Goal: Complete application form: Complete application form

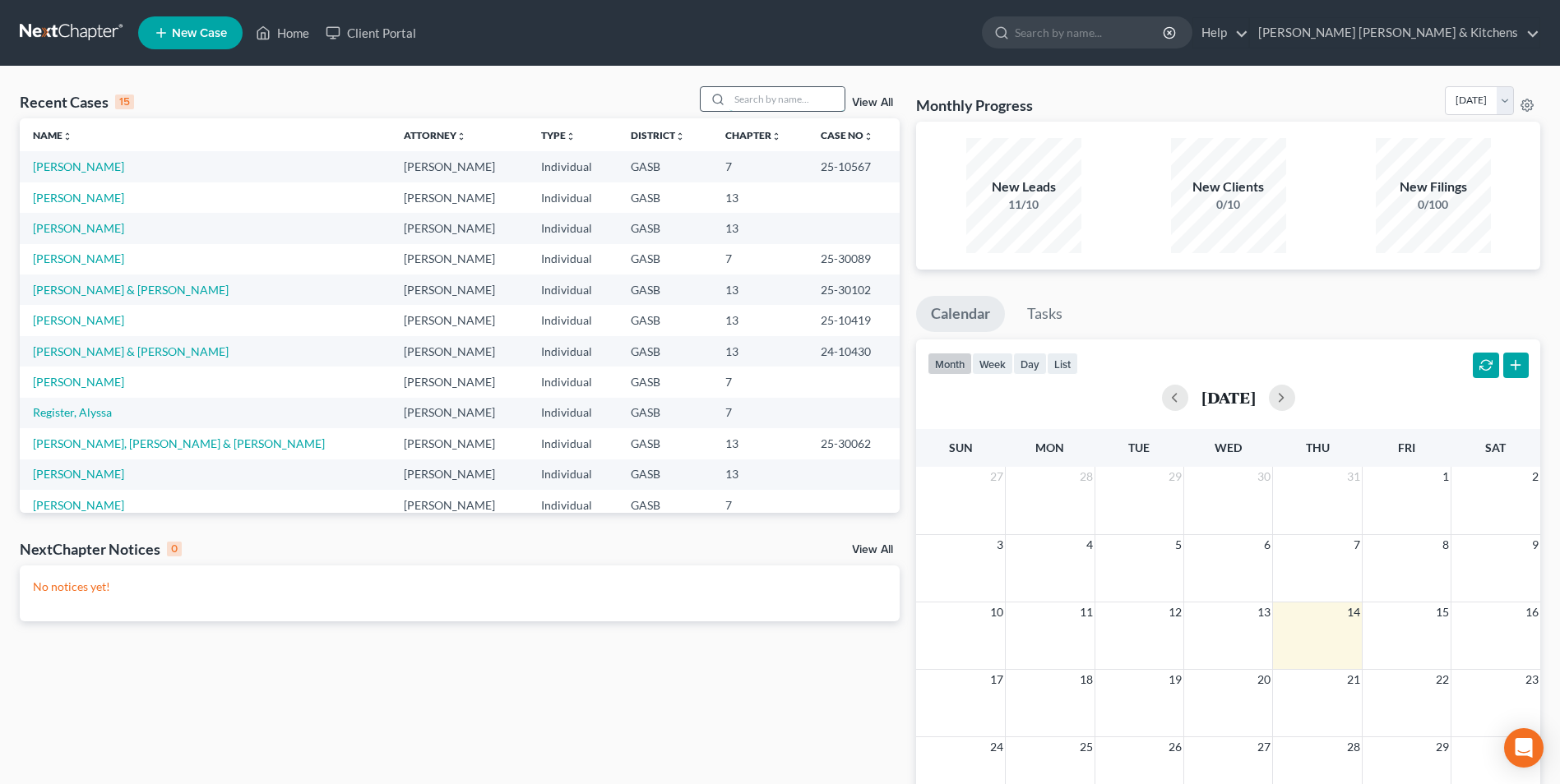
click at [769, 106] on input "search" at bounding box center [787, 99] width 115 height 24
click at [50, 412] on link "Register, Alyssa" at bounding box center [72, 412] width 79 height 14
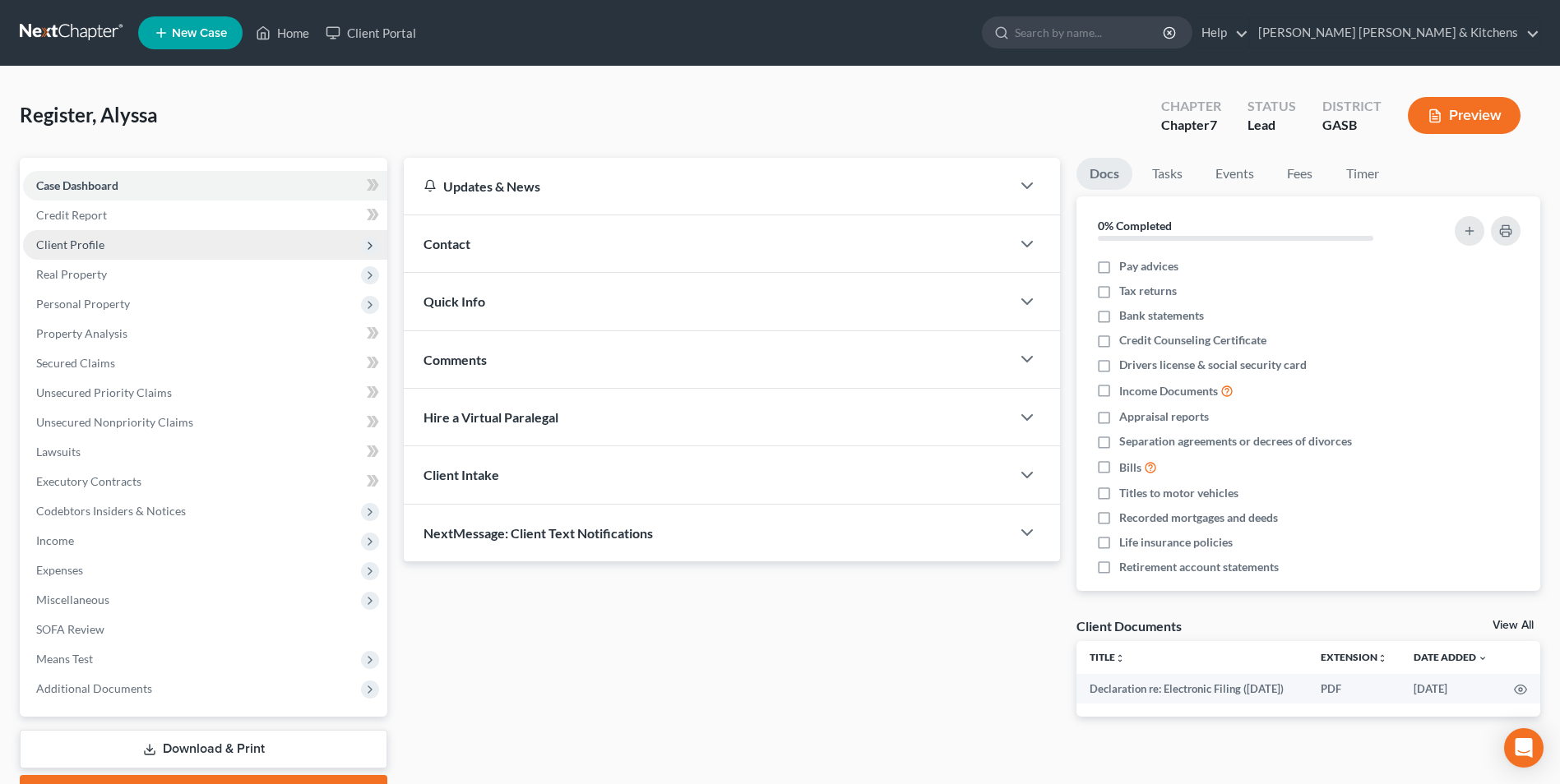
click at [88, 251] on span "Client Profile" at bounding box center [70, 244] width 68 height 14
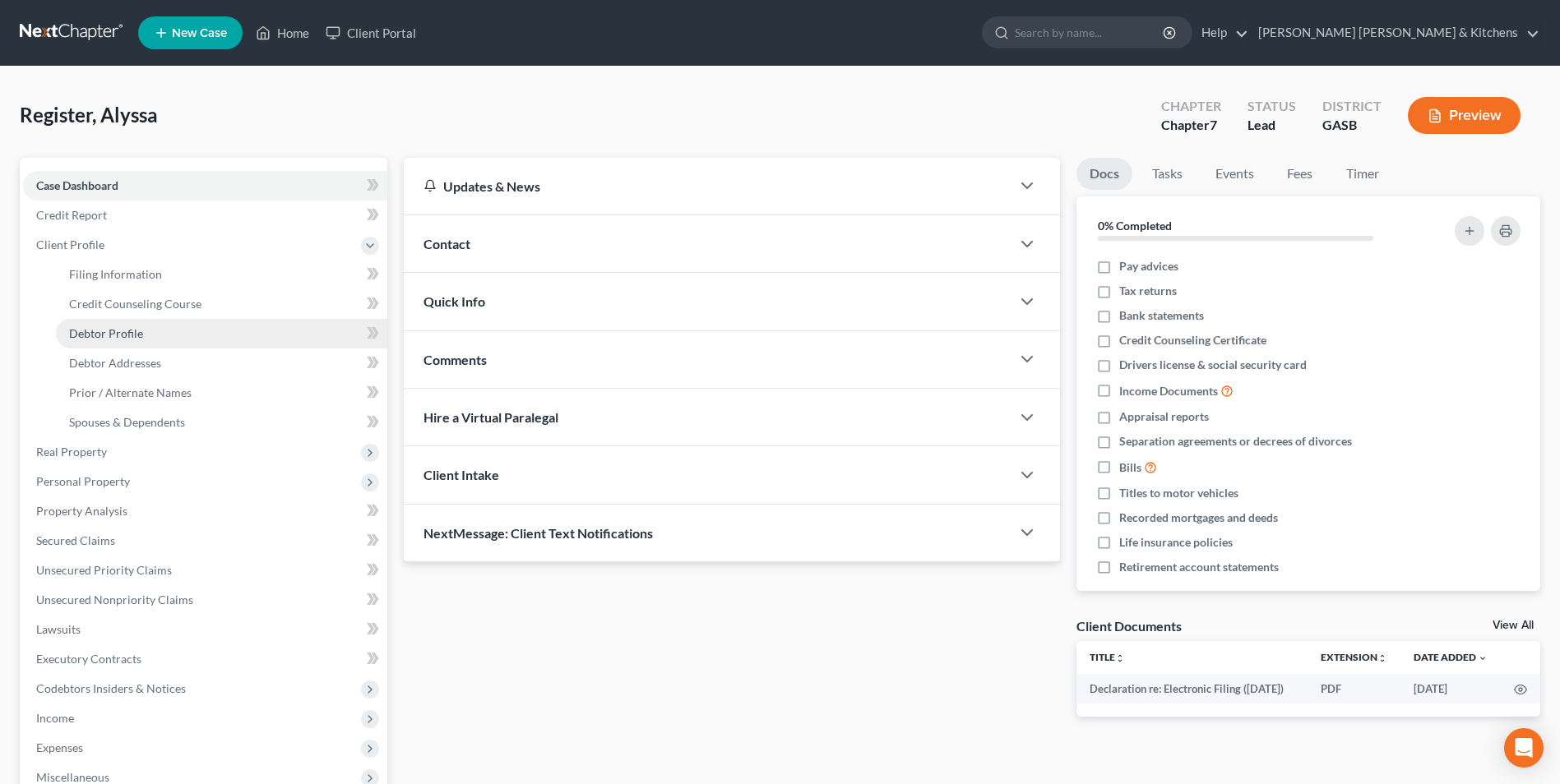
click at [93, 327] on span "Debtor Profile" at bounding box center [106, 333] width 74 height 14
select select "1"
select select "3"
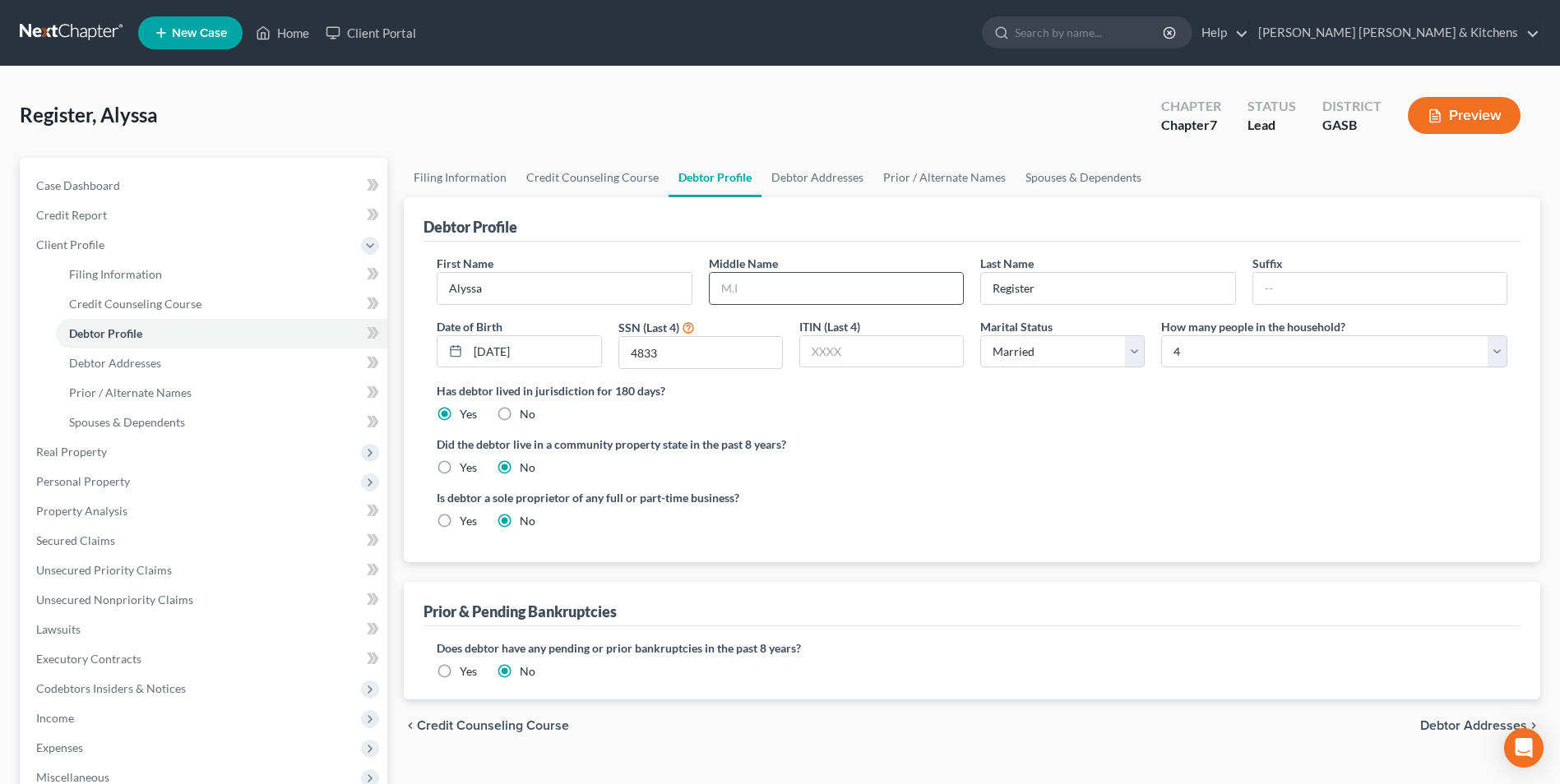
click at [795, 284] on input "text" at bounding box center [837, 288] width 253 height 31
click at [114, 395] on span "Prior / Alternate Names" at bounding box center [130, 392] width 122 height 14
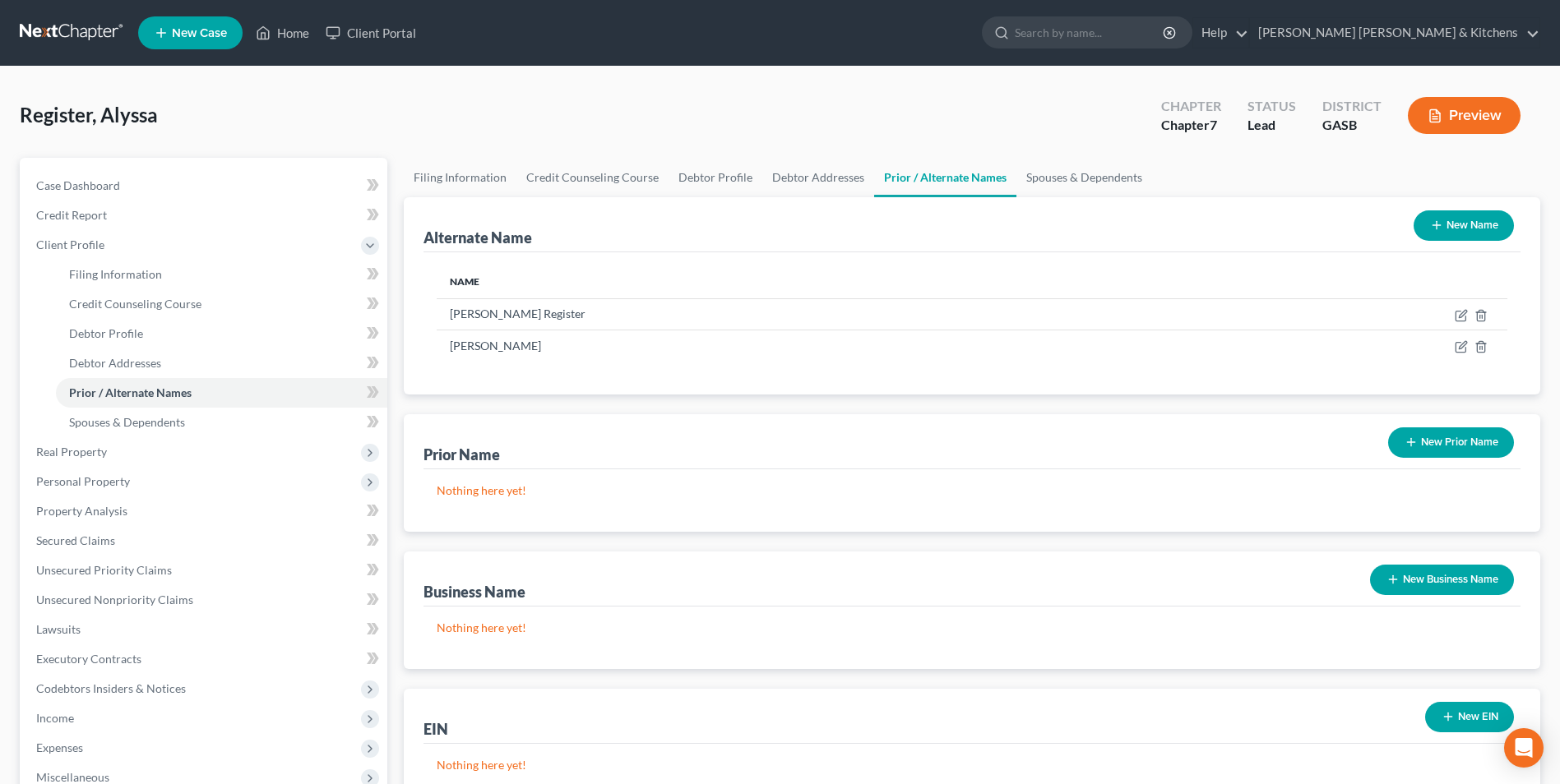
click at [1489, 222] on button "New Name" at bounding box center [1463, 226] width 100 height 31
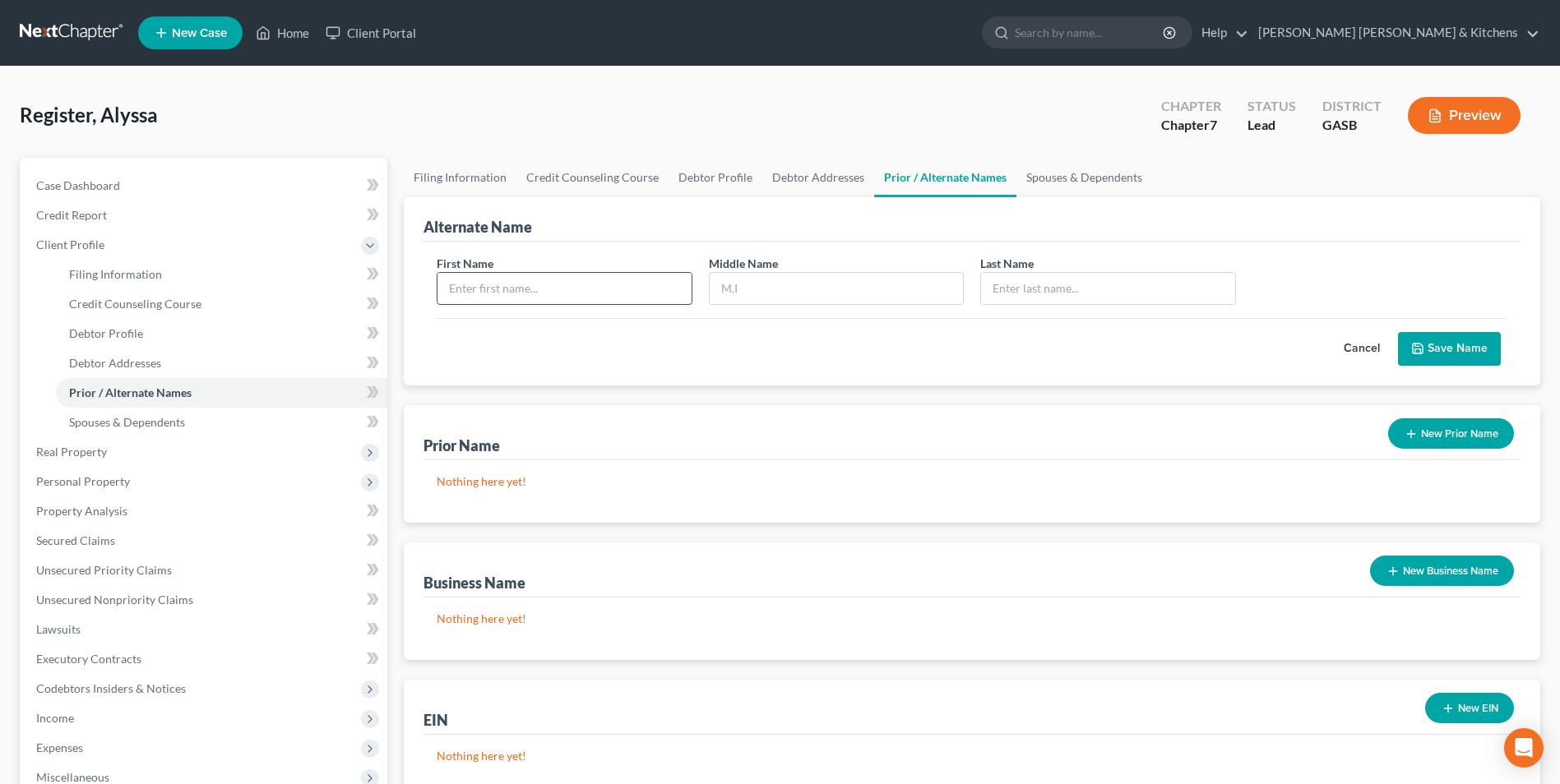
click at [522, 291] on input "text" at bounding box center [564, 288] width 253 height 31
type input "Alyssa"
type input "[PERSON_NAME]"
type input "Register"
click at [1453, 339] on button "Save Name" at bounding box center [1449, 349] width 102 height 34
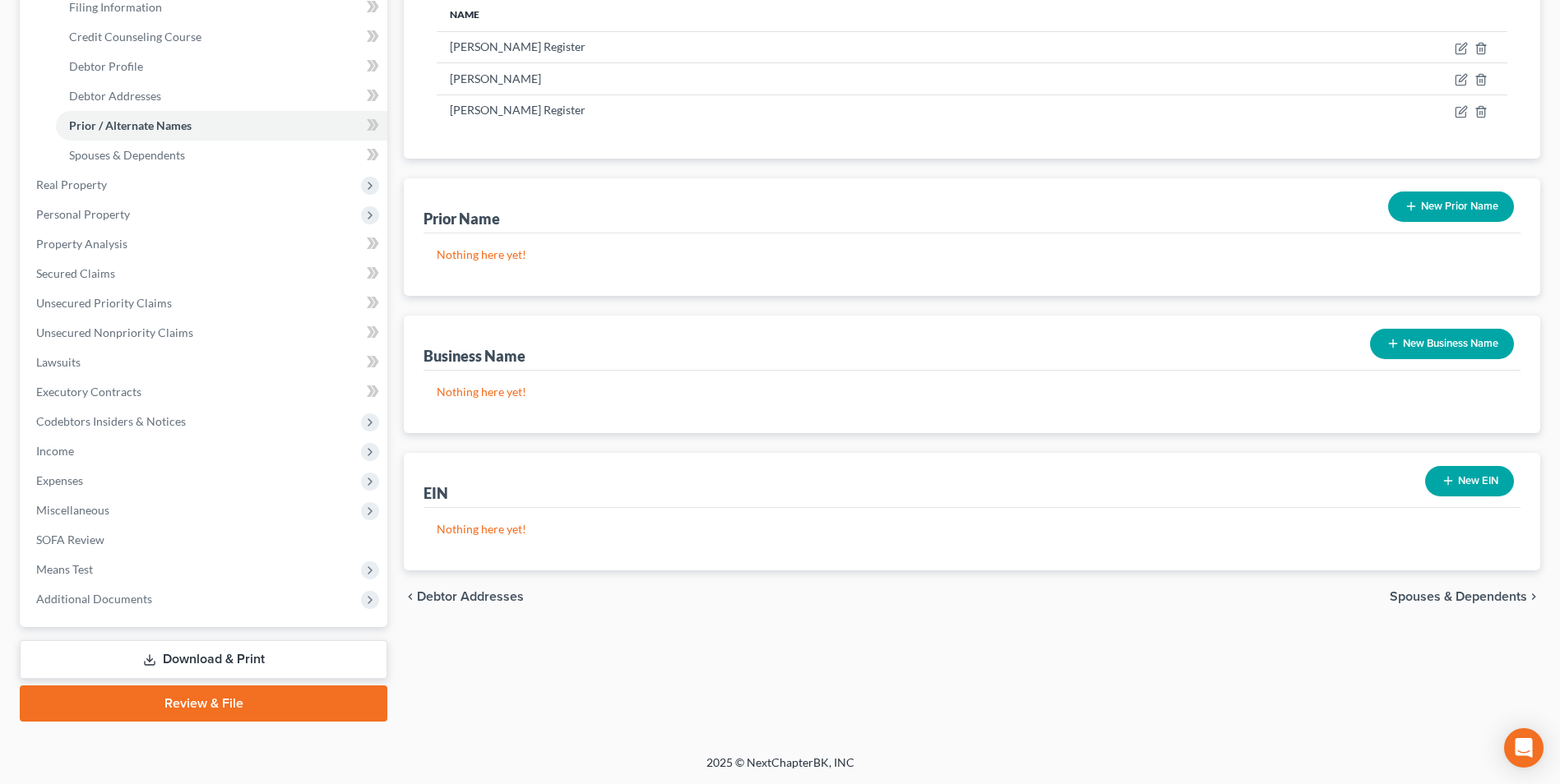
click at [239, 661] on link "Download & Print" at bounding box center [203, 660] width 368 height 38
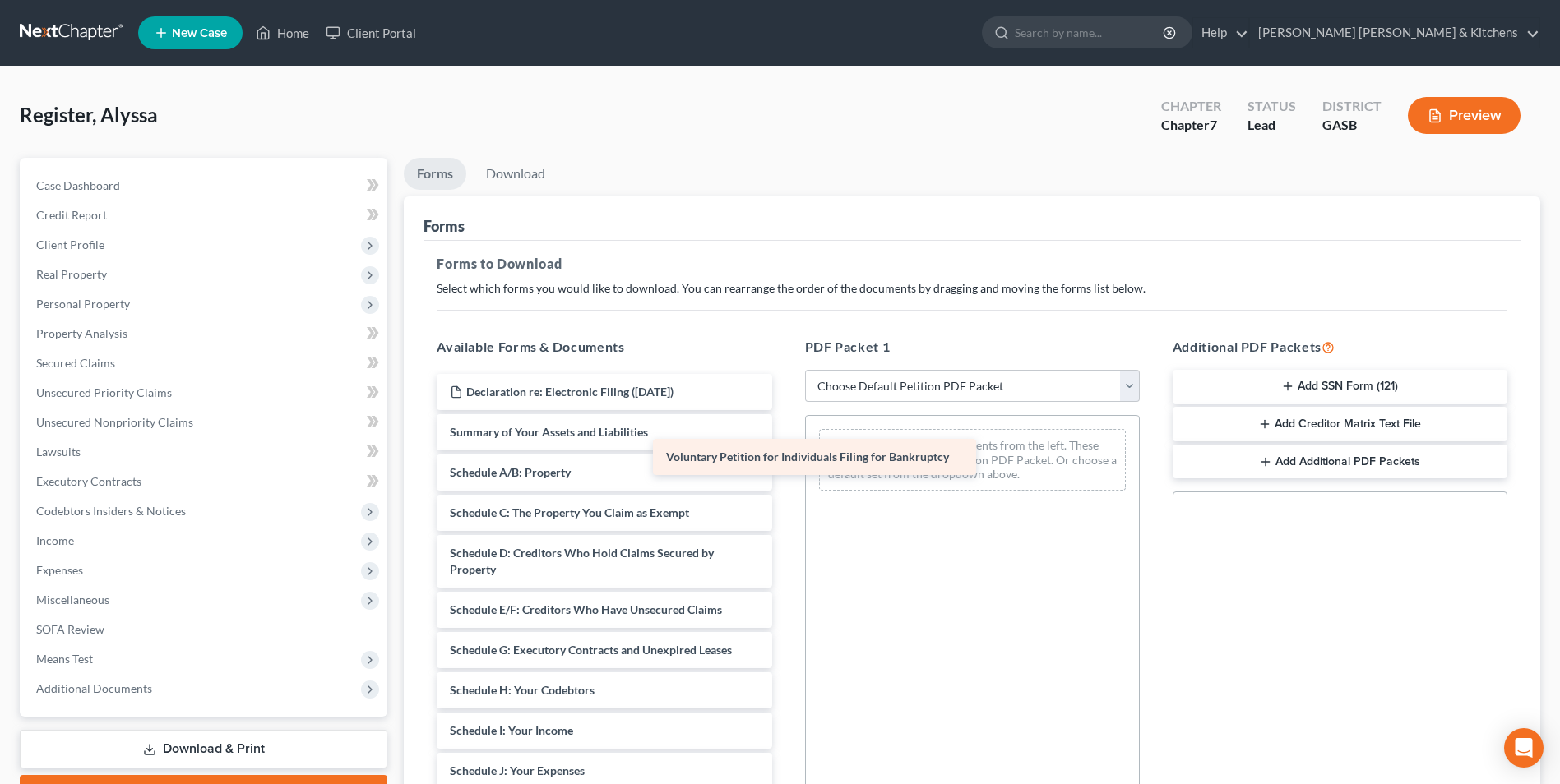
drag, startPoint x: 581, startPoint y: 428, endPoint x: 978, endPoint y: 453, distance: 397.8
click at [784, 453] on div "Voluntary Petition for Individuals Filing for Bankruptcy Declaration re: Electr…" at bounding box center [603, 776] width 361 height 803
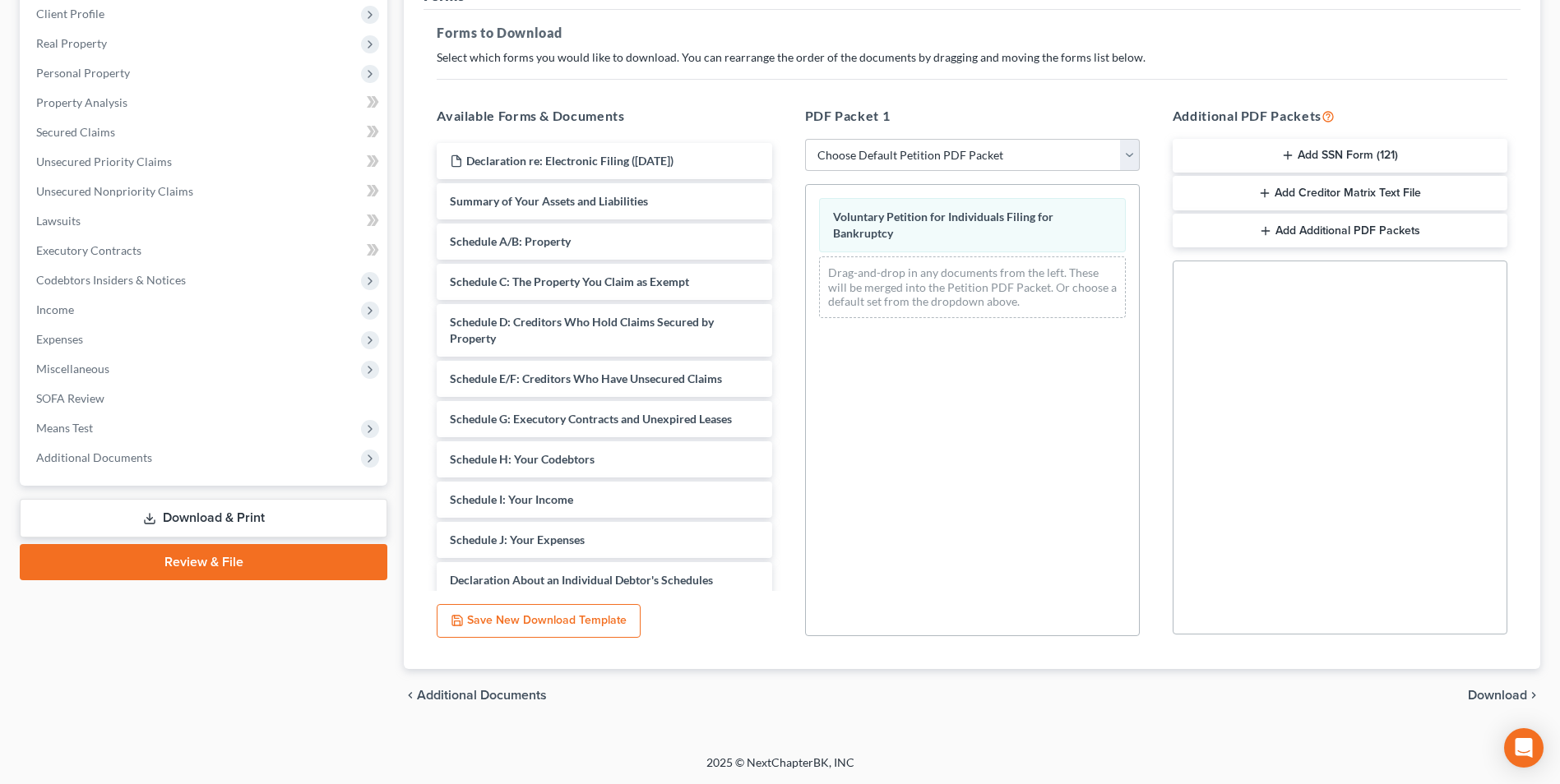
click at [1507, 693] on span "Download" at bounding box center [1498, 696] width 59 height 13
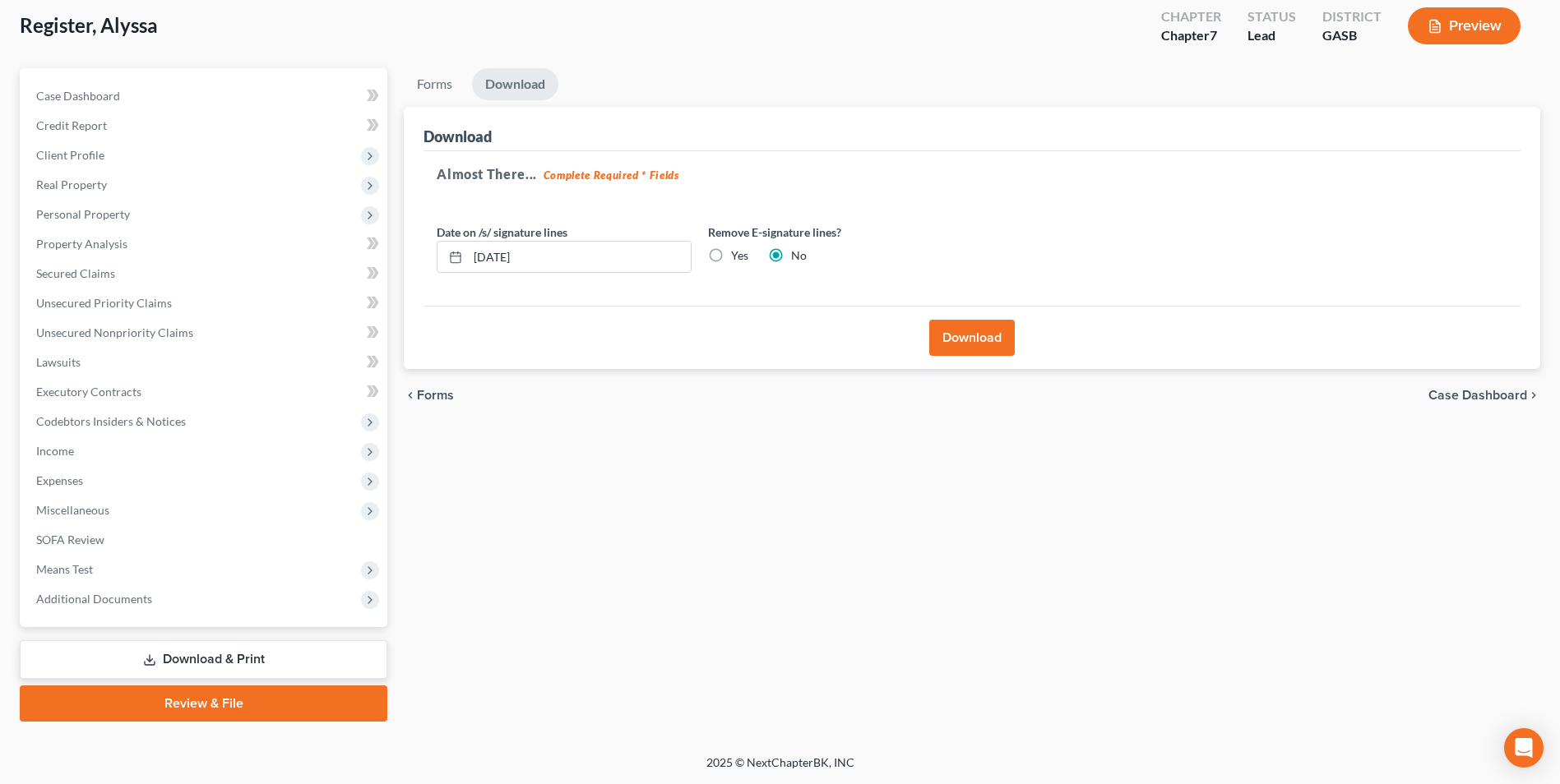
click at [966, 347] on button "Download" at bounding box center [972, 337] width 86 height 36
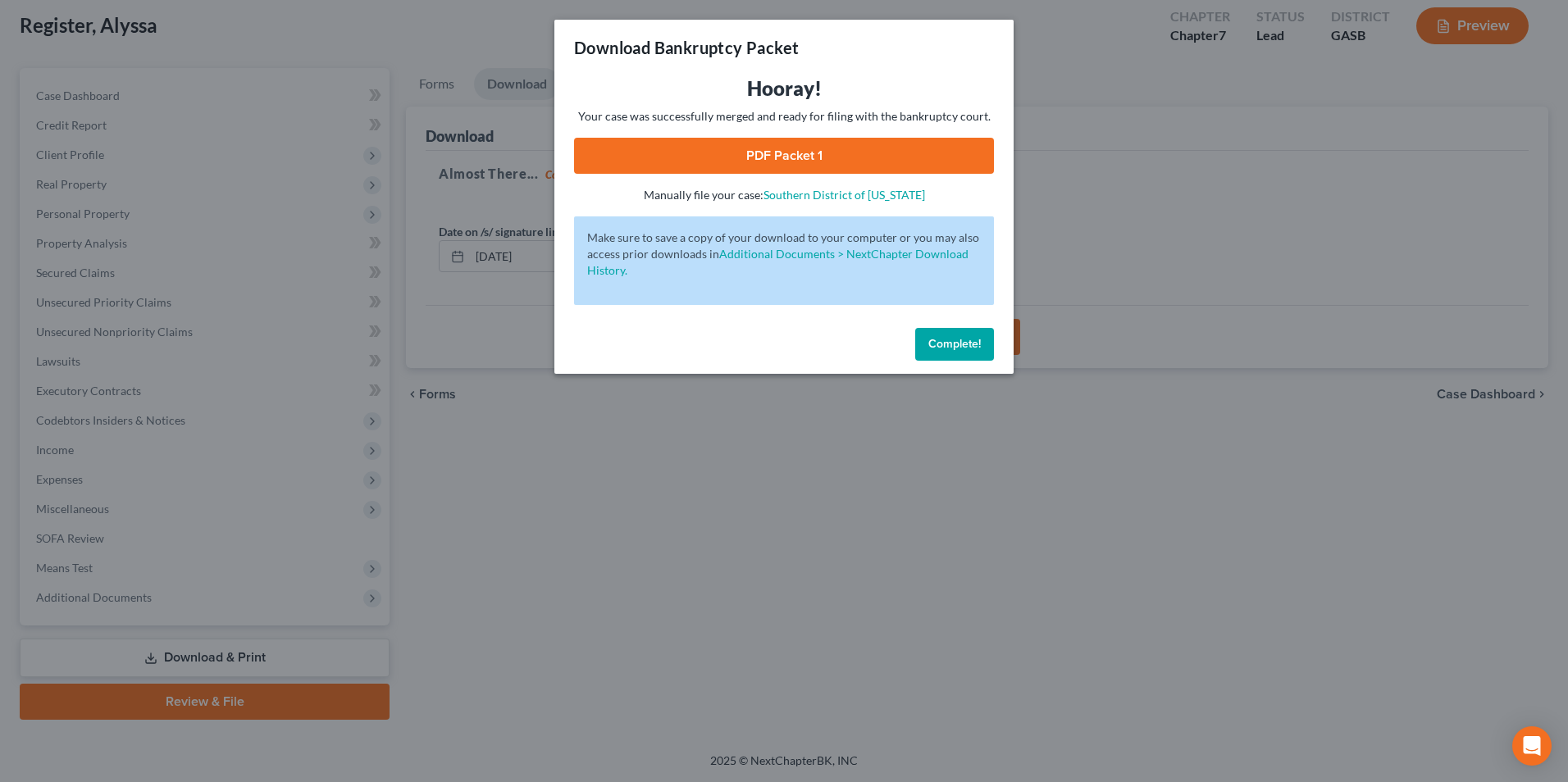
click at [841, 170] on link "PDF Packet 1" at bounding box center [784, 155] width 420 height 36
click at [733, 559] on div "Download Bankruptcy Packet Hooray! Your case was successfully merged and ready …" at bounding box center [784, 391] width 1568 height 782
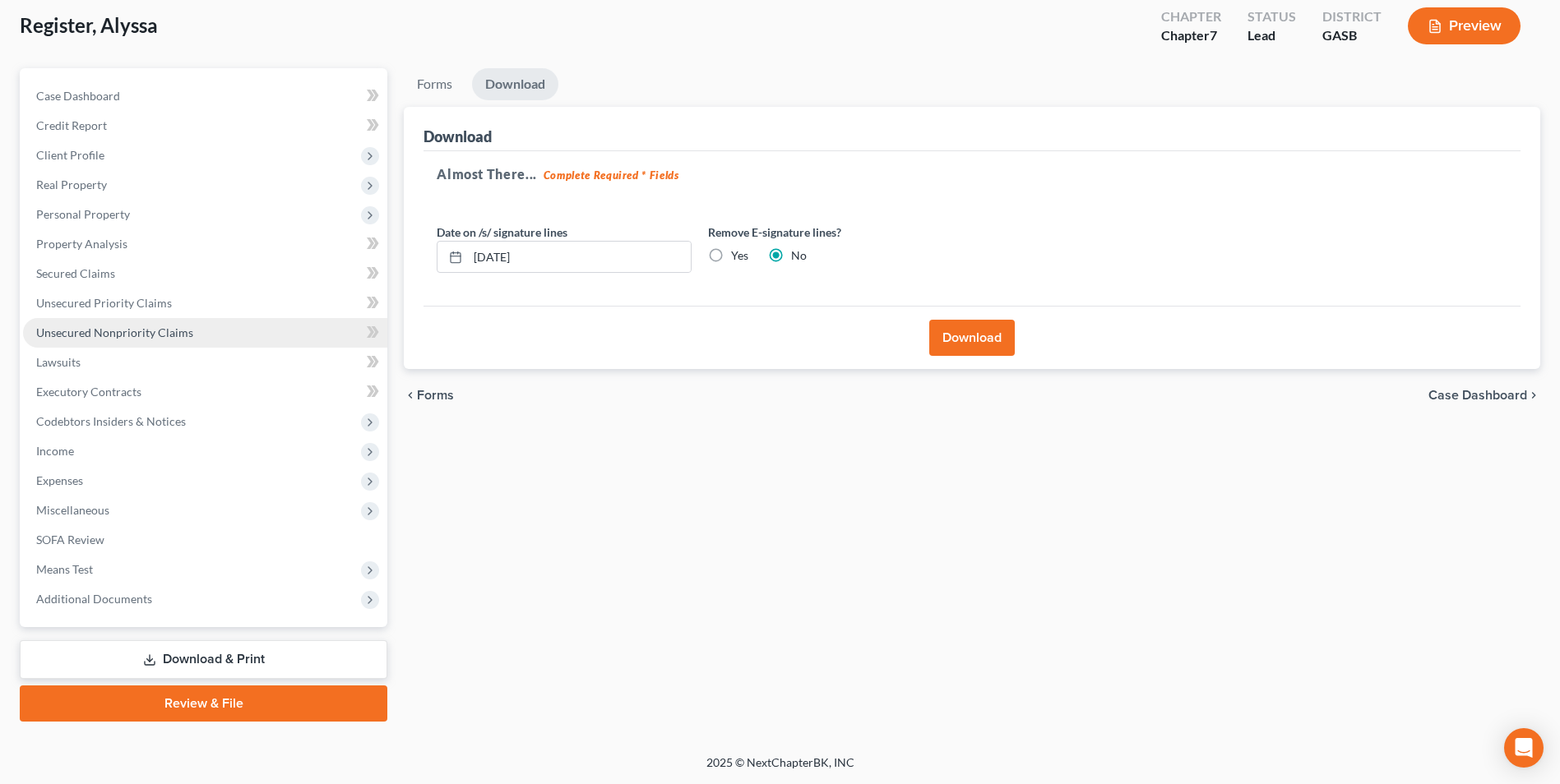
click at [128, 339] on span "Unsecured Nonpriority Claims" at bounding box center [114, 332] width 157 height 14
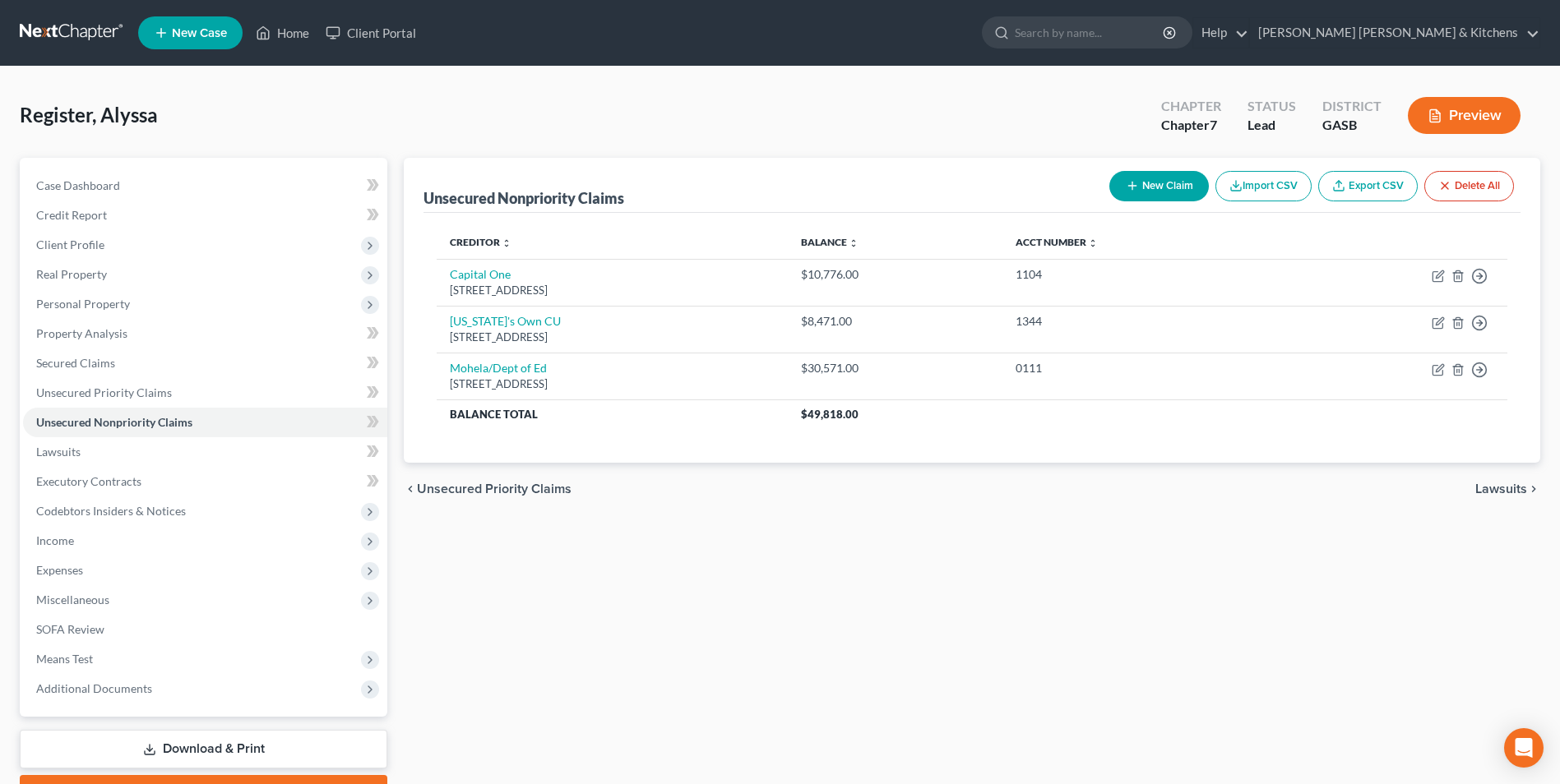
click at [1146, 181] on button "New Claim" at bounding box center [1158, 186] width 99 height 31
select select "0"
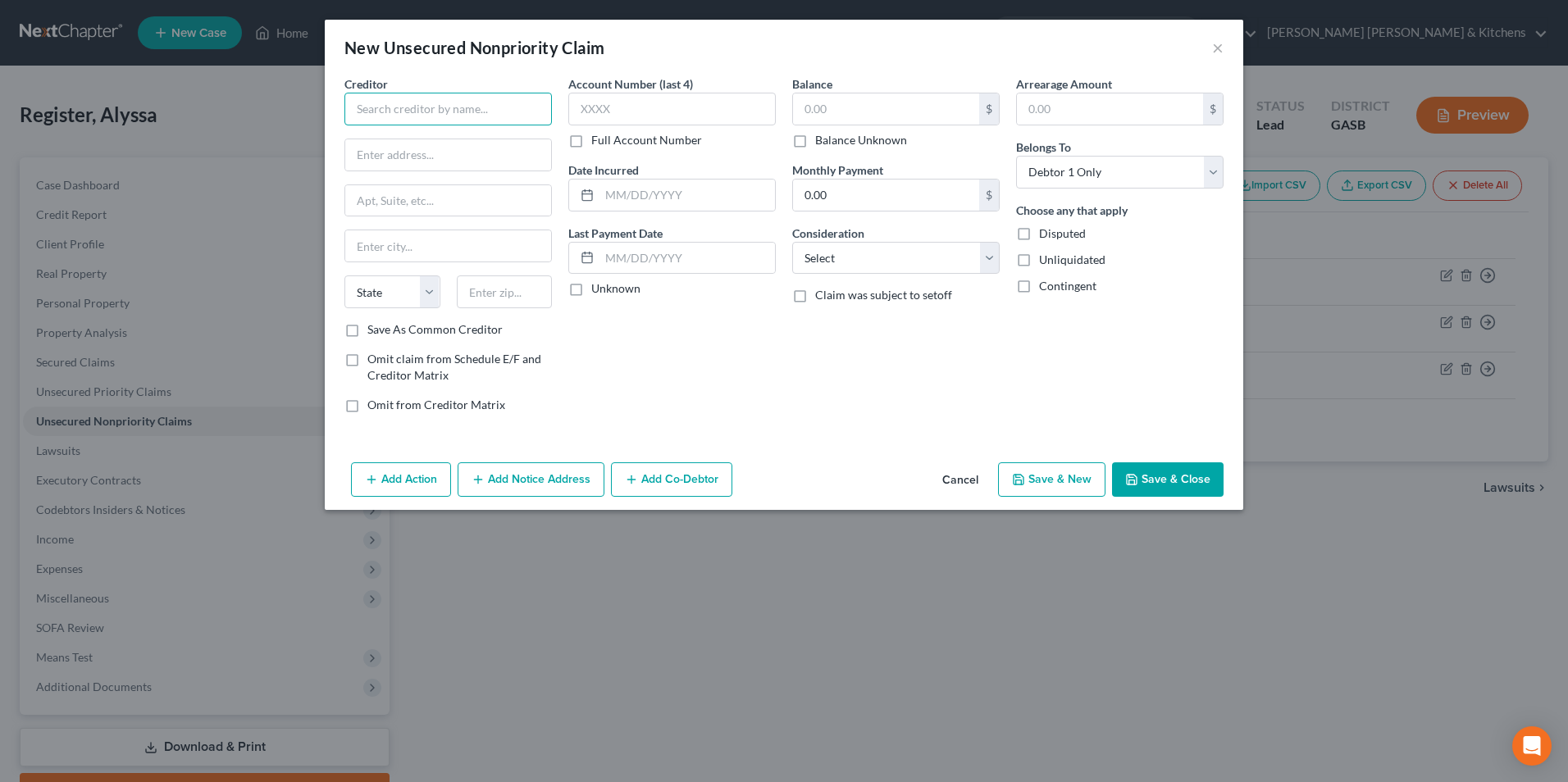
click at [499, 120] on input "text" at bounding box center [448, 109] width 208 height 32
click at [498, 140] on div "IC Systems" at bounding box center [442, 138] width 170 height 17
type input "IC Systems"
type input "PO Box 64378"
type input "Saint [PERSON_NAME]"
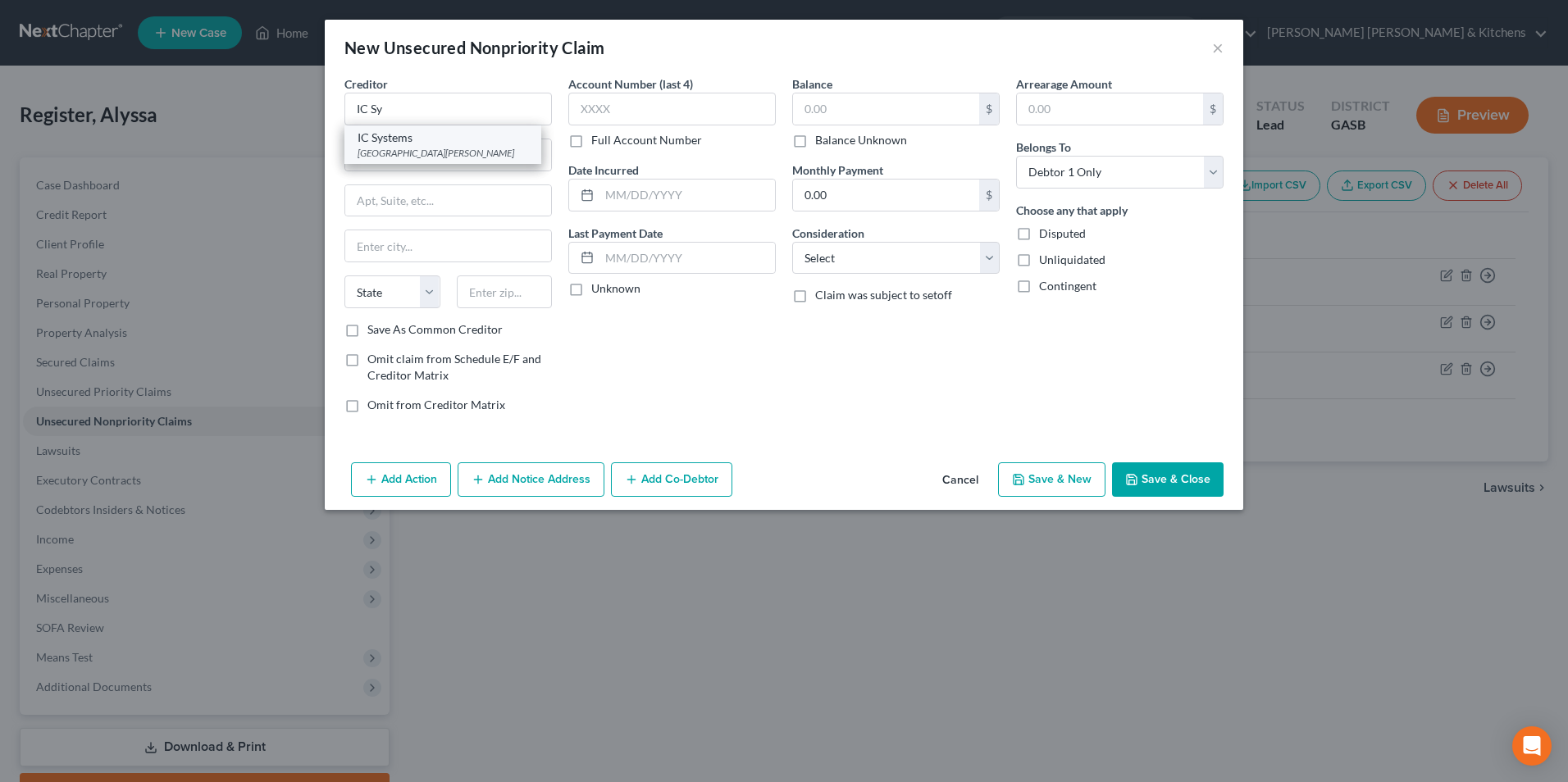
select select "24"
type input "55164"
click at [842, 116] on input "text" at bounding box center [886, 108] width 186 height 31
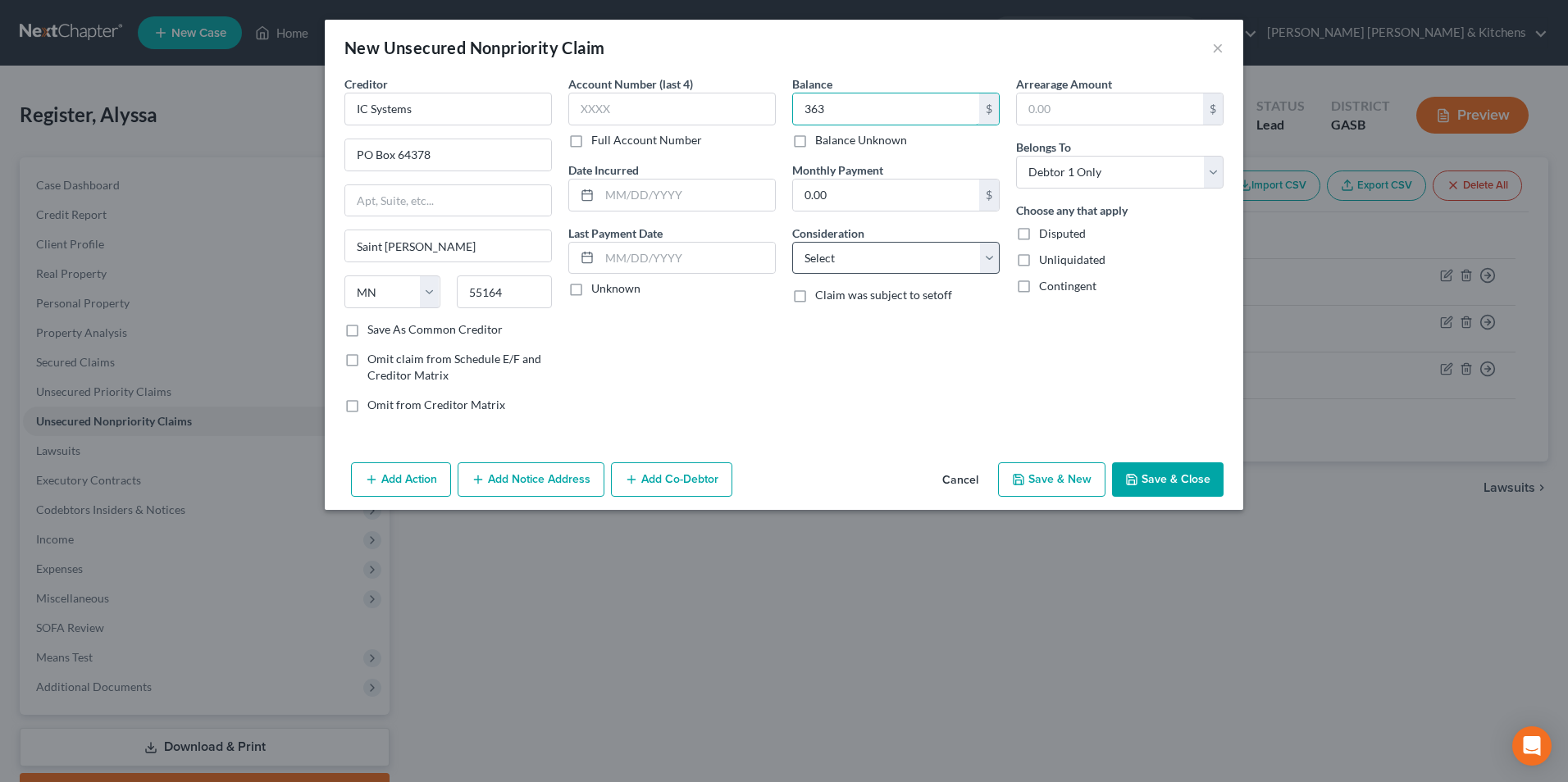
type input "363"
click at [867, 268] on select "Select Cable / Satellite Services Collection Agency Credit Card Debt Debt Couns…" at bounding box center [896, 258] width 208 height 32
select select "1"
click at [792, 242] on select "Select Cable / Satellite Services Collection Agency Credit Card Debt Debt Couns…" at bounding box center [896, 258] width 208 height 32
click at [1220, 489] on button "Save & Close" at bounding box center [1167, 480] width 111 height 34
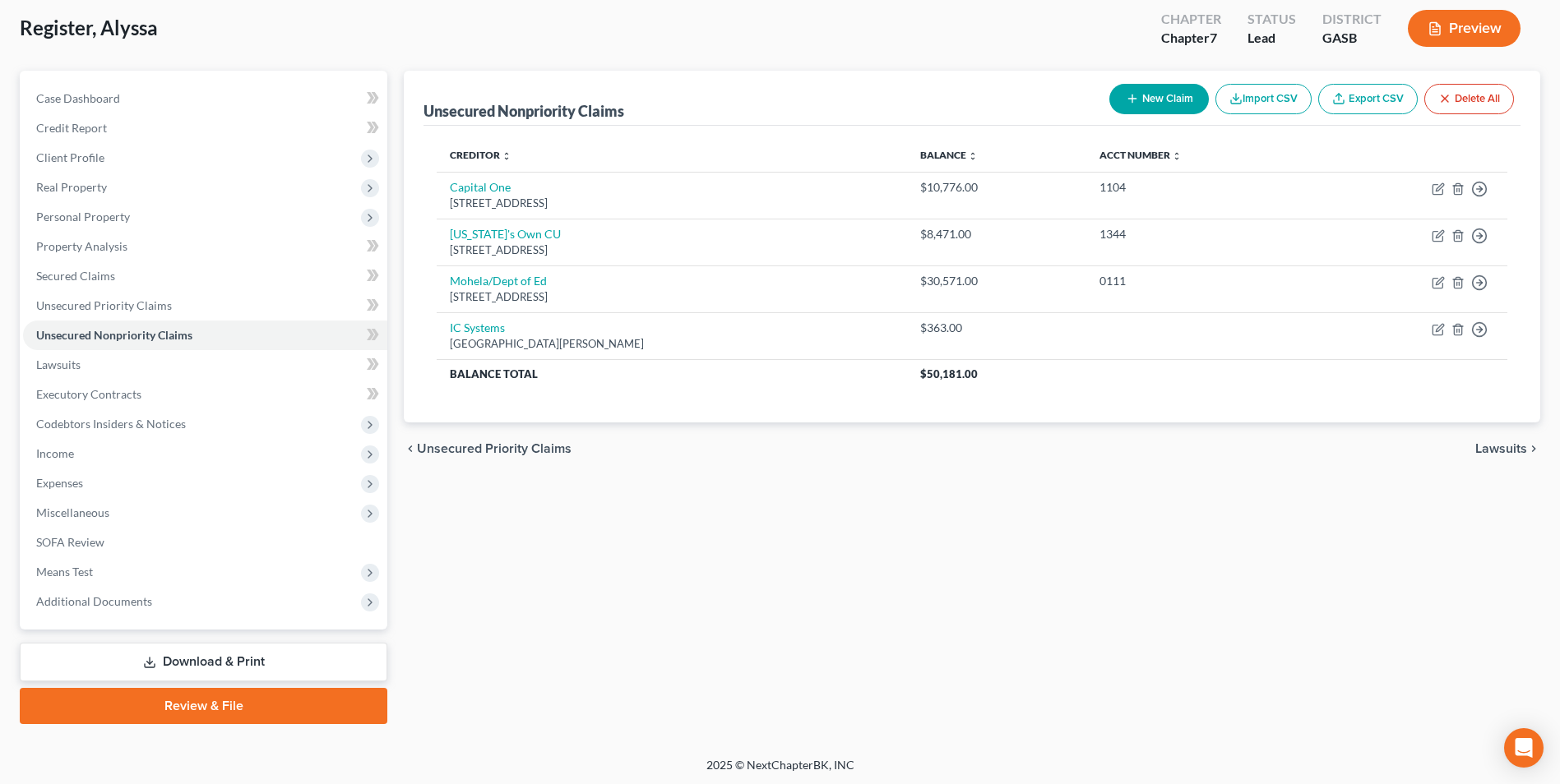
scroll to position [90, 0]
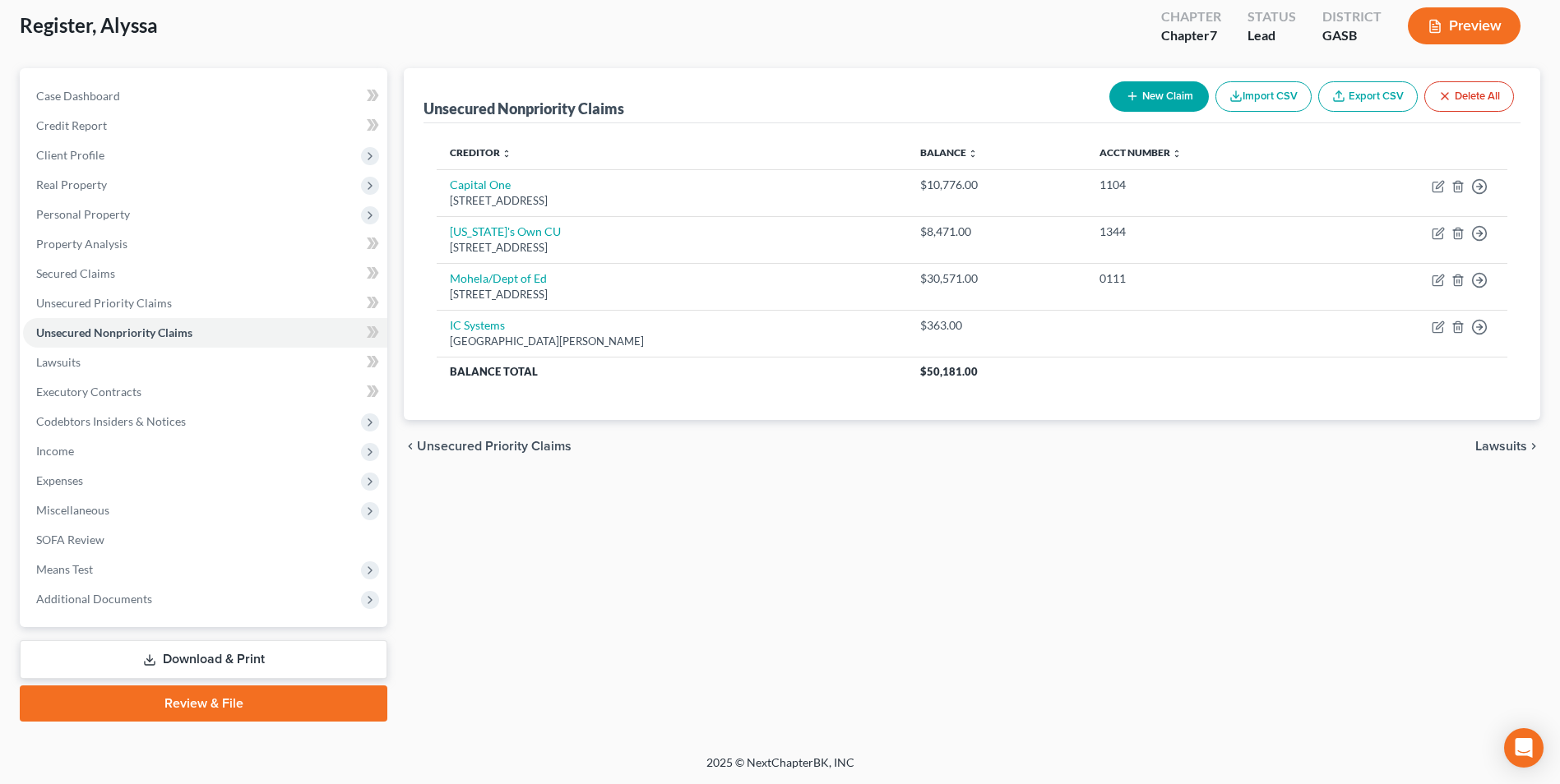
click at [180, 654] on link "Download & Print" at bounding box center [203, 660] width 368 height 38
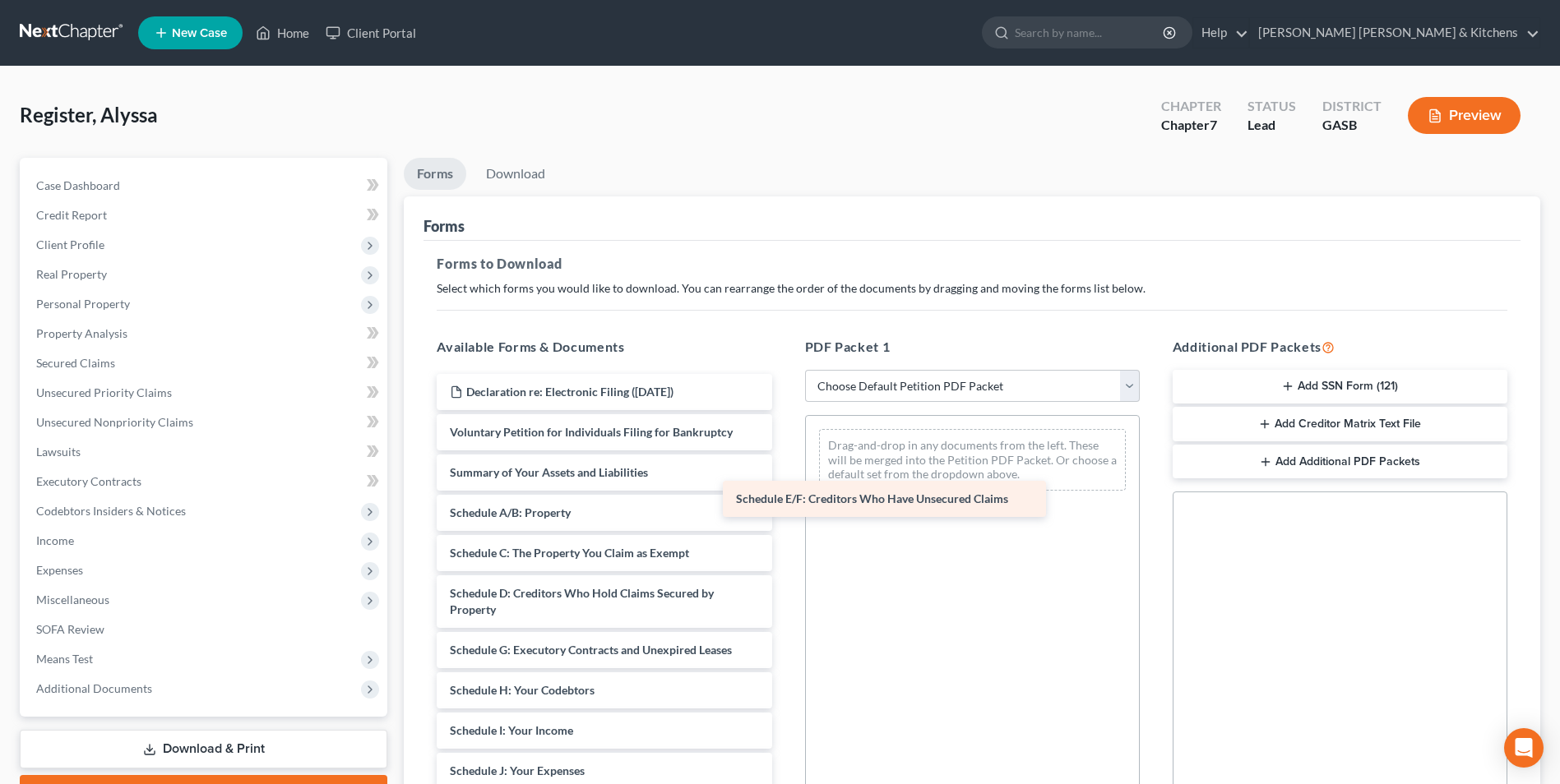
drag, startPoint x: 591, startPoint y: 647, endPoint x: 954, endPoint y: 407, distance: 435.2
click at [784, 409] on div "Schedule E/F: Creditors Who Have Unsecured Claims Declaration re: Electronic Fi…" at bounding box center [603, 776] width 361 height 803
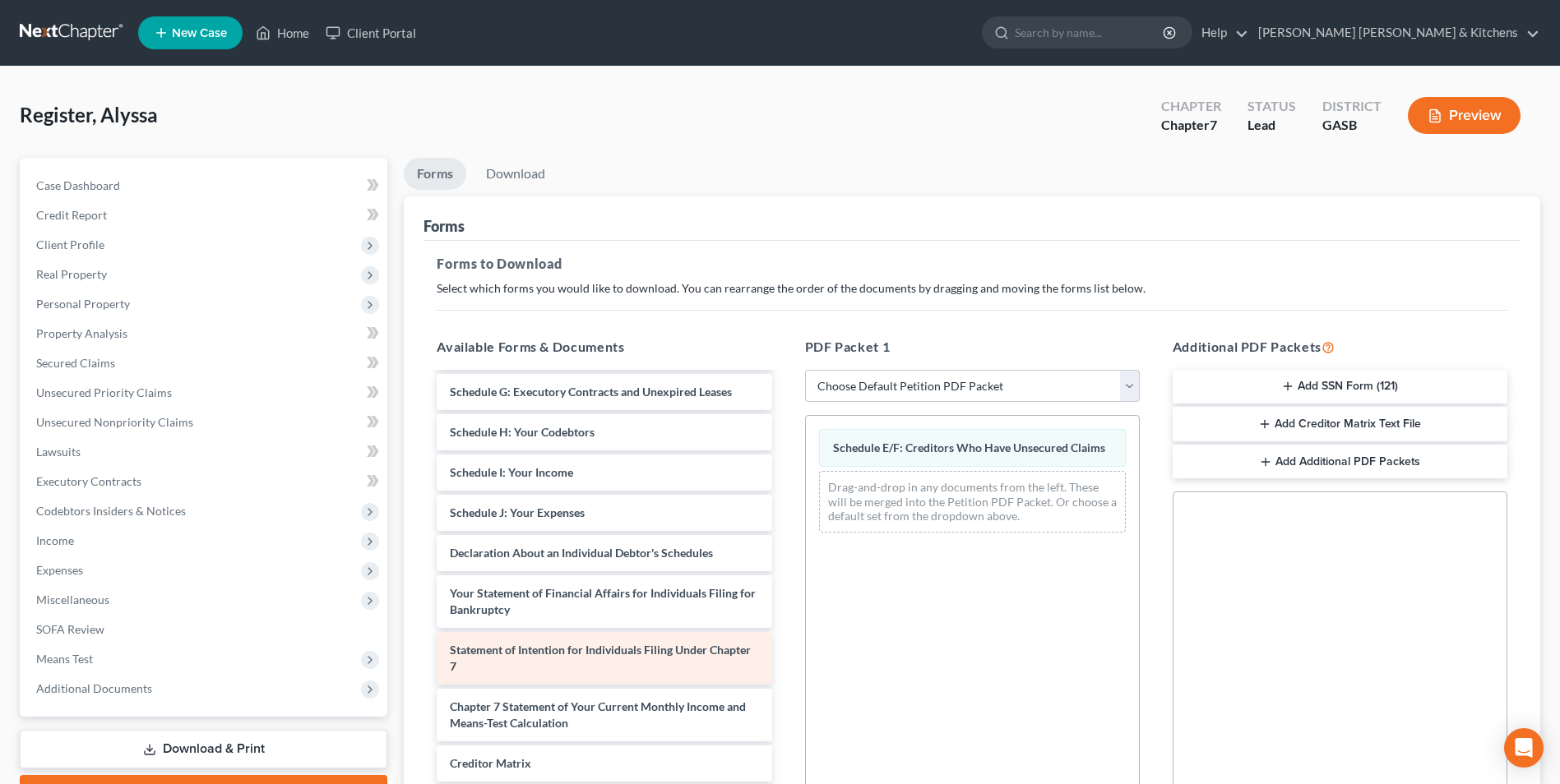
scroll to position [297, 0]
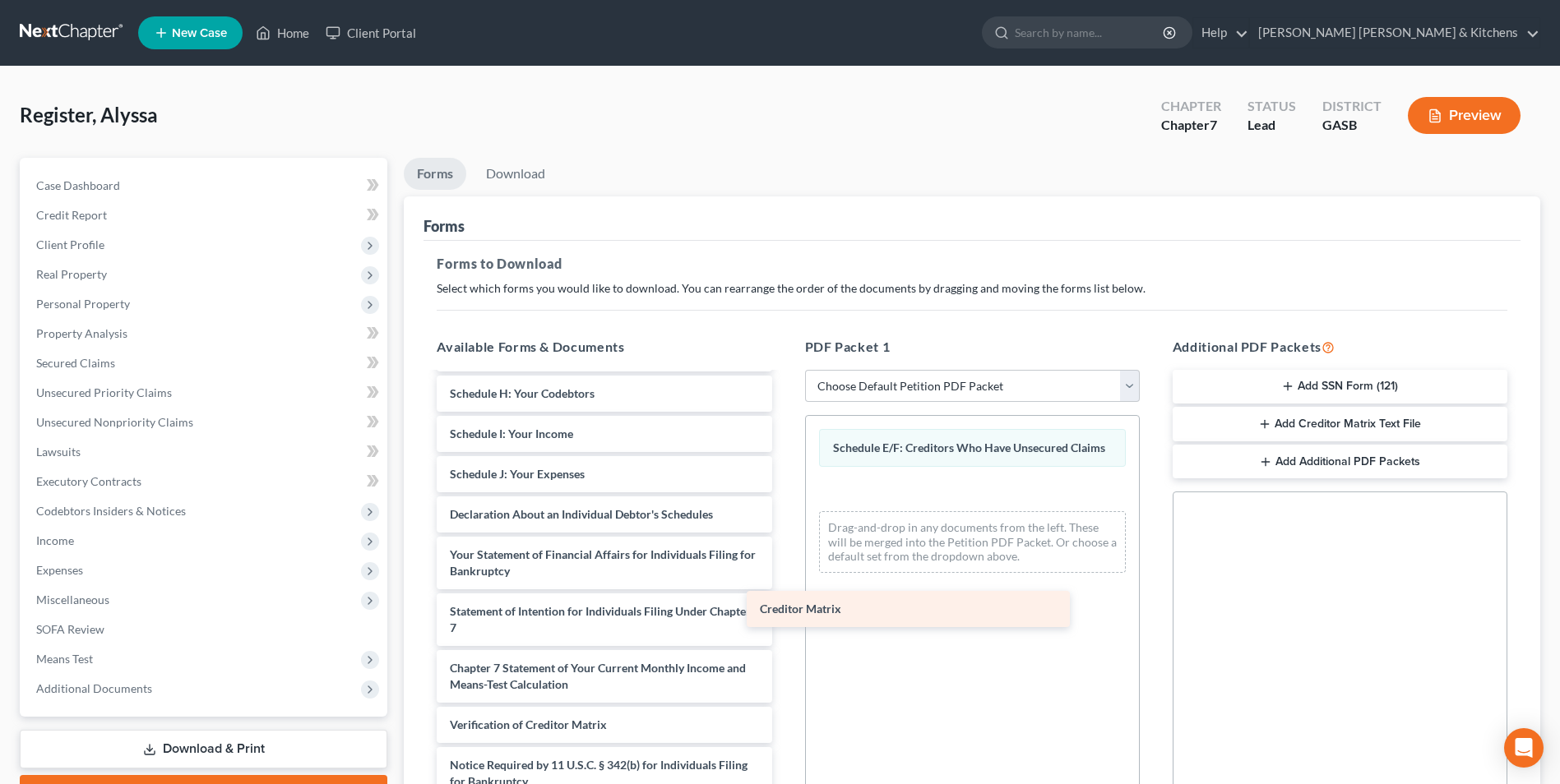
drag, startPoint x: 578, startPoint y: 724, endPoint x: 956, endPoint y: 535, distance: 422.6
click at [784, 535] on div "Creditor Matrix Declaration re: Electronic Filing ([DATE]) Voluntary Petition f…" at bounding box center [603, 459] width 361 height 763
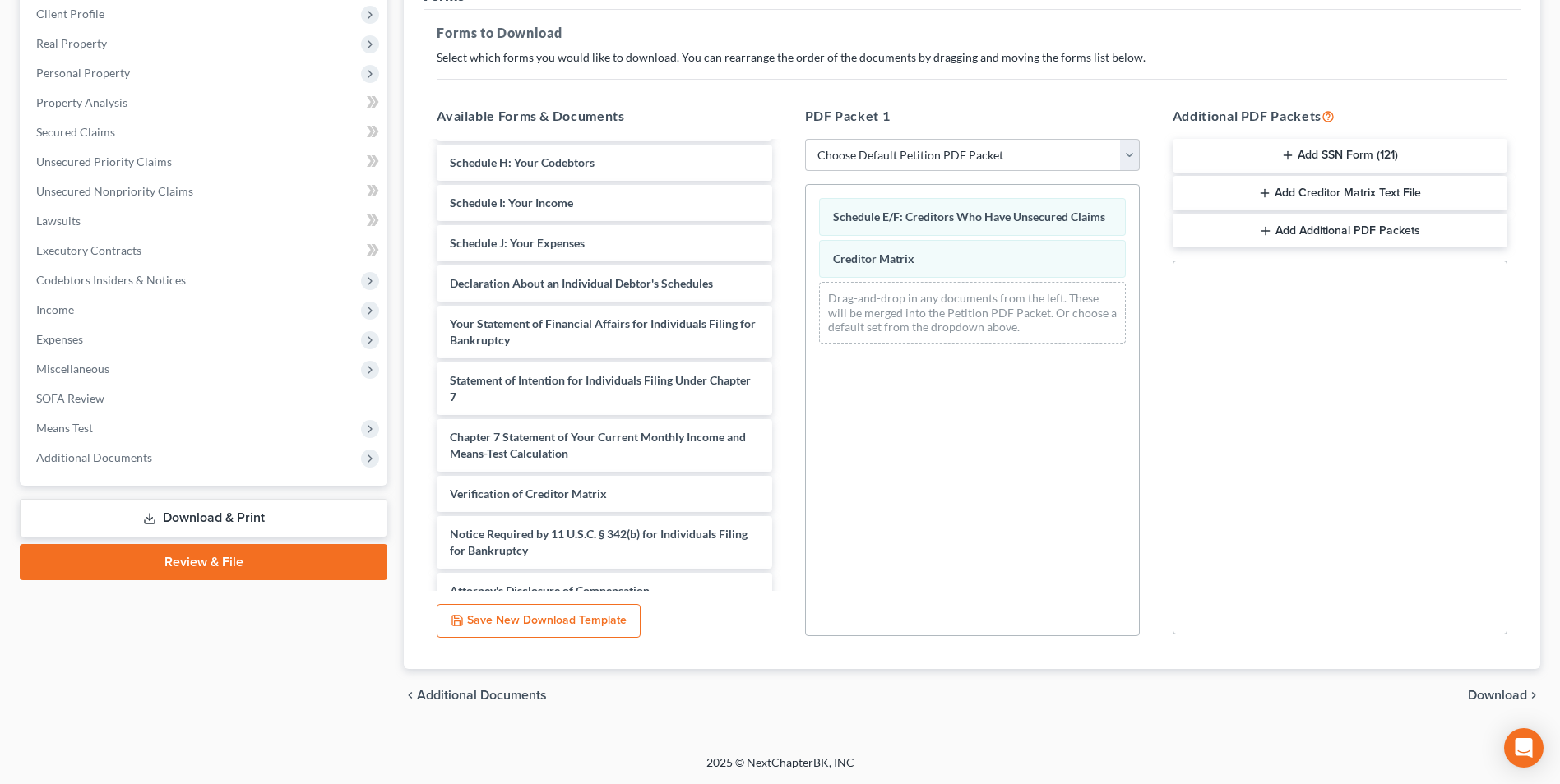
click at [1491, 698] on span "Download" at bounding box center [1498, 696] width 59 height 13
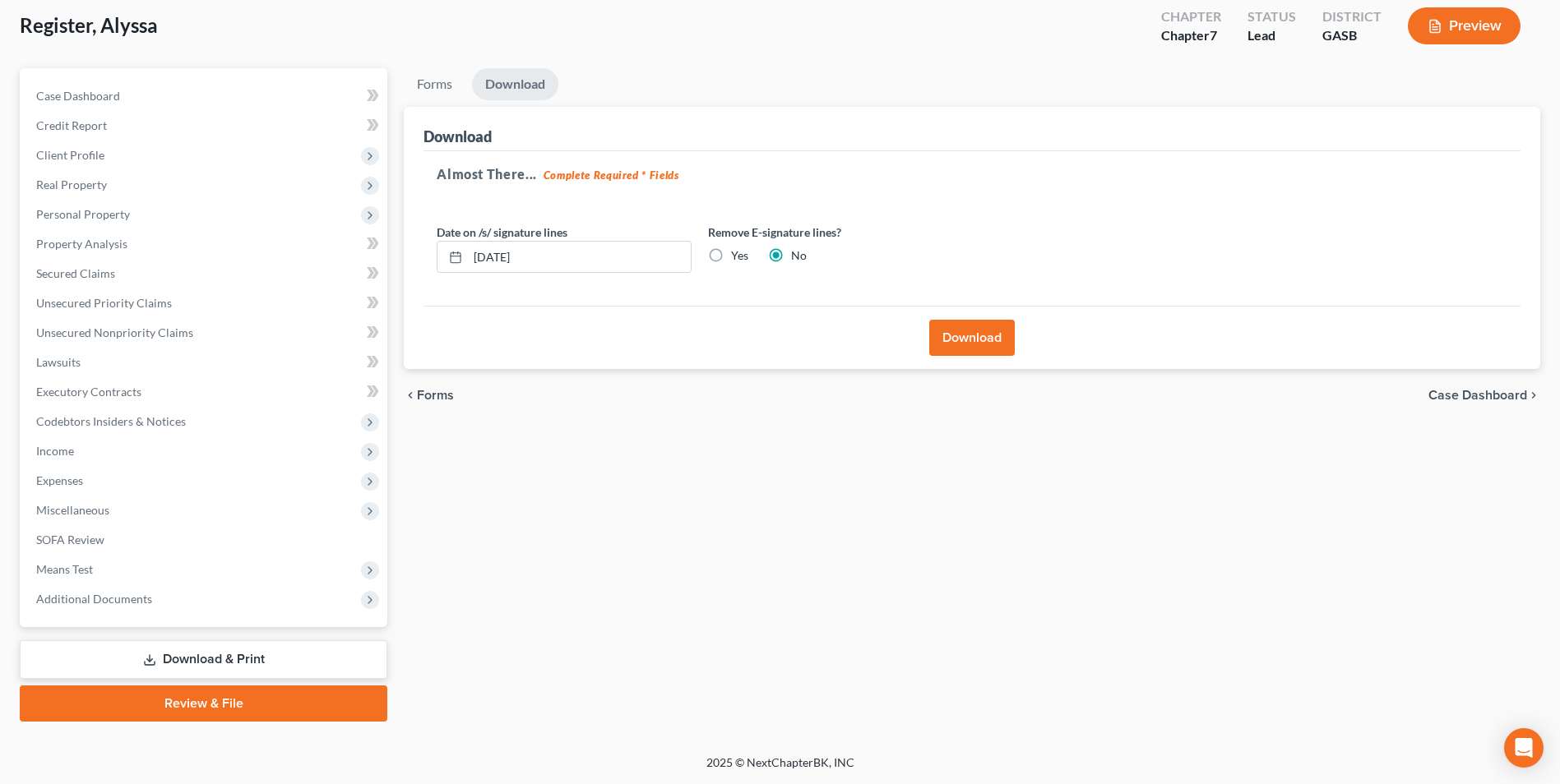
click at [995, 343] on button "Download" at bounding box center [972, 337] width 86 height 36
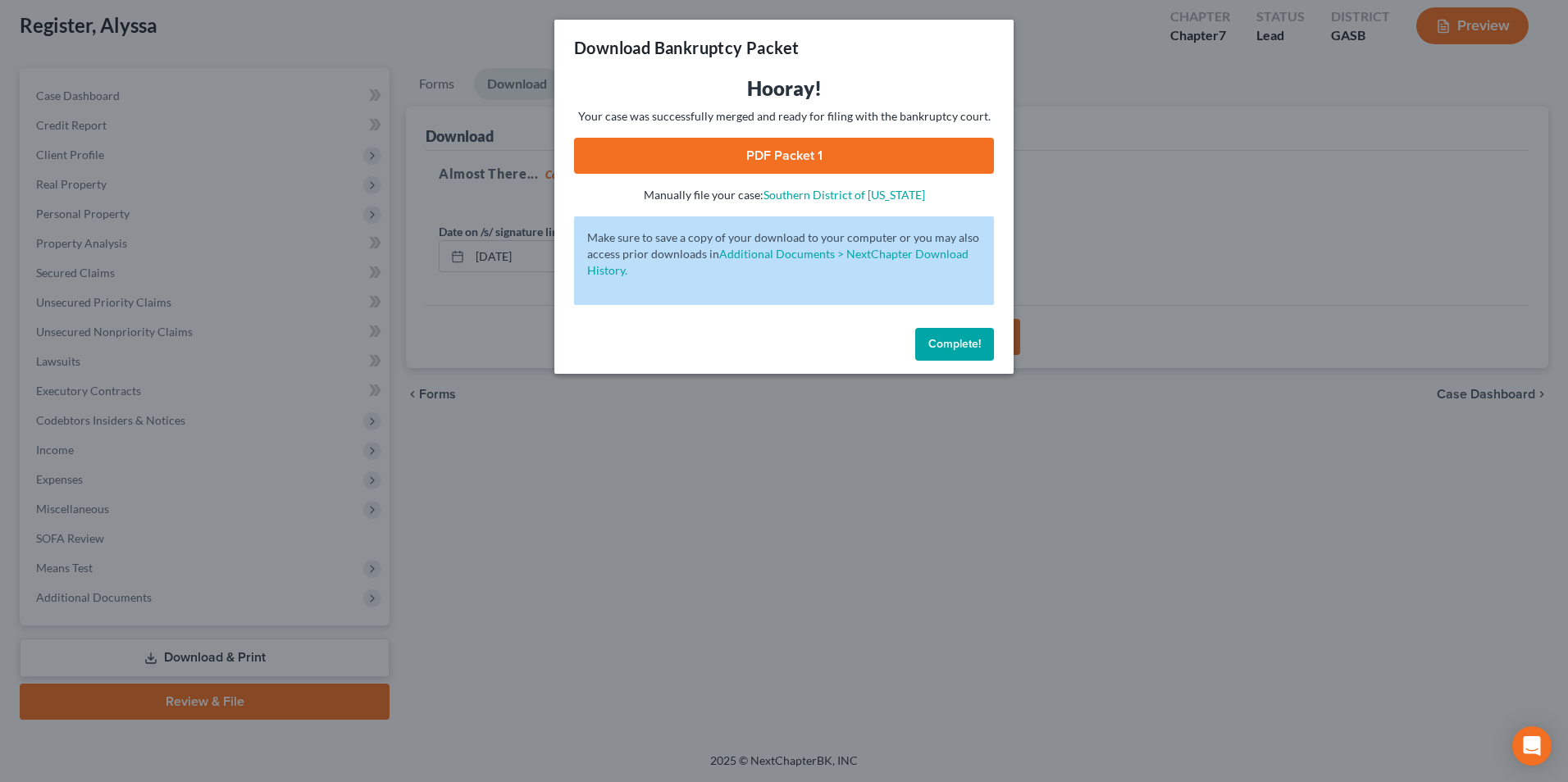
click at [794, 148] on link "PDF Packet 1" at bounding box center [784, 155] width 420 height 36
click at [668, 602] on div "Download Bankruptcy Packet Hooray! Your case was successfully merged and ready …" at bounding box center [784, 391] width 1568 height 782
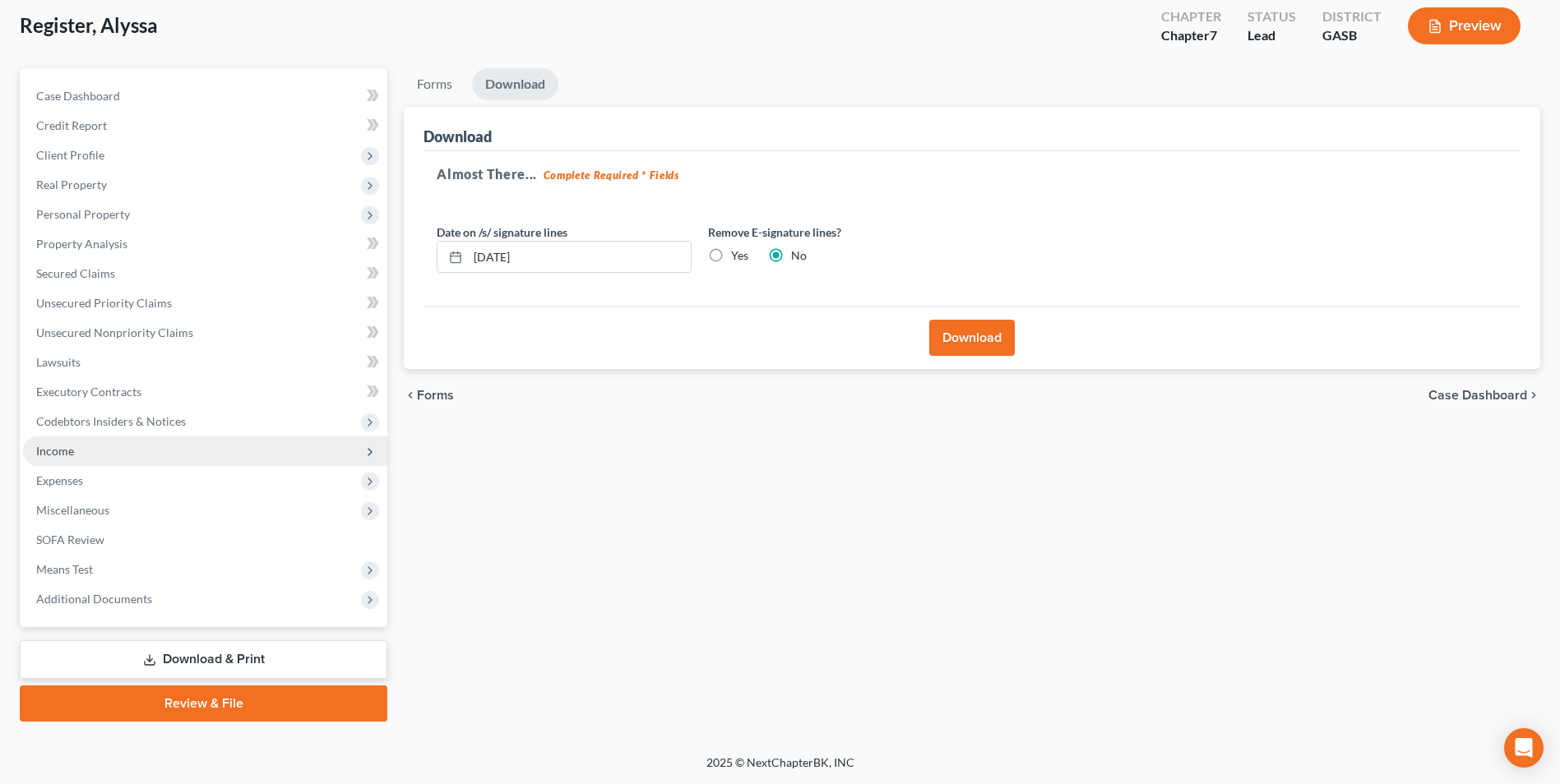
click at [58, 460] on span "Income" at bounding box center [205, 452] width 364 height 30
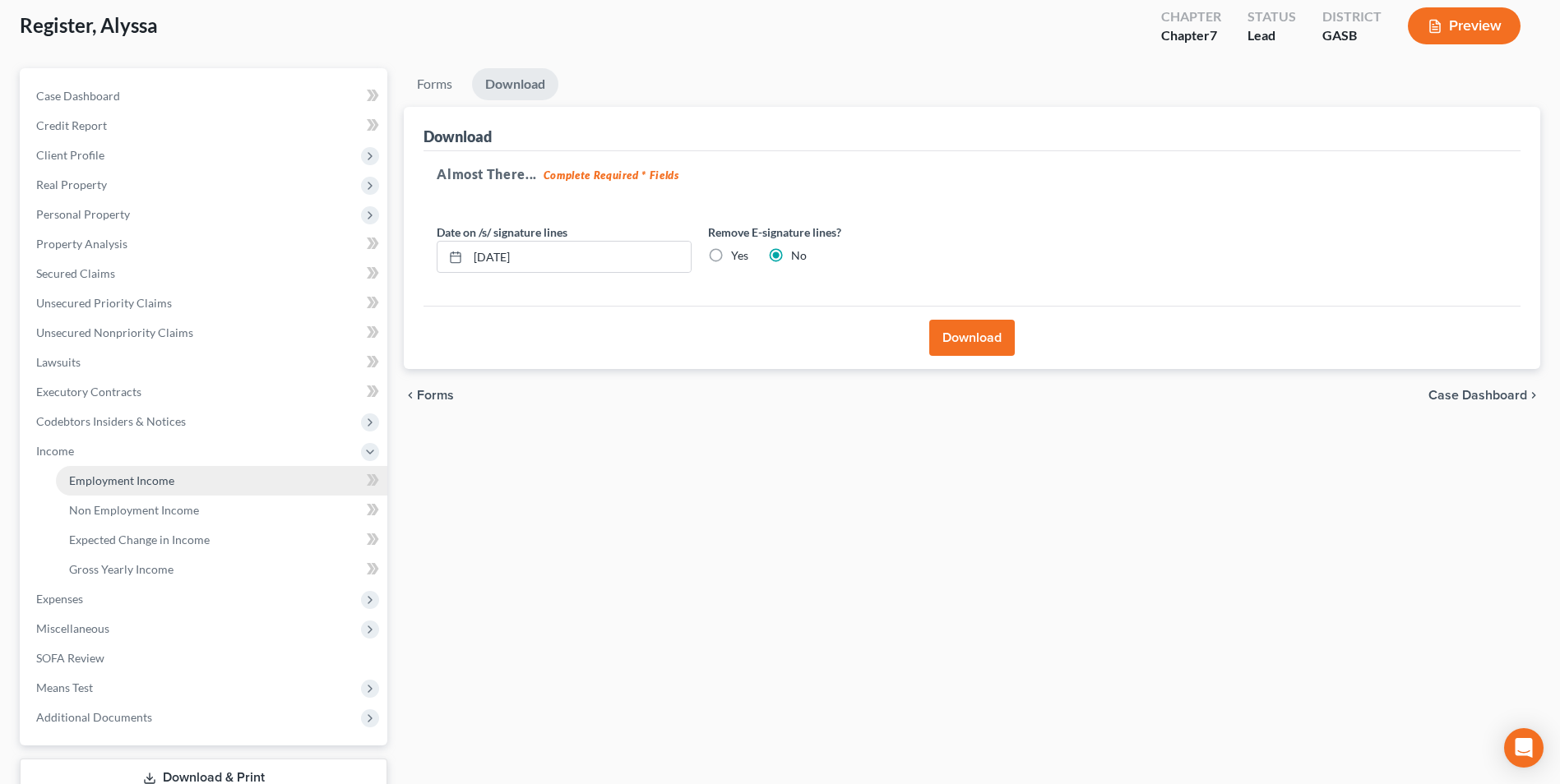
click at [68, 474] on link "Employment Income" at bounding box center [222, 482] width 332 height 30
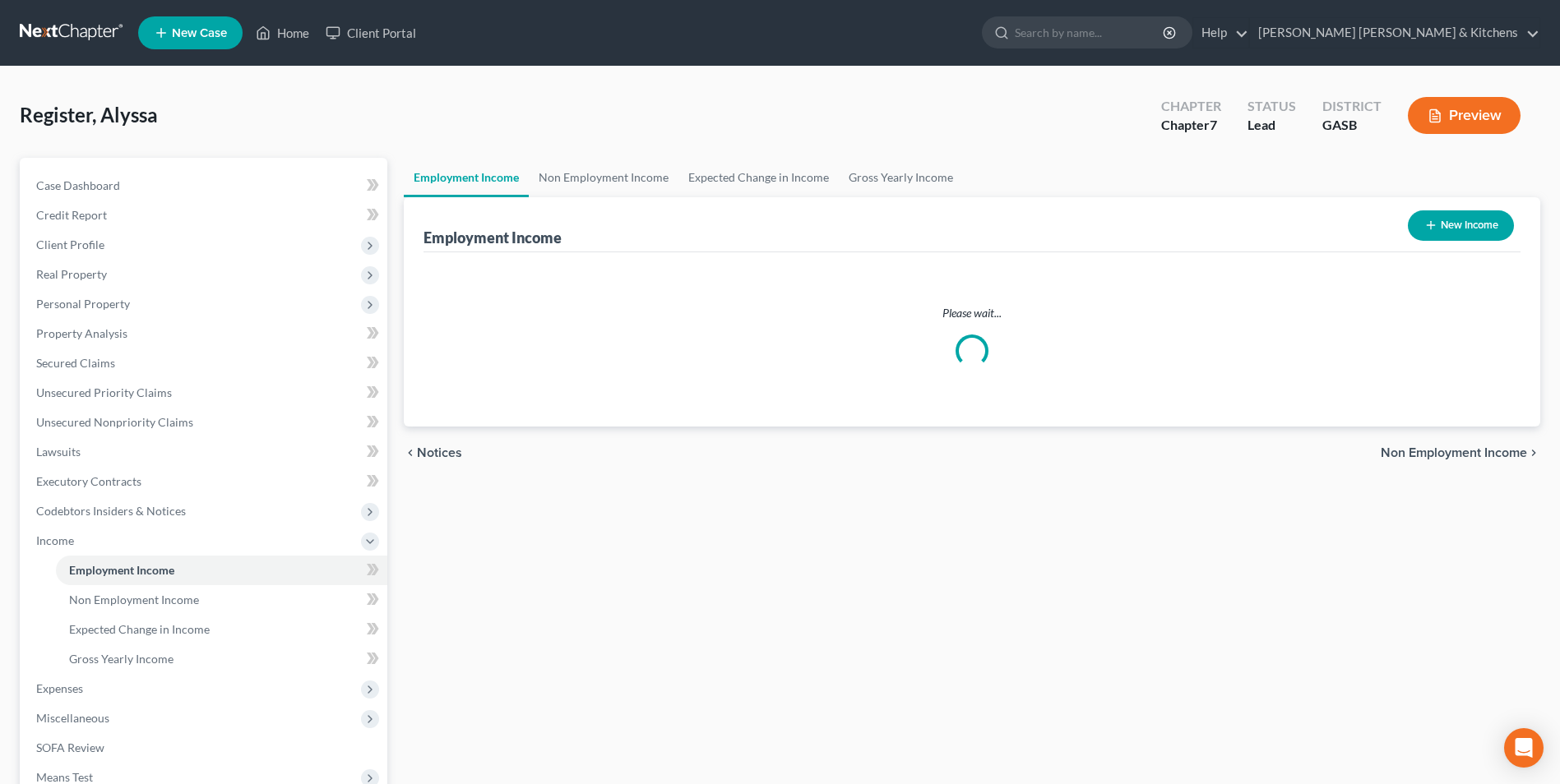
click at [1445, 232] on button "New Income" at bounding box center [1460, 226] width 106 height 31
select select "0"
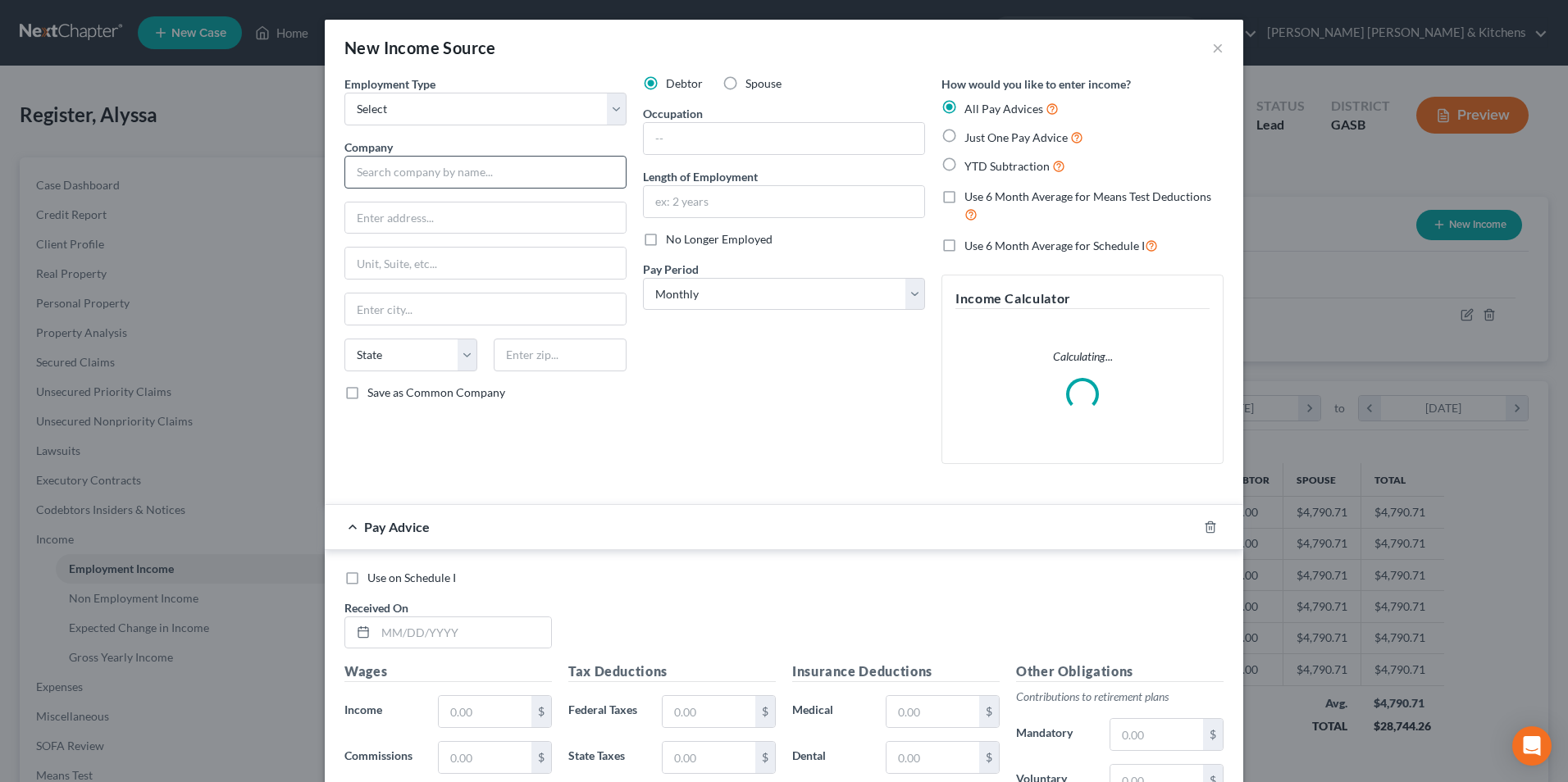
scroll to position [307, 648]
click at [435, 106] on select "Select Full or [DEMOGRAPHIC_DATA] Employment Self Employment" at bounding box center [484, 109] width 282 height 32
select select "0"
click at [344, 93] on select "Select Full or [DEMOGRAPHIC_DATA] Employment Self Employment" at bounding box center [484, 109] width 282 height 32
click at [425, 183] on input "text" at bounding box center [484, 171] width 282 height 32
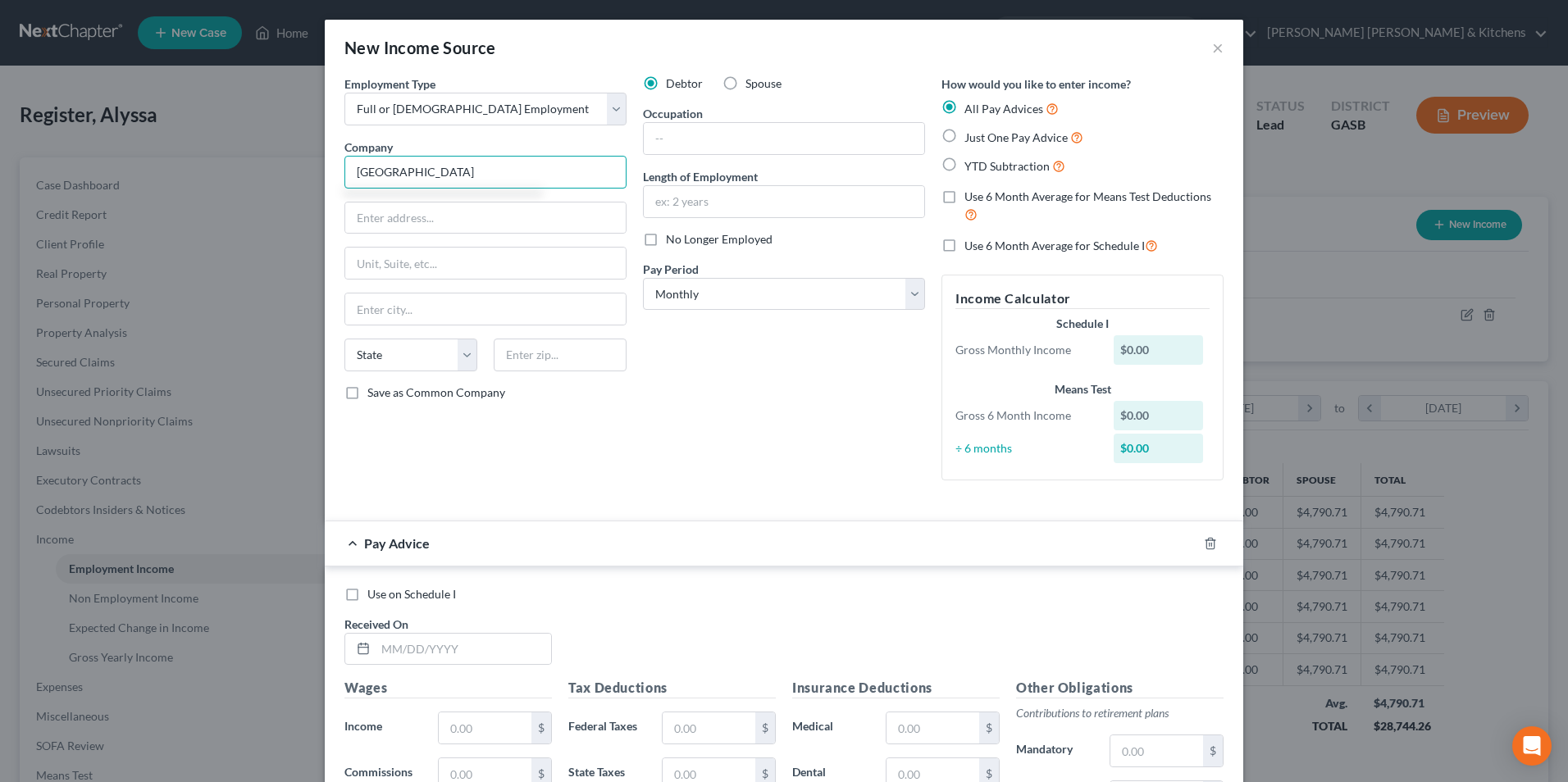
type input "[GEOGRAPHIC_DATA]"
type input "[STREET_ADDRESS]"
click at [586, 348] on input "text" at bounding box center [560, 355] width 133 height 32
type input "31021"
type input "[GEOGRAPHIC_DATA]"
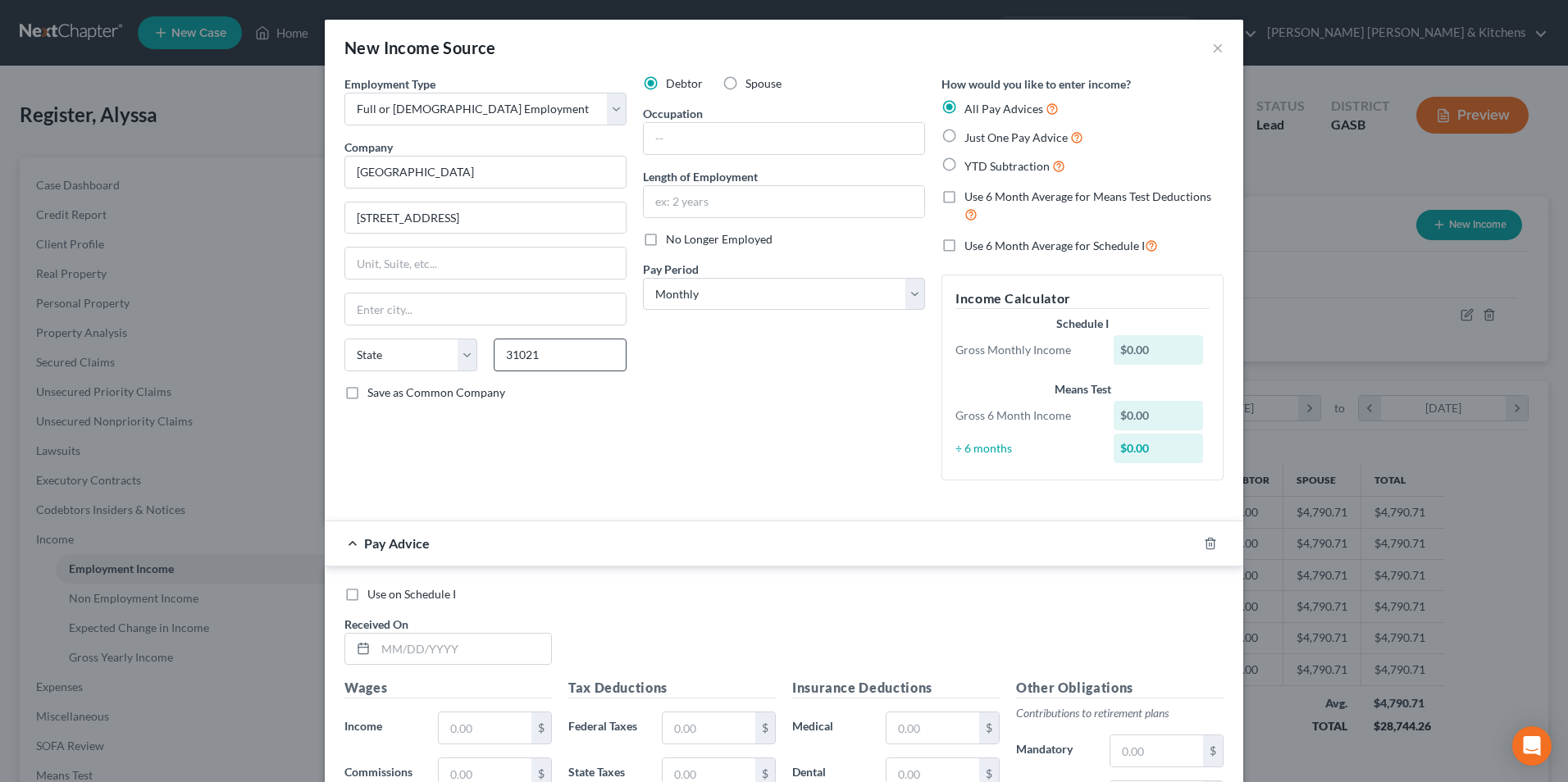
select select "10"
click at [789, 159] on div "Debtor Spouse Occupation Length of Employment No Longer Employed Pay Period * S…" at bounding box center [784, 284] width 298 height 418
click at [775, 145] on input "text" at bounding box center [784, 138] width 280 height 31
type input "patient care tech"
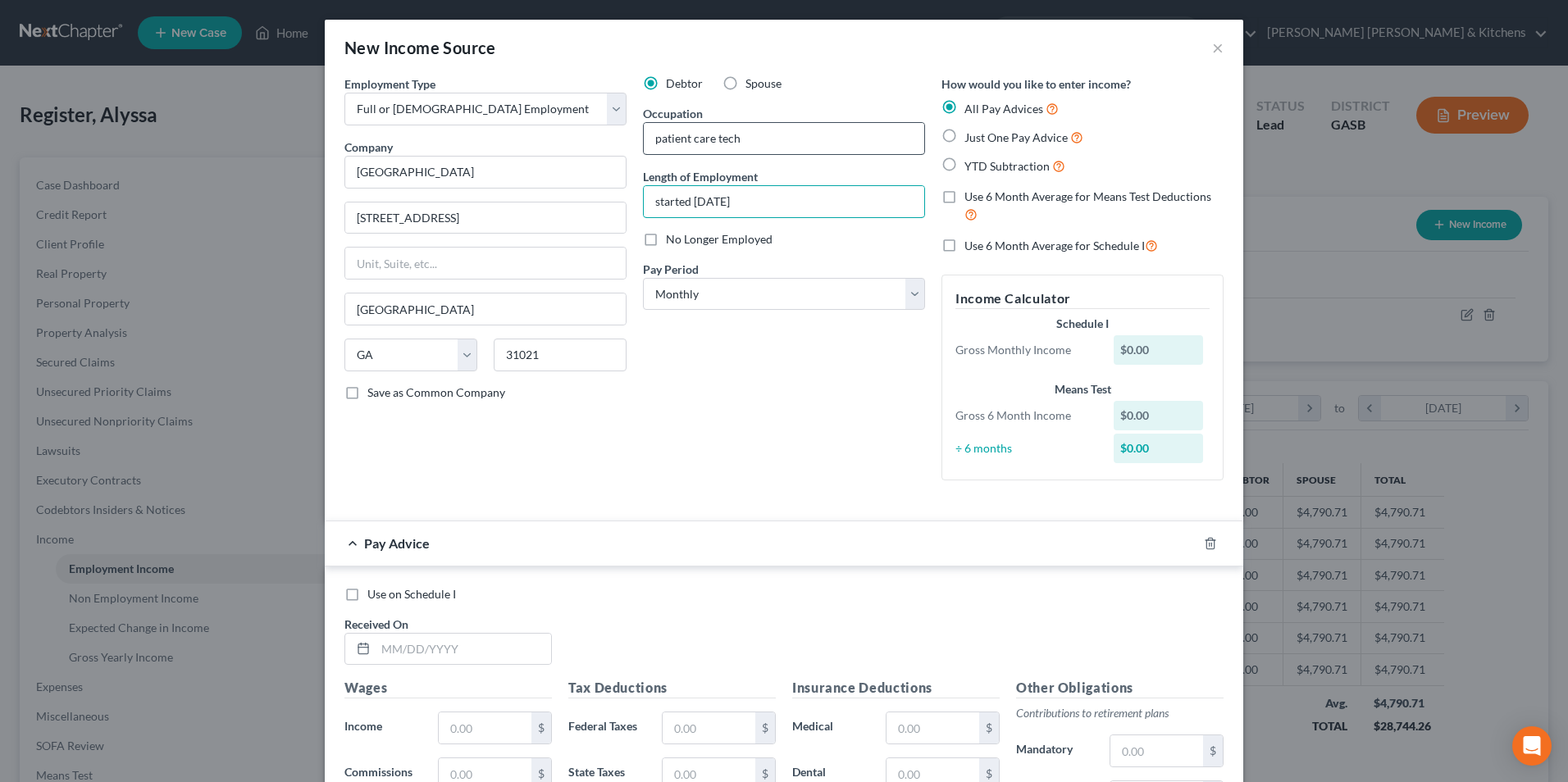
type input "started [DATE]"
click at [965, 135] on label "Just One Pay Advice" at bounding box center [1024, 137] width 119 height 19
click at [971, 135] on input "Just One Pay Advice" at bounding box center [976, 133] width 11 height 11
radio input "true"
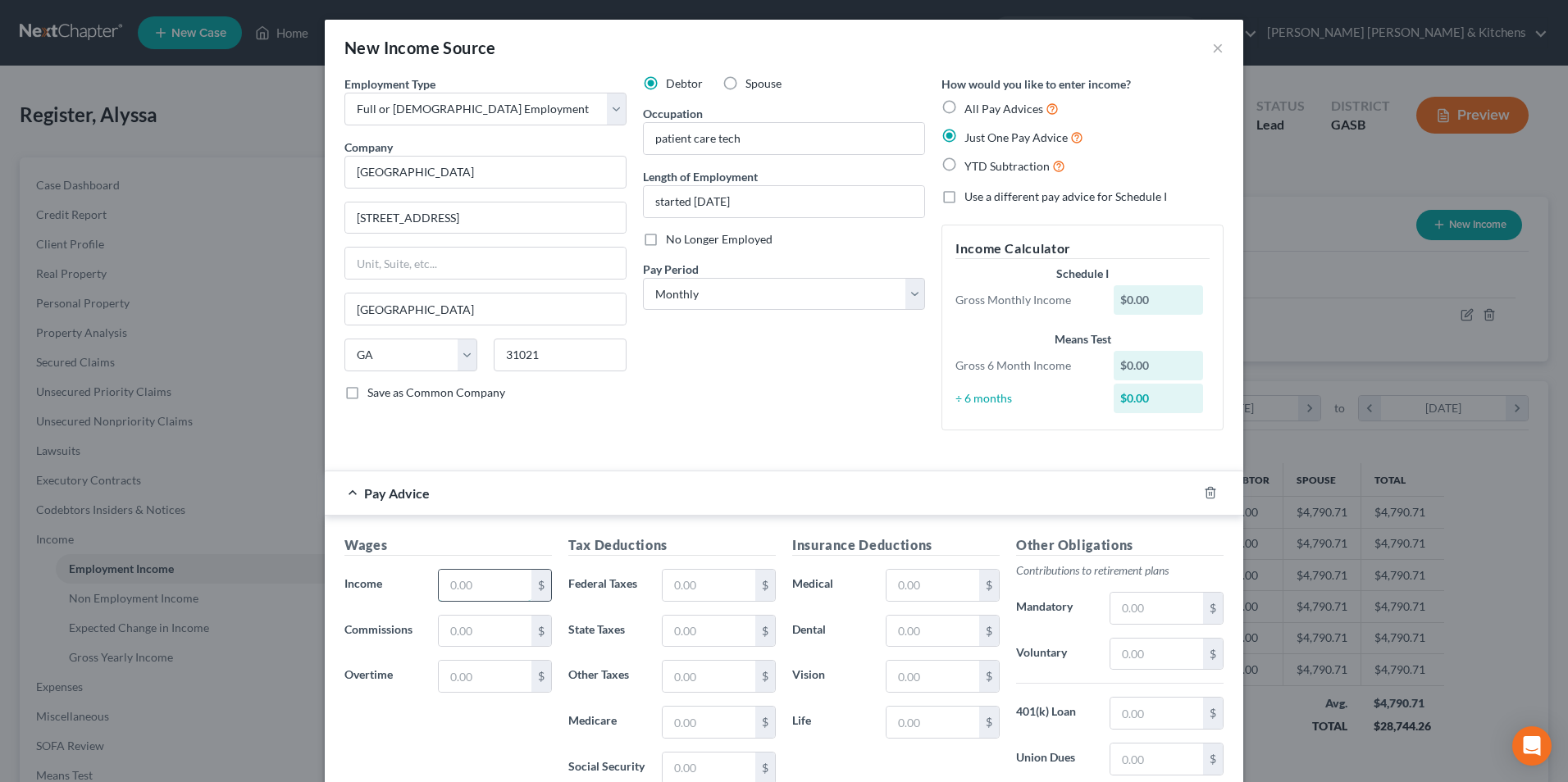
click at [488, 587] on input "text" at bounding box center [485, 585] width 93 height 31
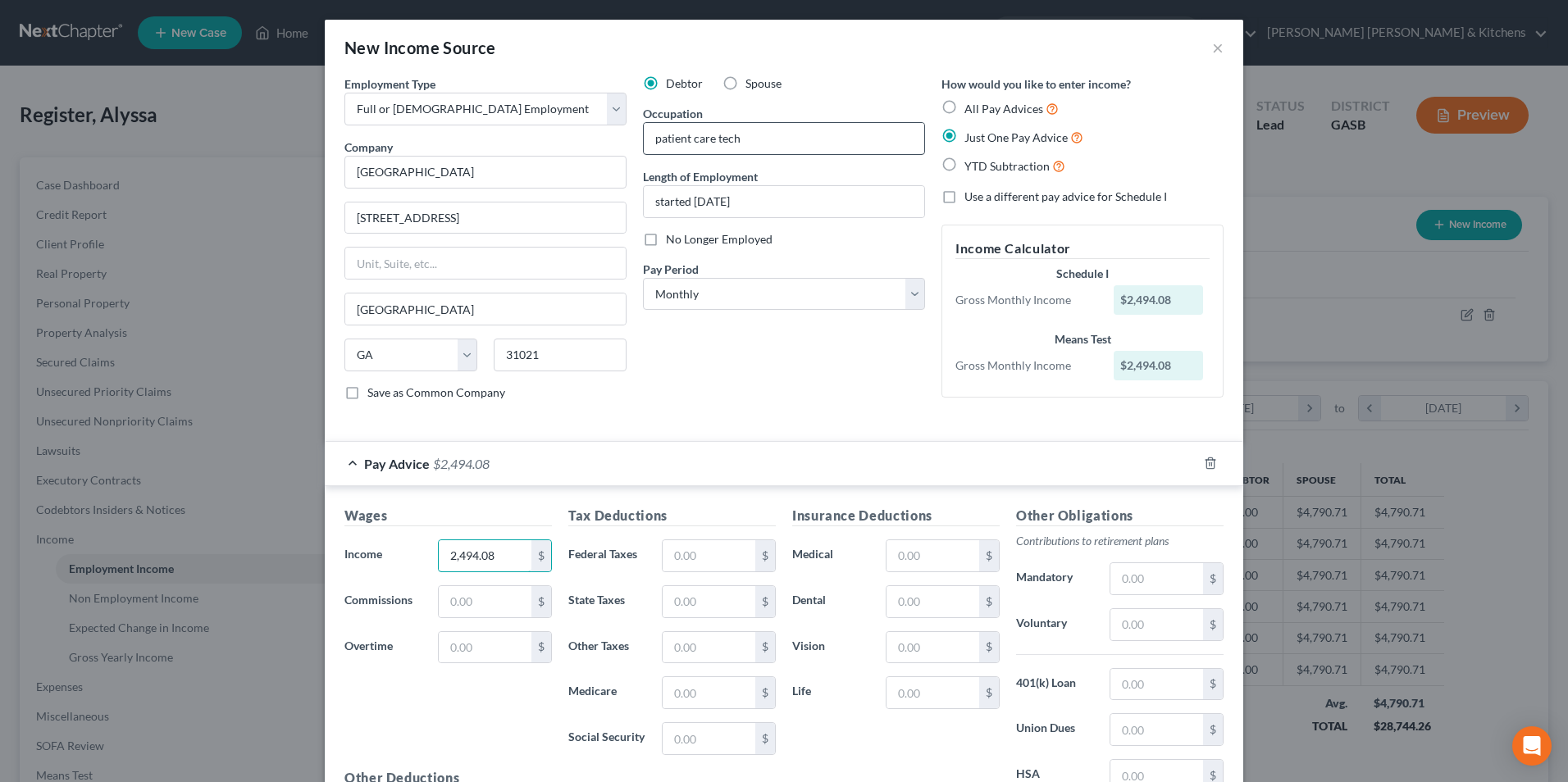
type input "2,494.08"
click at [784, 129] on input "patient care tech" at bounding box center [784, 138] width 280 height 31
type input "patient care tech (PRN)"
click at [735, 562] on input "text" at bounding box center [709, 555] width 93 height 31
type input "423.99"
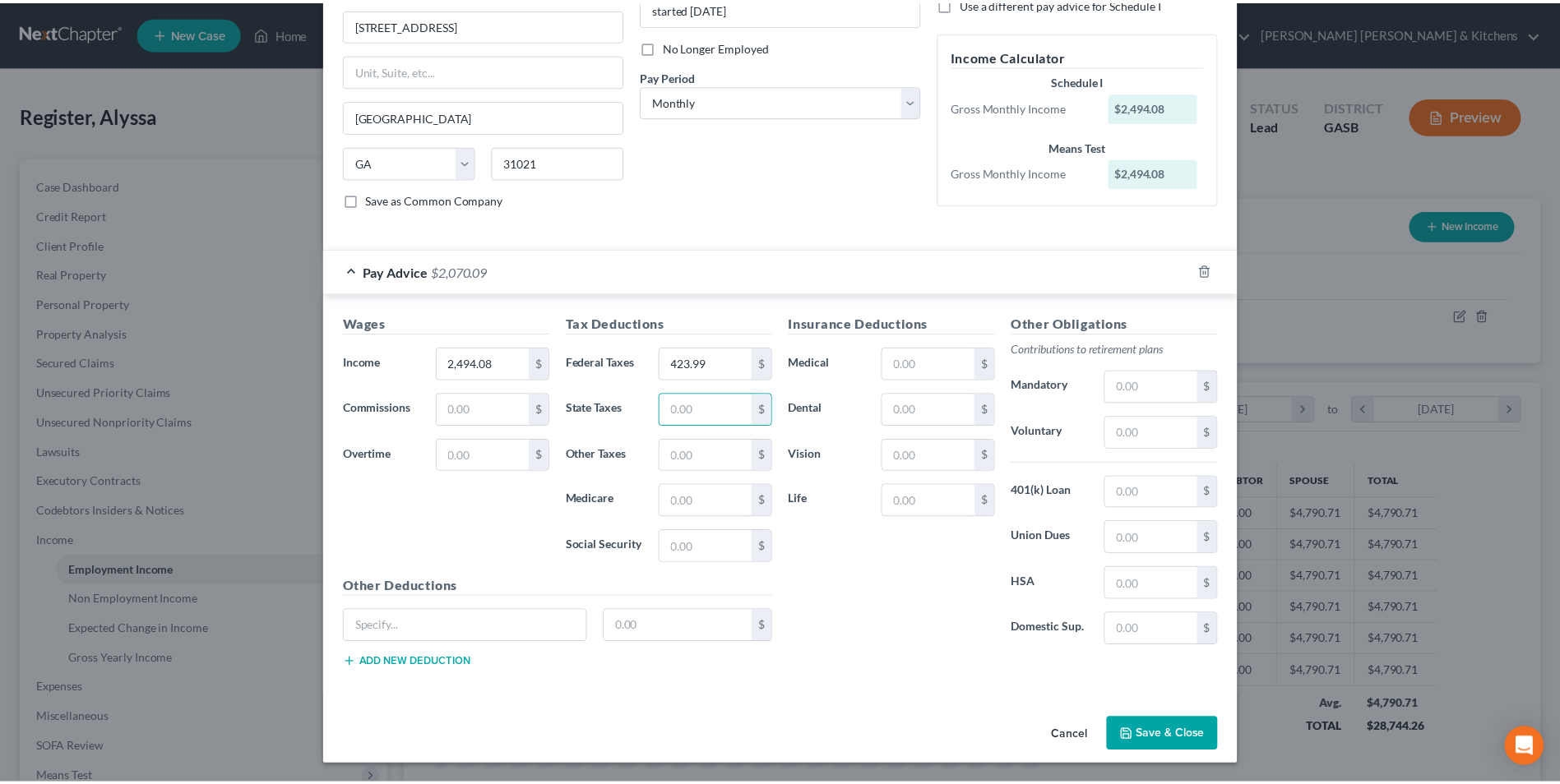
scroll to position [195, 0]
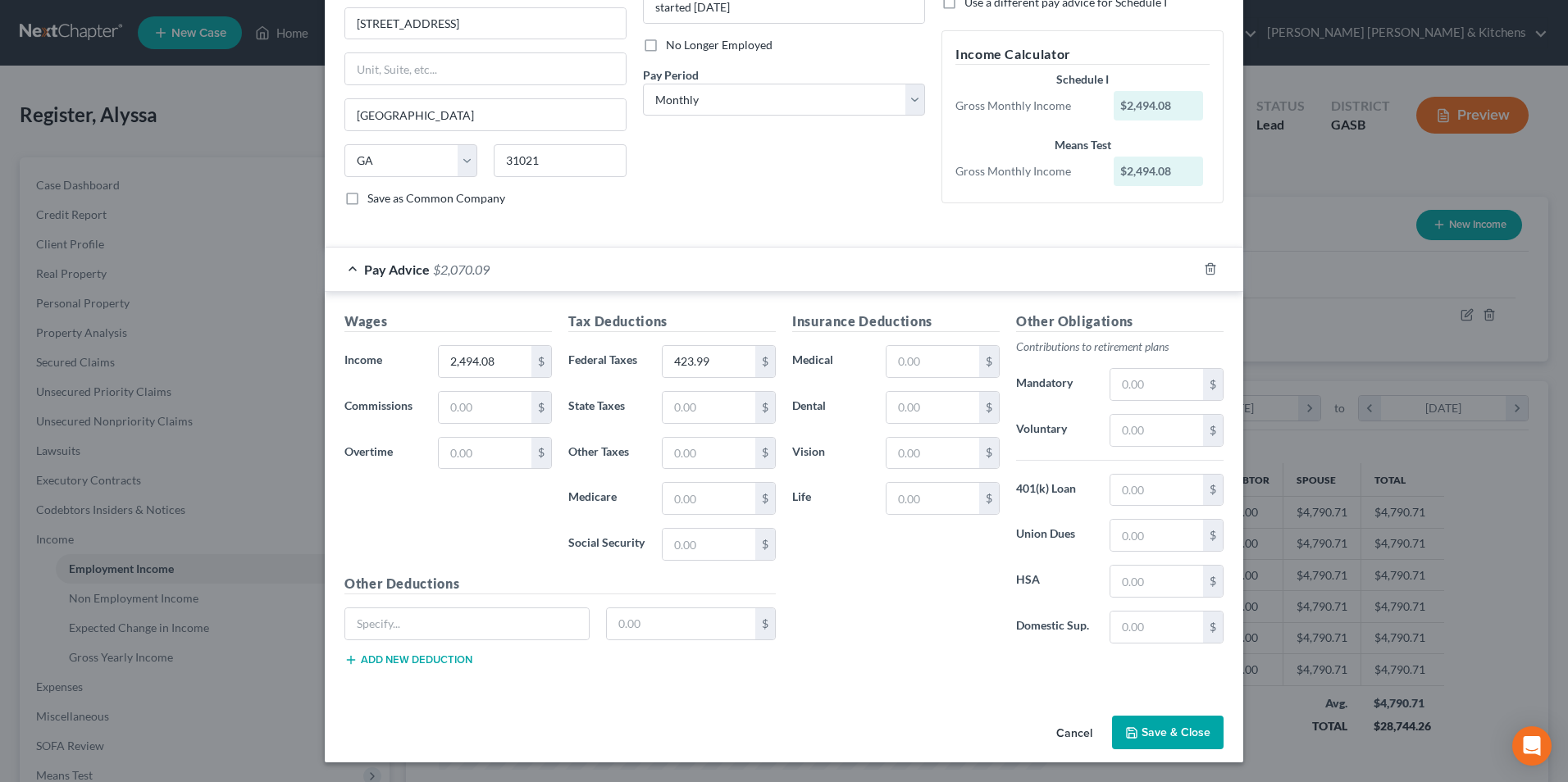
click at [1176, 744] on button "Save & Close" at bounding box center [1167, 733] width 111 height 34
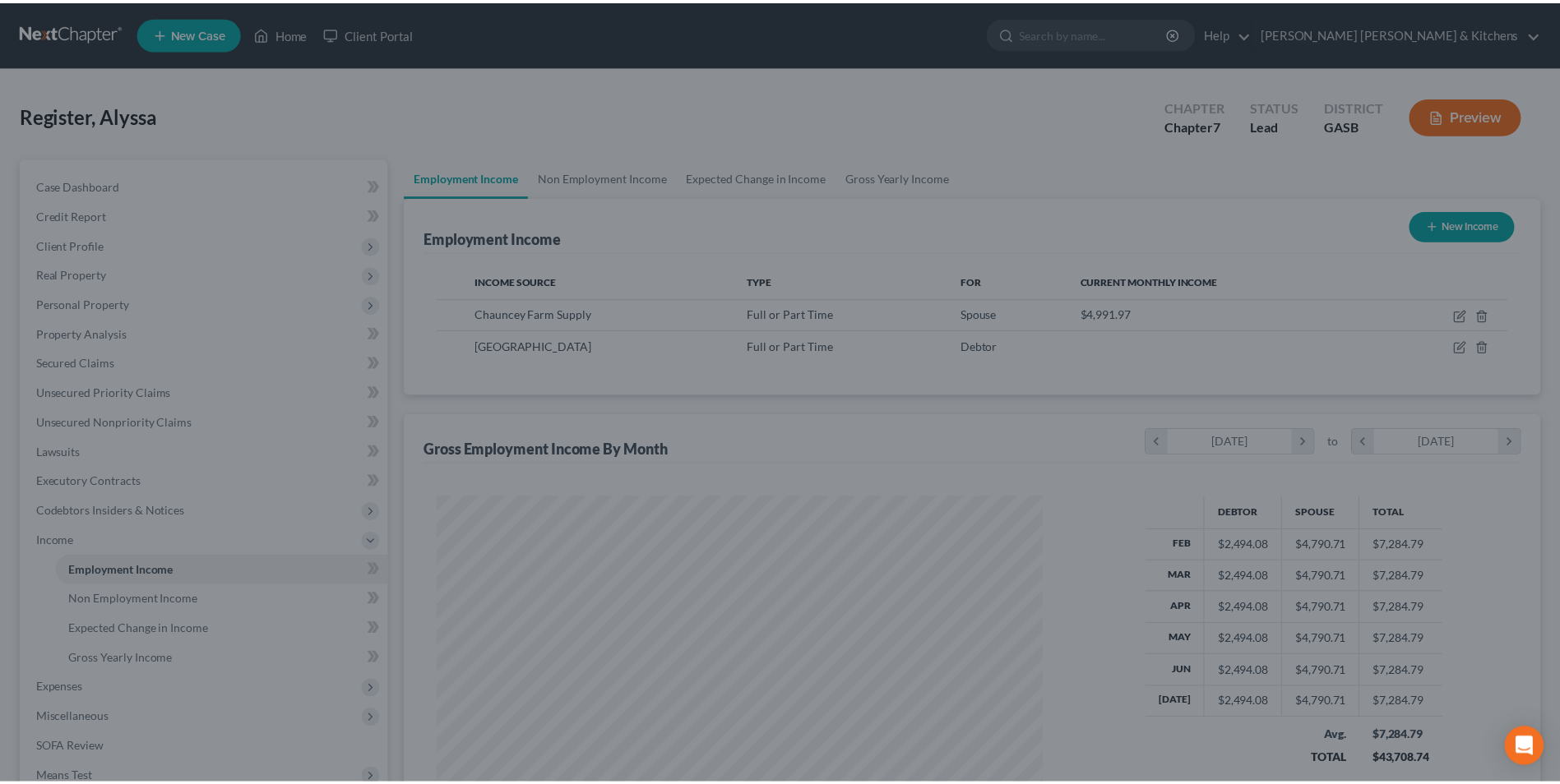
scroll to position [821885, 821722]
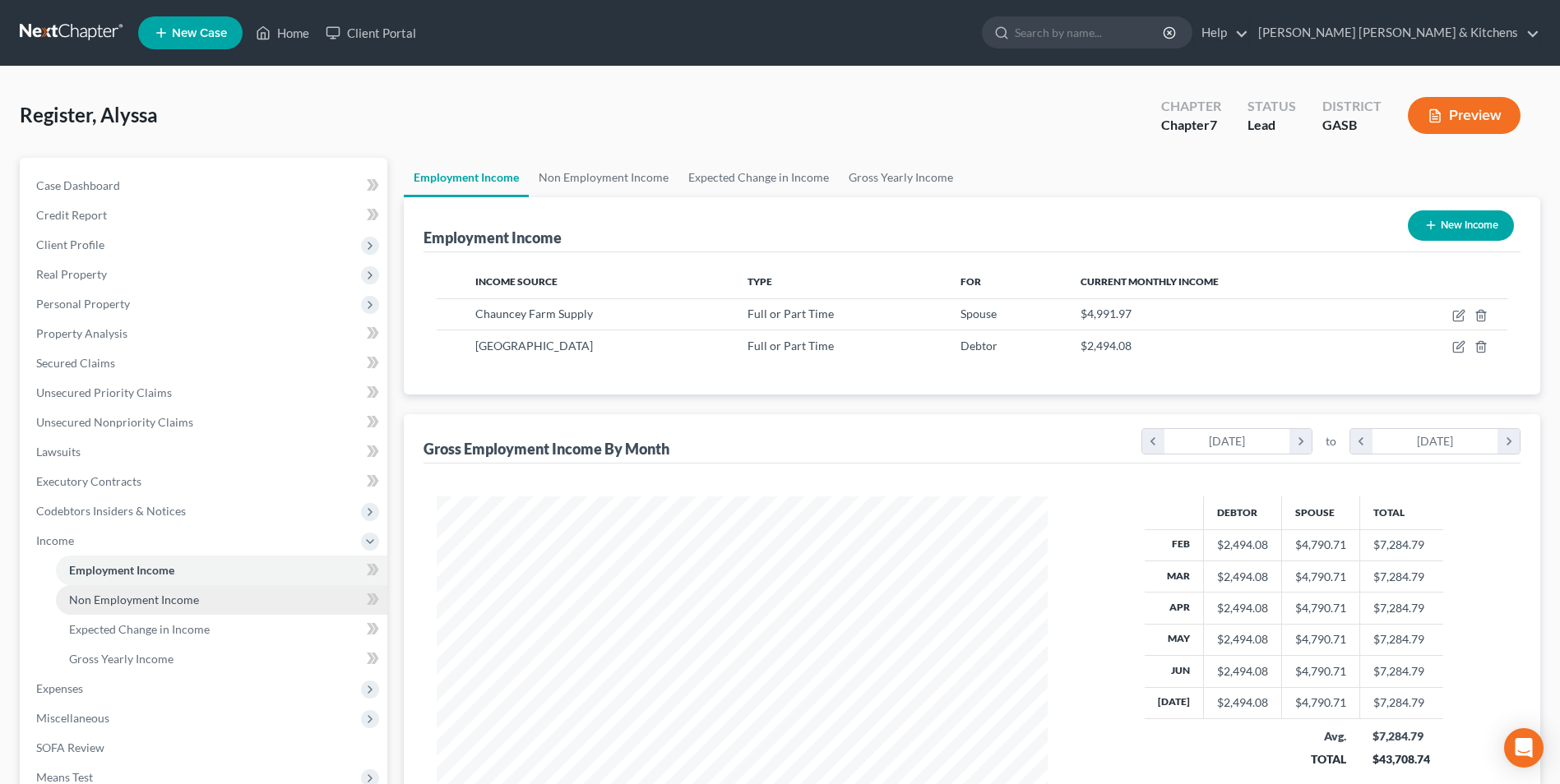
click at [151, 602] on span "Non Employment Income" at bounding box center [134, 600] width 130 height 14
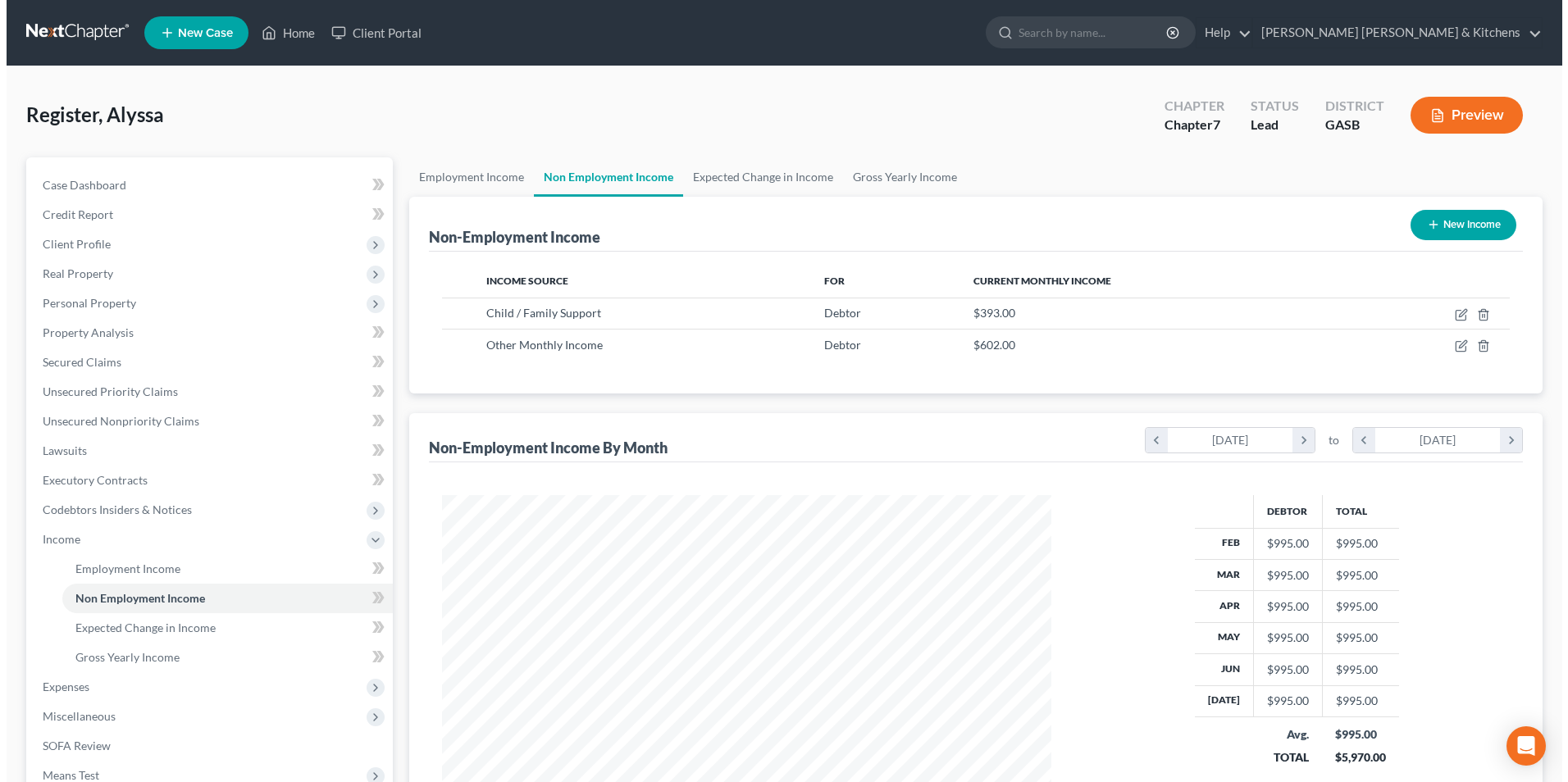
scroll to position [304, 641]
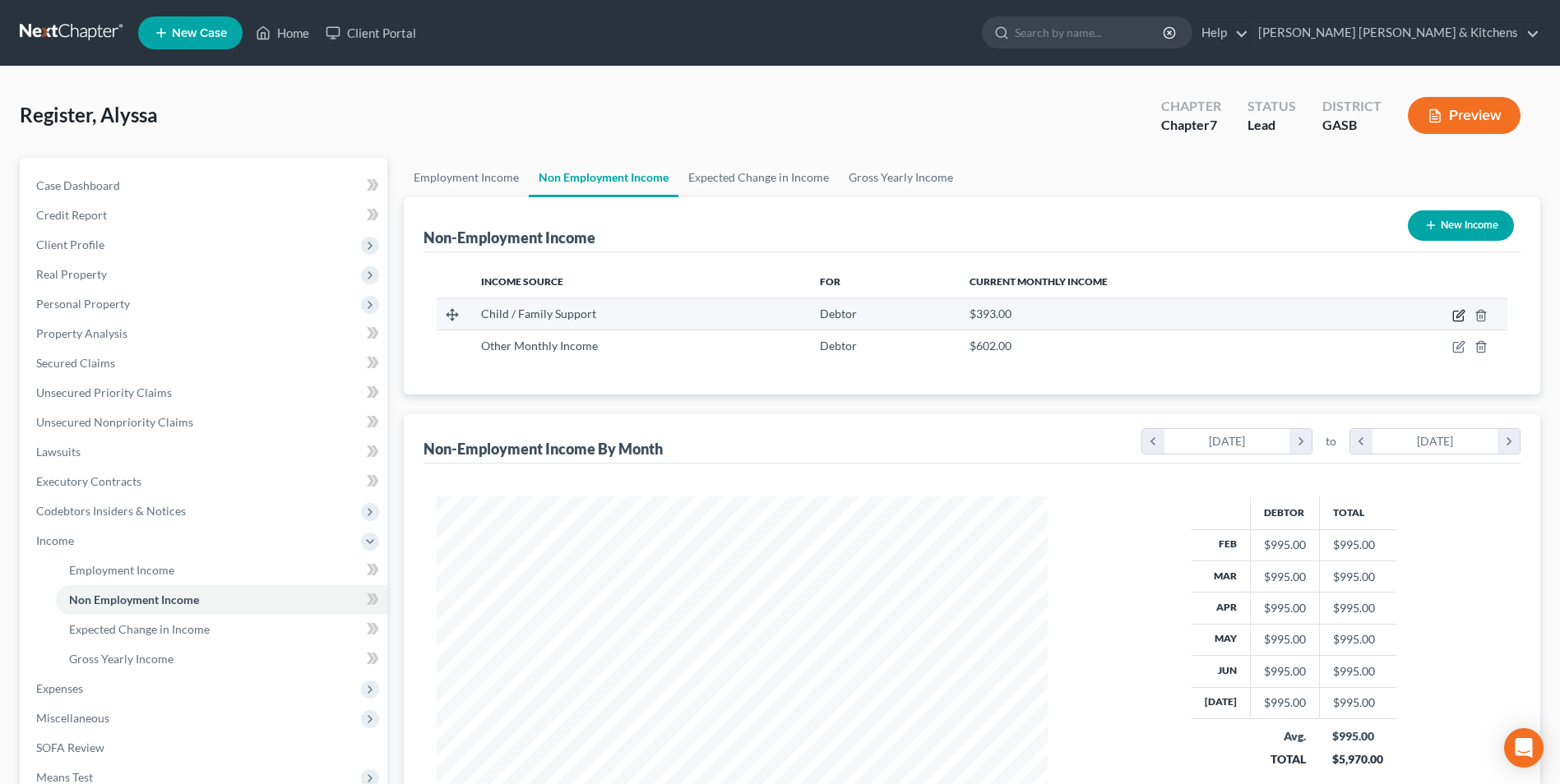
click at [1456, 317] on icon "button" at bounding box center [1459, 316] width 13 height 13
select select "7"
select select "0"
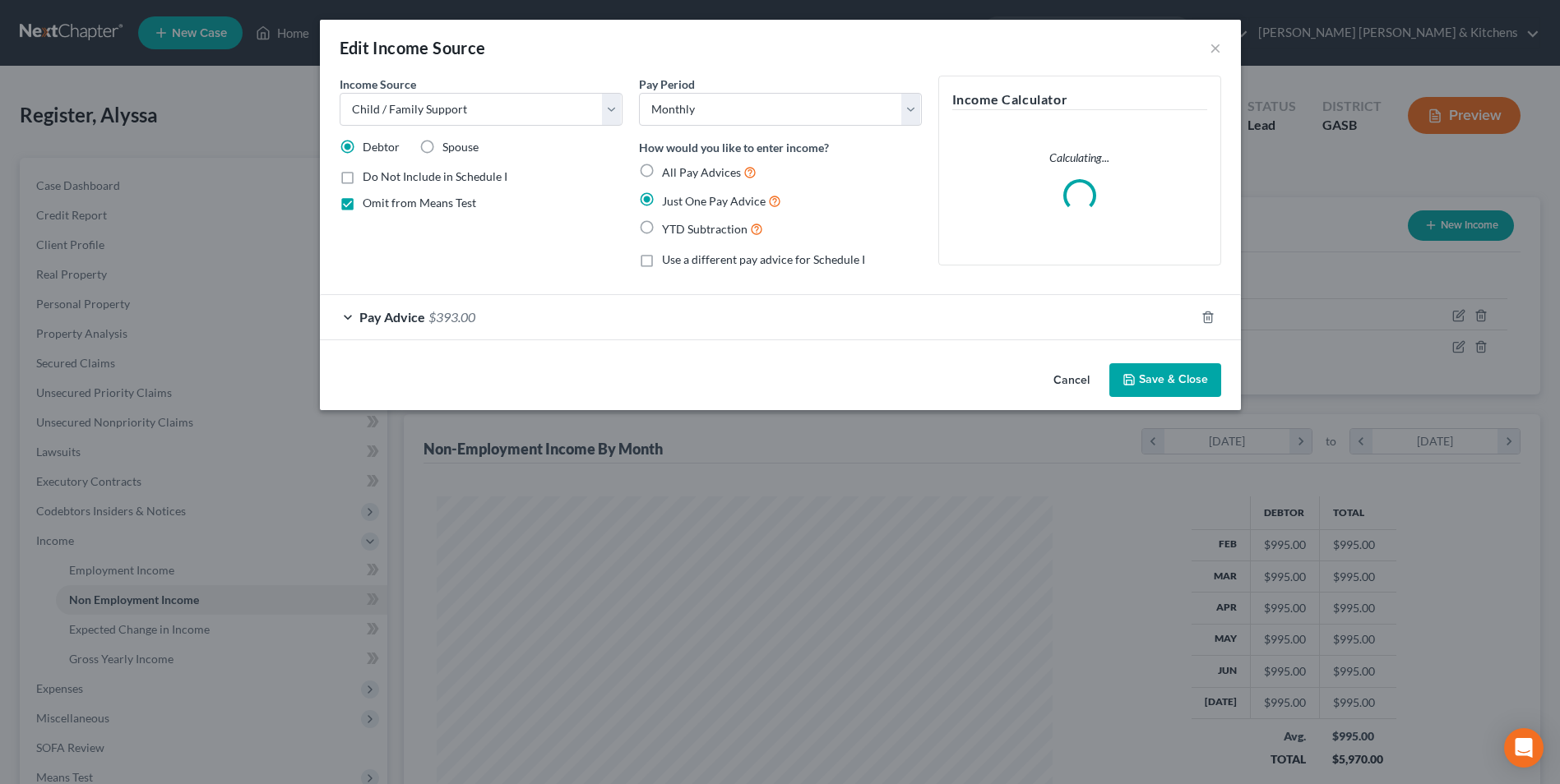
scroll to position [307, 650]
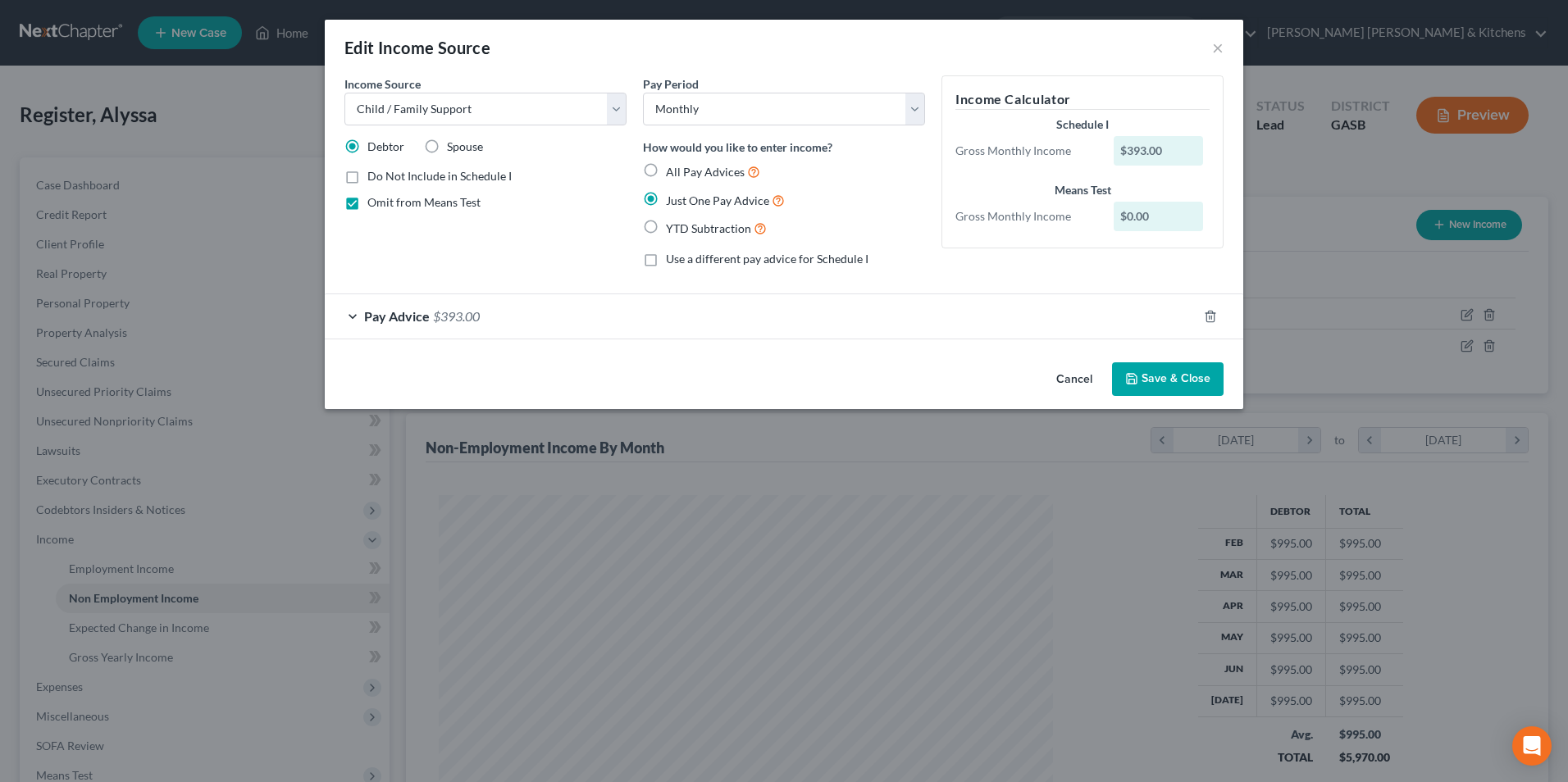
click at [367, 204] on label "Omit from Means Test" at bounding box center [424, 203] width 113 height 17
click at [374, 204] on input "Omit from Means Test" at bounding box center [379, 199] width 11 height 11
checkbox input "false"
click at [367, 173] on label "Do Not Include in Schedule I" at bounding box center [440, 176] width 145 height 17
click at [374, 173] on input "Do Not Include in Schedule I" at bounding box center [379, 173] width 11 height 11
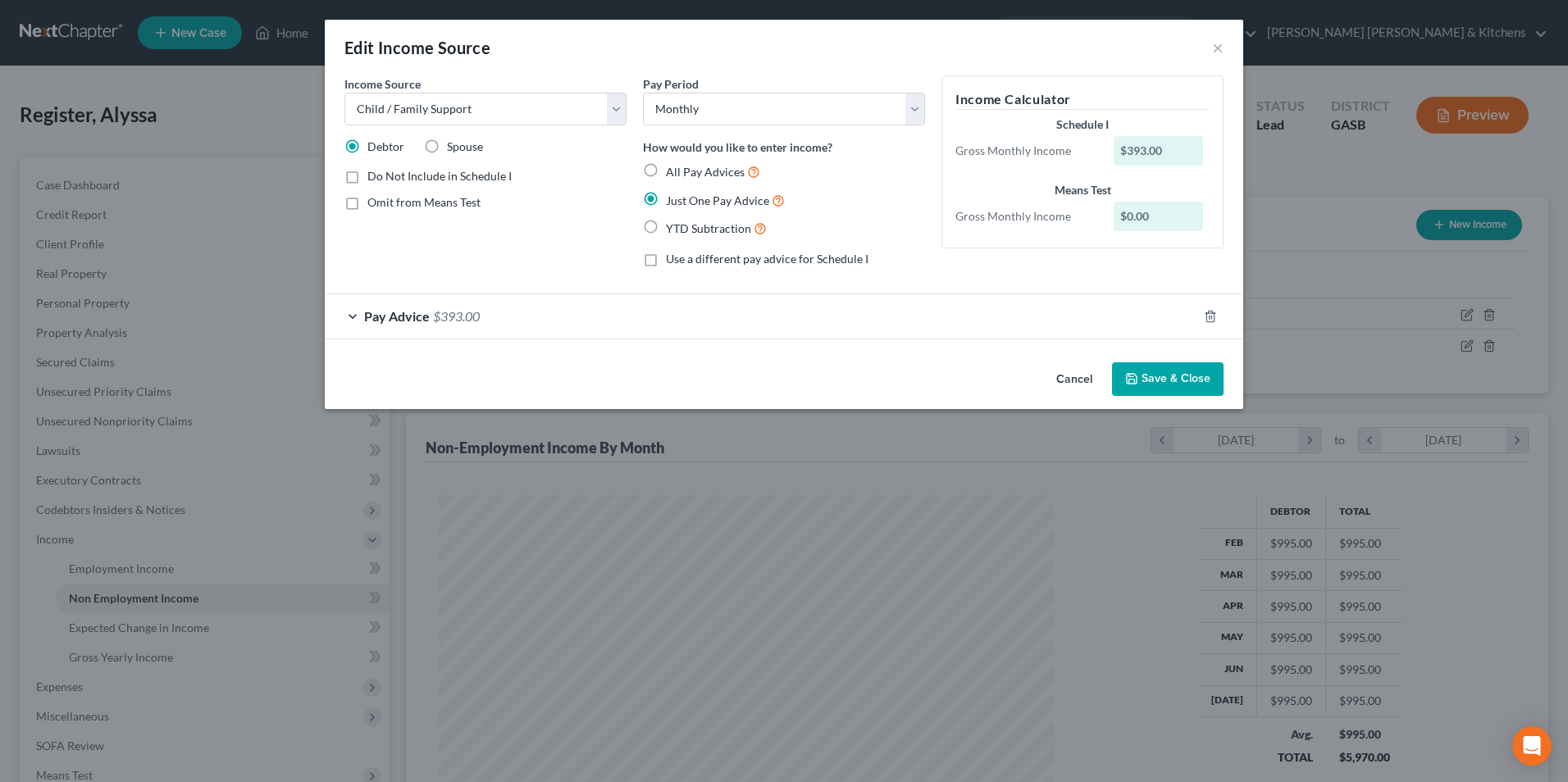
checkbox input "true"
click at [1150, 380] on button "Save & Close" at bounding box center [1167, 379] width 111 height 34
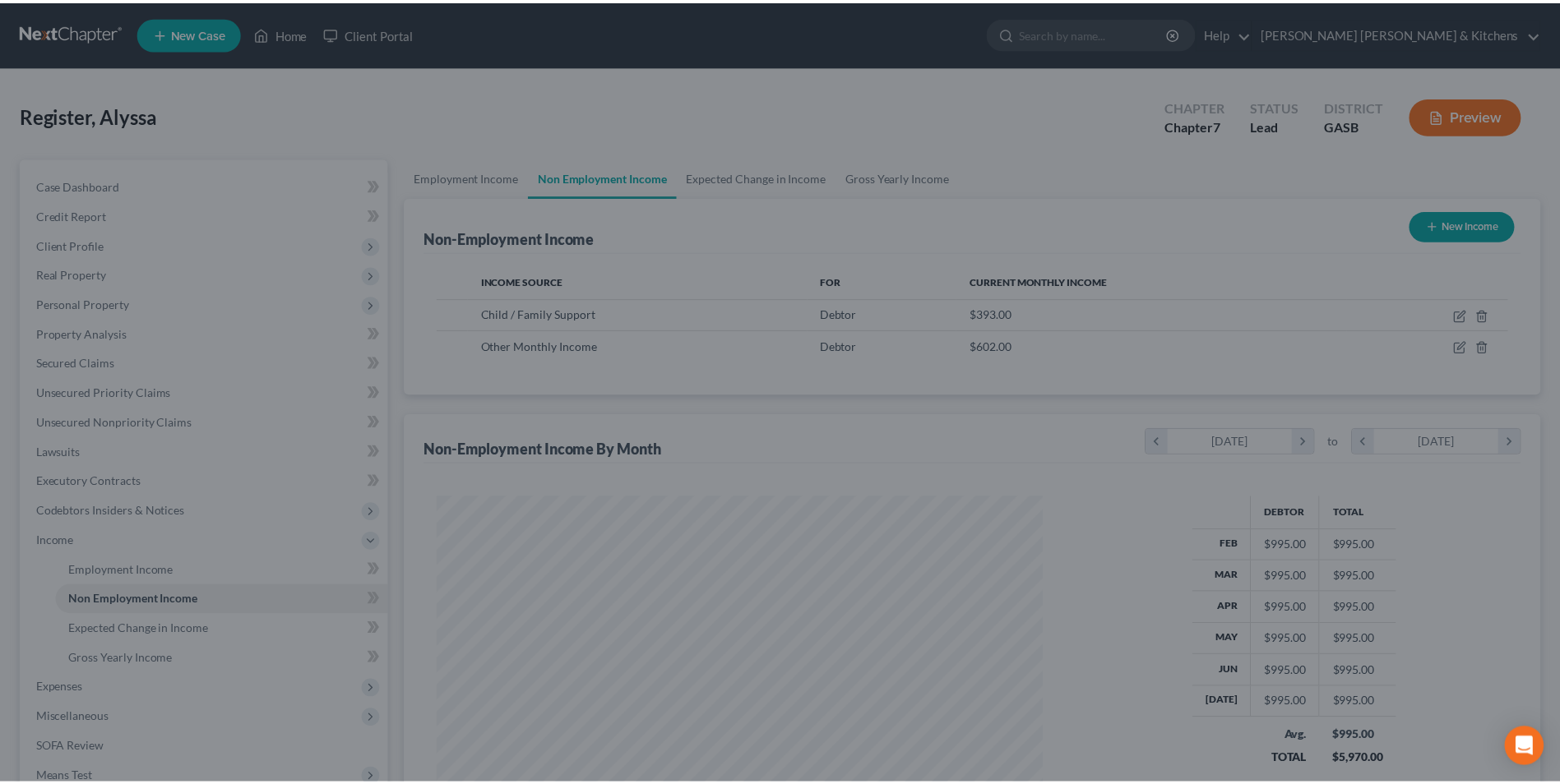
scroll to position [821885, 821722]
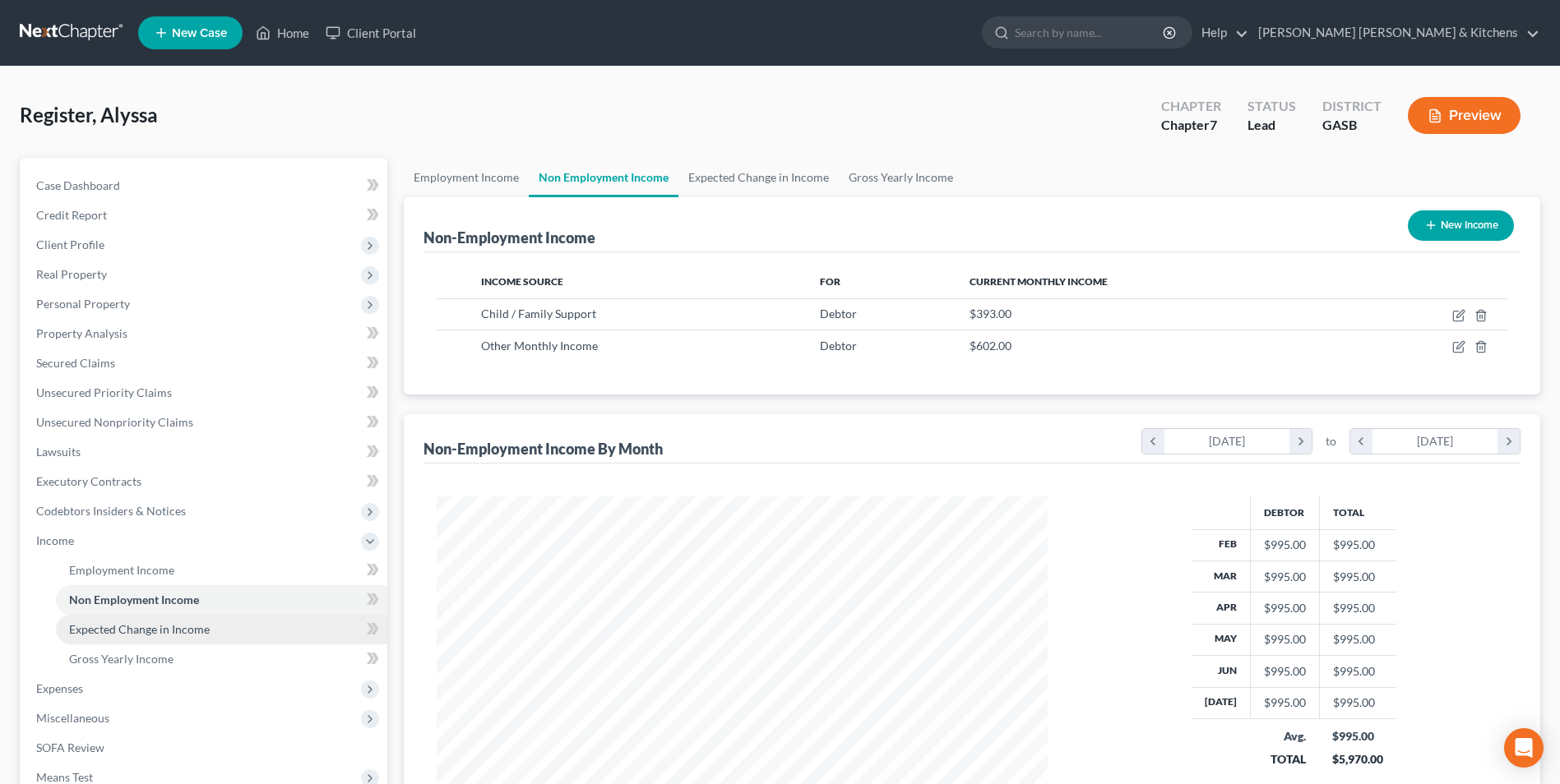
click at [126, 627] on span "Expected Change in Income" at bounding box center [139, 629] width 141 height 14
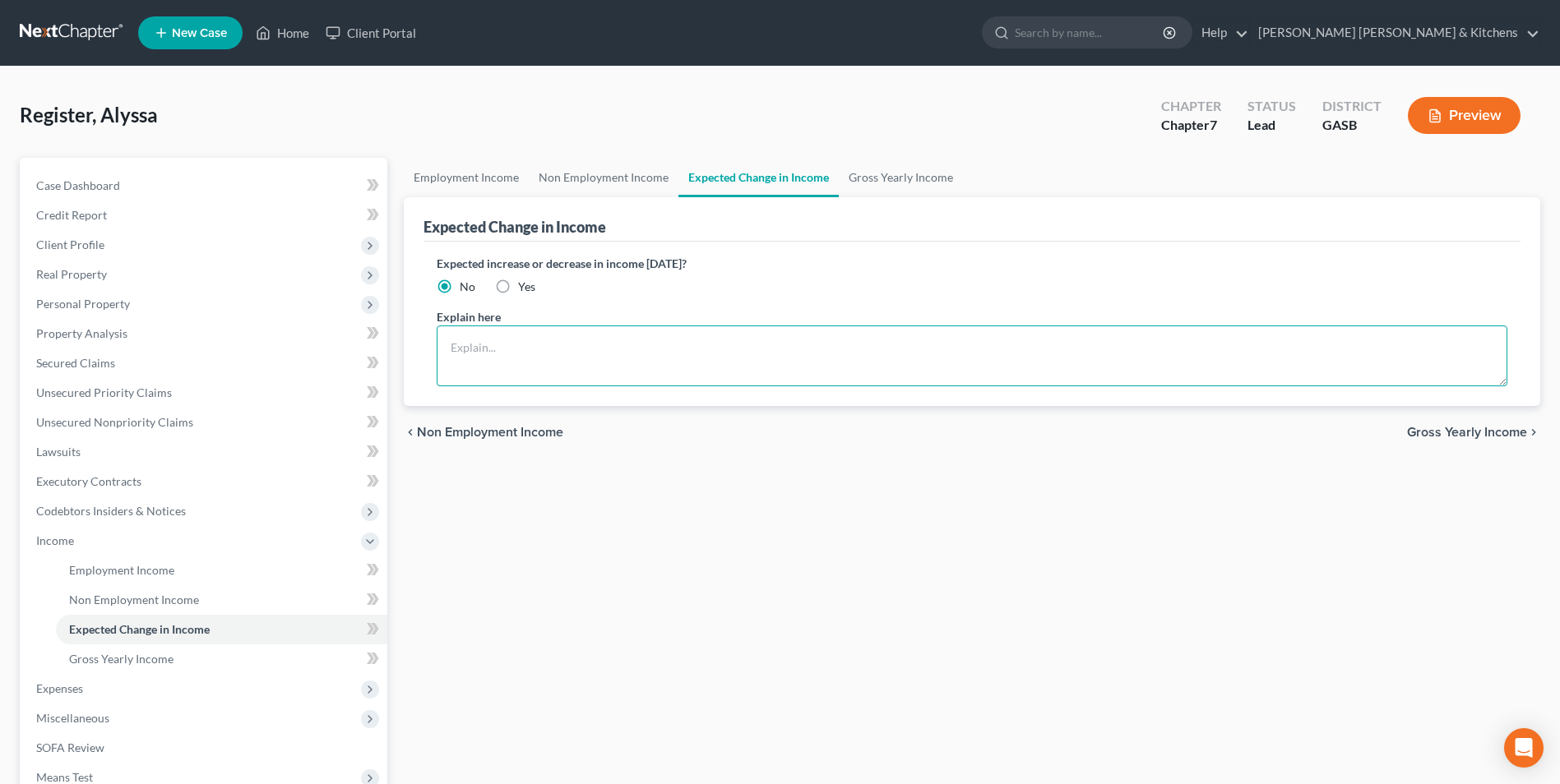
click at [468, 371] on textarea at bounding box center [972, 356] width 1071 height 61
type textarea "debtor has not received 1st full check yet with deductions. She is no longer ge…"
click at [448, 351] on textarea "debtor has not received 1st full check yet with deductions. She is no longer ge…" at bounding box center [972, 356] width 1071 height 61
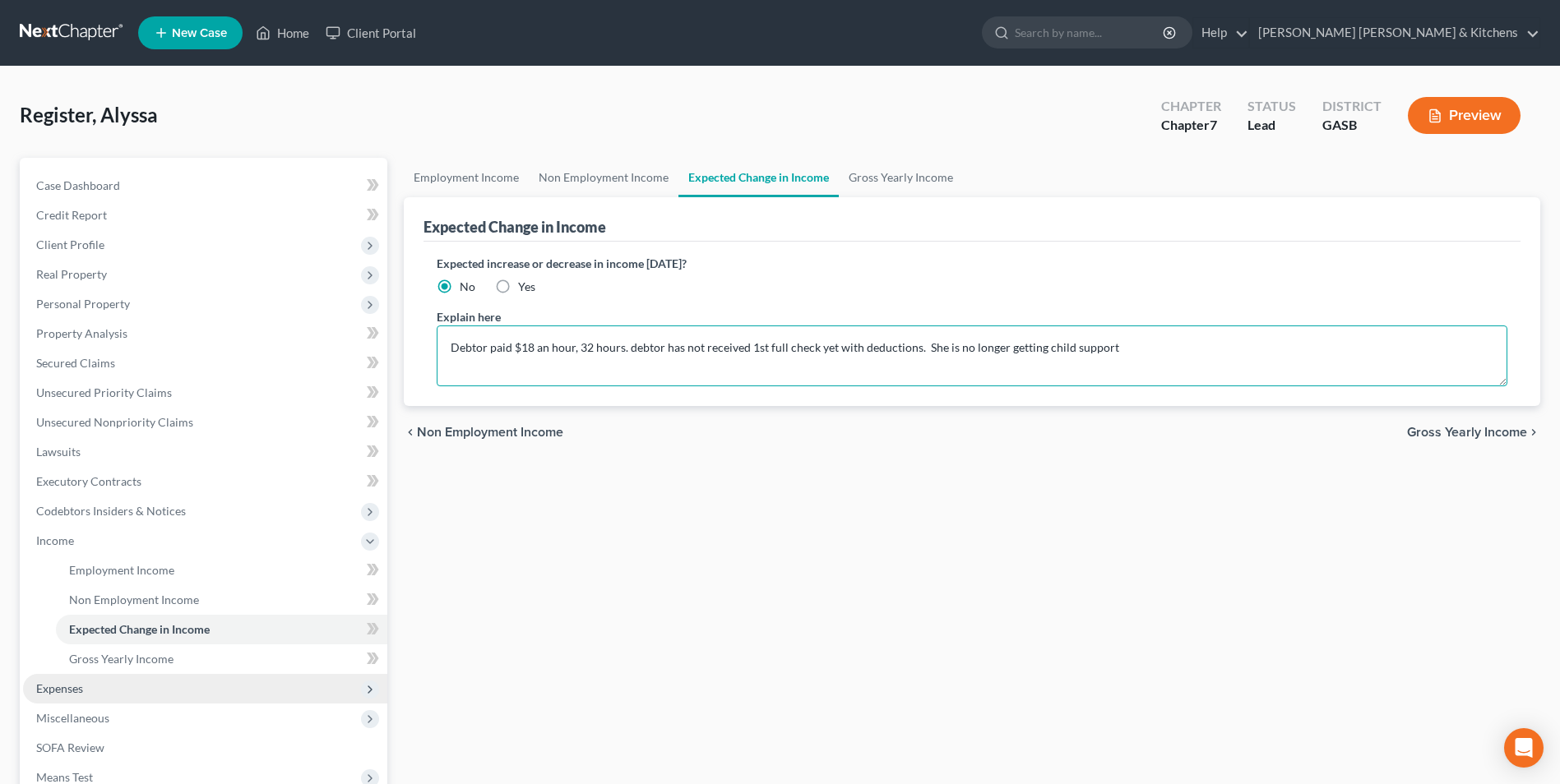
type textarea "Debtor paid $18 an hour, 32 hours. debtor has not received 1st full check yet w…"
click at [62, 691] on span "Expenses" at bounding box center [59, 688] width 47 height 14
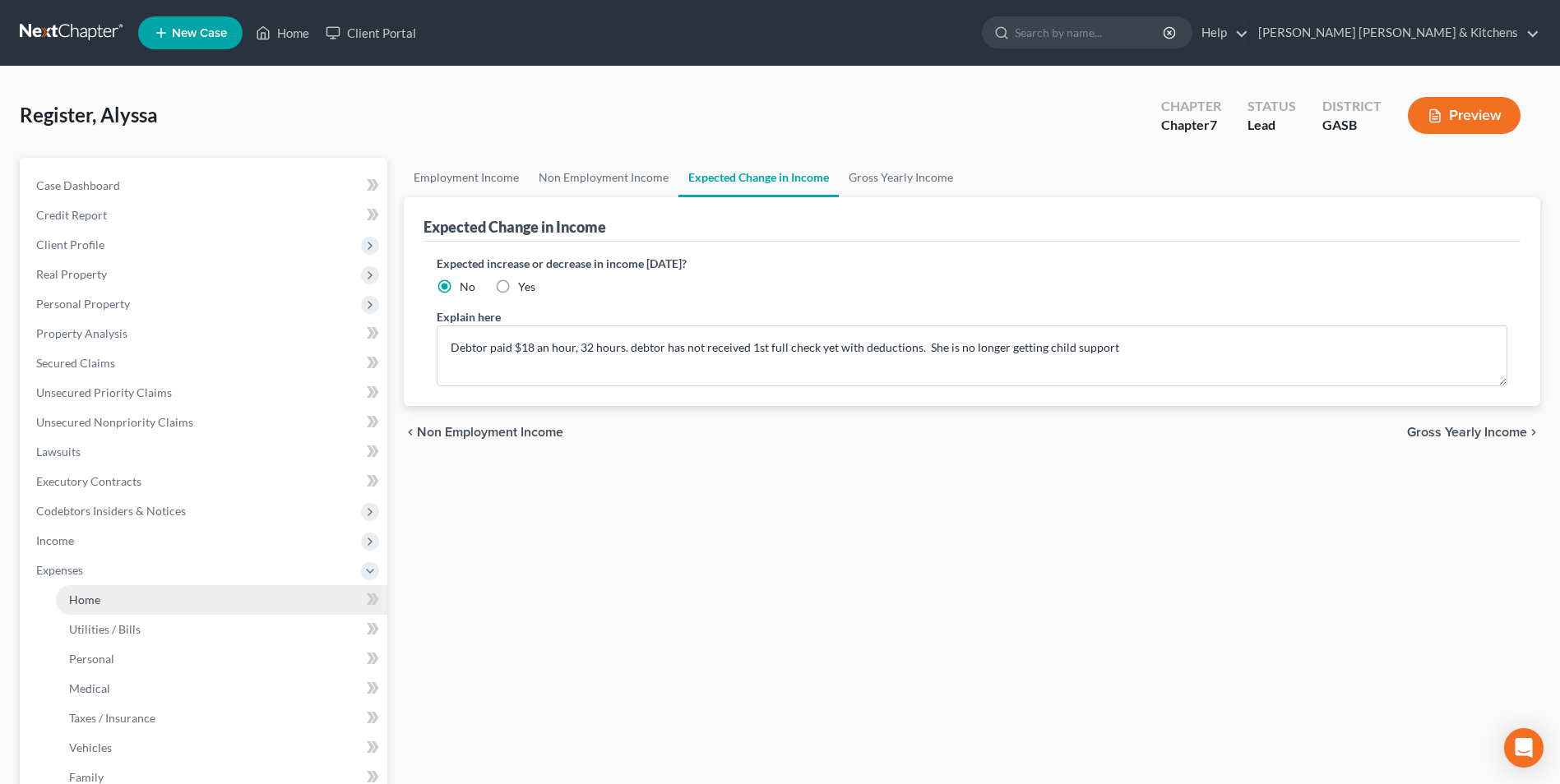
click at [82, 602] on span "Home" at bounding box center [84, 600] width 31 height 14
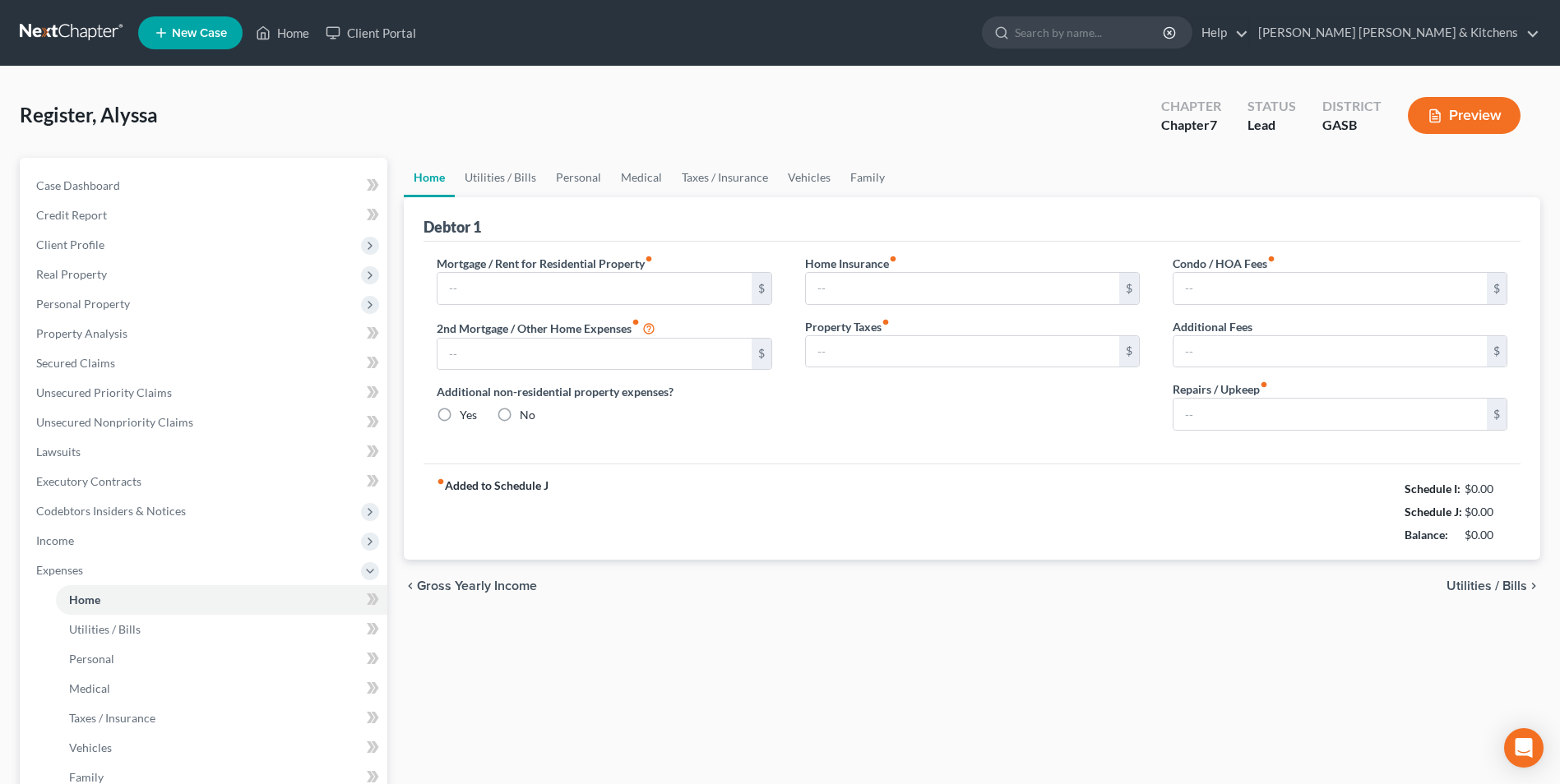
type input "800.00"
type input "0.00"
radio input "true"
type input "0.00"
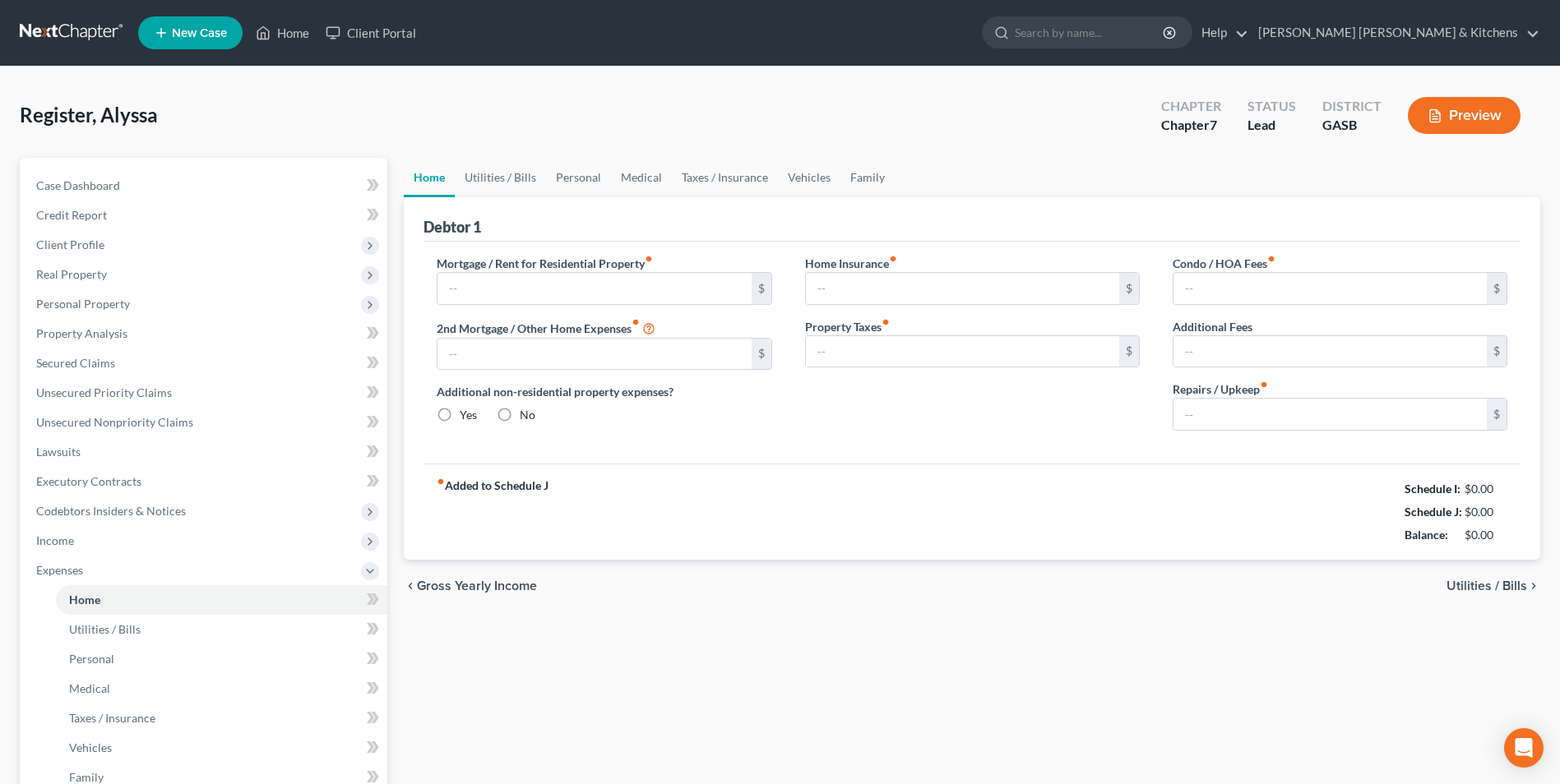
type input "0.00"
click at [78, 638] on link "Utilities / Bills" at bounding box center [222, 630] width 332 height 30
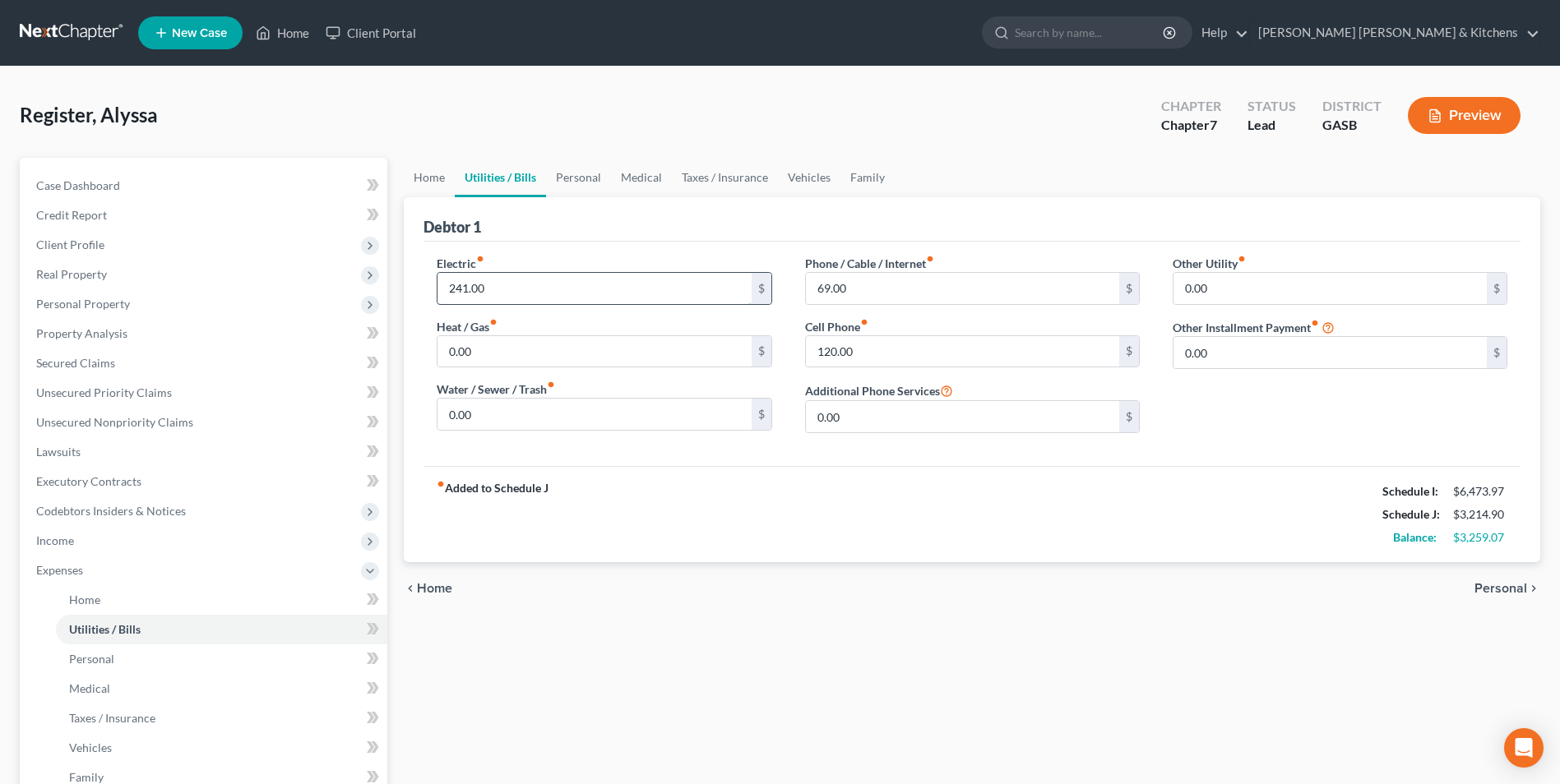
click at [496, 288] on input "241.00" at bounding box center [594, 288] width 313 height 31
type input "352"
click at [116, 654] on link "Personal" at bounding box center [222, 660] width 332 height 30
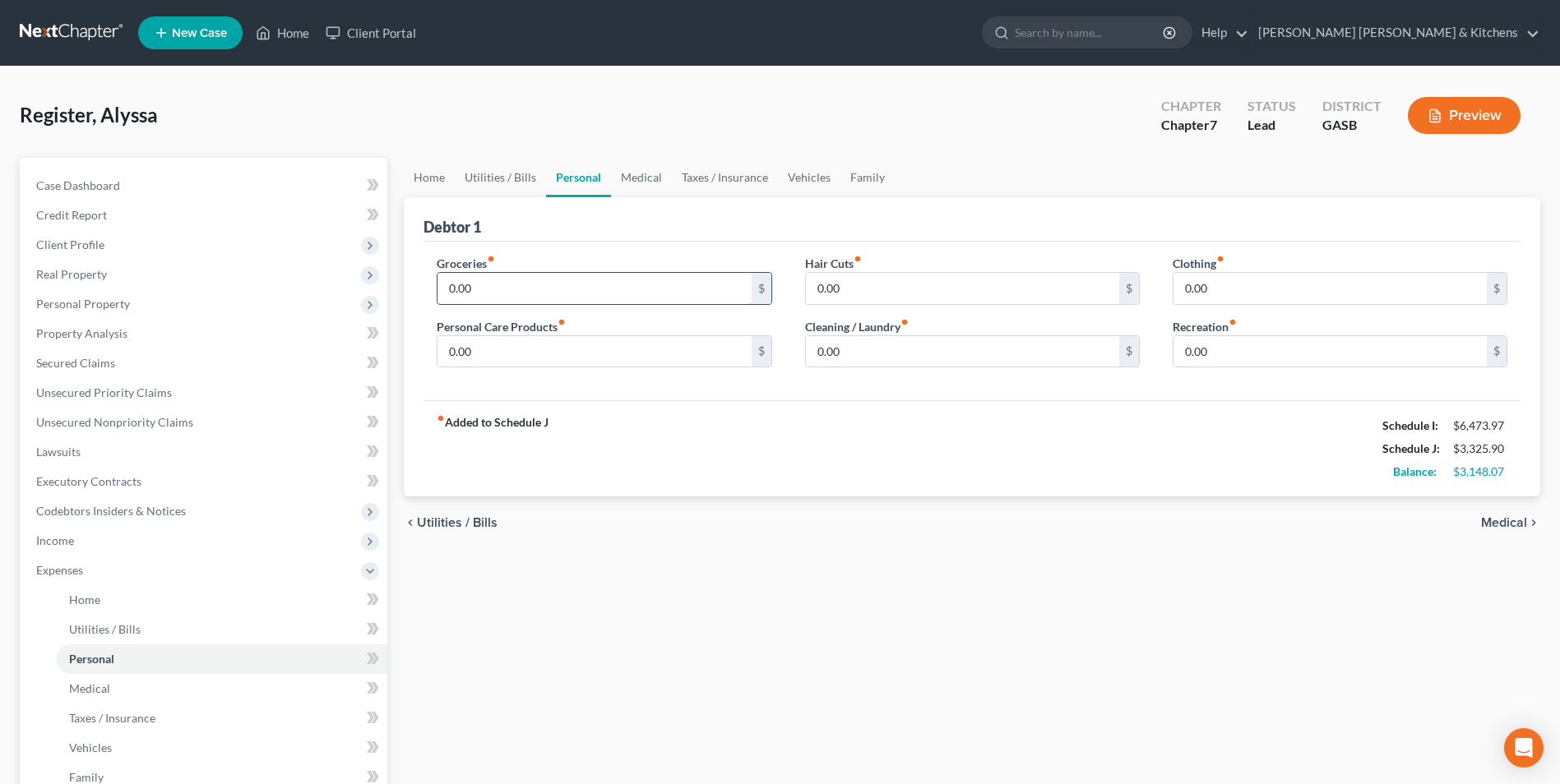
click at [490, 287] on input "0.00" at bounding box center [594, 288] width 313 height 31
type input "1,200"
click at [1228, 293] on input "0.00" at bounding box center [1330, 288] width 313 height 31
type input "350"
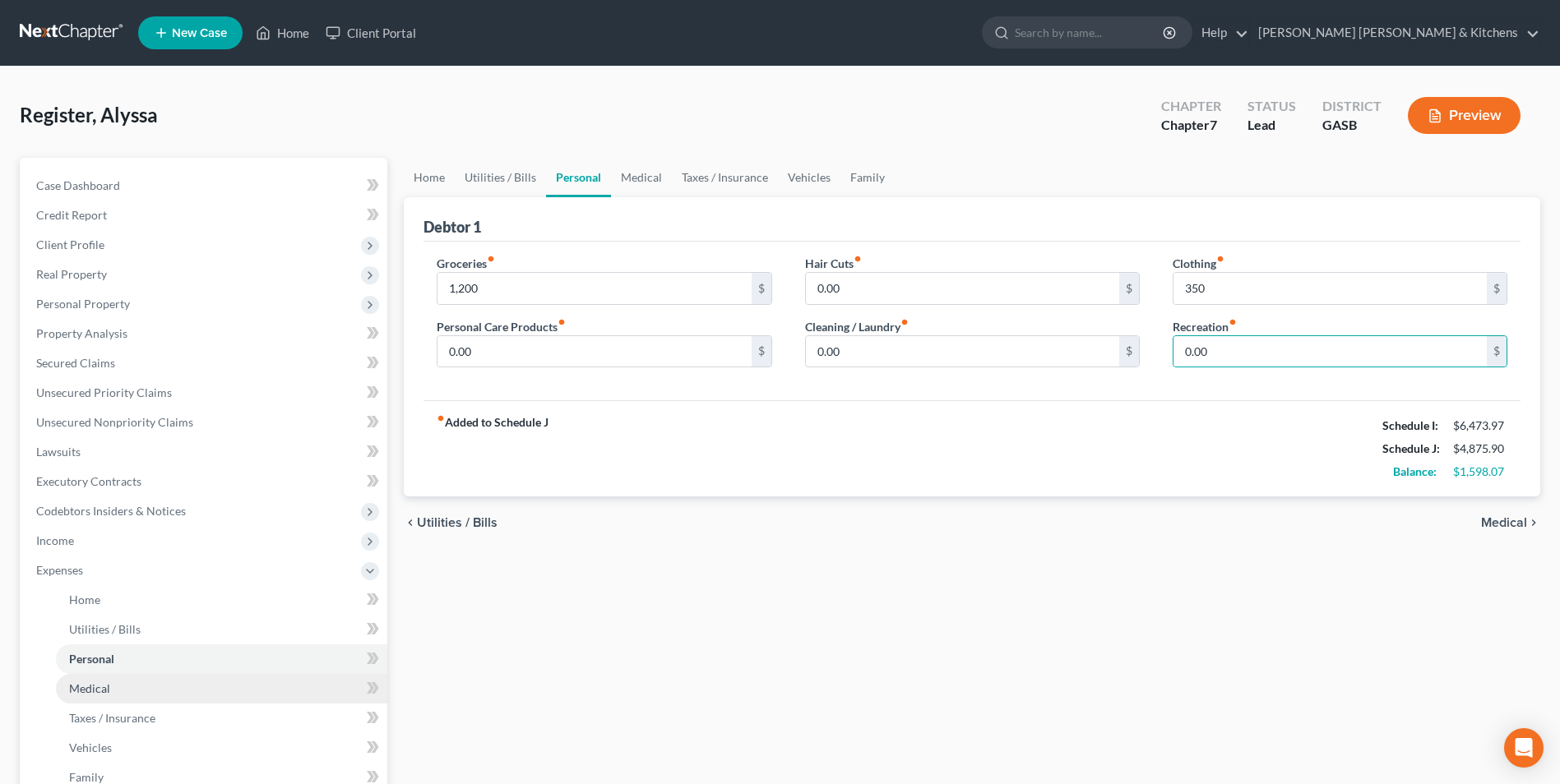
click at [118, 679] on link "Medical" at bounding box center [222, 689] width 332 height 30
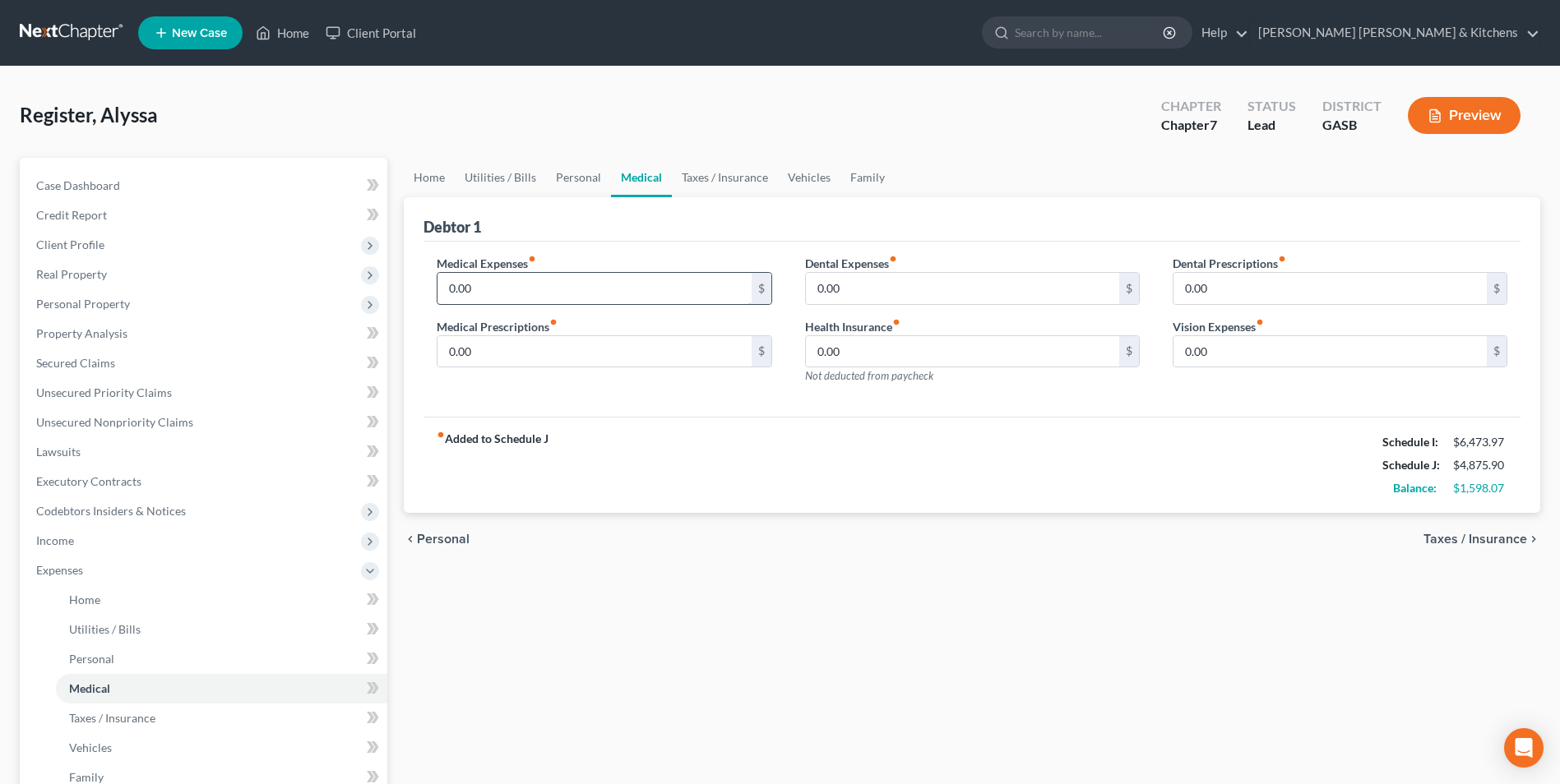
click at [476, 292] on input "0.00" at bounding box center [594, 288] width 313 height 31
type input "300"
click at [88, 741] on span "Vehicles" at bounding box center [90, 747] width 42 height 14
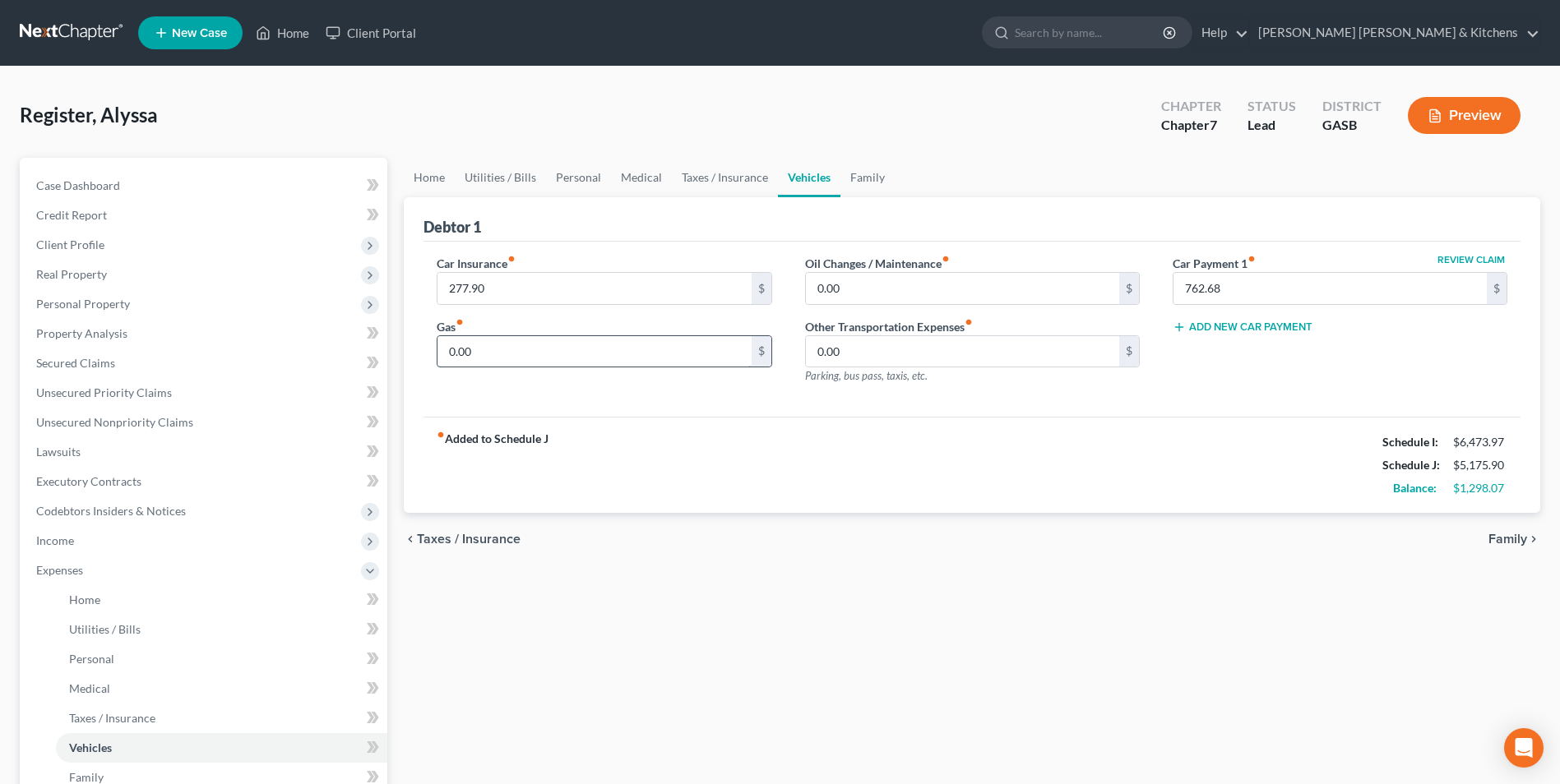
click at [509, 367] on input "0.00" at bounding box center [594, 352] width 313 height 31
type input "833"
click at [1513, 545] on span "Family" at bounding box center [1508, 539] width 38 height 13
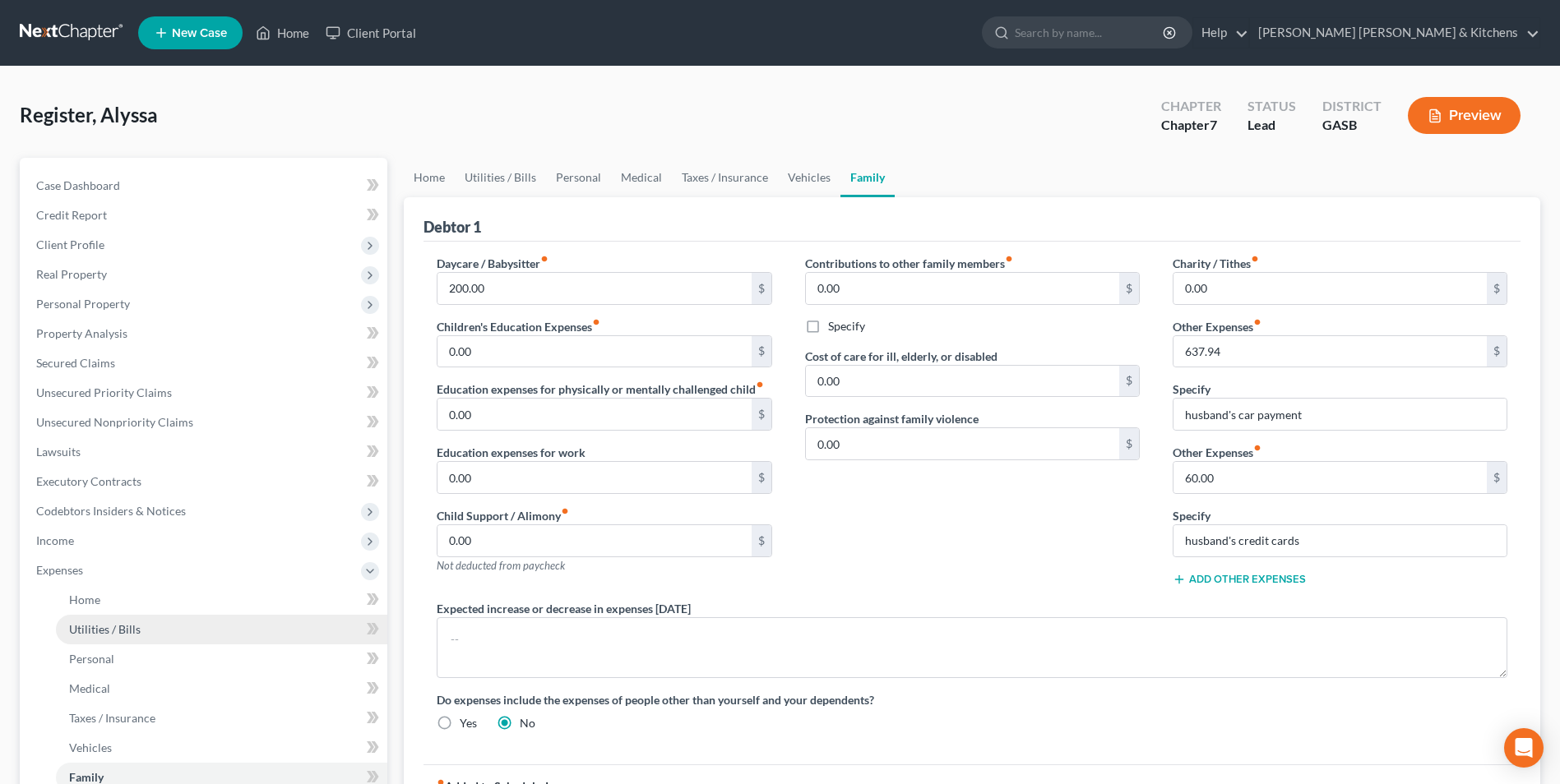
click at [78, 632] on span "Utilities / Bills" at bounding box center [105, 629] width 72 height 14
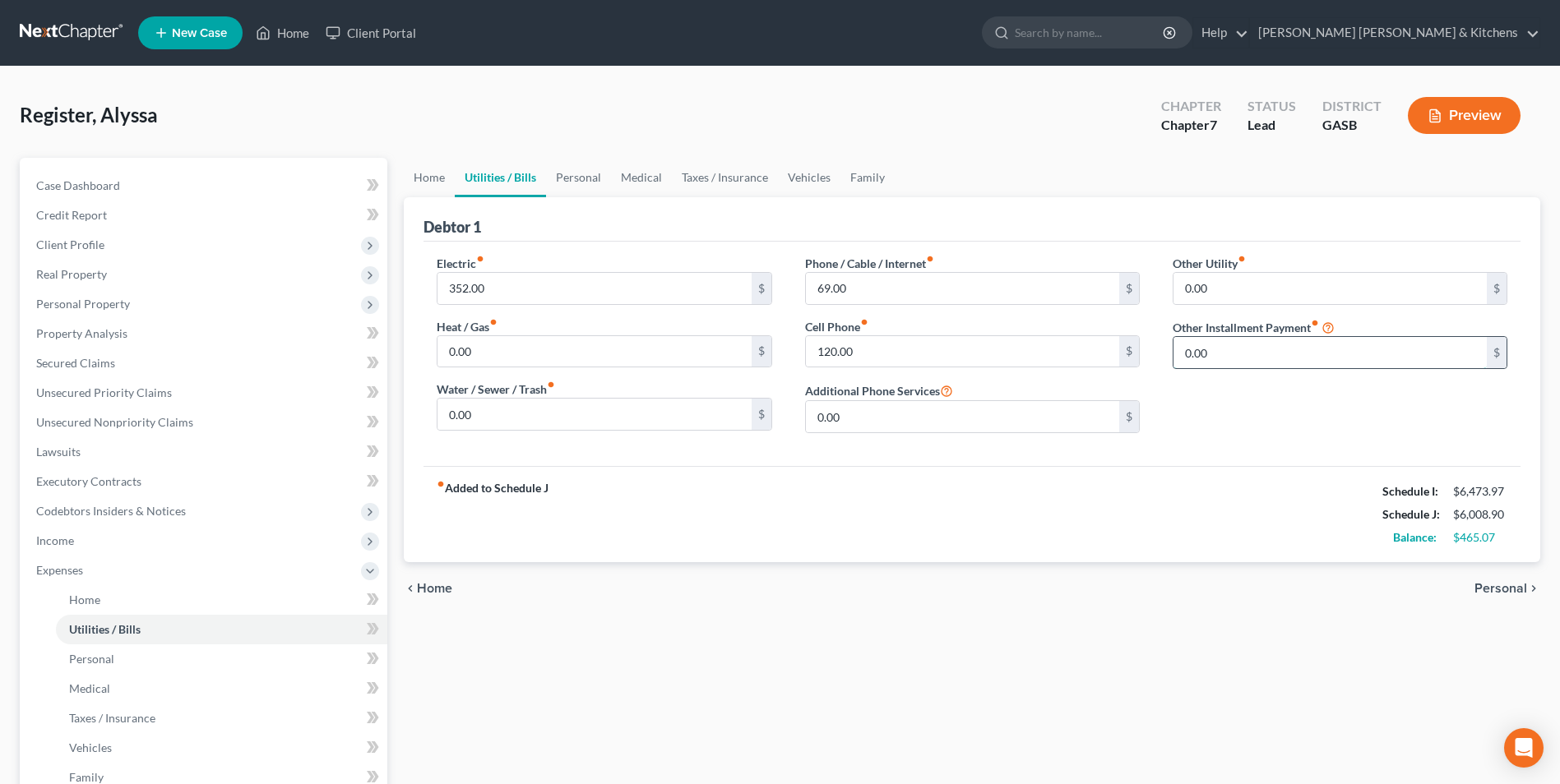
click at [1226, 352] on input "0.00" at bounding box center [1330, 352] width 313 height 31
type input "637.94"
type input "husband's car pmt"
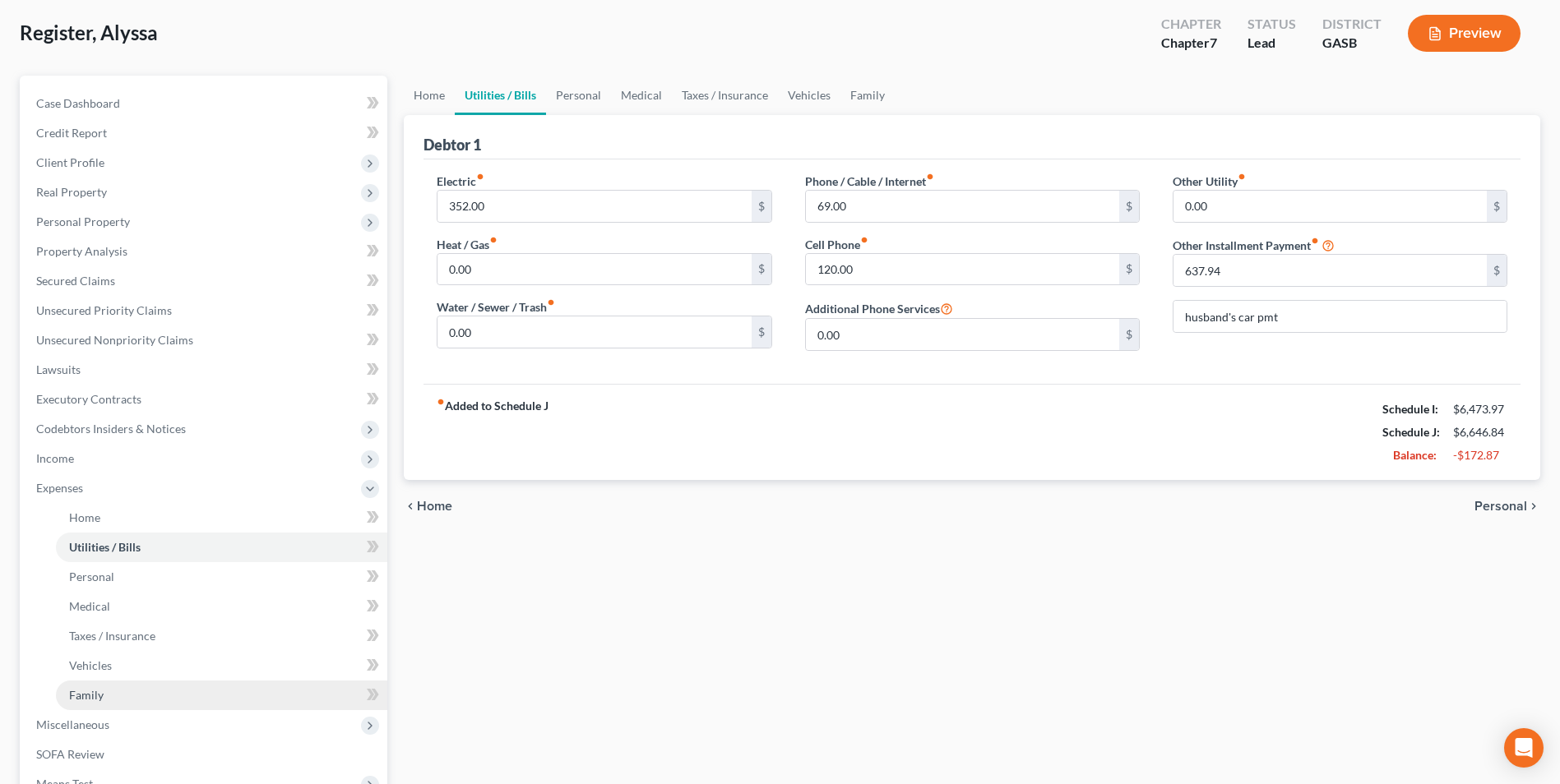
click at [99, 695] on span "Family" at bounding box center [86, 695] width 34 height 14
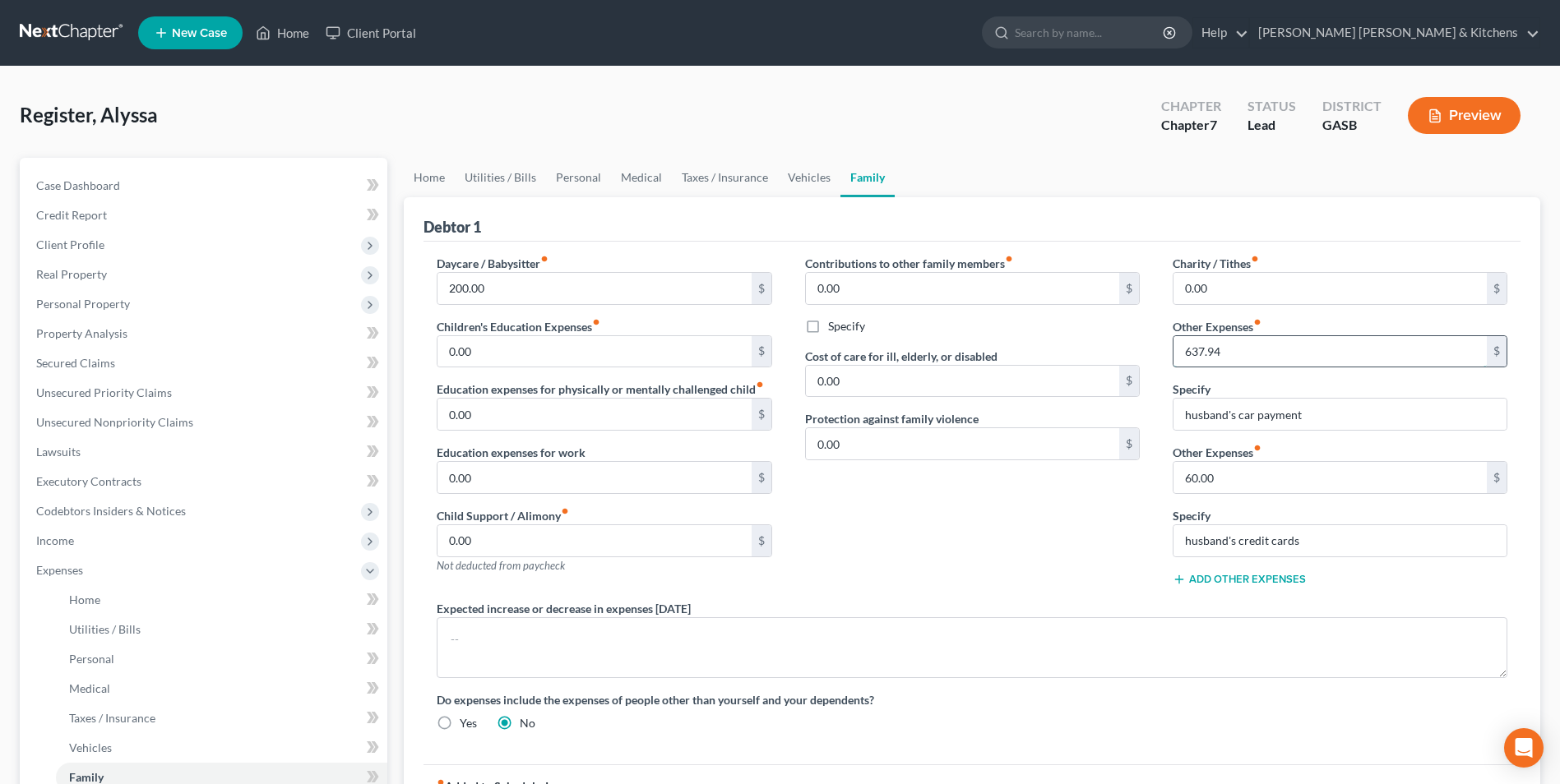
click at [1257, 356] on input "637.94" at bounding box center [1330, 352] width 313 height 31
type input "400"
type input "baby expenses"
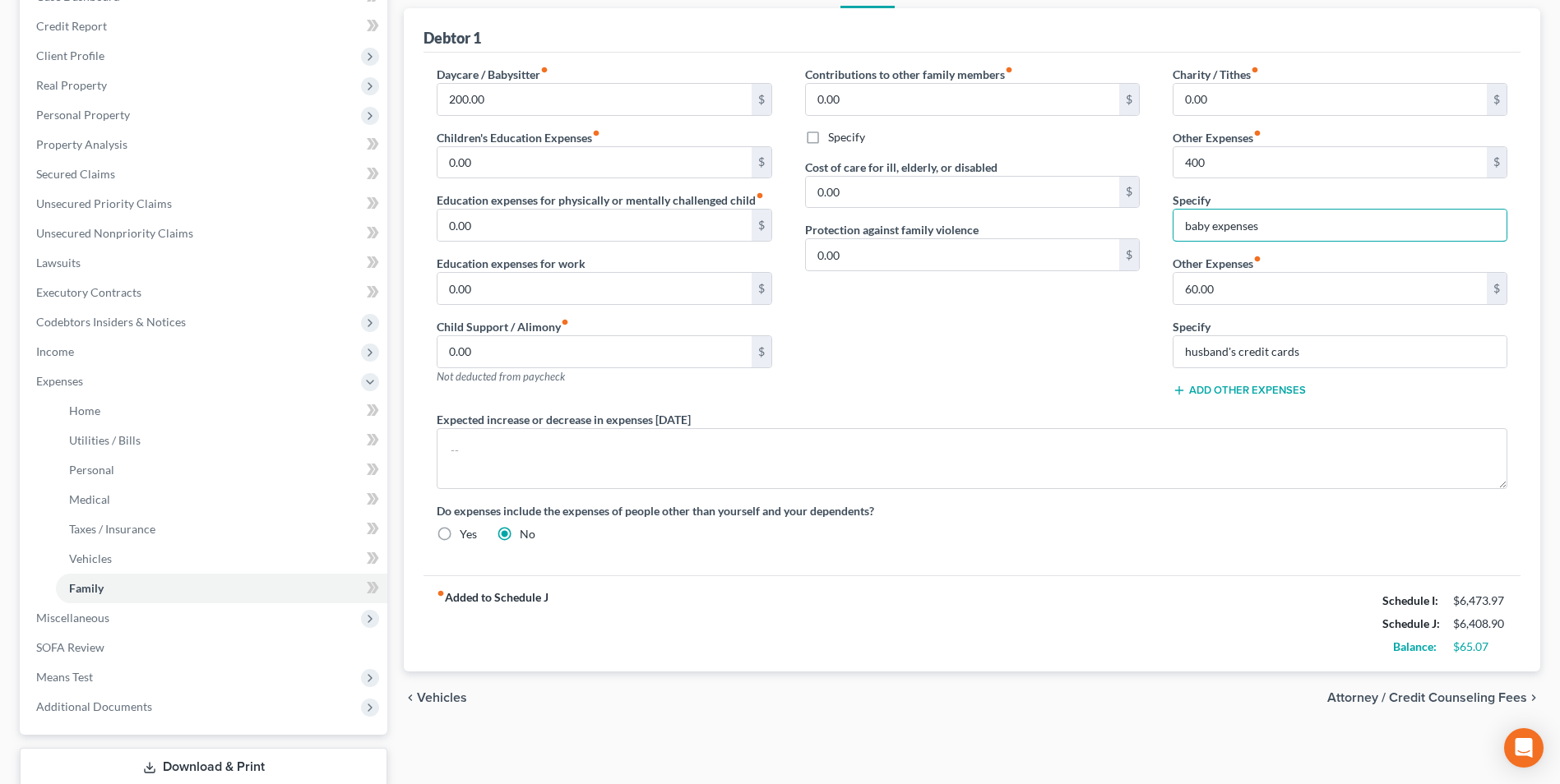
scroll to position [247, 0]
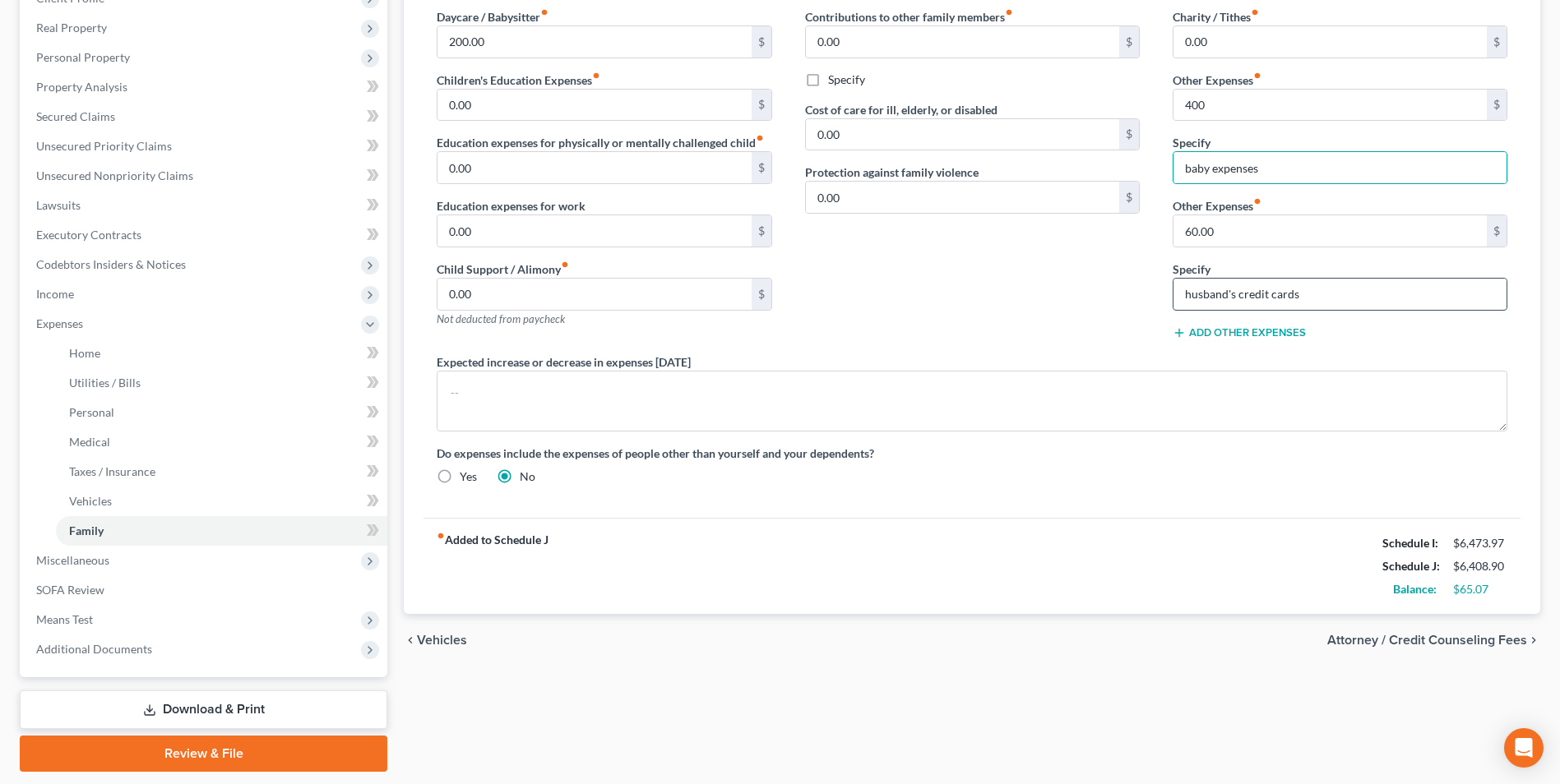
click at [1313, 299] on input "husband's credit cards" at bounding box center [1340, 294] width 333 height 31
type input "husband's credit cards $60 & Loan (balance $1780)$80"
click at [1247, 238] on input "60.00" at bounding box center [1330, 231] width 313 height 31
type input "140"
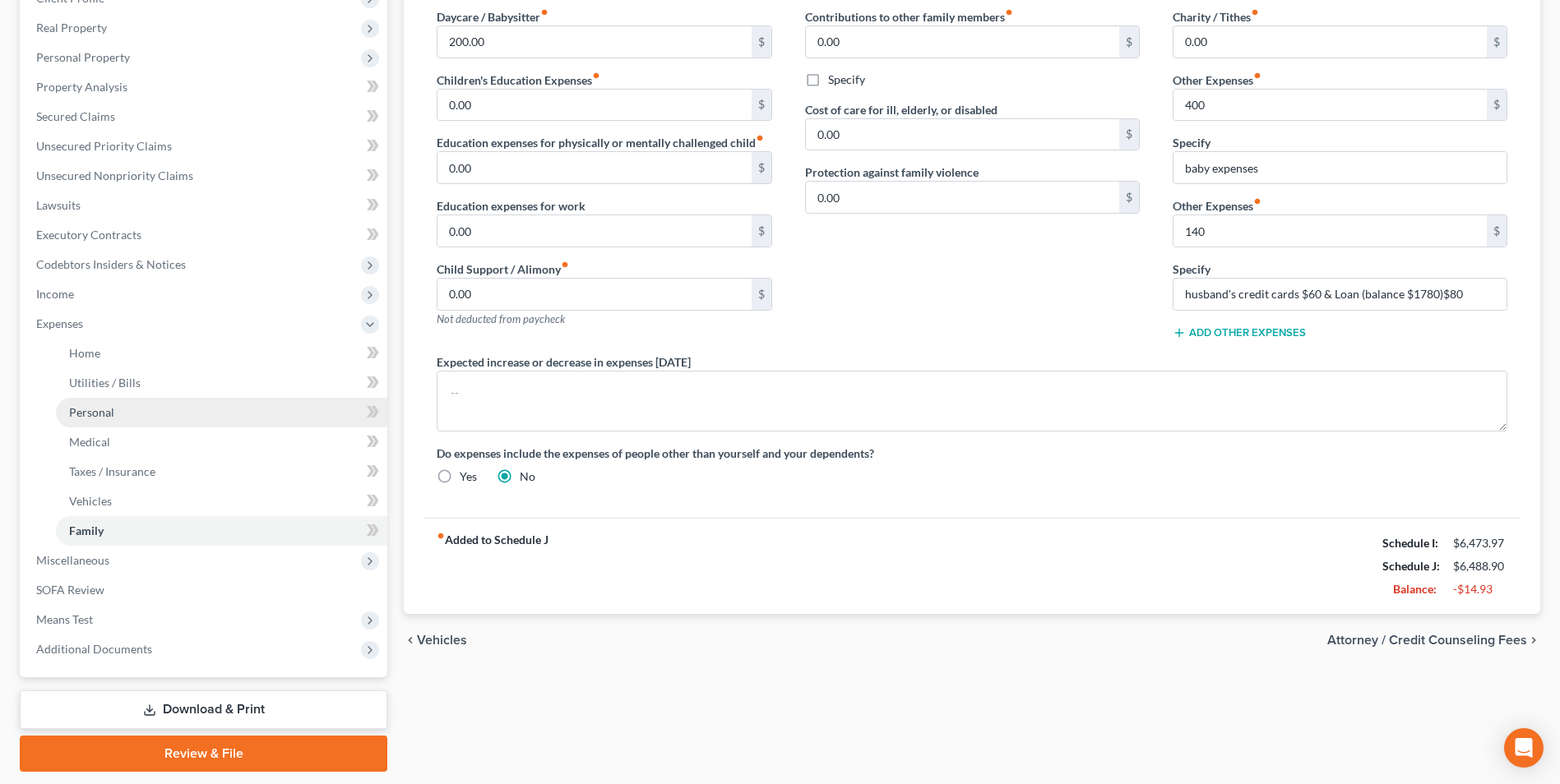
click at [93, 407] on span "Personal" at bounding box center [92, 412] width 45 height 14
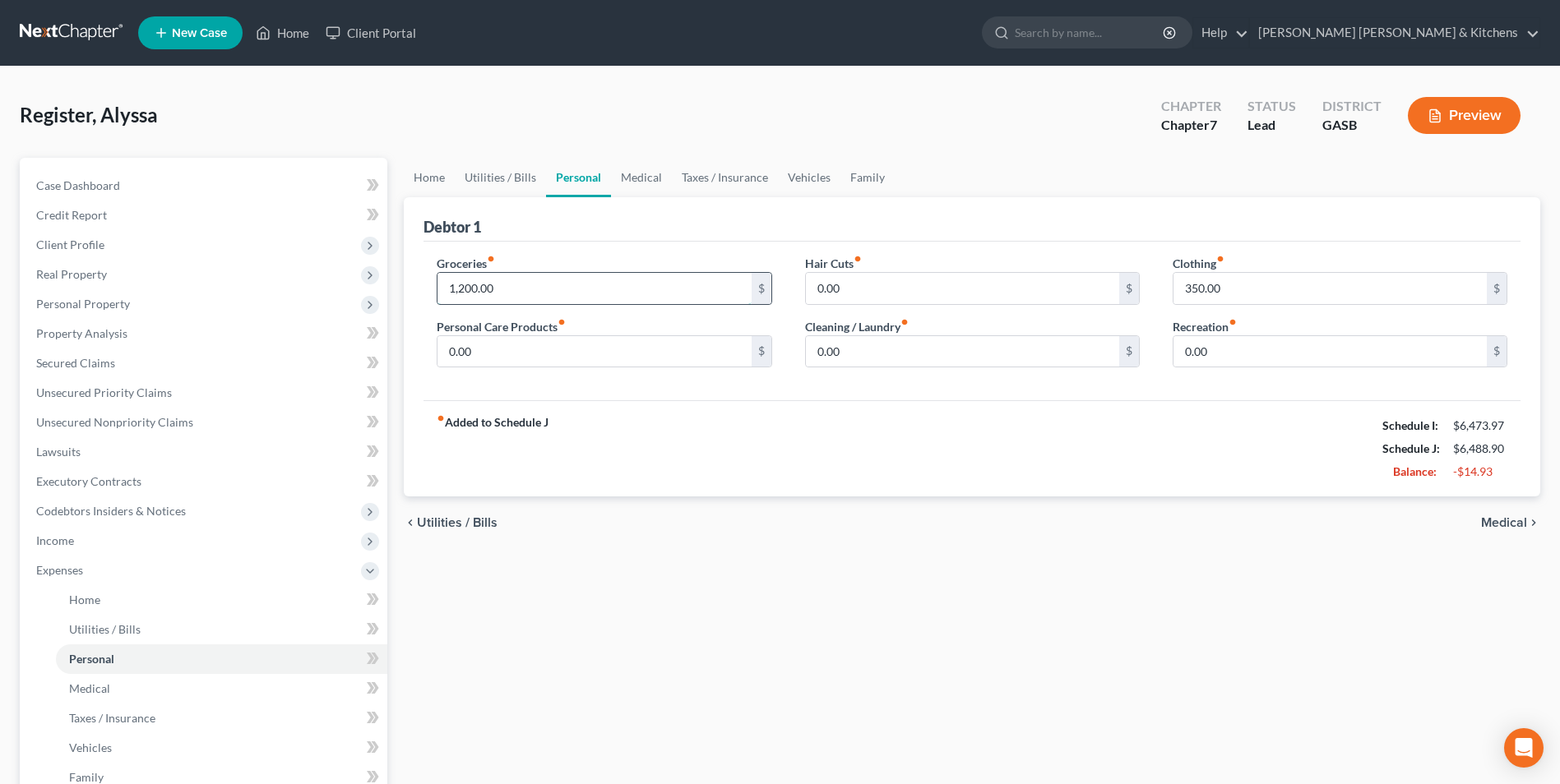
click at [494, 288] on input "1,200.00" at bounding box center [594, 288] width 313 height 31
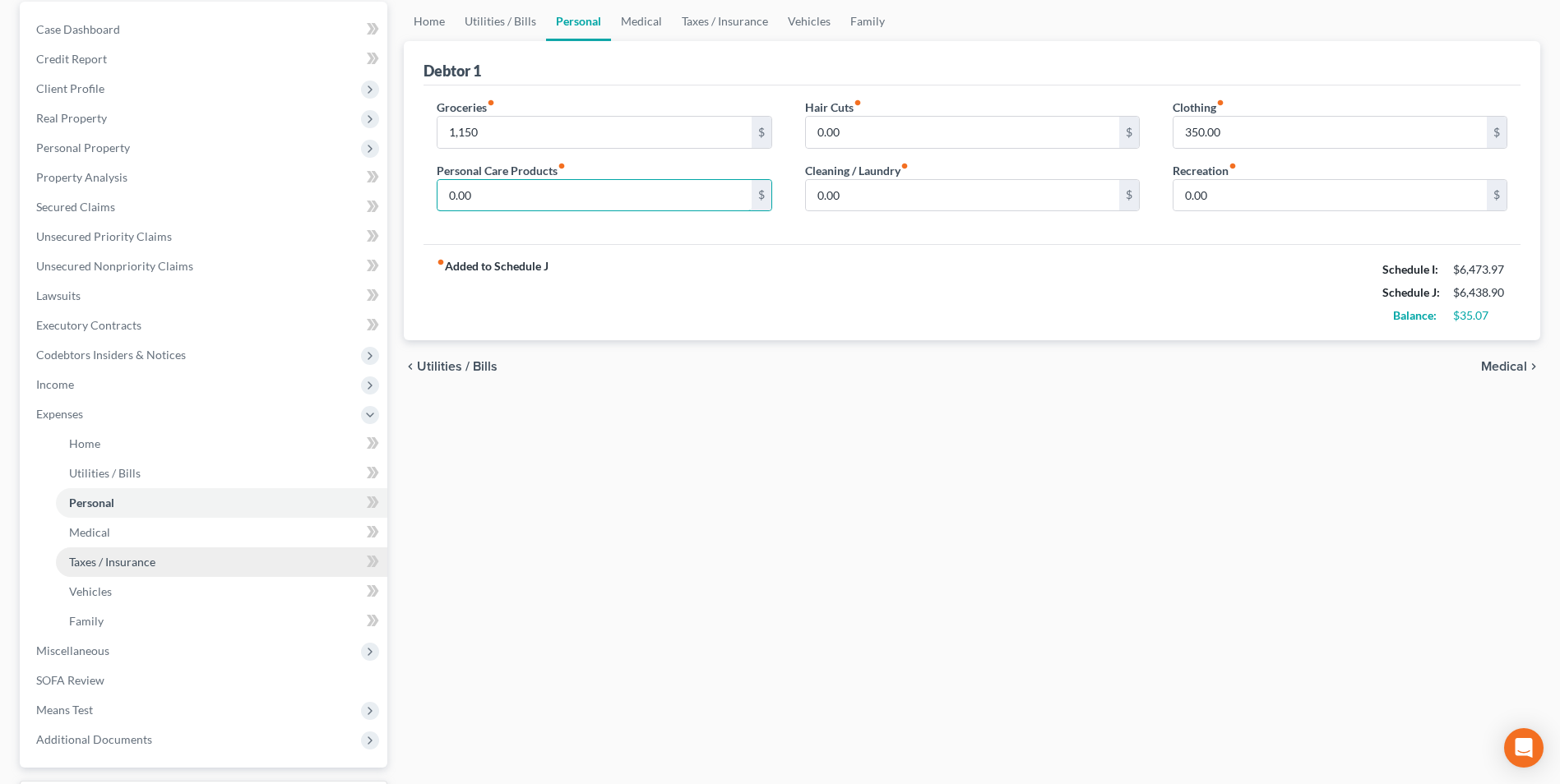
scroll to position [297, 0]
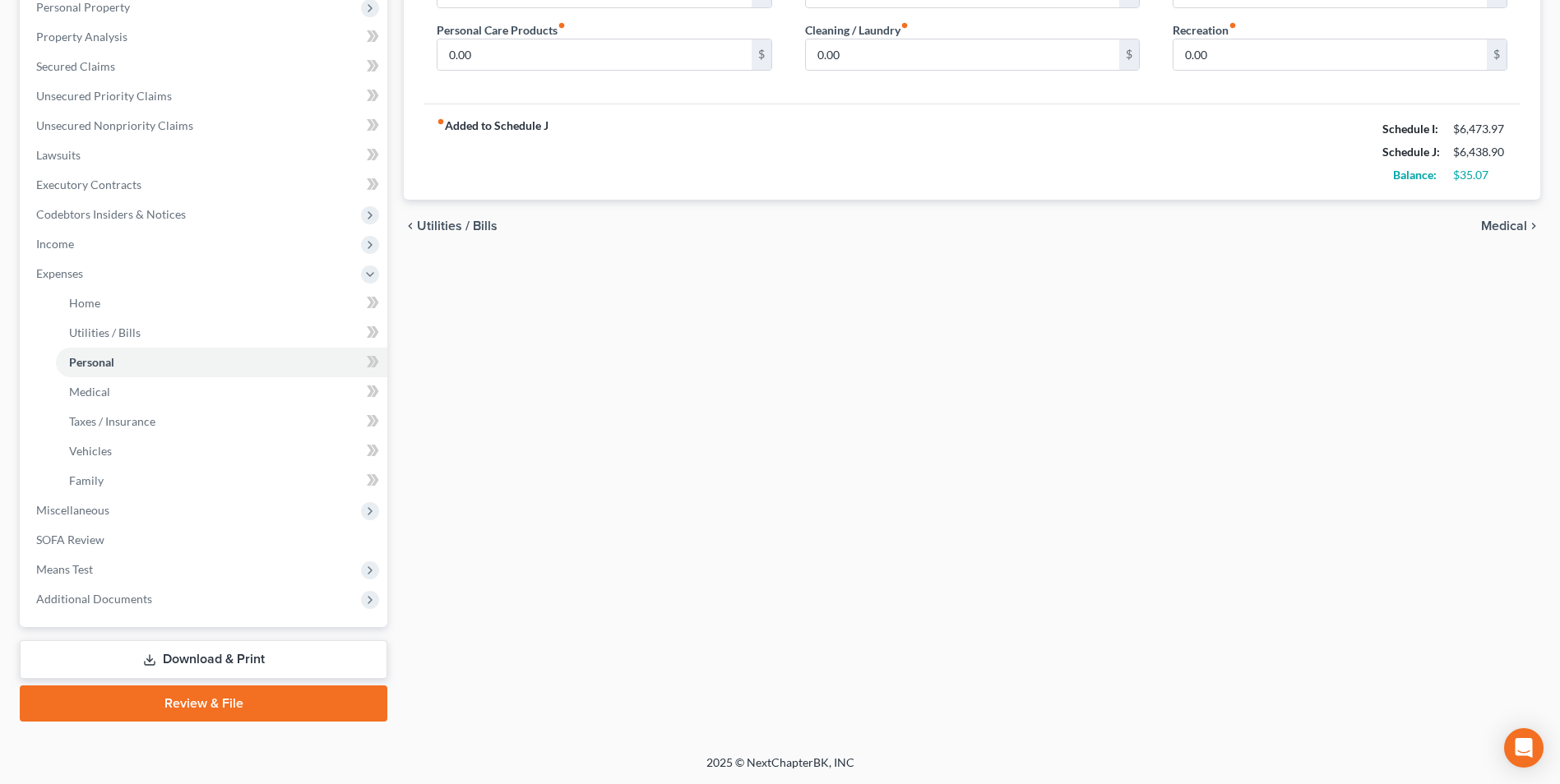
click at [187, 651] on link "Download & Print" at bounding box center [203, 660] width 368 height 38
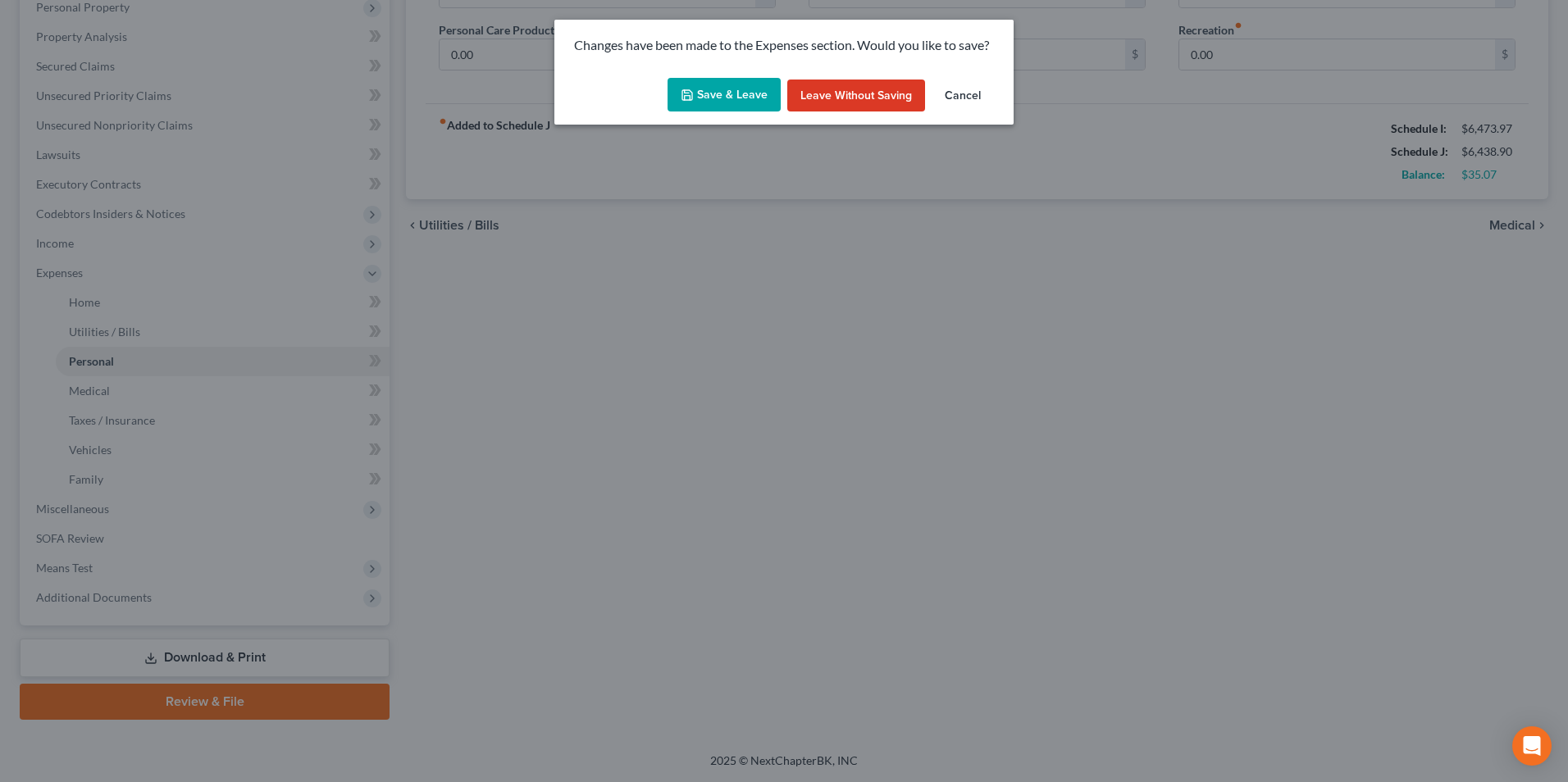
click at [718, 100] on button "Save & Leave" at bounding box center [724, 95] width 113 height 34
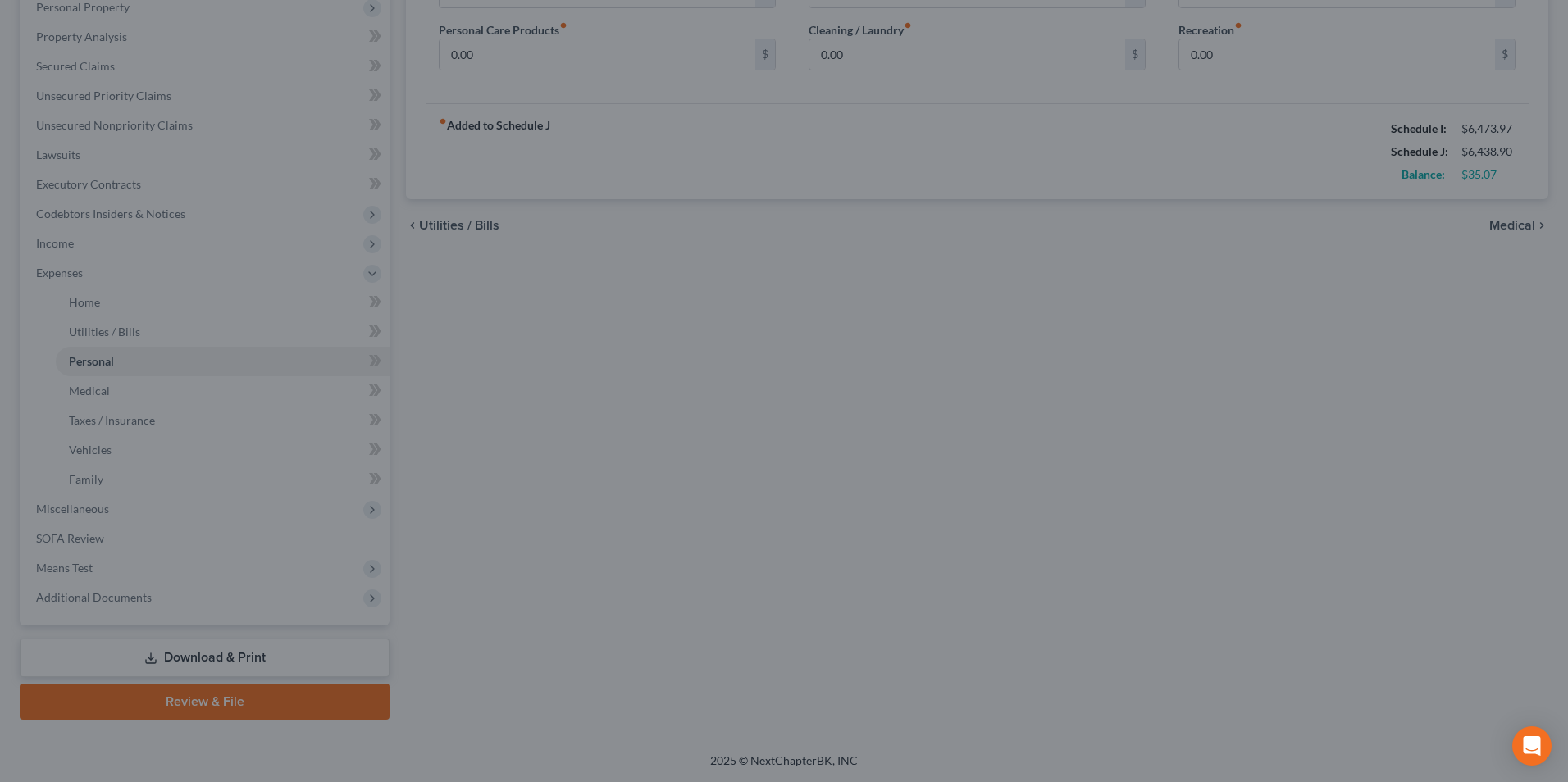
type input "1,150.00"
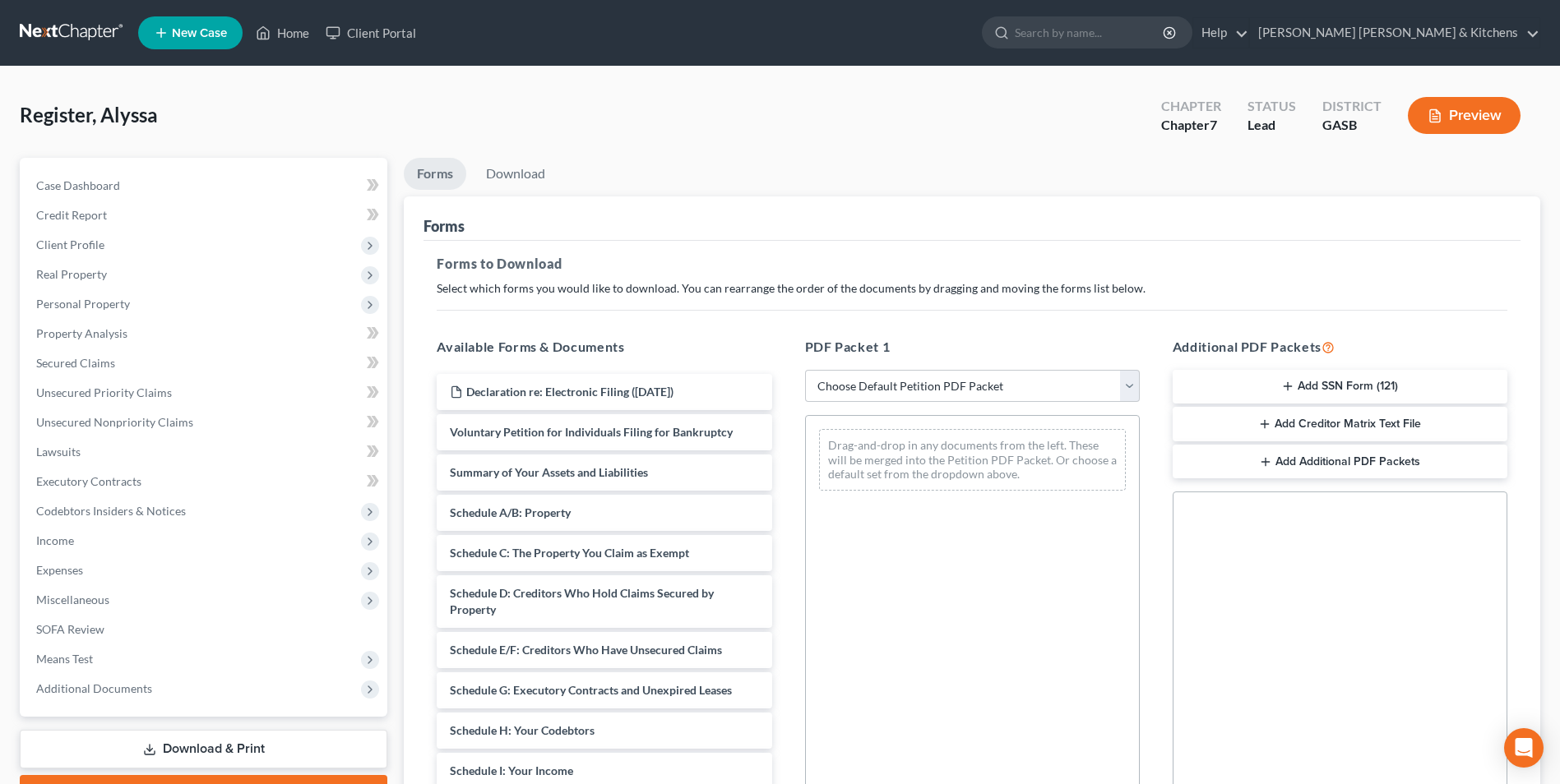
scroll to position [82, 0]
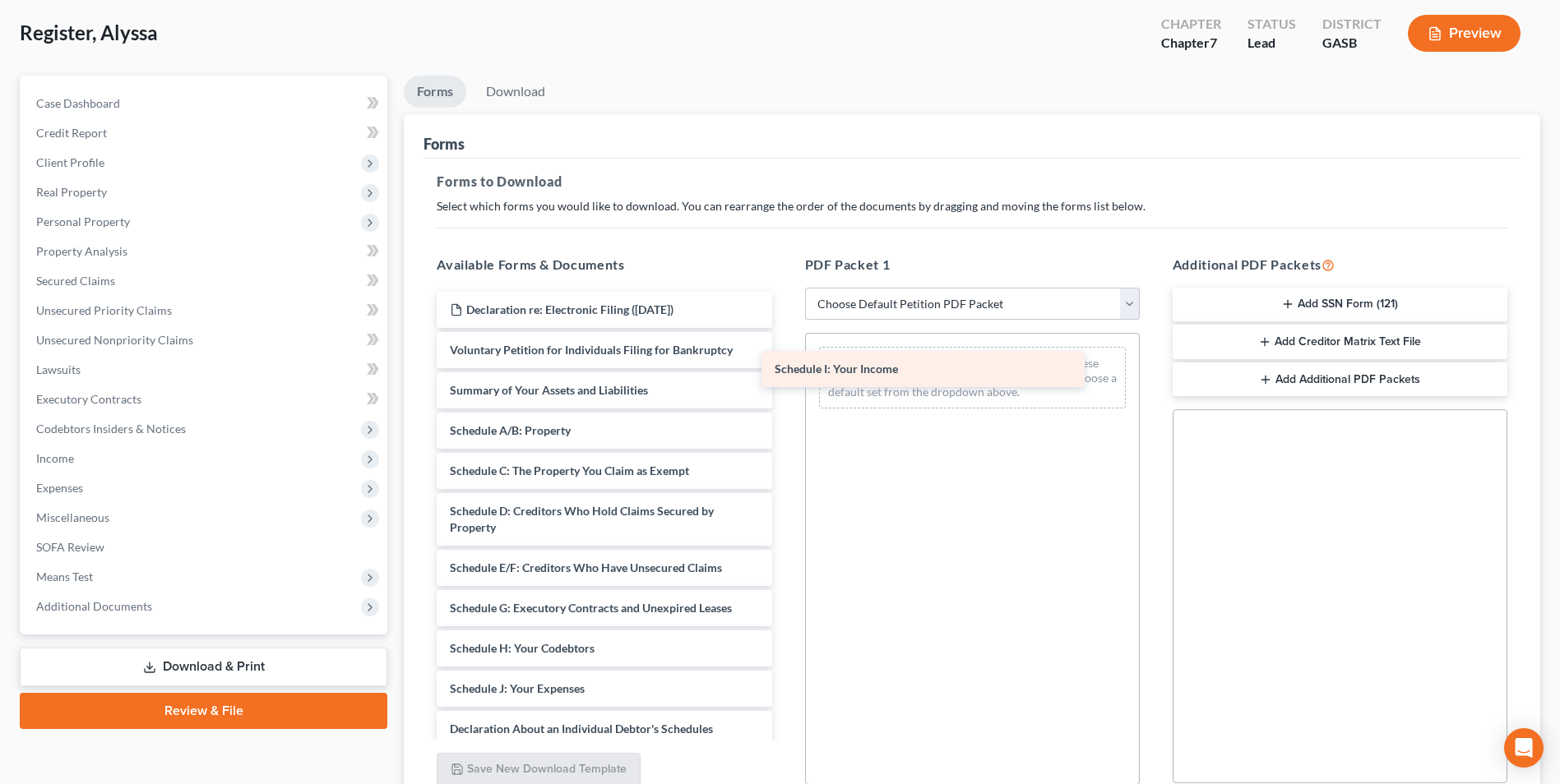
drag, startPoint x: 658, startPoint y: 691, endPoint x: 949, endPoint y: 440, distance: 384.3
click at [784, 361] on div "Schedule I: Your Income Declaration re: Electronic Filing ([DATE]) Voluntary Pe…" at bounding box center [603, 693] width 361 height 803
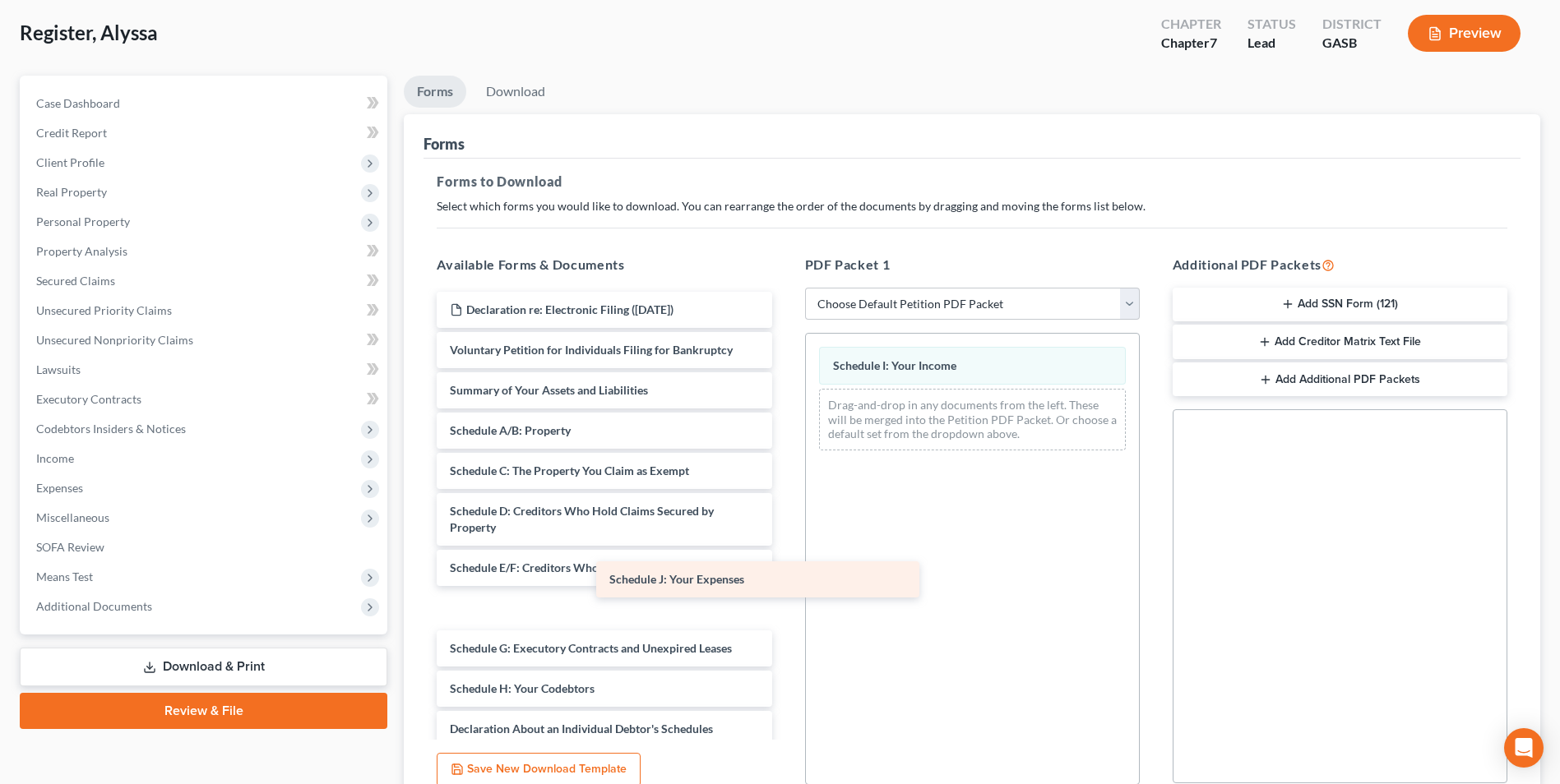
drag, startPoint x: 639, startPoint y: 695, endPoint x: 1037, endPoint y: 442, distance: 471.6
click at [784, 442] on div "Schedule J: Your Expenses Declaration re: Electronic Filing ([DATE]) Voluntary …" at bounding box center [603, 693] width 361 height 803
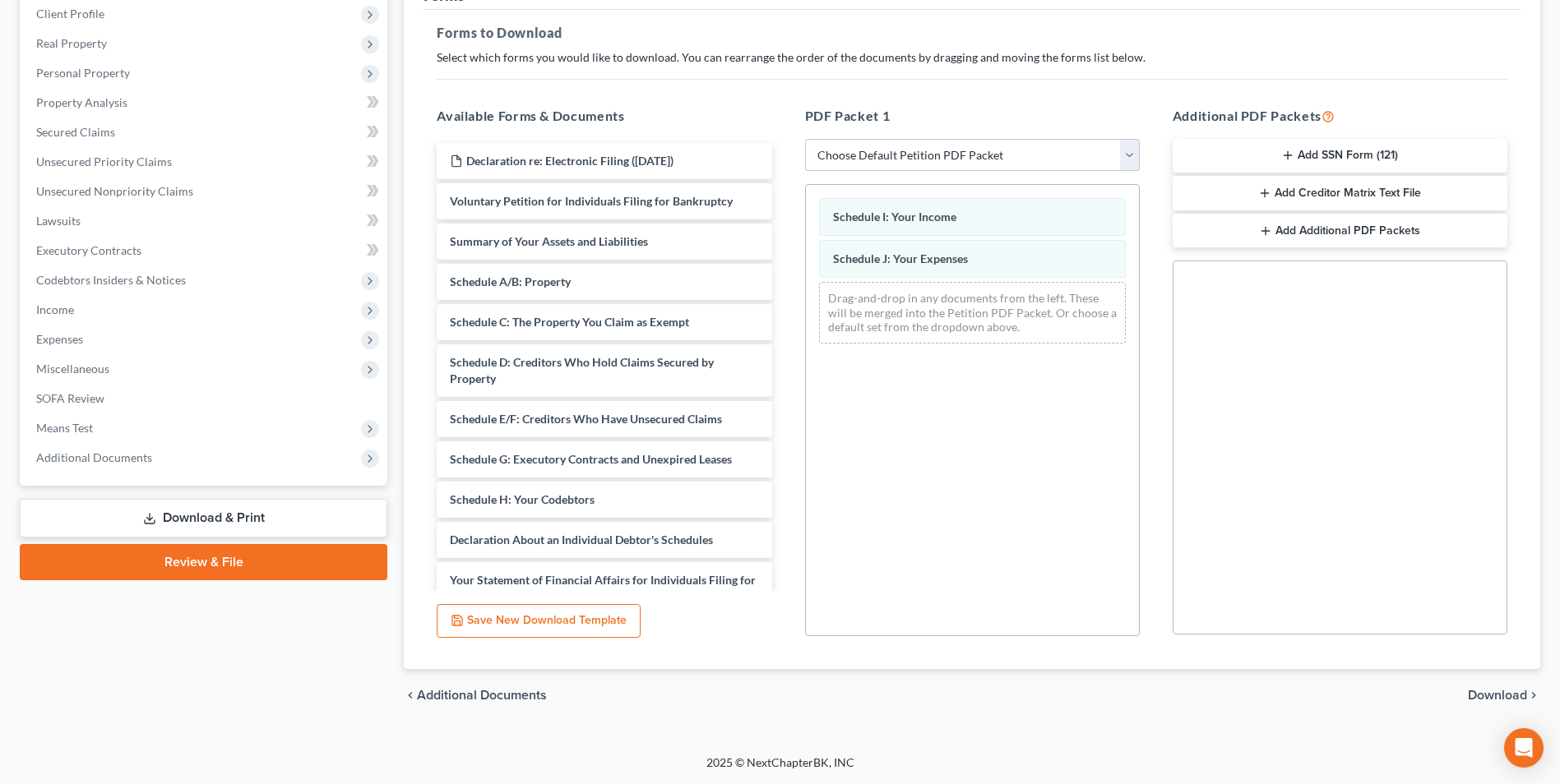
click at [1481, 691] on span "Download" at bounding box center [1498, 696] width 59 height 13
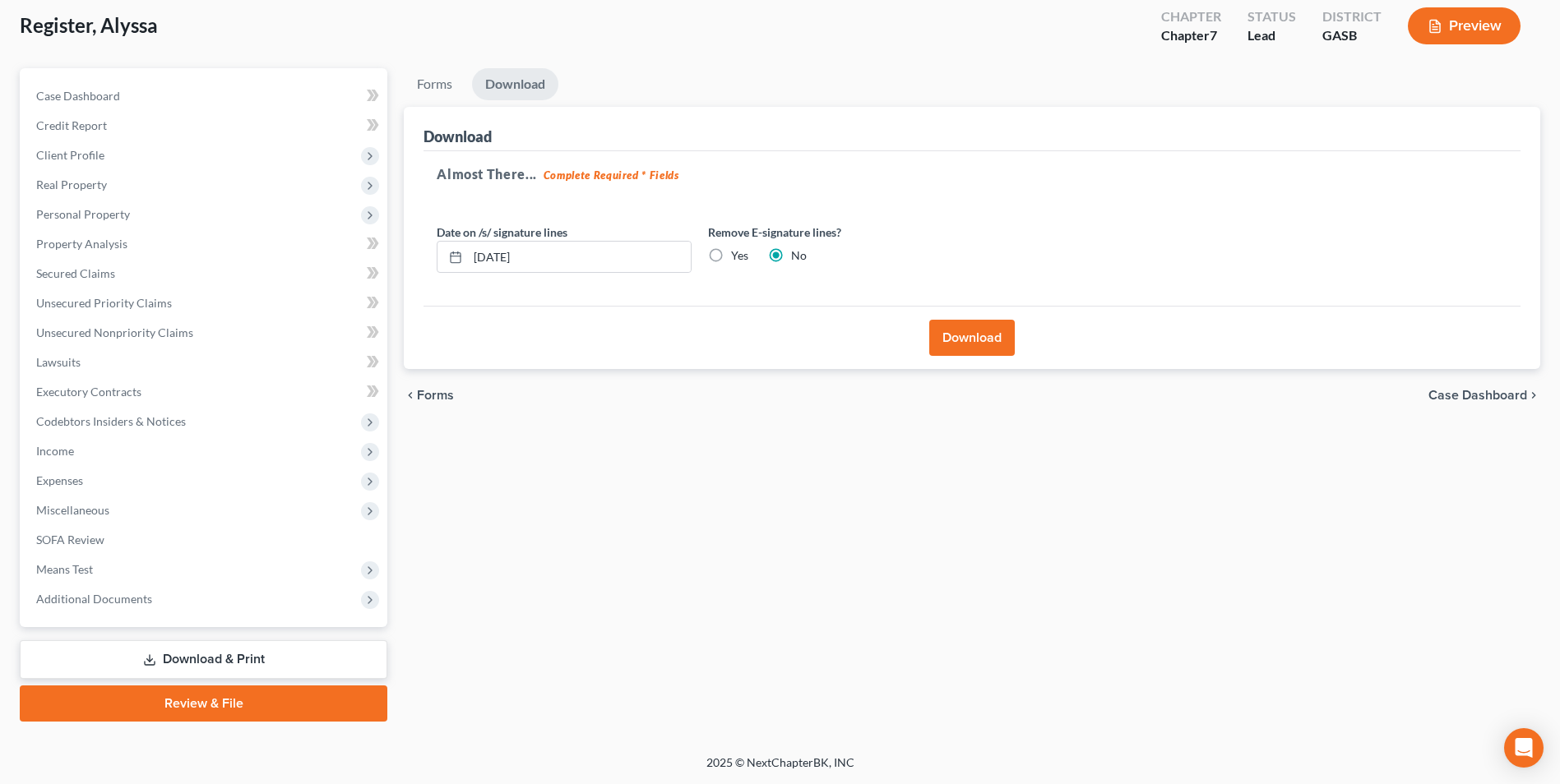
scroll to position [90, 0]
click at [957, 341] on button "Download" at bounding box center [972, 337] width 86 height 36
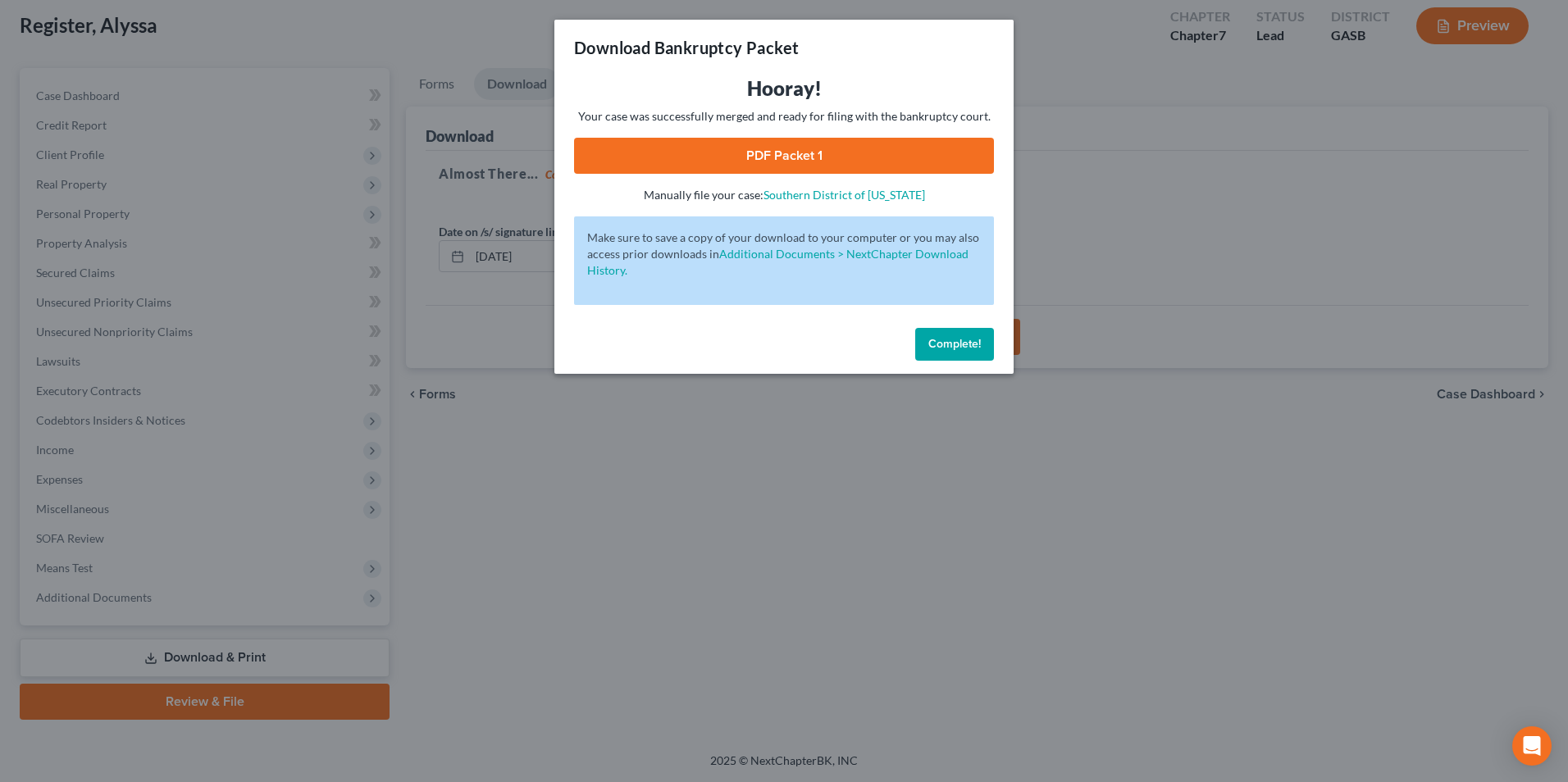
click at [853, 165] on link "PDF Packet 1" at bounding box center [784, 155] width 420 height 36
click at [489, 539] on div "Download Bankruptcy Packet Hooray! Your case was successfully merged and ready …" at bounding box center [784, 391] width 1568 height 782
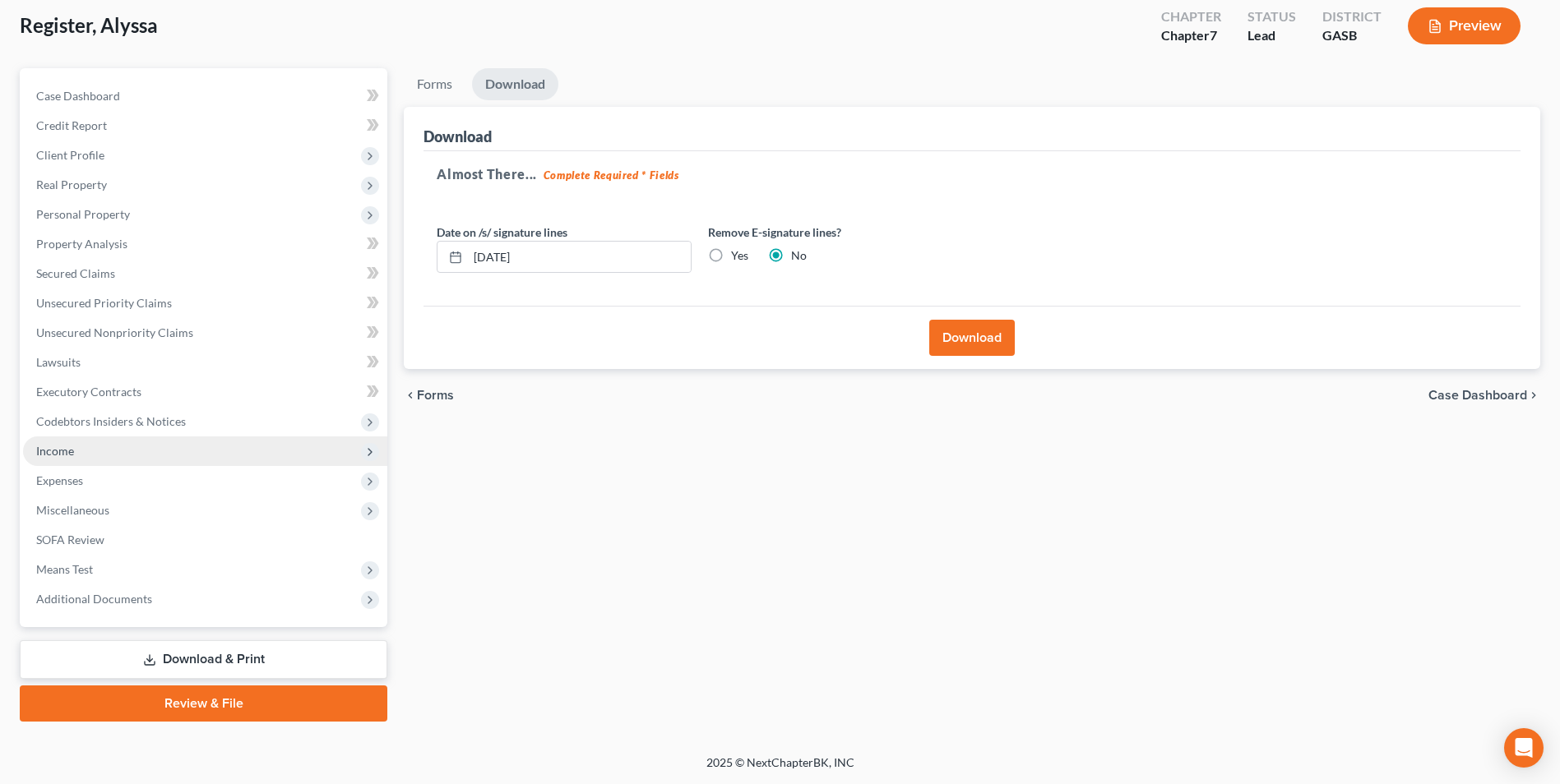
click at [58, 439] on span "Income" at bounding box center [205, 452] width 364 height 30
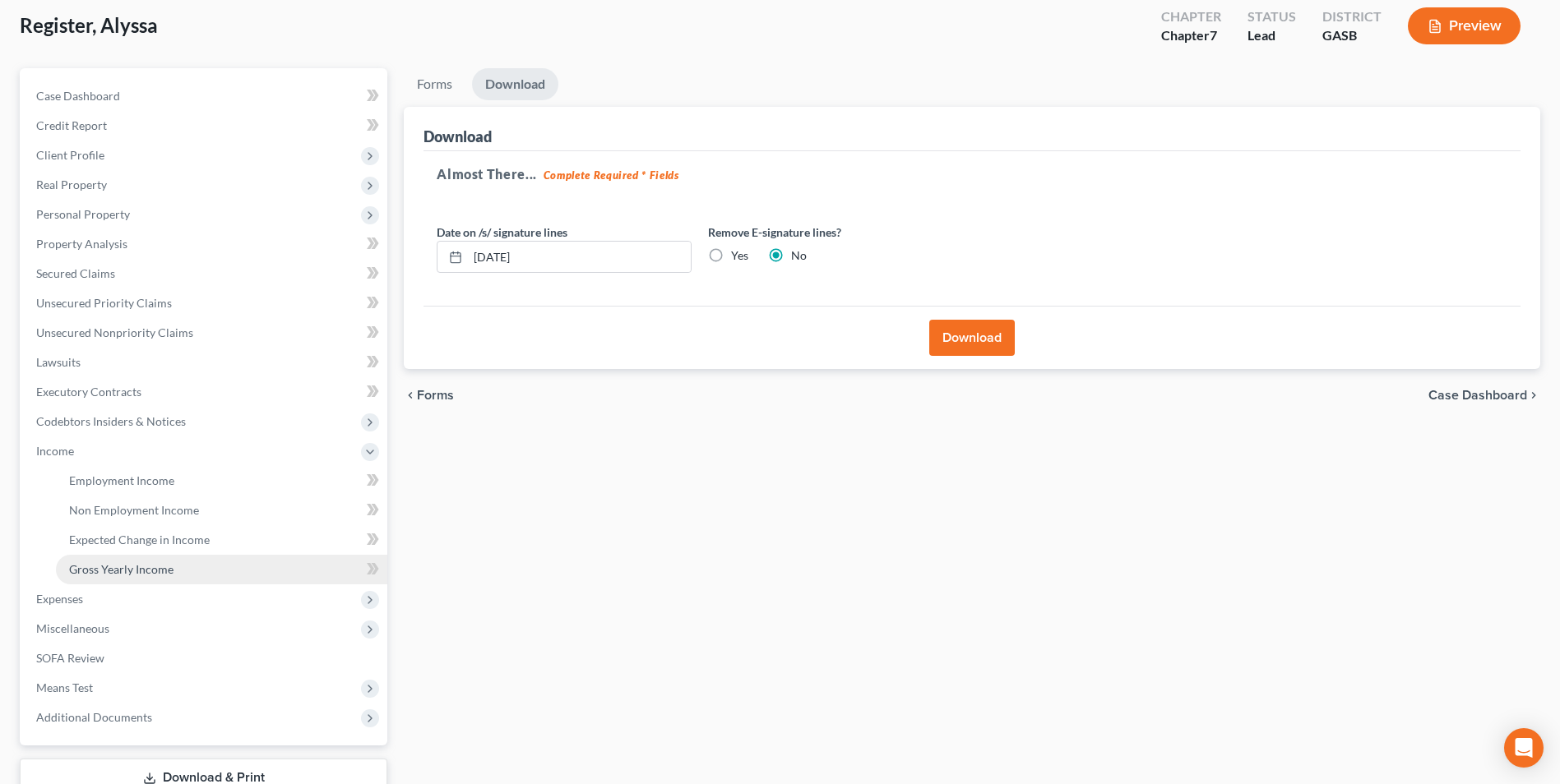
click at [91, 567] on span "Gross Yearly Income" at bounding box center [121, 569] width 104 height 14
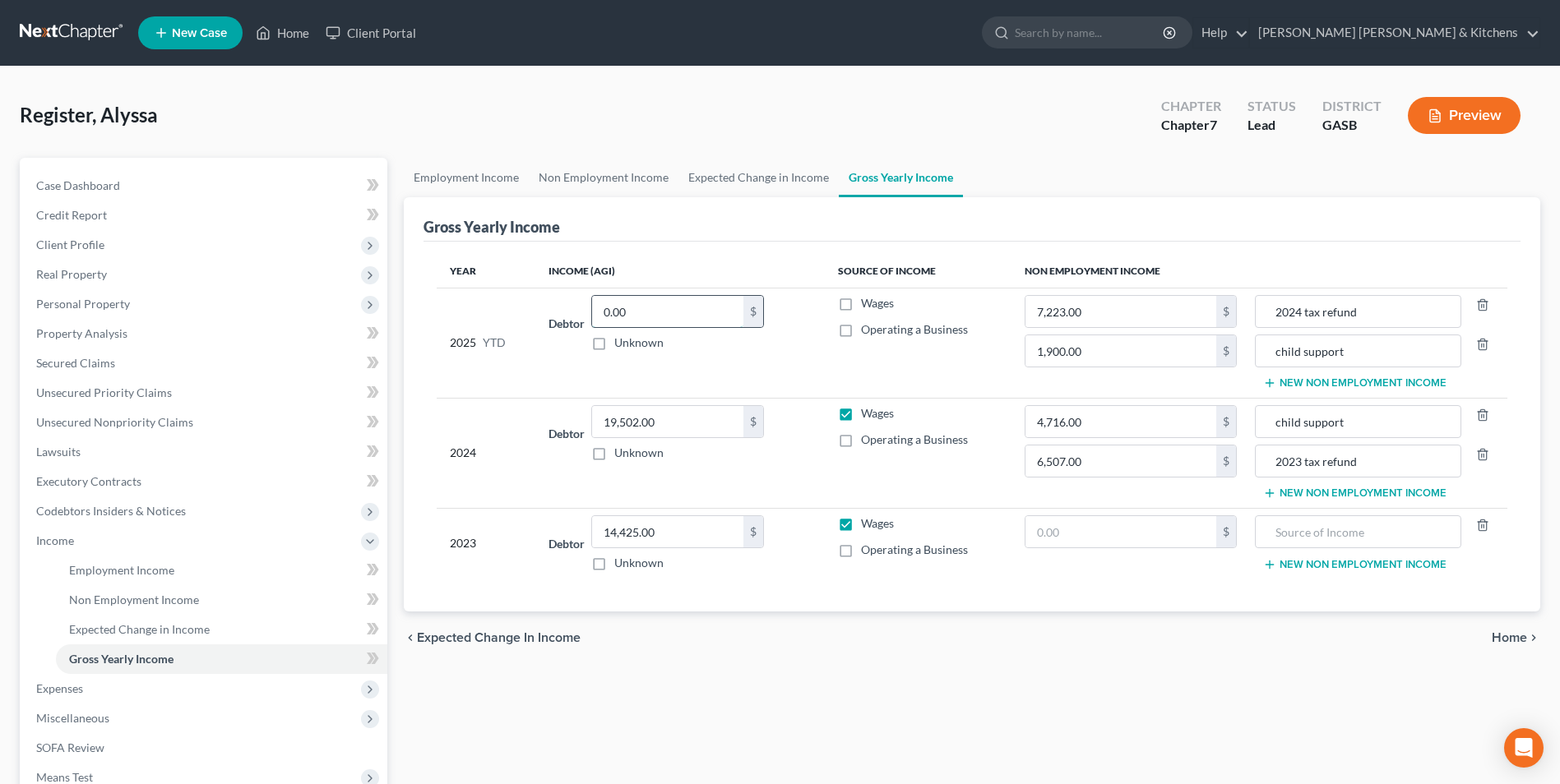
click at [632, 318] on input "0.00" at bounding box center [668, 311] width 152 height 31
type input "1,200"
click at [1101, 355] on input "1,900.00" at bounding box center [1121, 351] width 191 height 31
click at [94, 721] on span "Miscellaneous" at bounding box center [72, 718] width 73 height 14
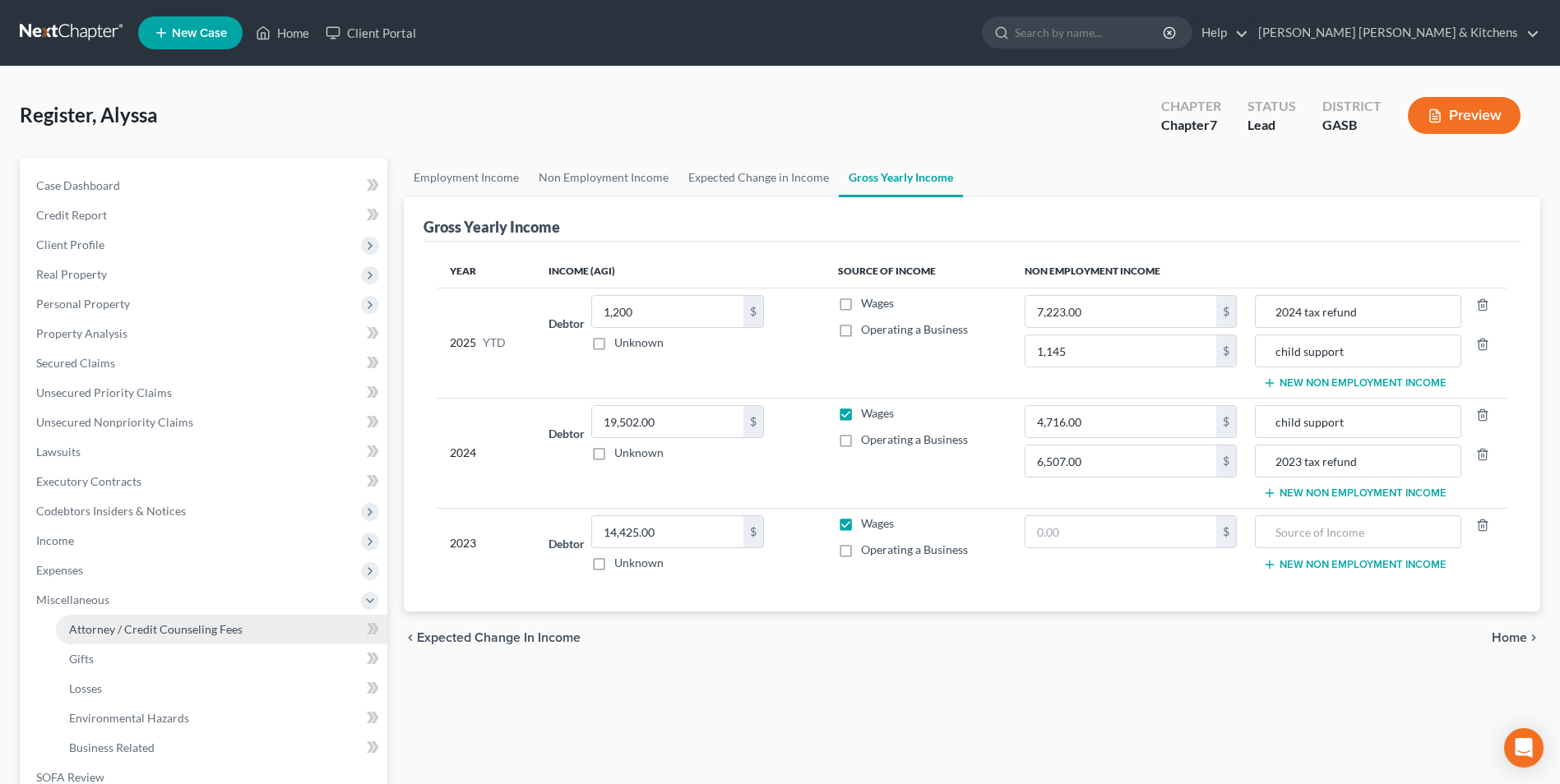
click at [130, 627] on span "Attorney / Credit Counseling Fees" at bounding box center [156, 629] width 173 height 14
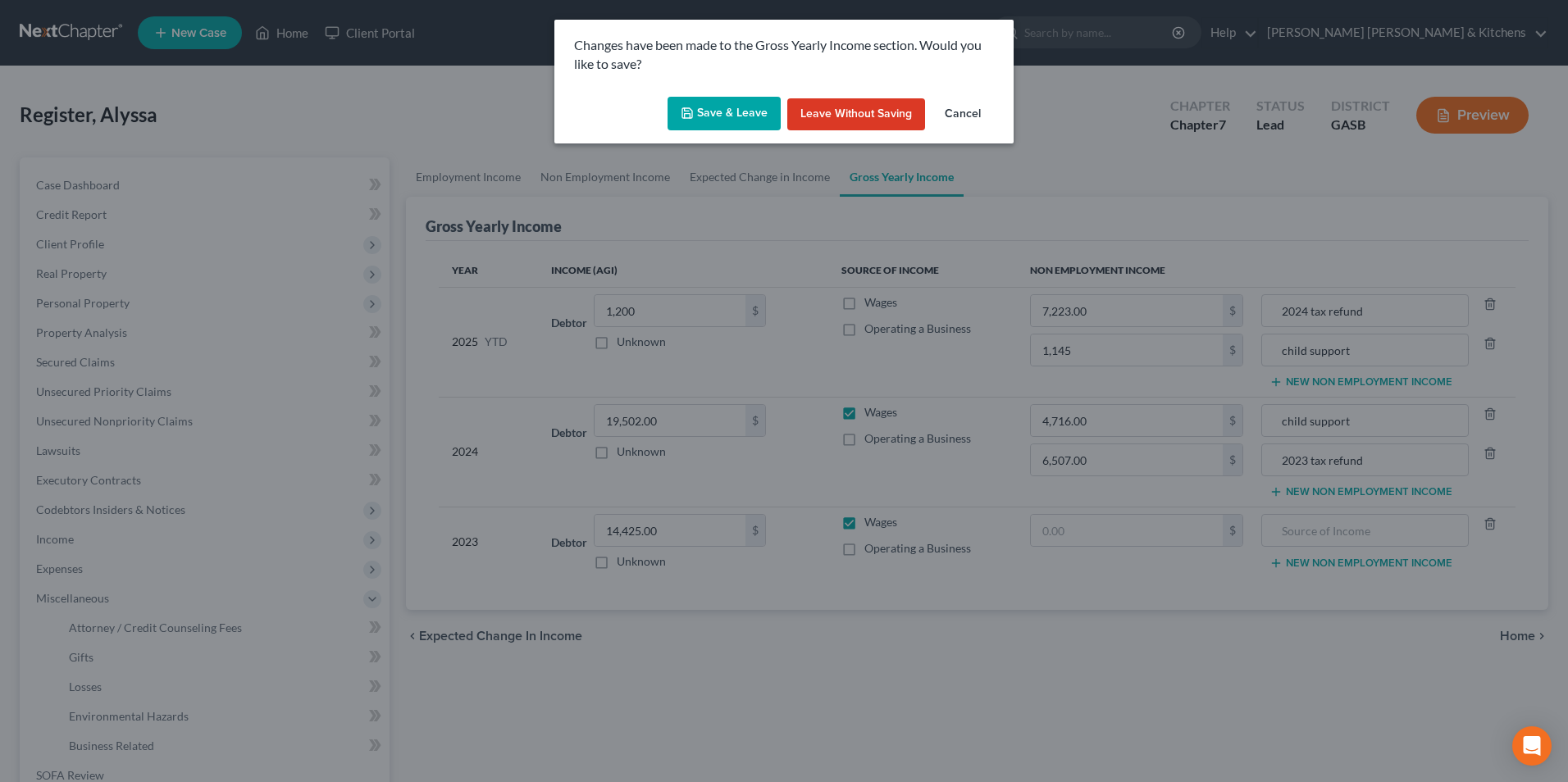
click at [689, 125] on button "Save & Leave" at bounding box center [724, 113] width 113 height 34
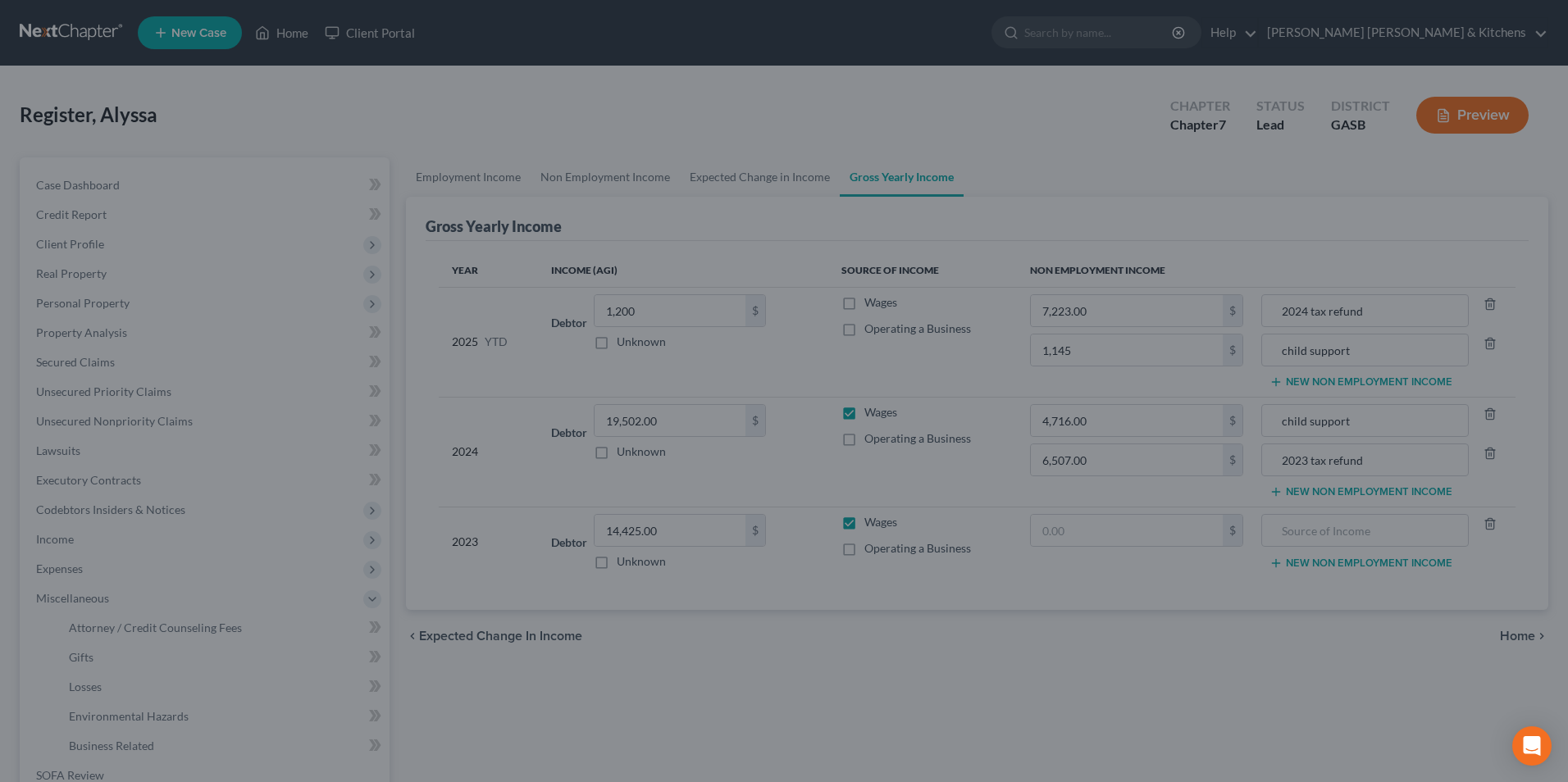
type input "1,145.00"
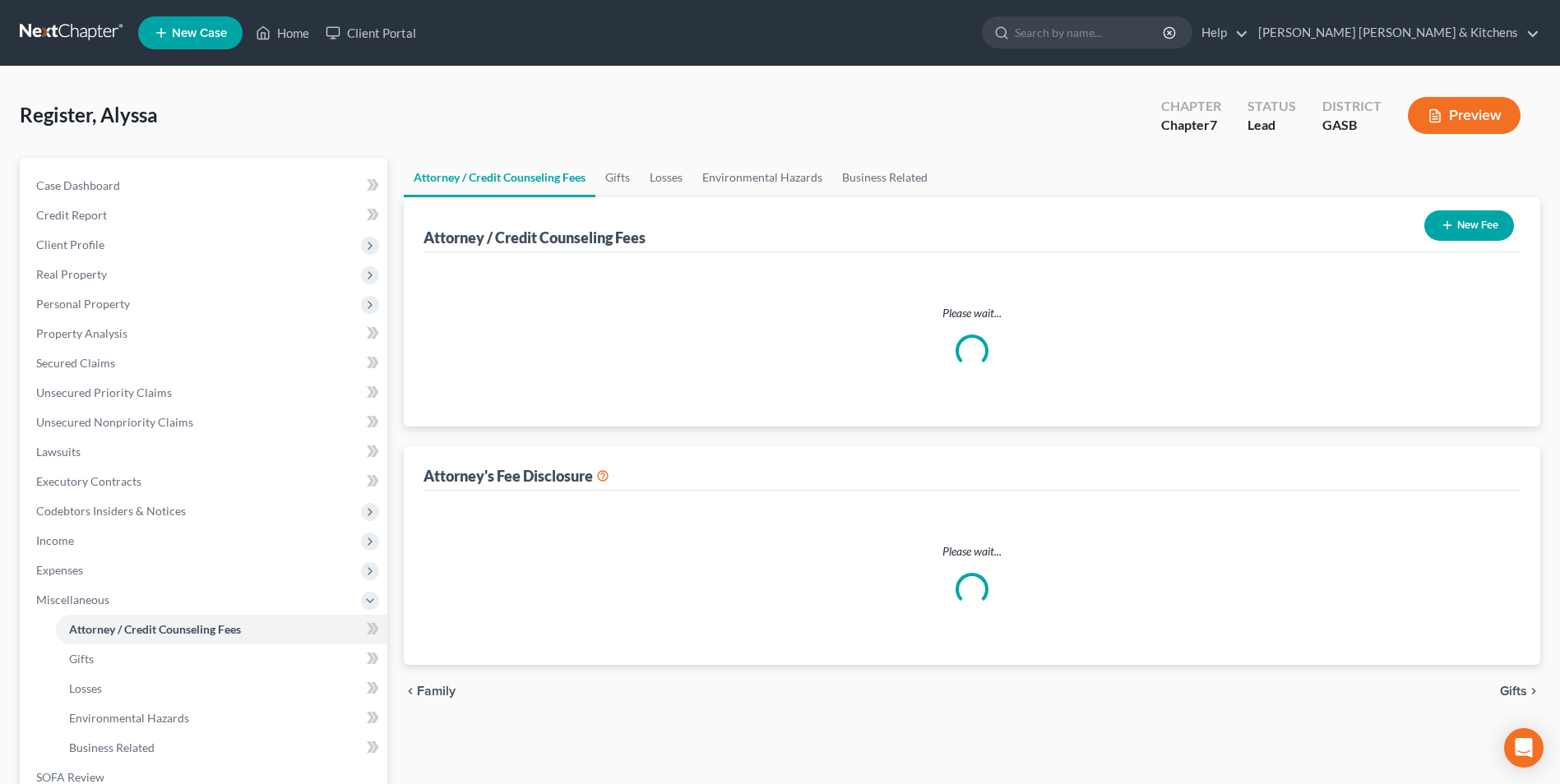
select select "0"
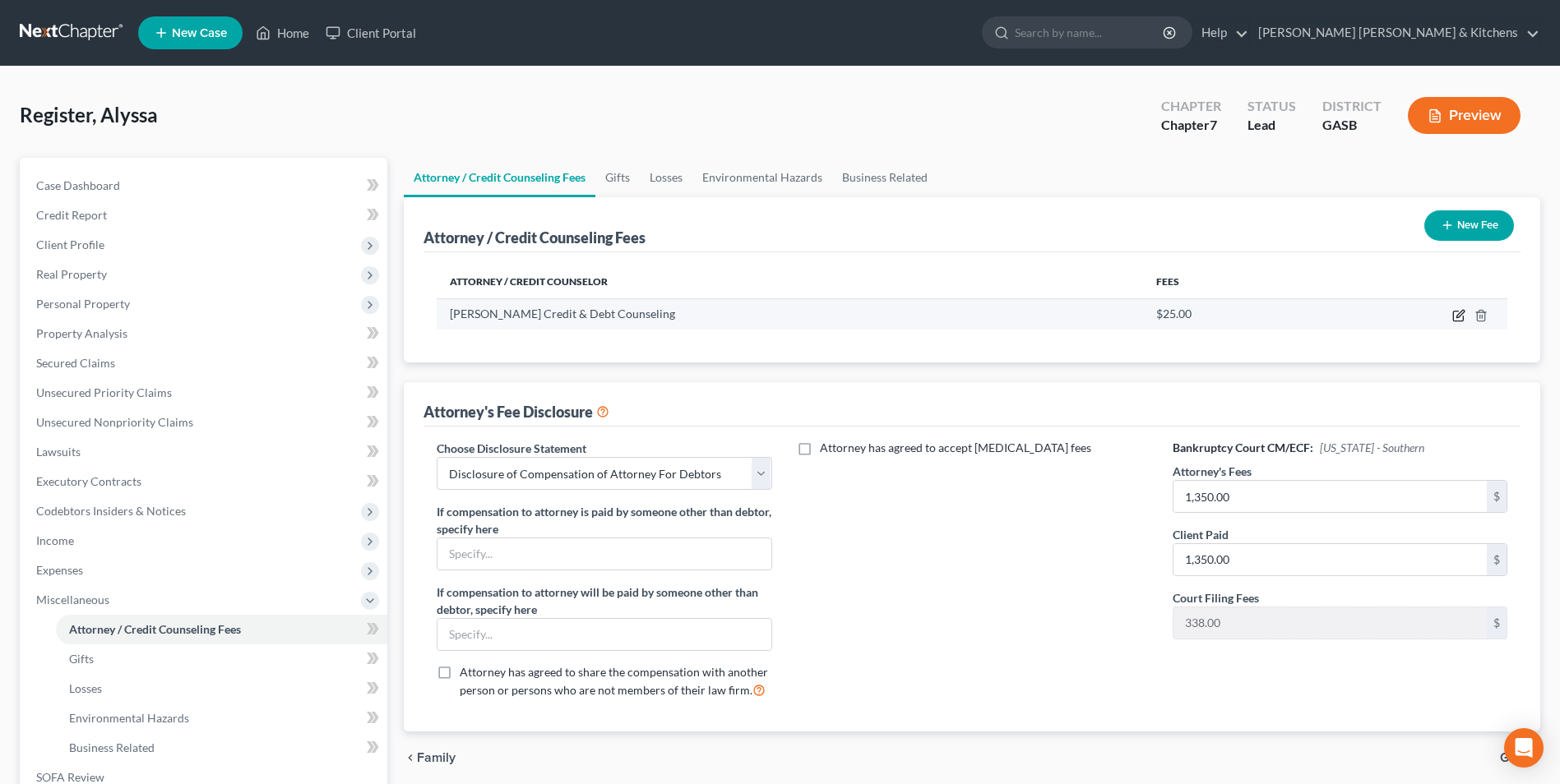
click at [1457, 310] on icon "button" at bounding box center [1459, 316] width 13 height 13
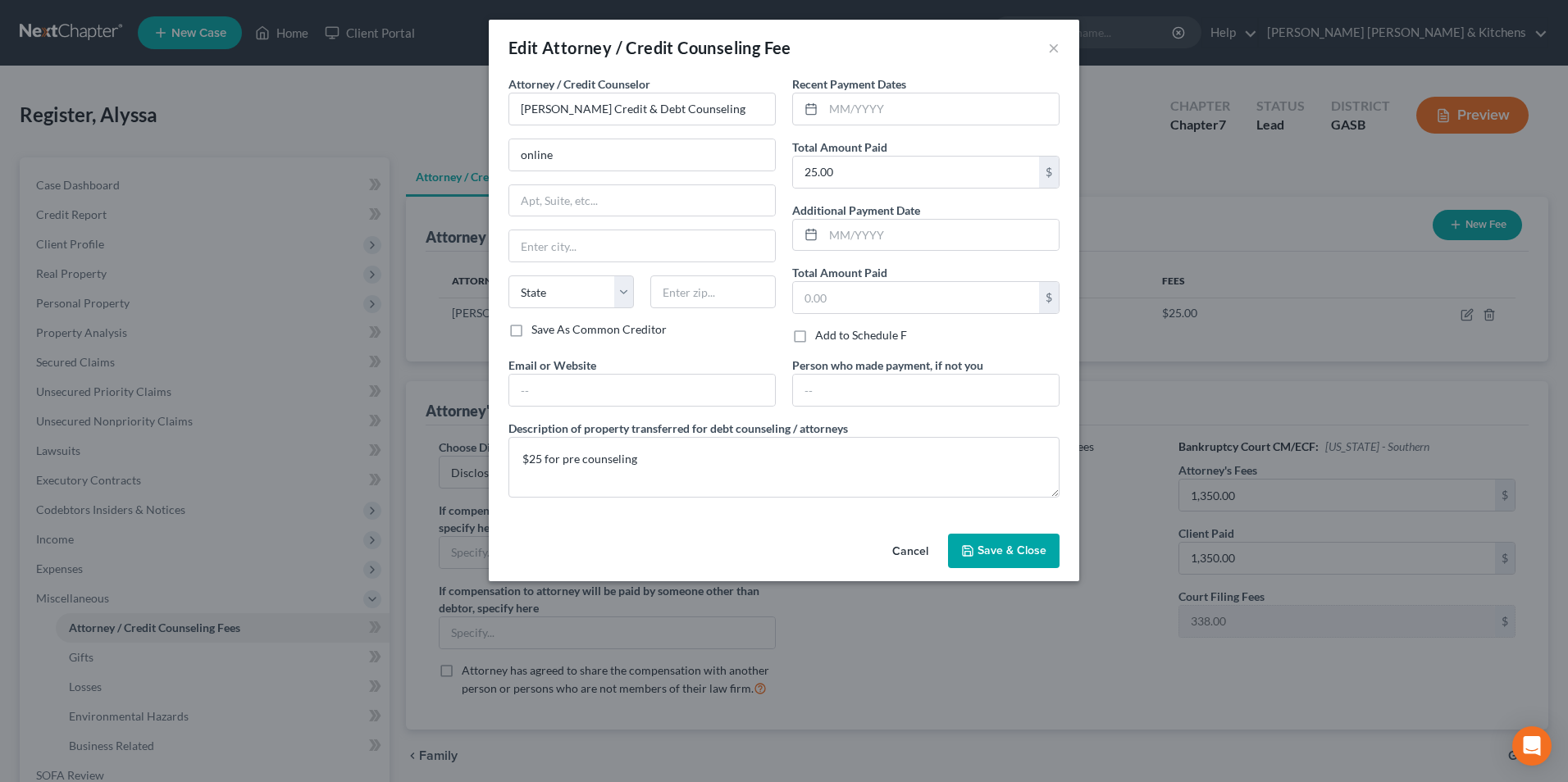
click at [897, 125] on div "Recent Payment Dates Total Amount Paid 25.00 $ Additional Payment Date Total Am…" at bounding box center [925, 216] width 283 height 281
click at [892, 119] on input "text" at bounding box center [941, 108] width 235 height 31
type input "[DATE]"
drag, startPoint x: 1010, startPoint y: 552, endPoint x: 921, endPoint y: 551, distance: 89.0
click at [1010, 551] on span "Save & Close" at bounding box center [1011, 550] width 69 height 14
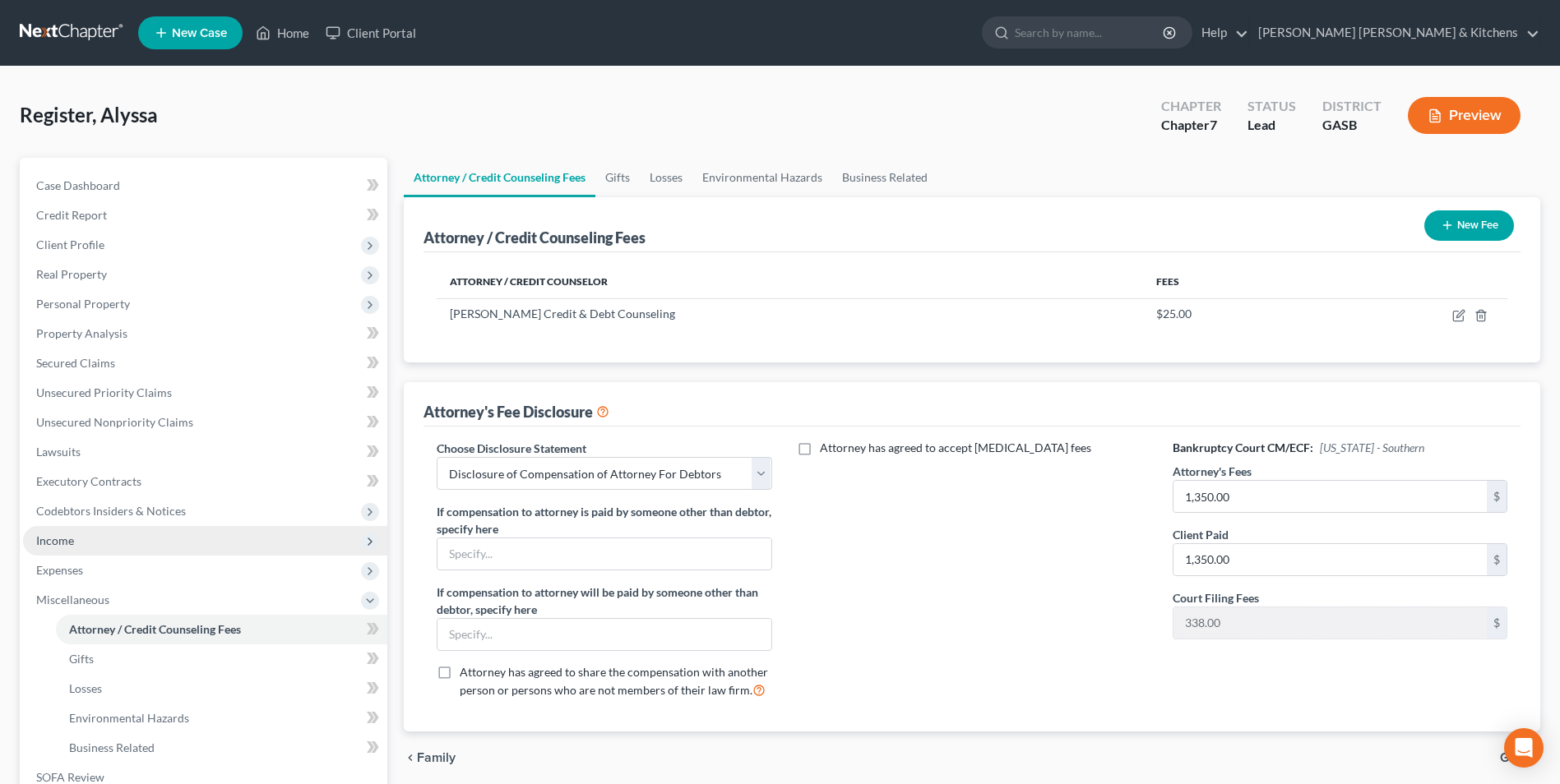
click at [71, 536] on span "Income" at bounding box center [54, 540] width 38 height 14
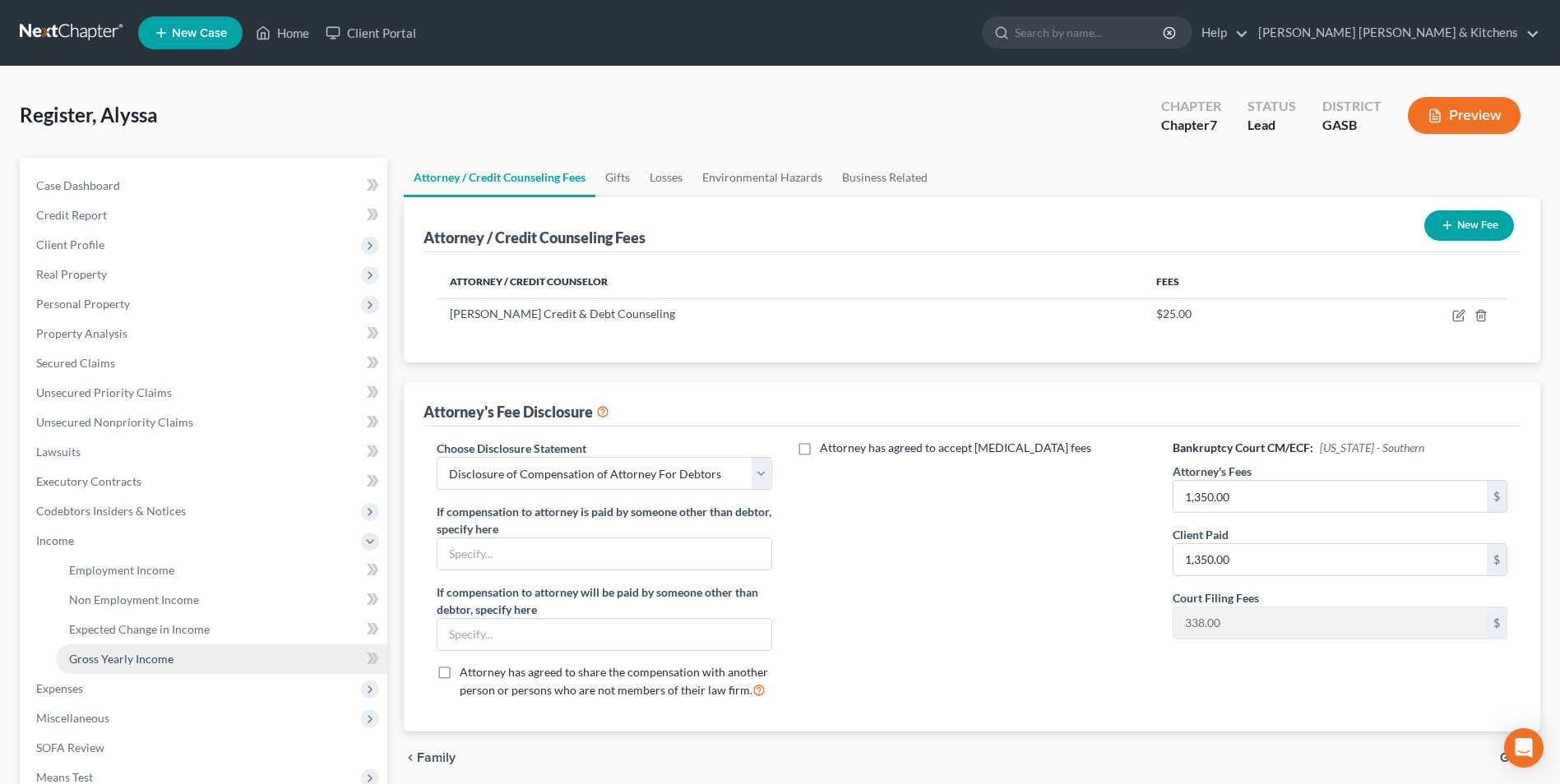
click at [93, 657] on span "Gross Yearly Income" at bounding box center [121, 659] width 104 height 14
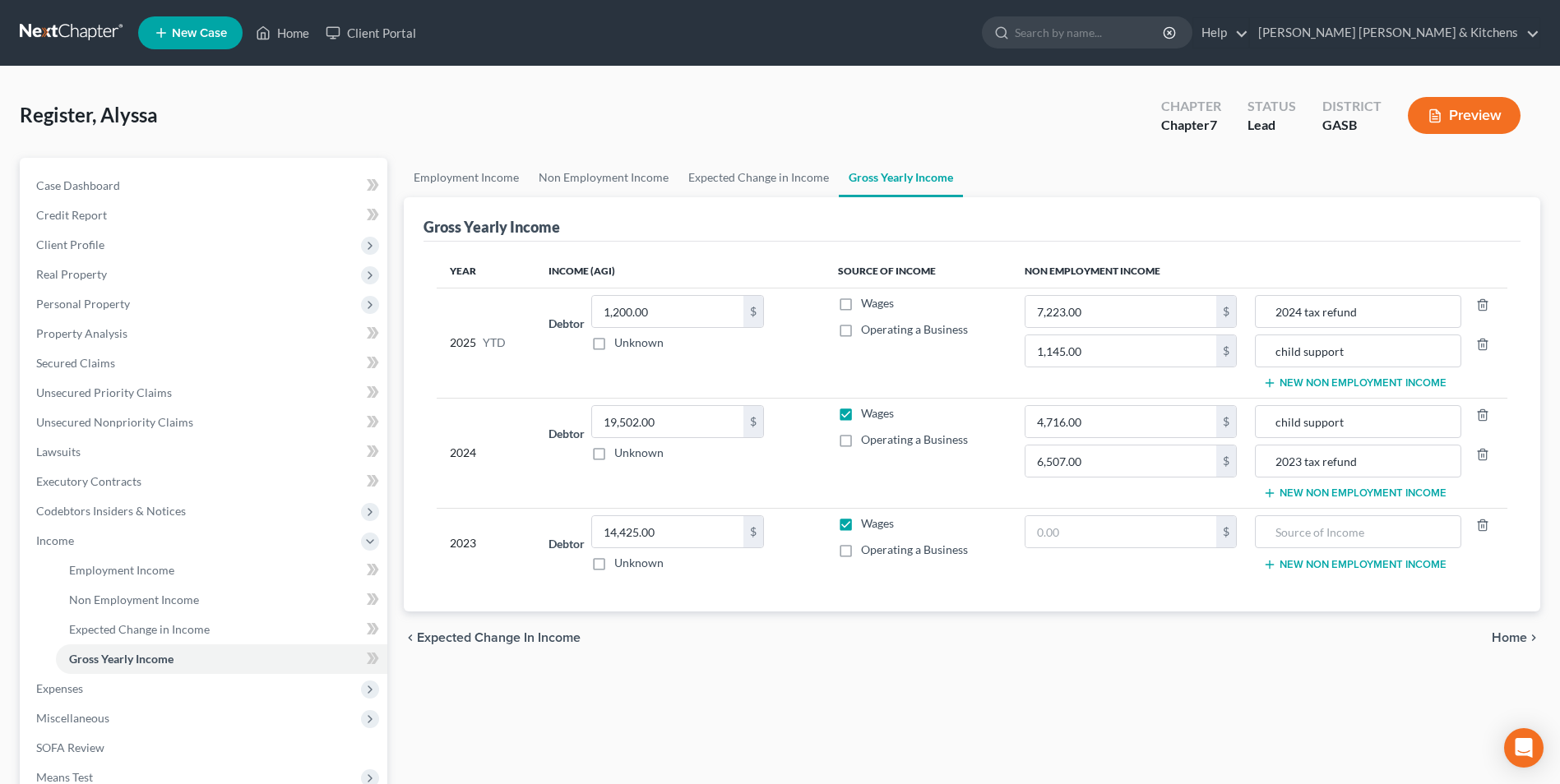
click at [861, 300] on label "Wages" at bounding box center [877, 303] width 32 height 17
click at [868, 300] on input "Wages" at bounding box center [872, 300] width 11 height 11
checkbox input "true"
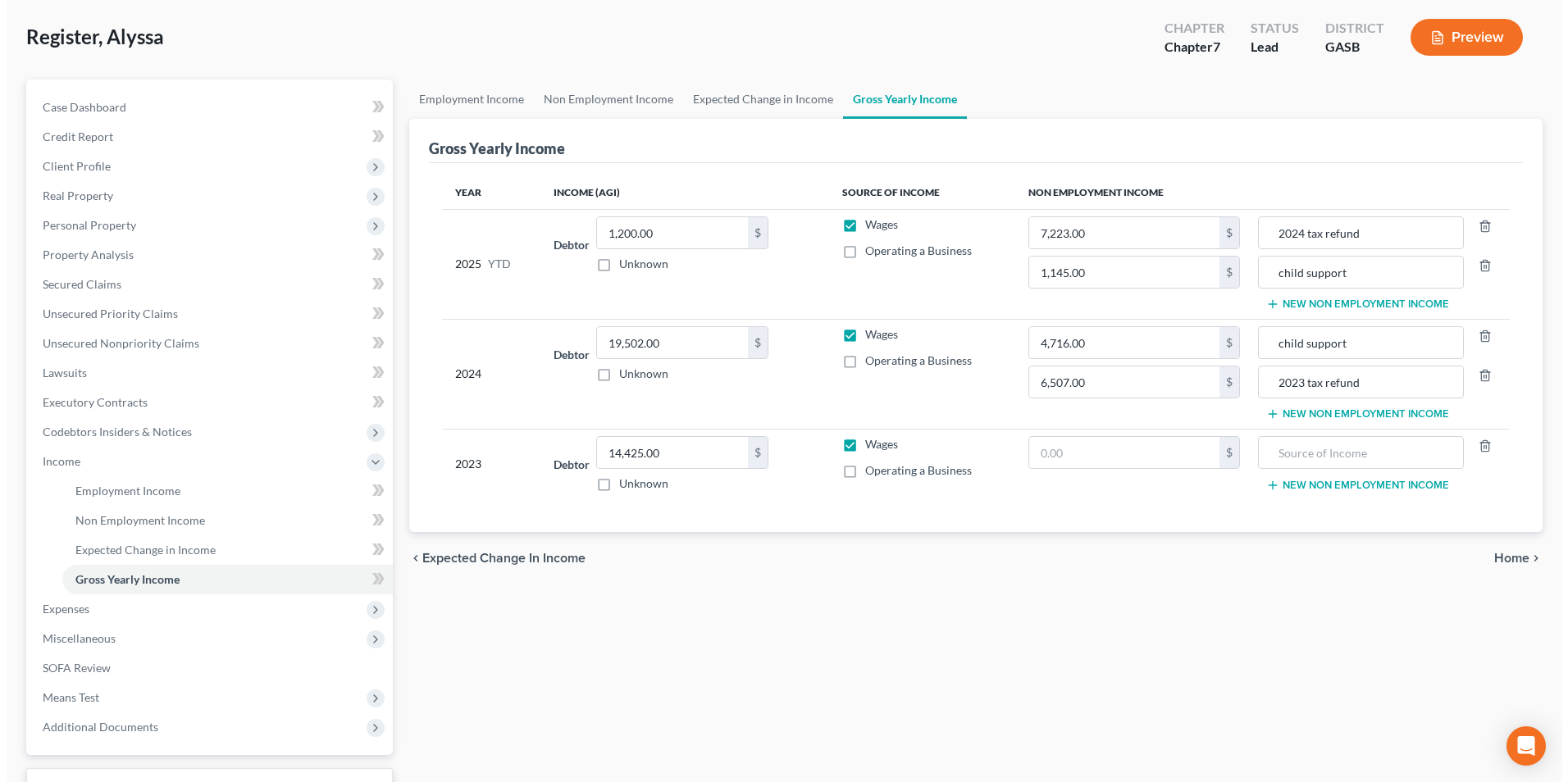
scroll to position [208, 0]
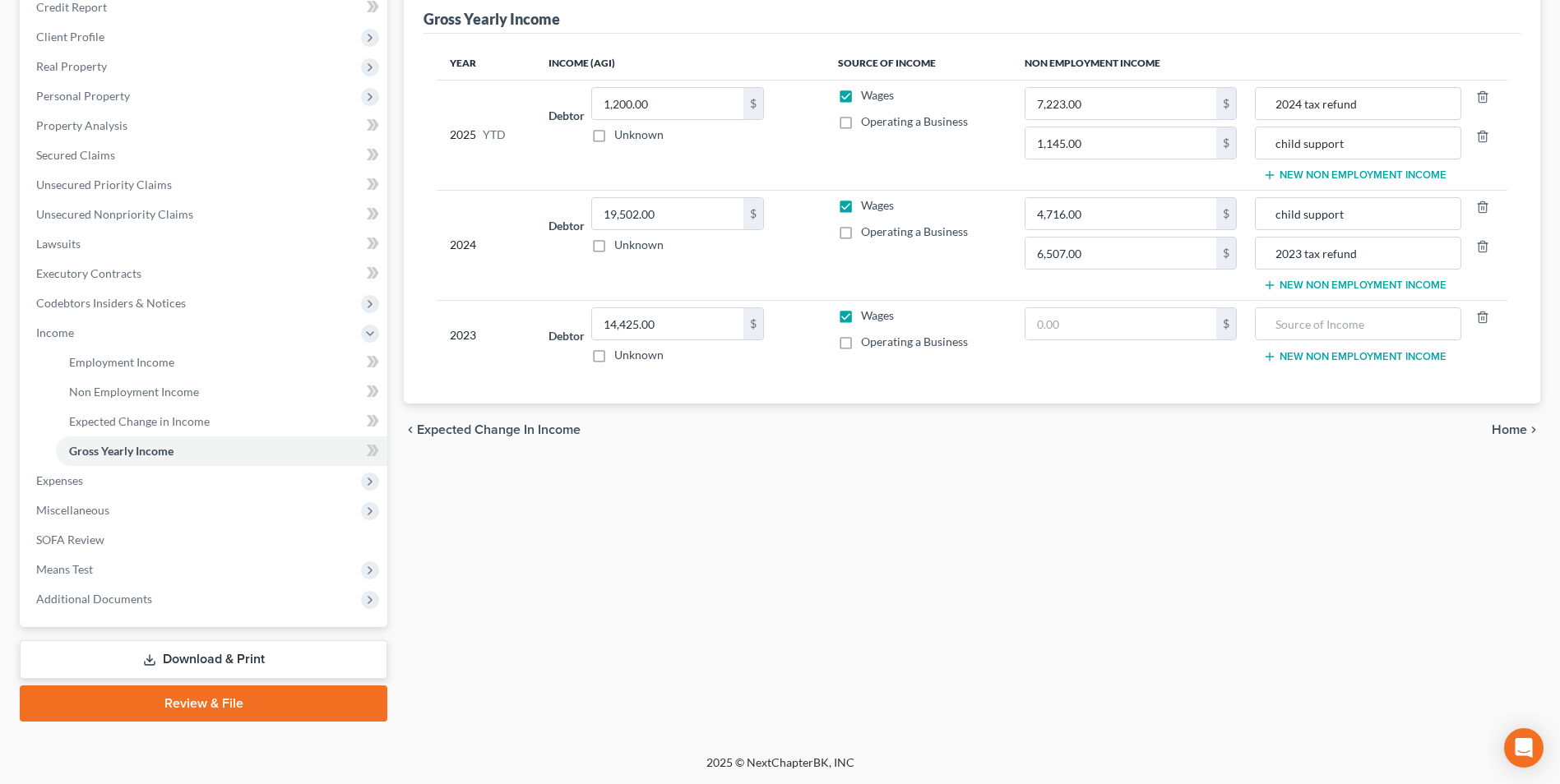
click at [238, 657] on link "Download & Print" at bounding box center [203, 660] width 368 height 38
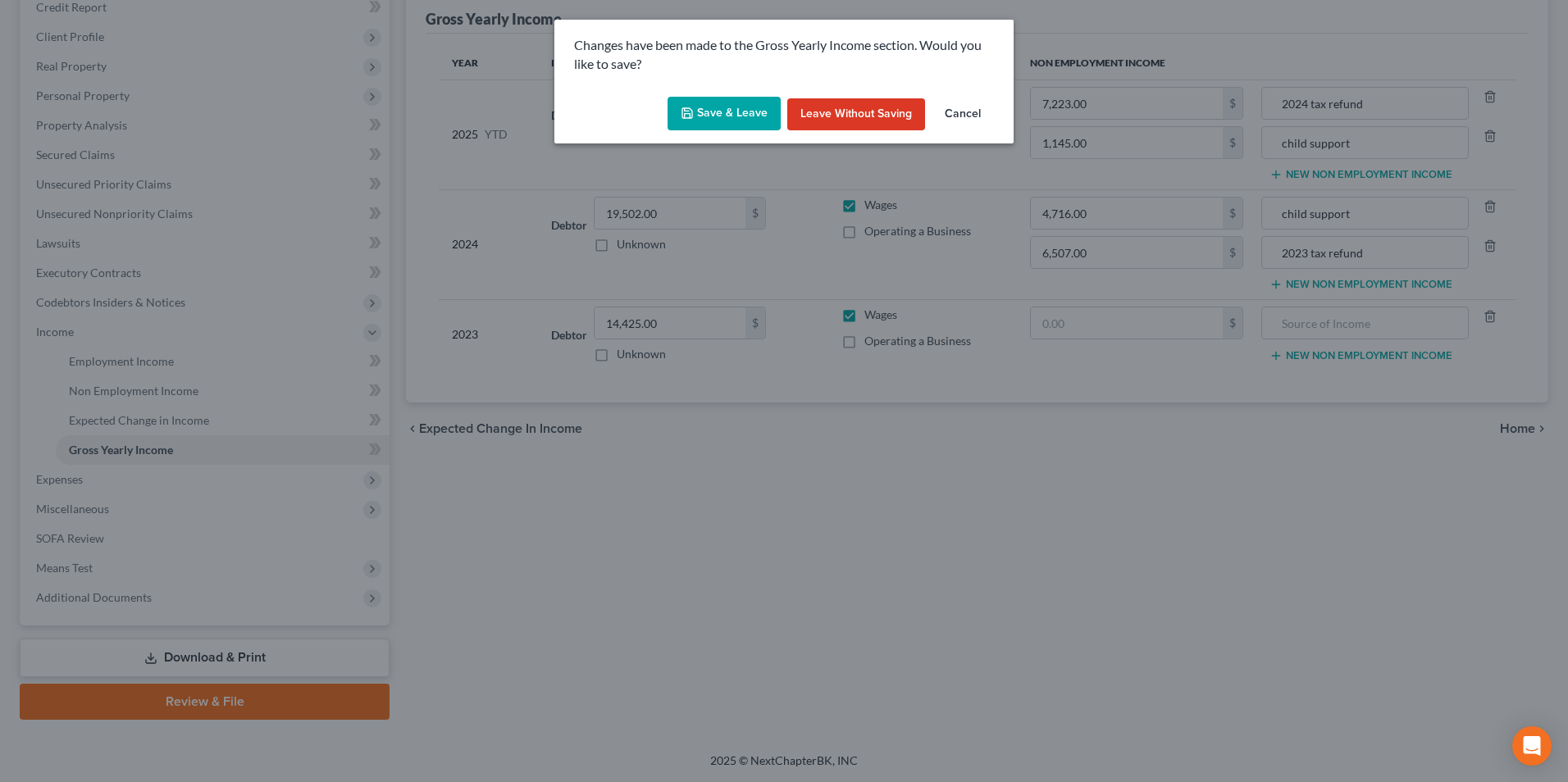
click at [725, 108] on button "Save & Leave" at bounding box center [724, 113] width 113 height 34
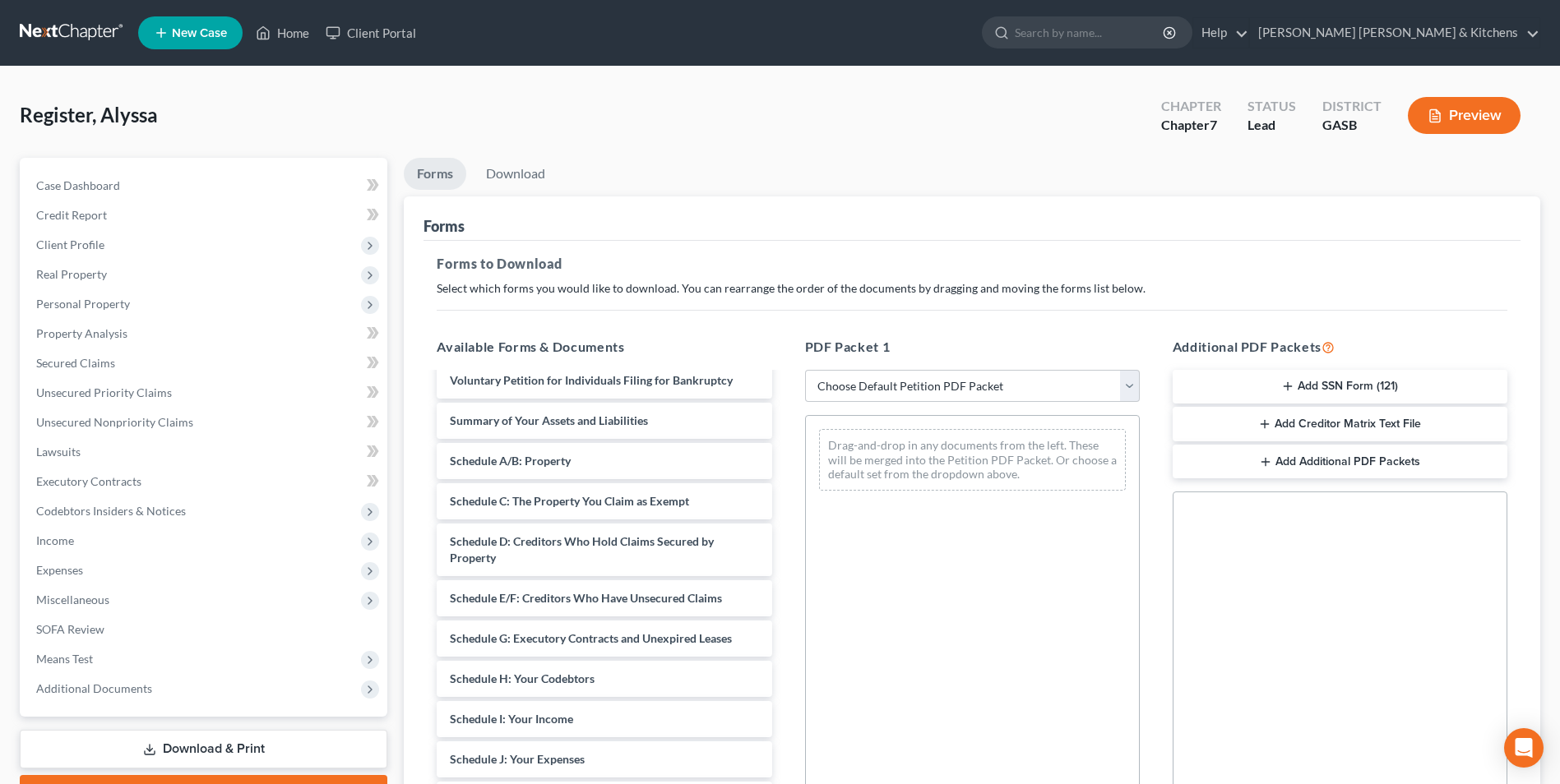
scroll to position [164, 0]
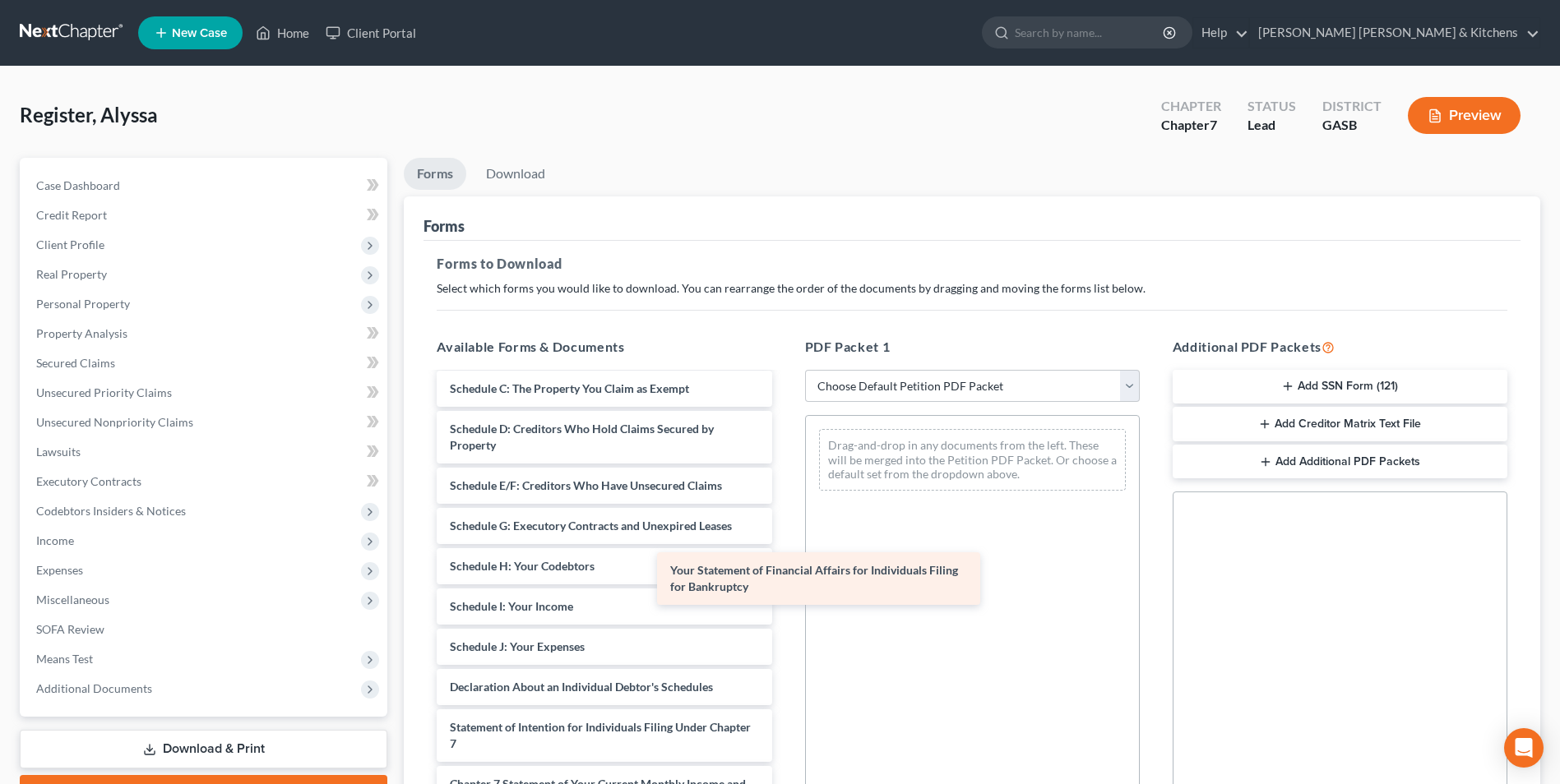
drag, startPoint x: 652, startPoint y: 735, endPoint x: 946, endPoint y: 492, distance: 381.4
click at [784, 512] on div "Your Statement of Financial Affairs for Individuals Filing for Bankruptcy Decla…" at bounding box center [603, 603] width 361 height 786
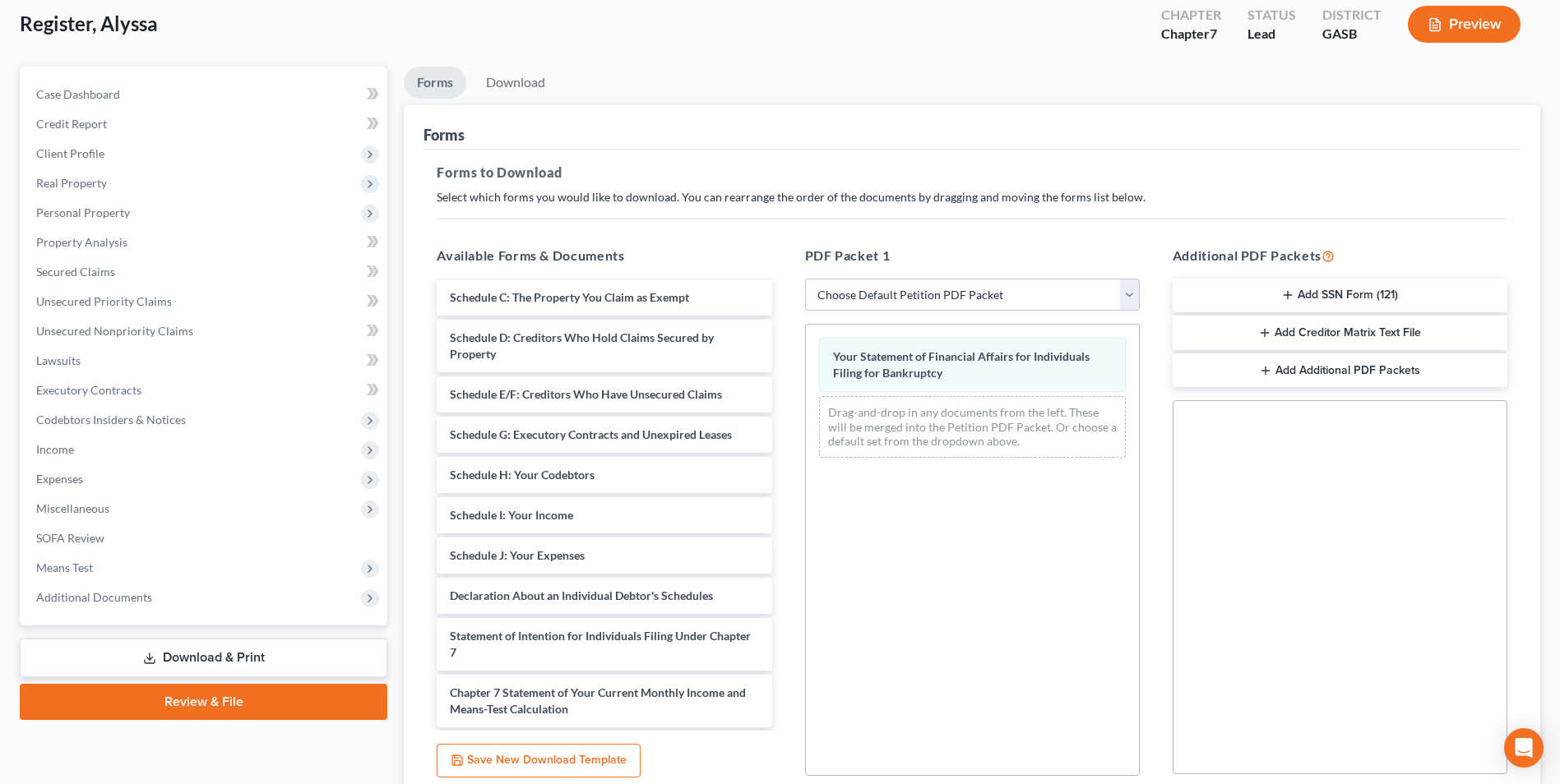
scroll to position [231, 0]
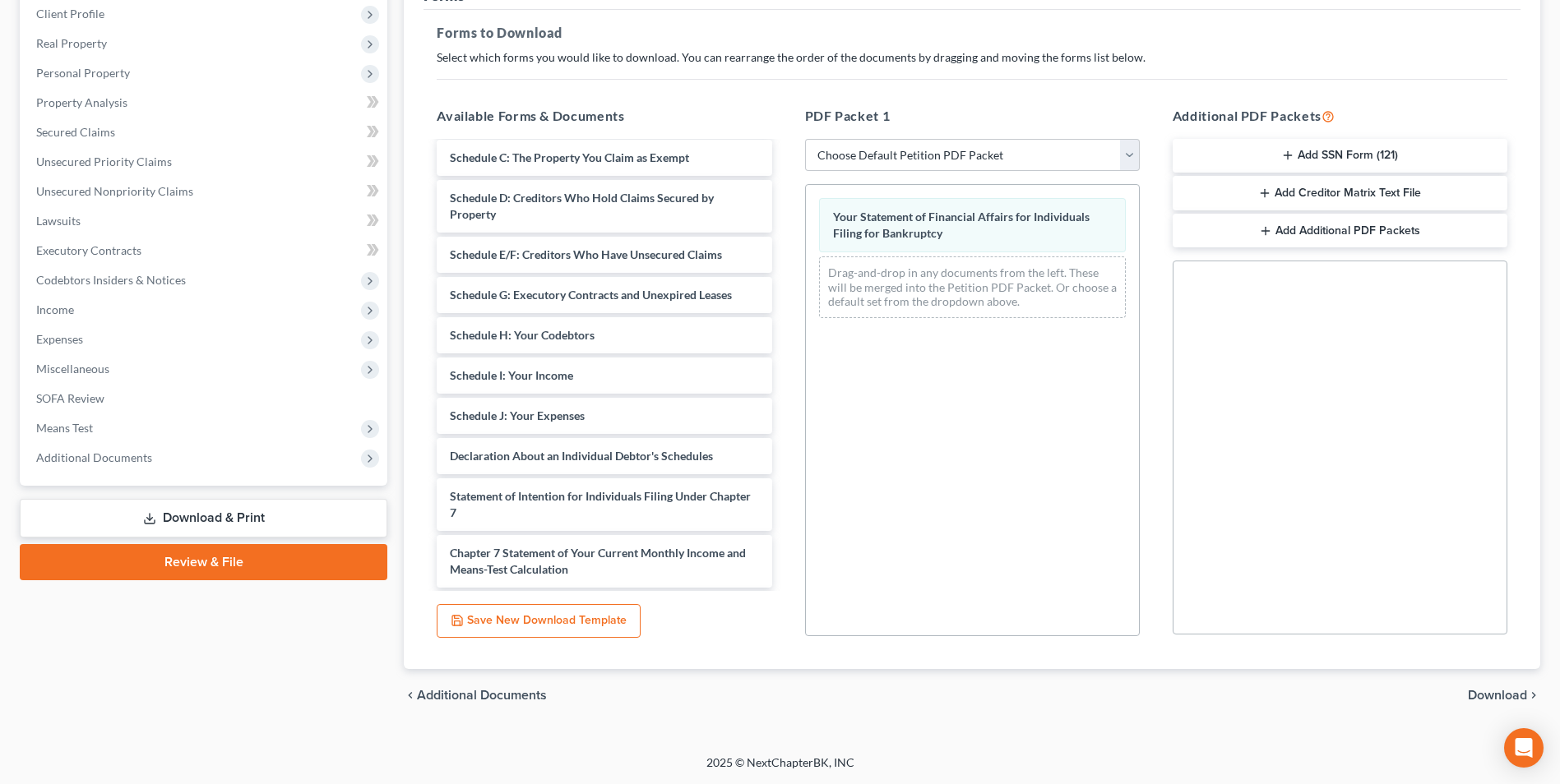
click at [1493, 694] on span "Download" at bounding box center [1498, 696] width 59 height 13
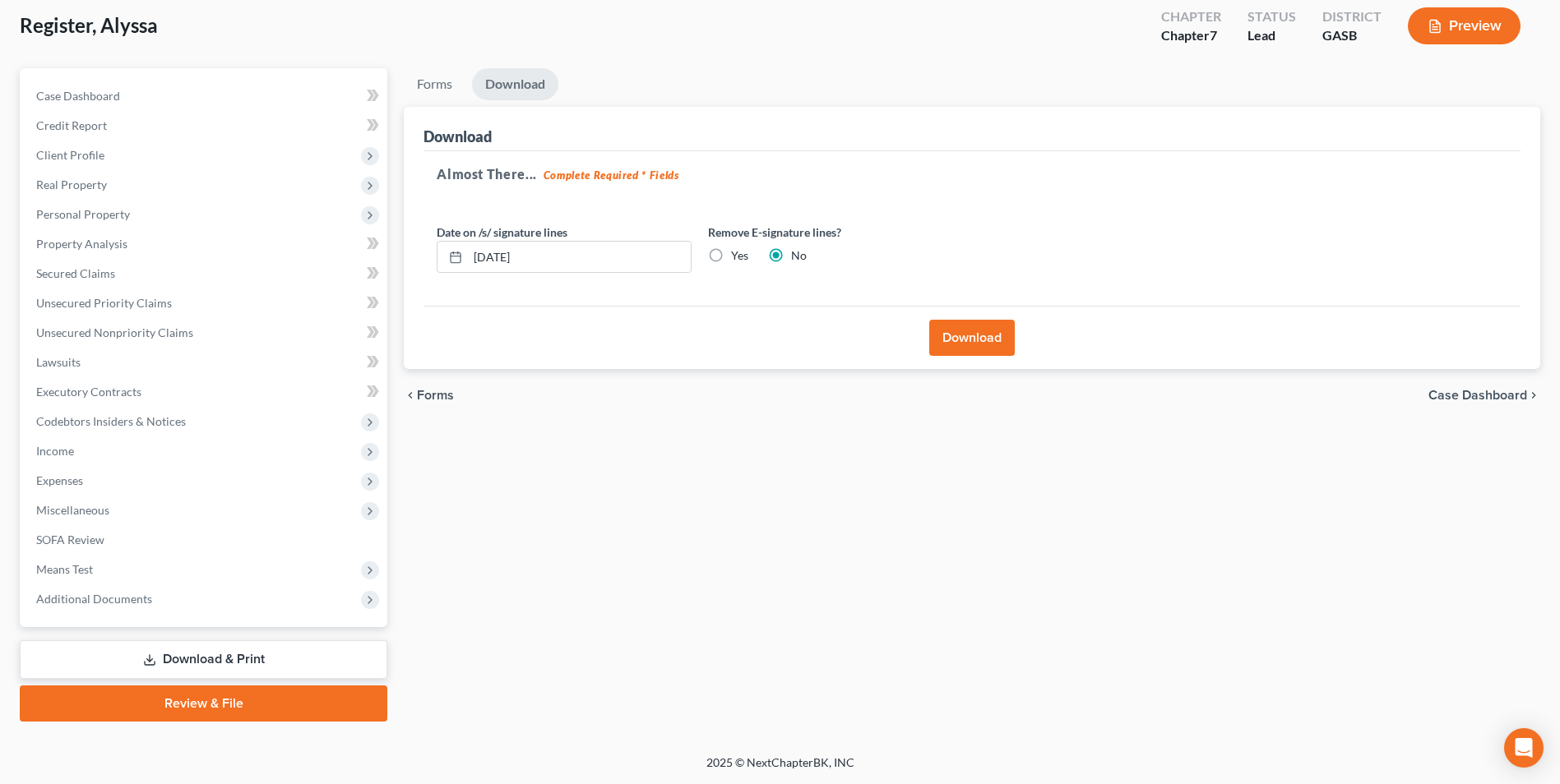
scroll to position [90, 0]
click at [953, 327] on button "Download" at bounding box center [972, 337] width 86 height 36
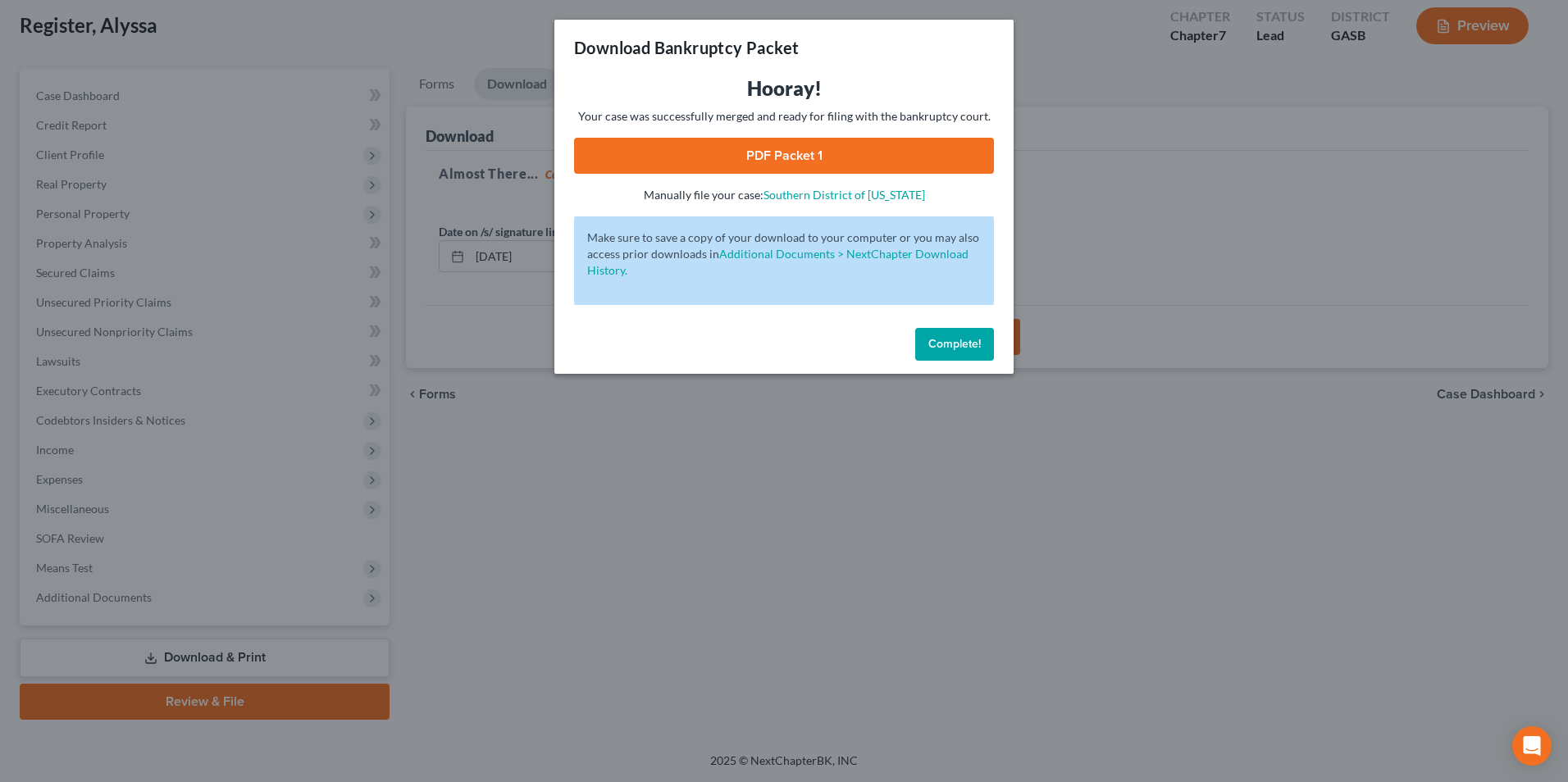
click at [856, 153] on link "PDF Packet 1" at bounding box center [784, 155] width 420 height 36
drag, startPoint x: 539, startPoint y: 509, endPoint x: 572, endPoint y: 523, distance: 35.8
click at [541, 509] on div "Download Bankruptcy Packet Hooray! Your case was successfully merged and ready …" at bounding box center [784, 391] width 1568 height 782
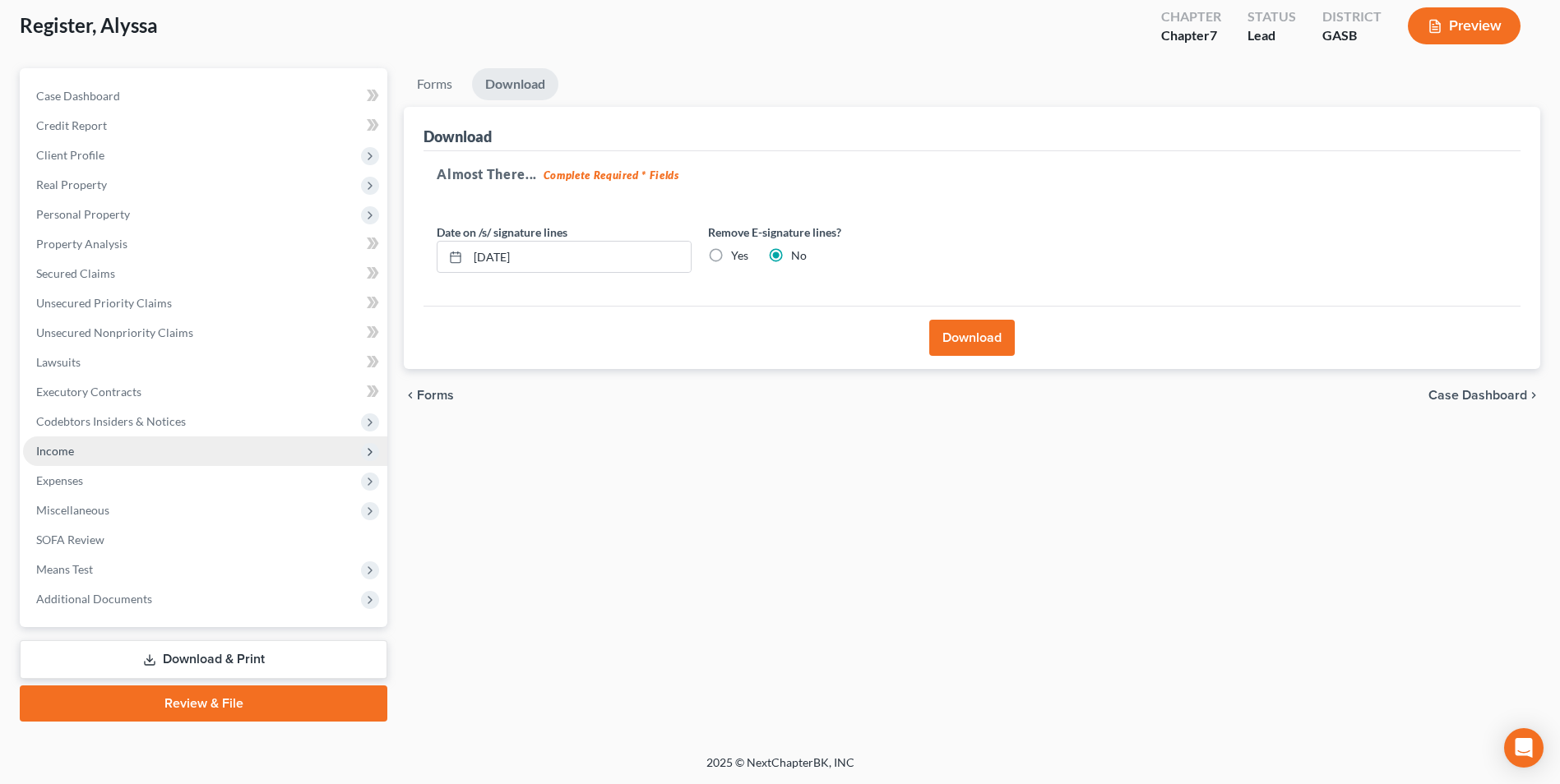
click at [91, 453] on span "Income" at bounding box center [205, 452] width 364 height 30
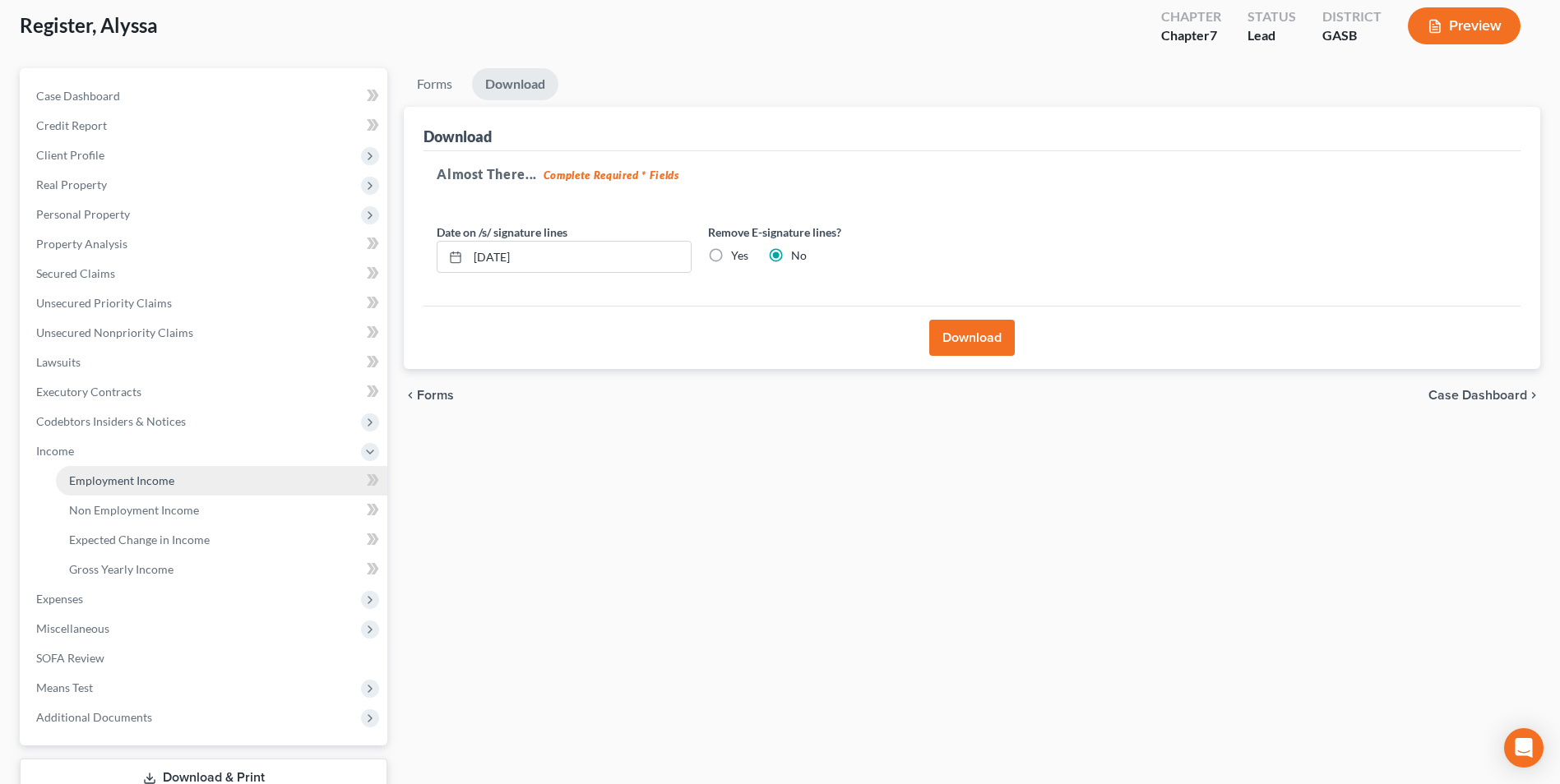
click at [99, 476] on span "Employment Income" at bounding box center [122, 480] width 105 height 14
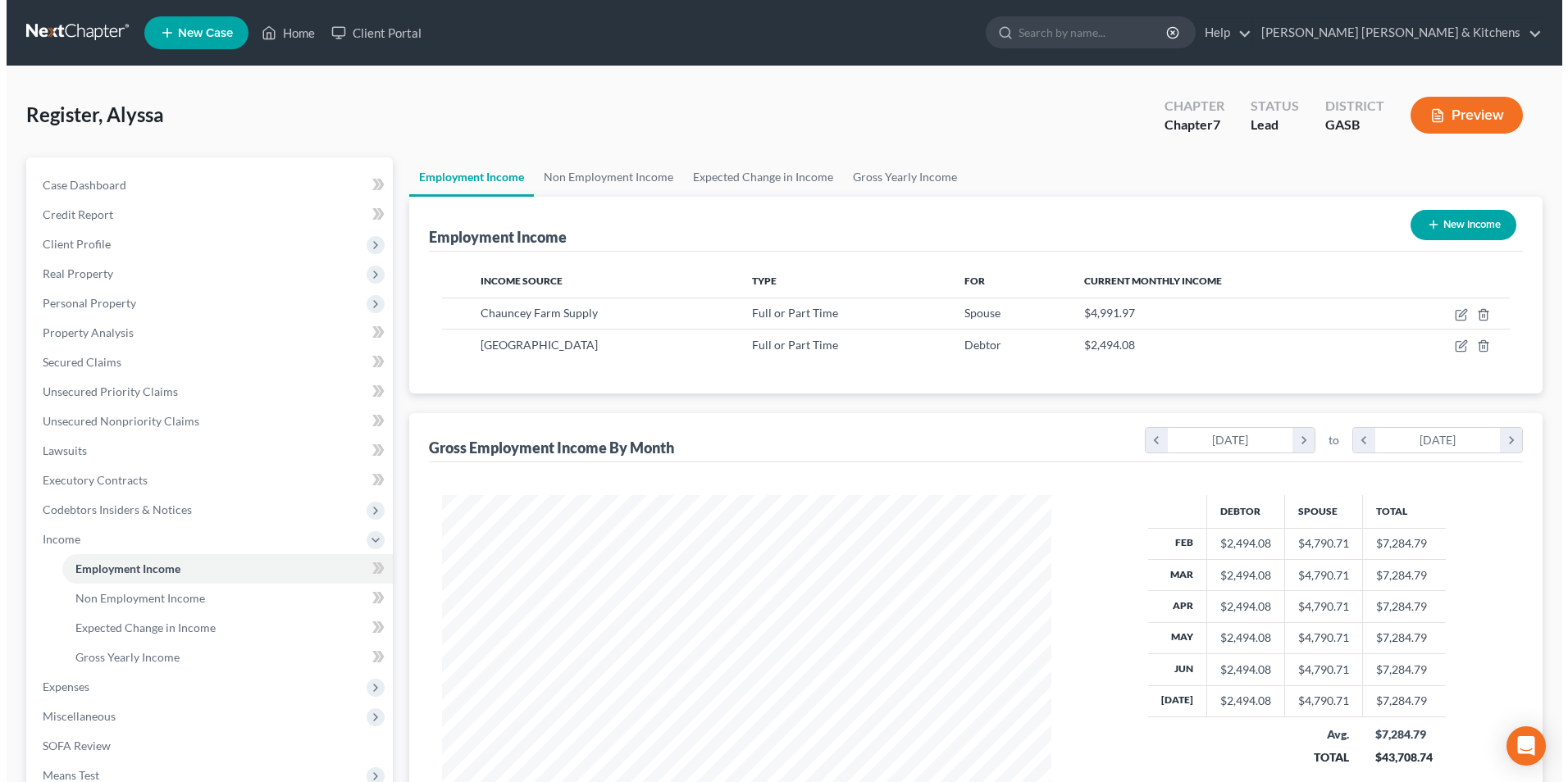
scroll to position [304, 641]
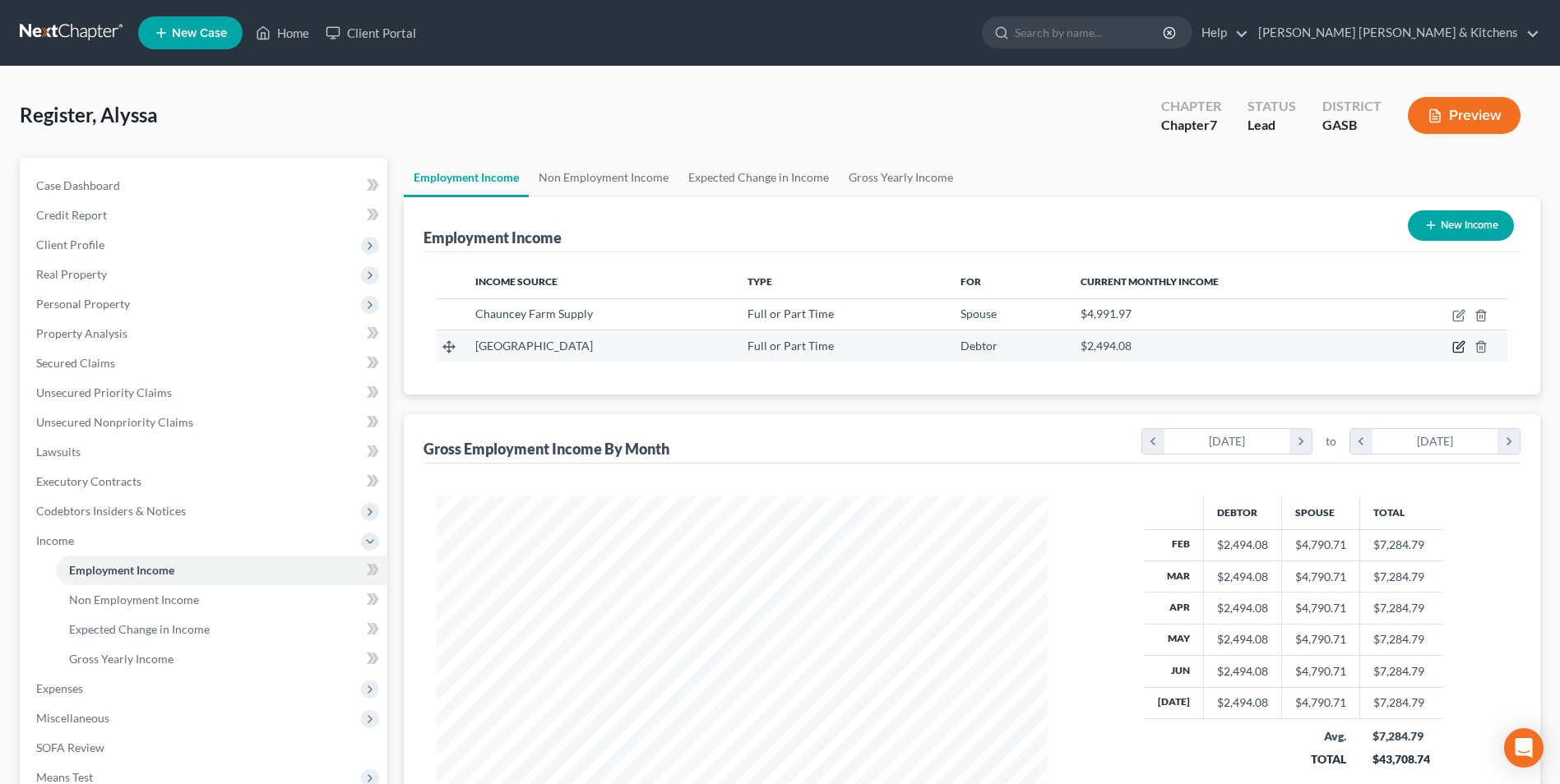
click at [1459, 344] on icon "button" at bounding box center [1459, 347] width 13 height 13
select select "0"
select select "10"
select select "0"
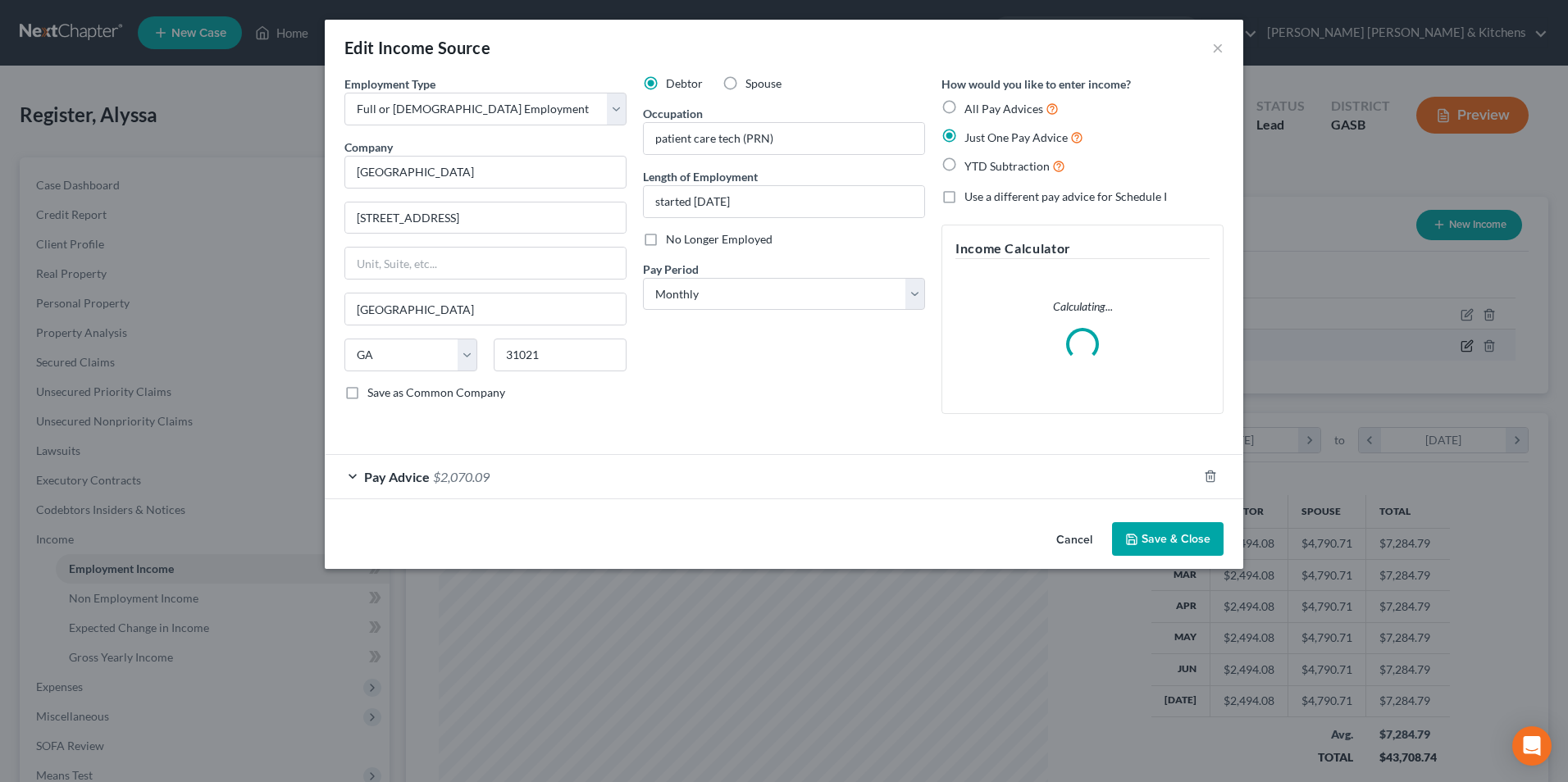
scroll to position [307, 648]
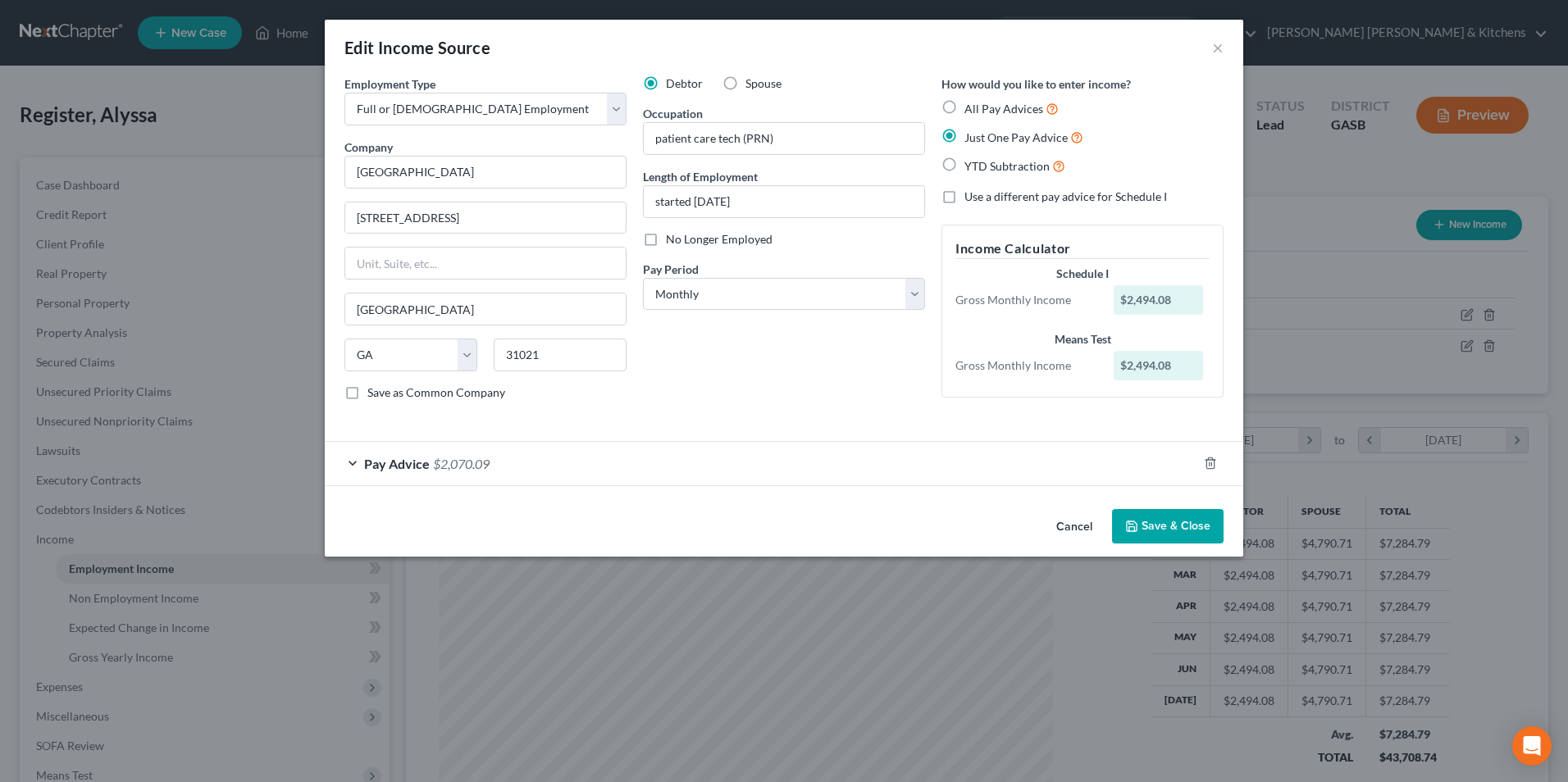
click at [965, 175] on label "YTD Subtraction" at bounding box center [1015, 165] width 101 height 19
click at [971, 167] on input "YTD Subtraction" at bounding box center [976, 161] width 11 height 11
radio input "true"
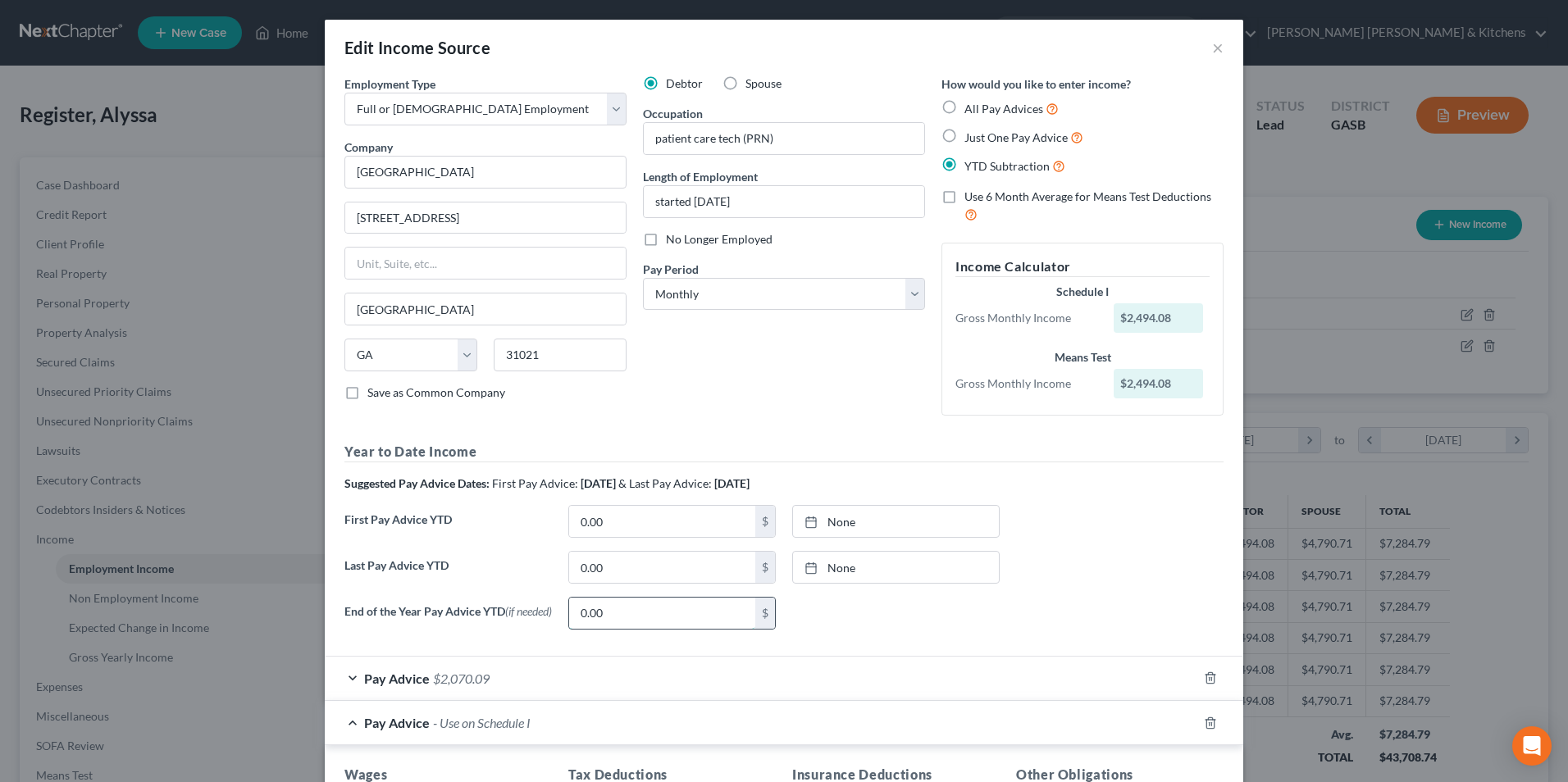
click at [673, 620] on input "0.00" at bounding box center [662, 612] width 186 height 31
type input "1,200"
click at [1204, 730] on icon "button" at bounding box center [1211, 723] width 13 height 13
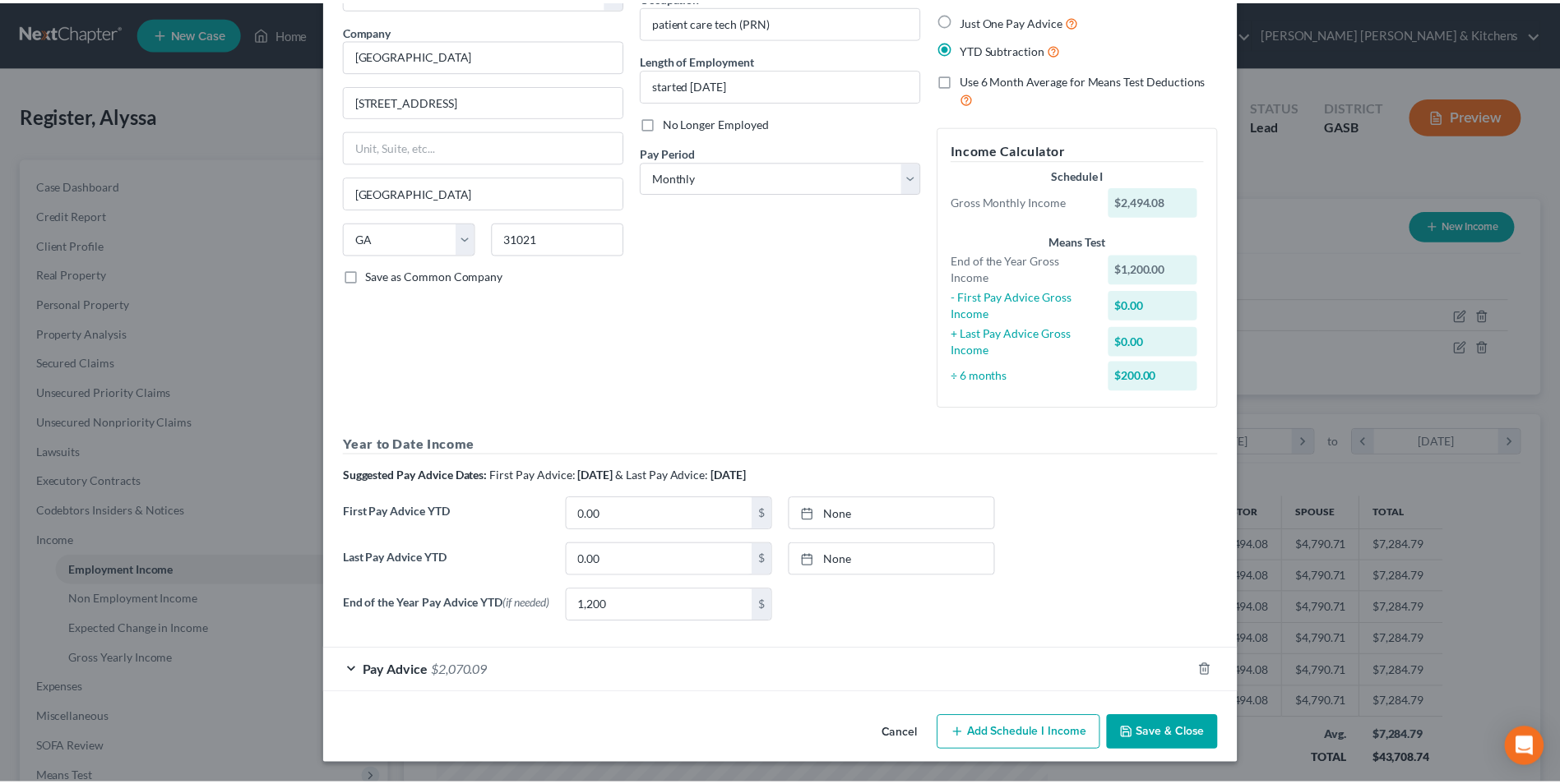
scroll to position [121, 0]
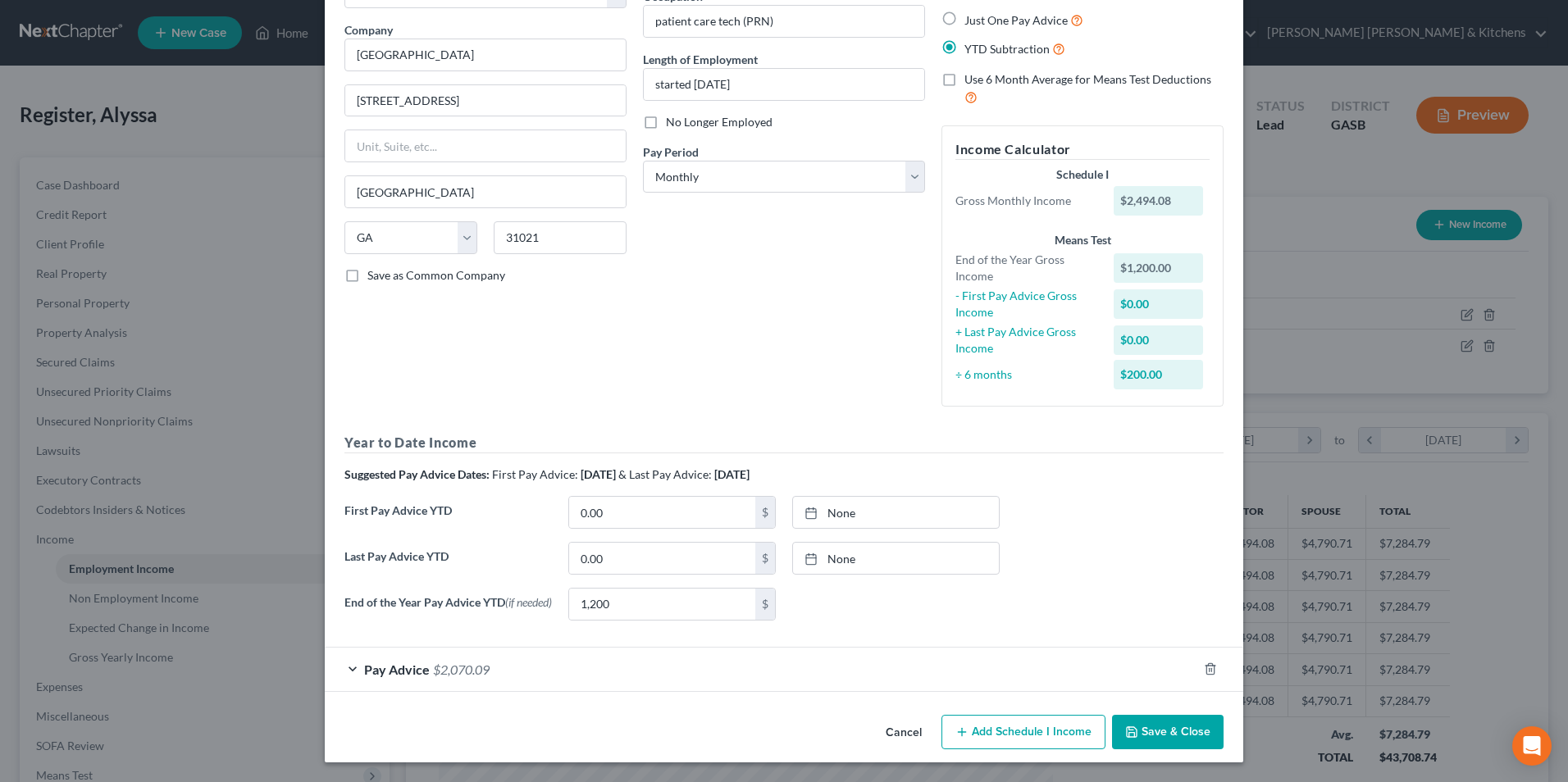
click at [1178, 730] on button "Save & Close" at bounding box center [1167, 732] width 111 height 34
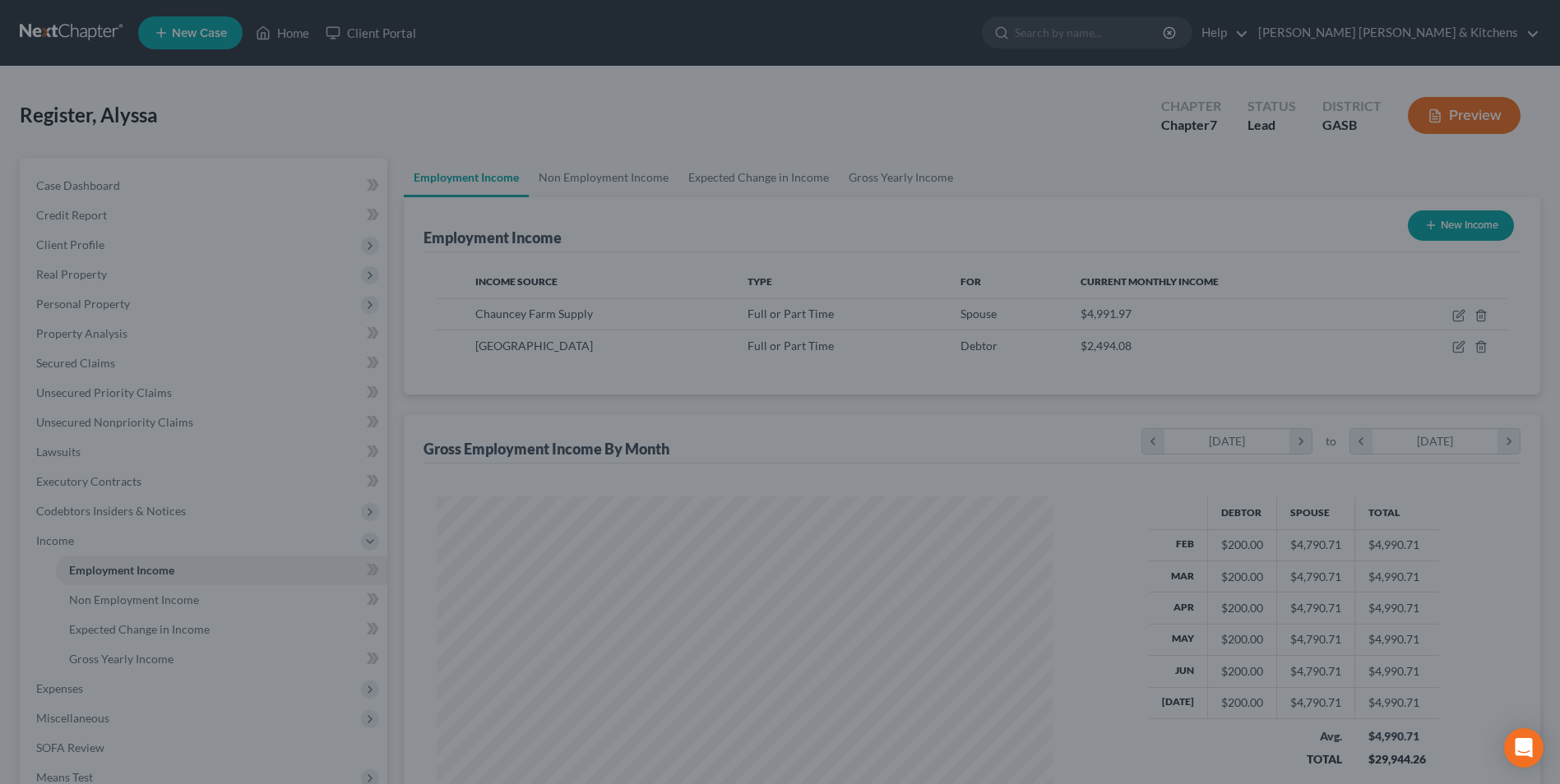
scroll to position [821885, 821722]
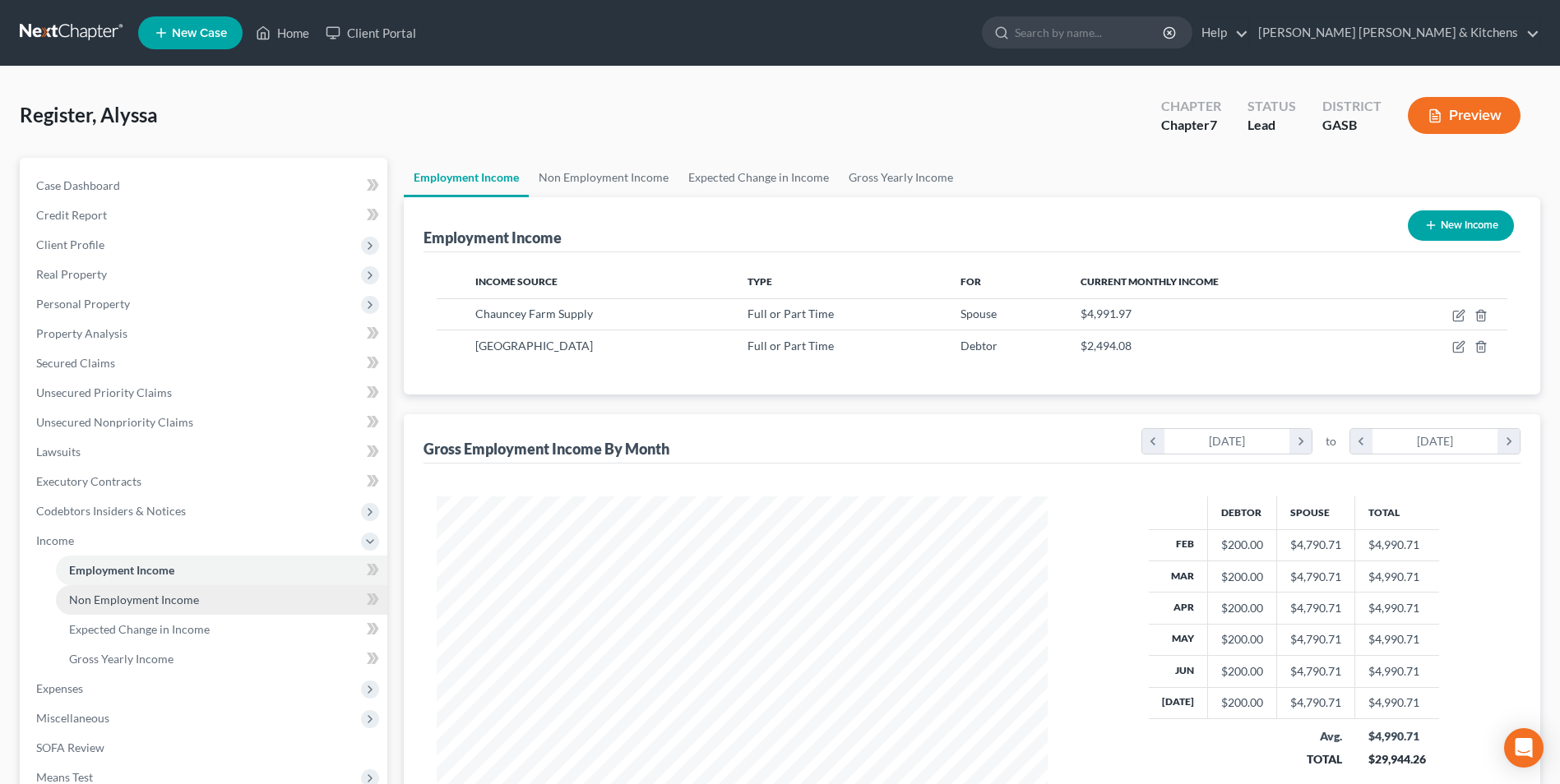
click at [82, 598] on span "Non Employment Income" at bounding box center [134, 600] width 130 height 14
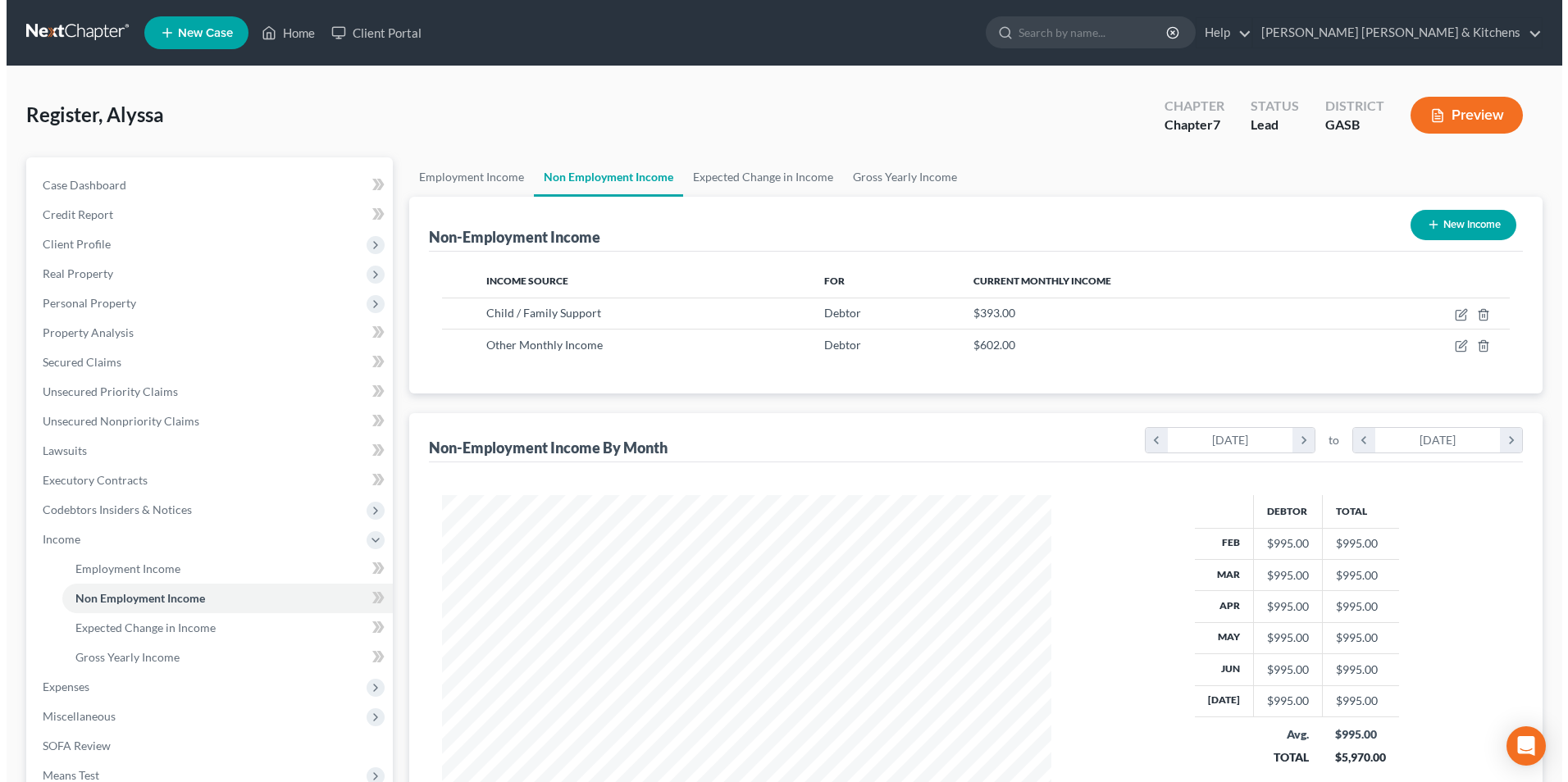
scroll to position [304, 641]
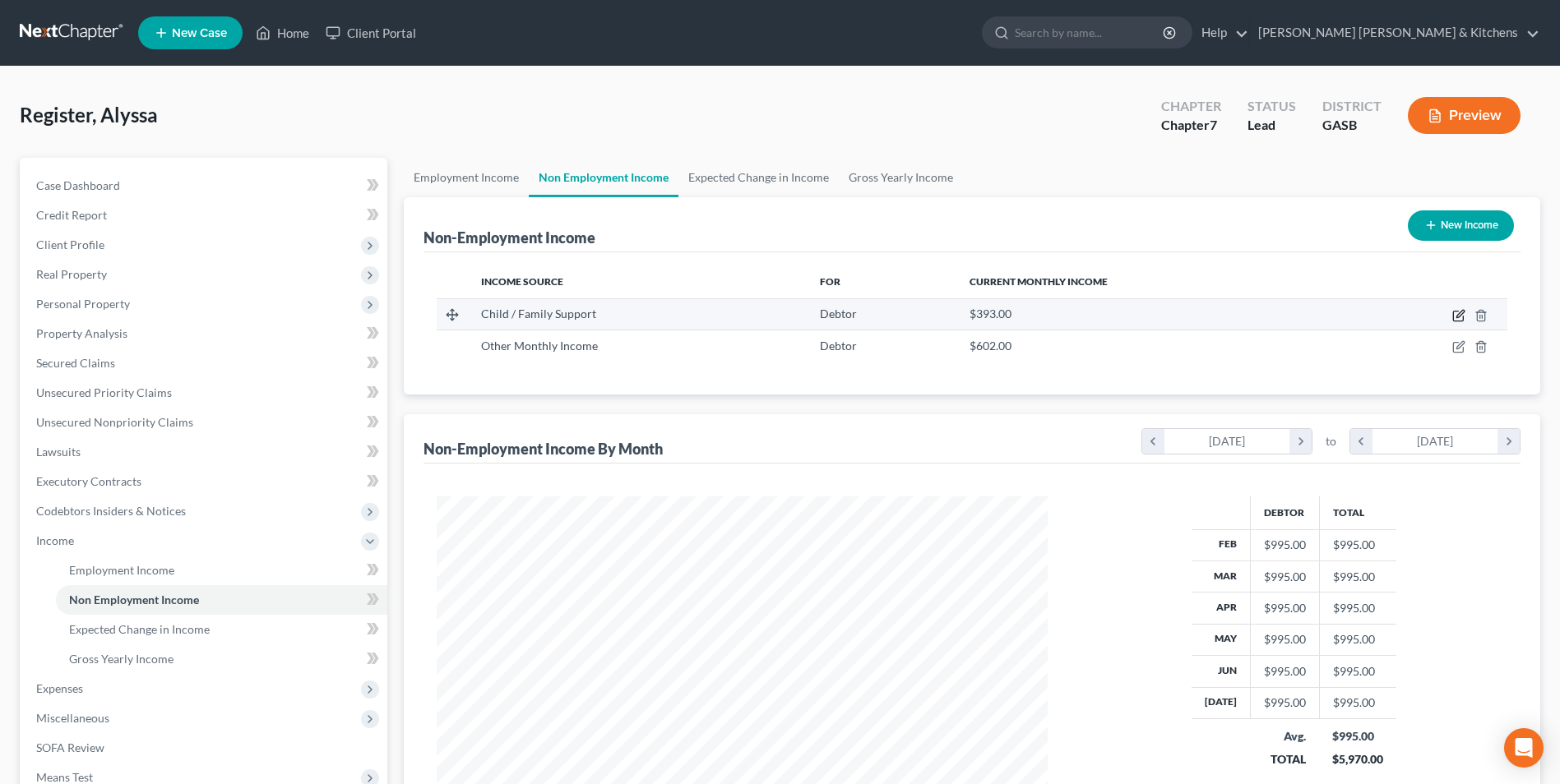
click at [1459, 313] on icon "button" at bounding box center [1459, 316] width 13 height 13
select select "7"
select select "0"
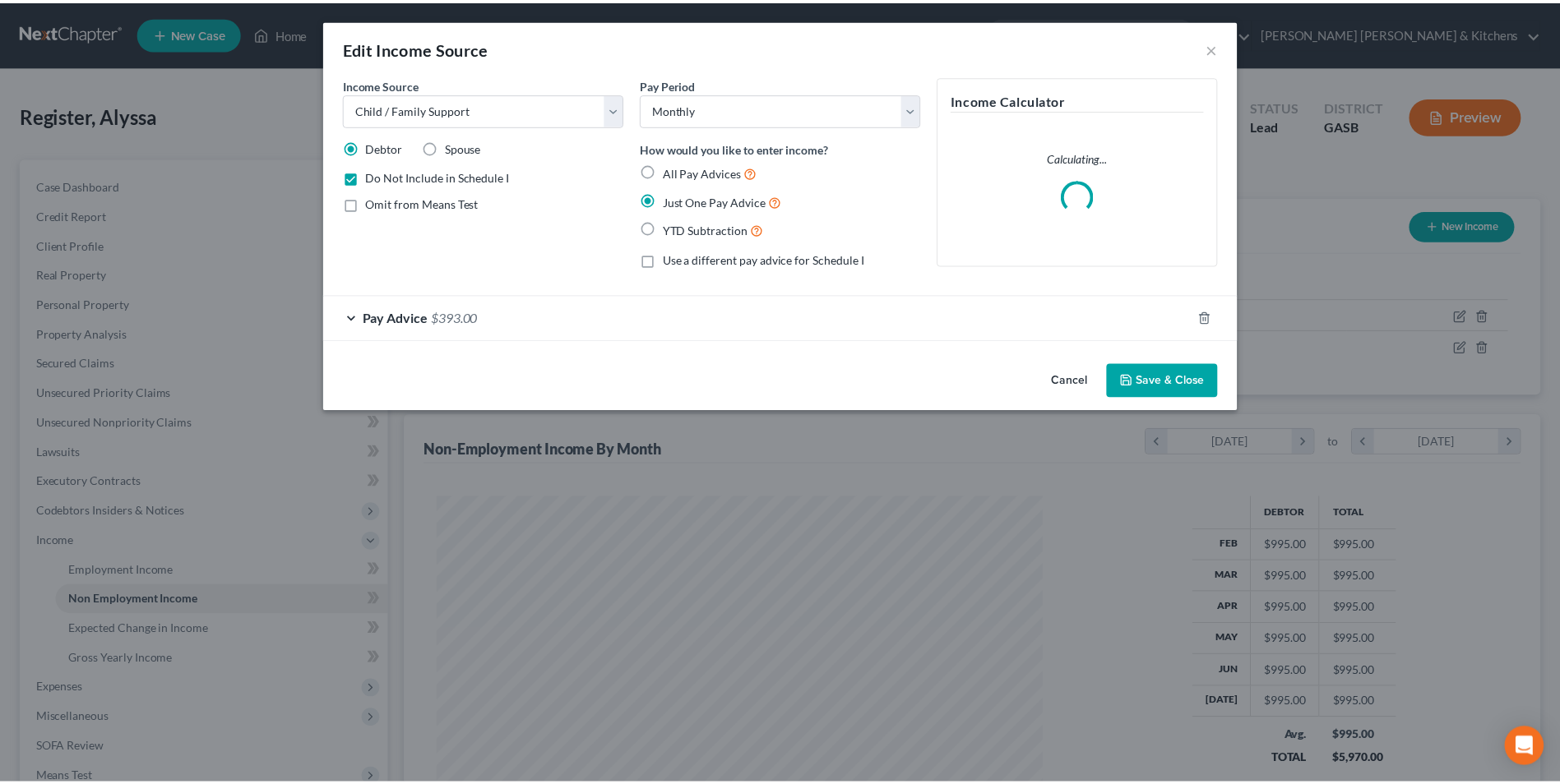
scroll to position [307, 650]
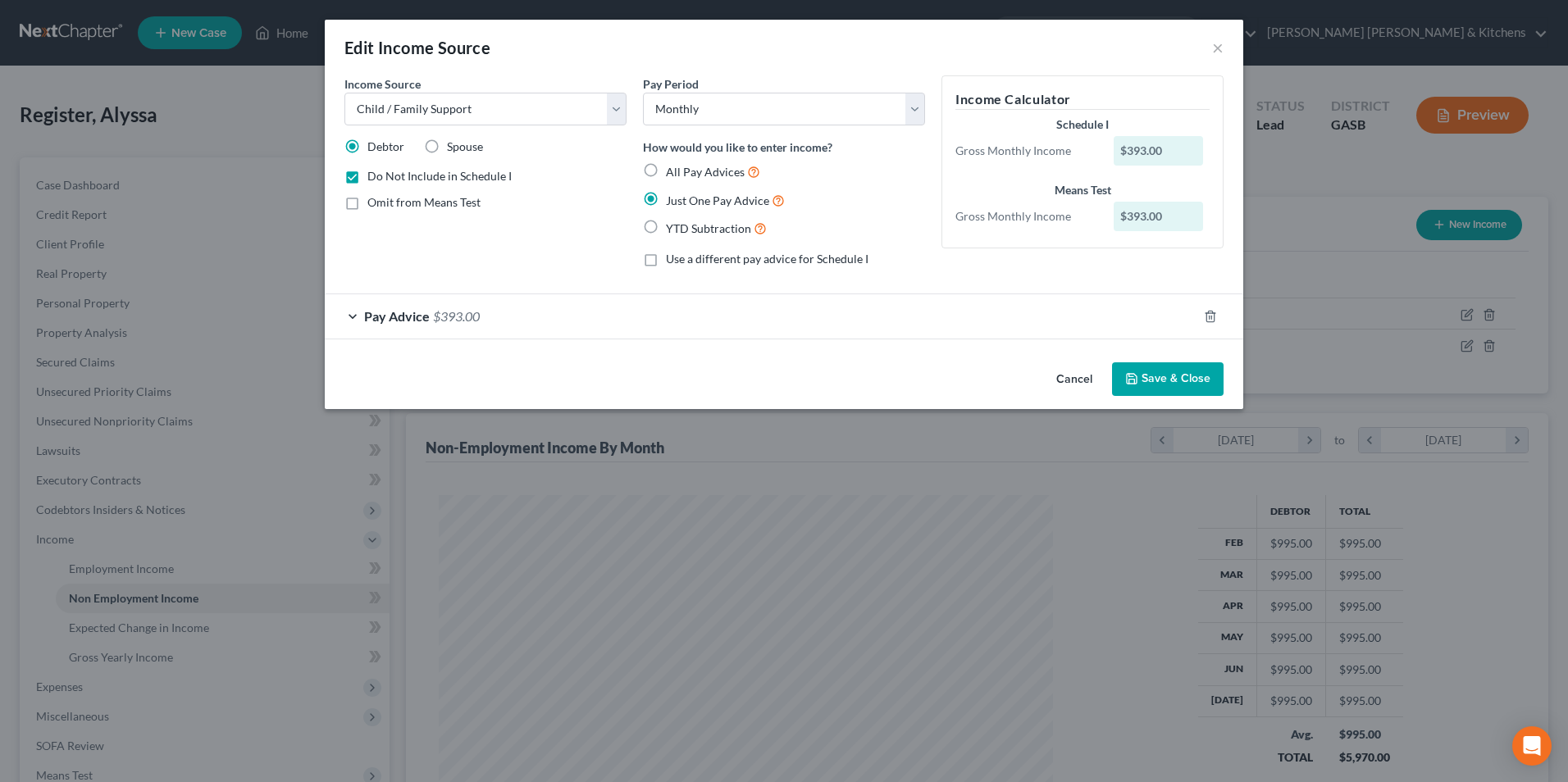
click at [440, 309] on span "$393.00" at bounding box center [456, 316] width 47 height 16
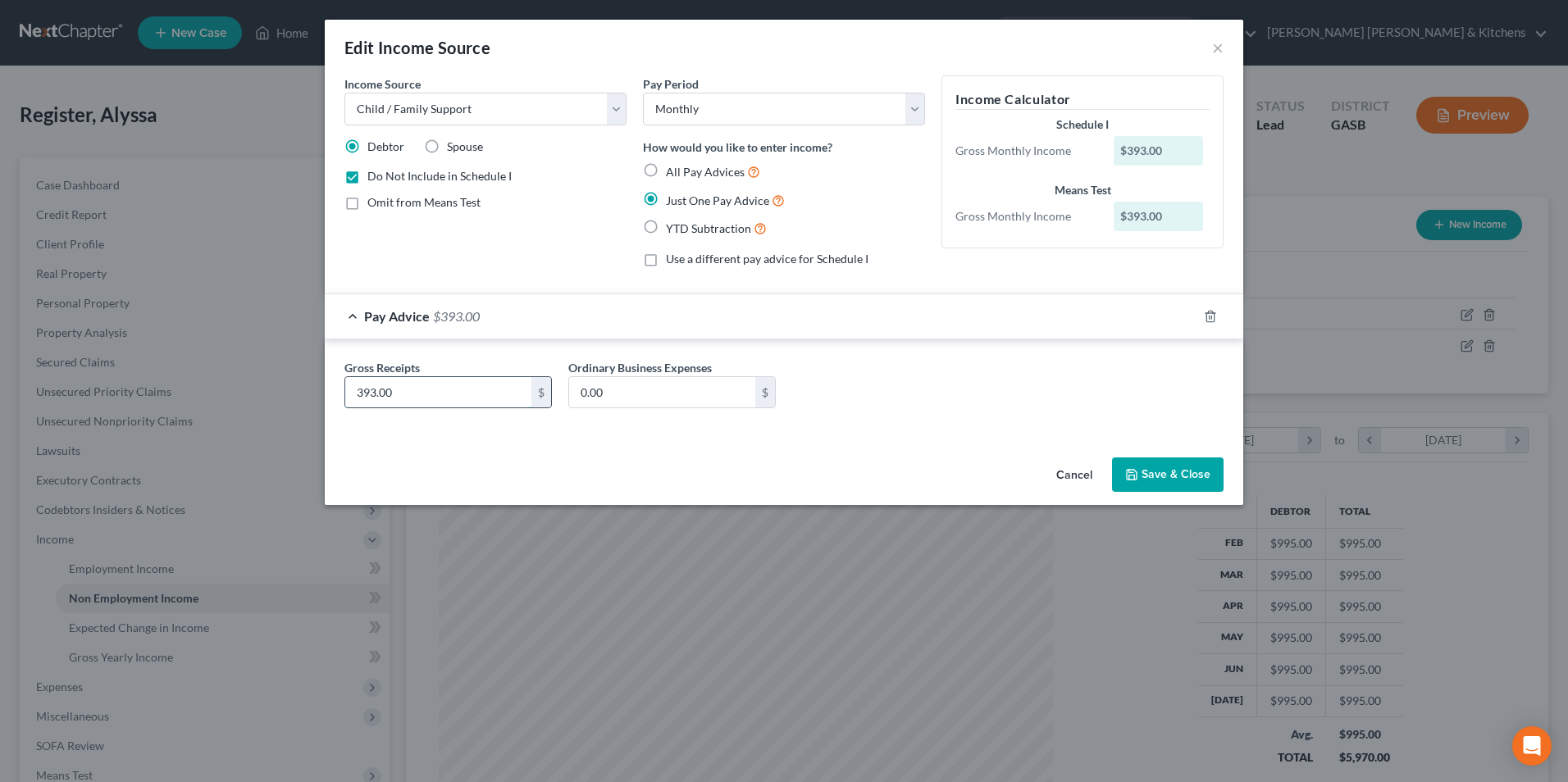
click at [446, 400] on input "393.00" at bounding box center [438, 392] width 186 height 31
type input "190.83"
click at [1146, 469] on button "Save & Close" at bounding box center [1167, 475] width 111 height 34
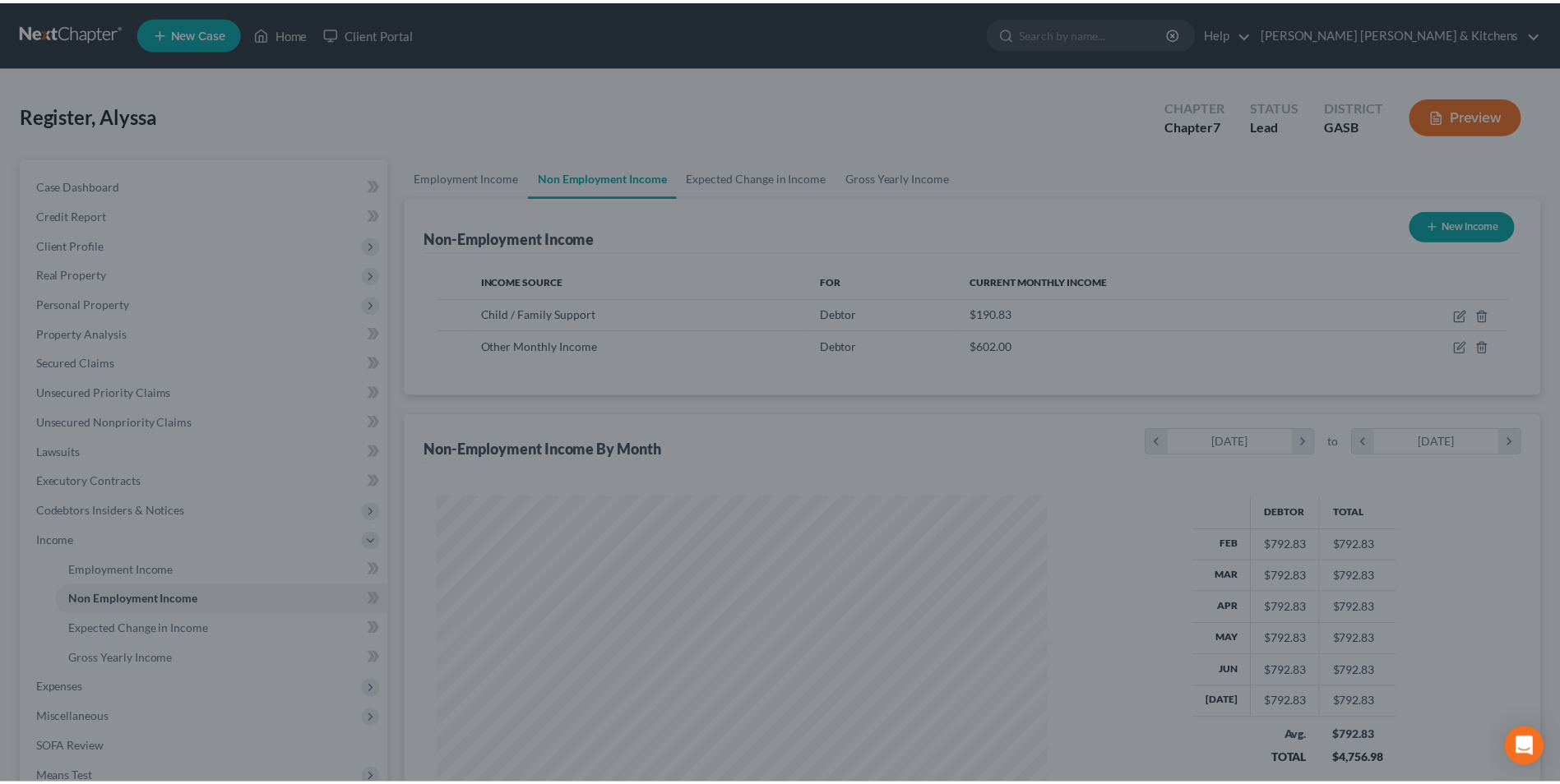
scroll to position [821885, 821722]
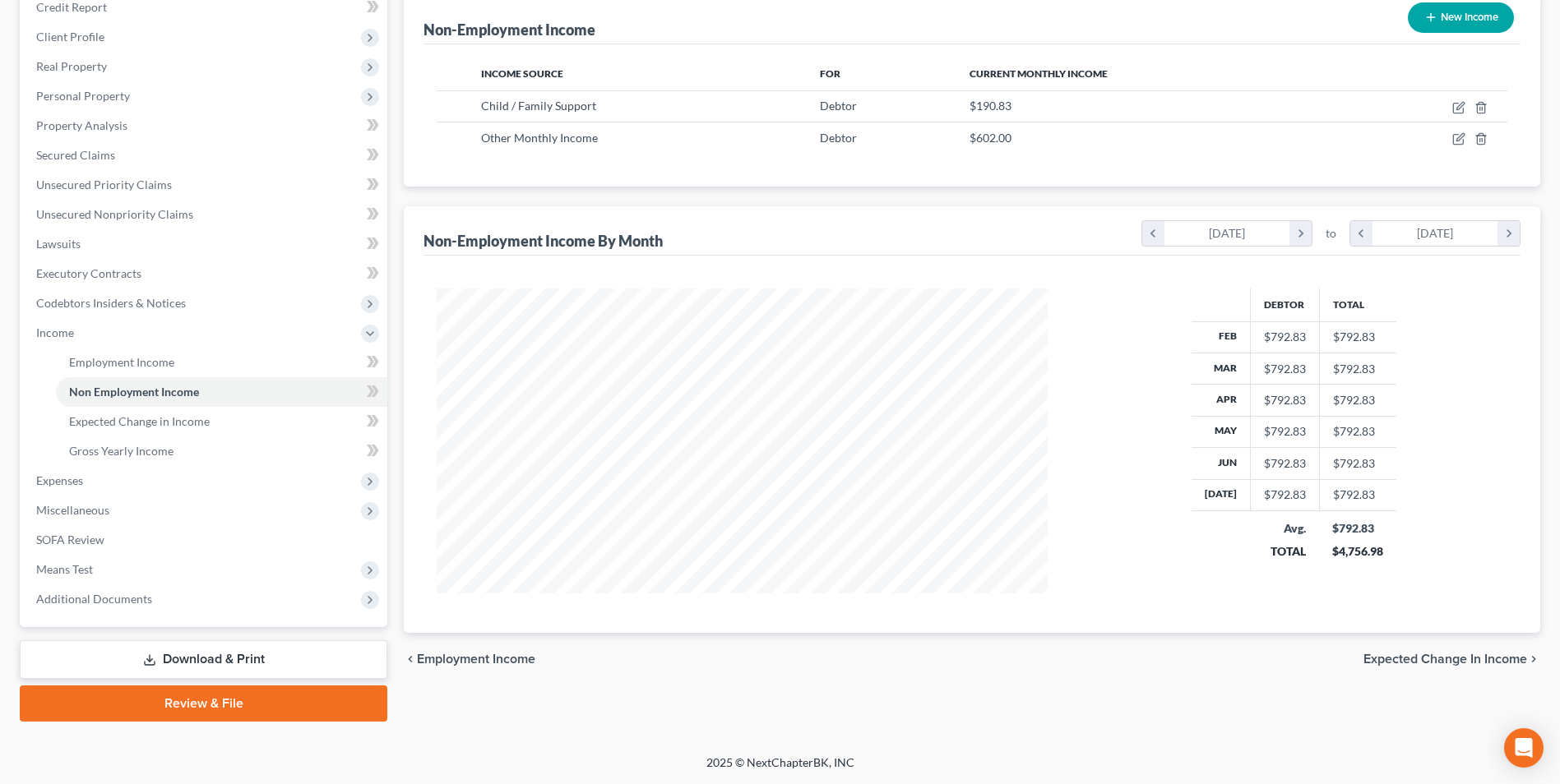
click at [201, 667] on link "Download & Print" at bounding box center [203, 660] width 368 height 38
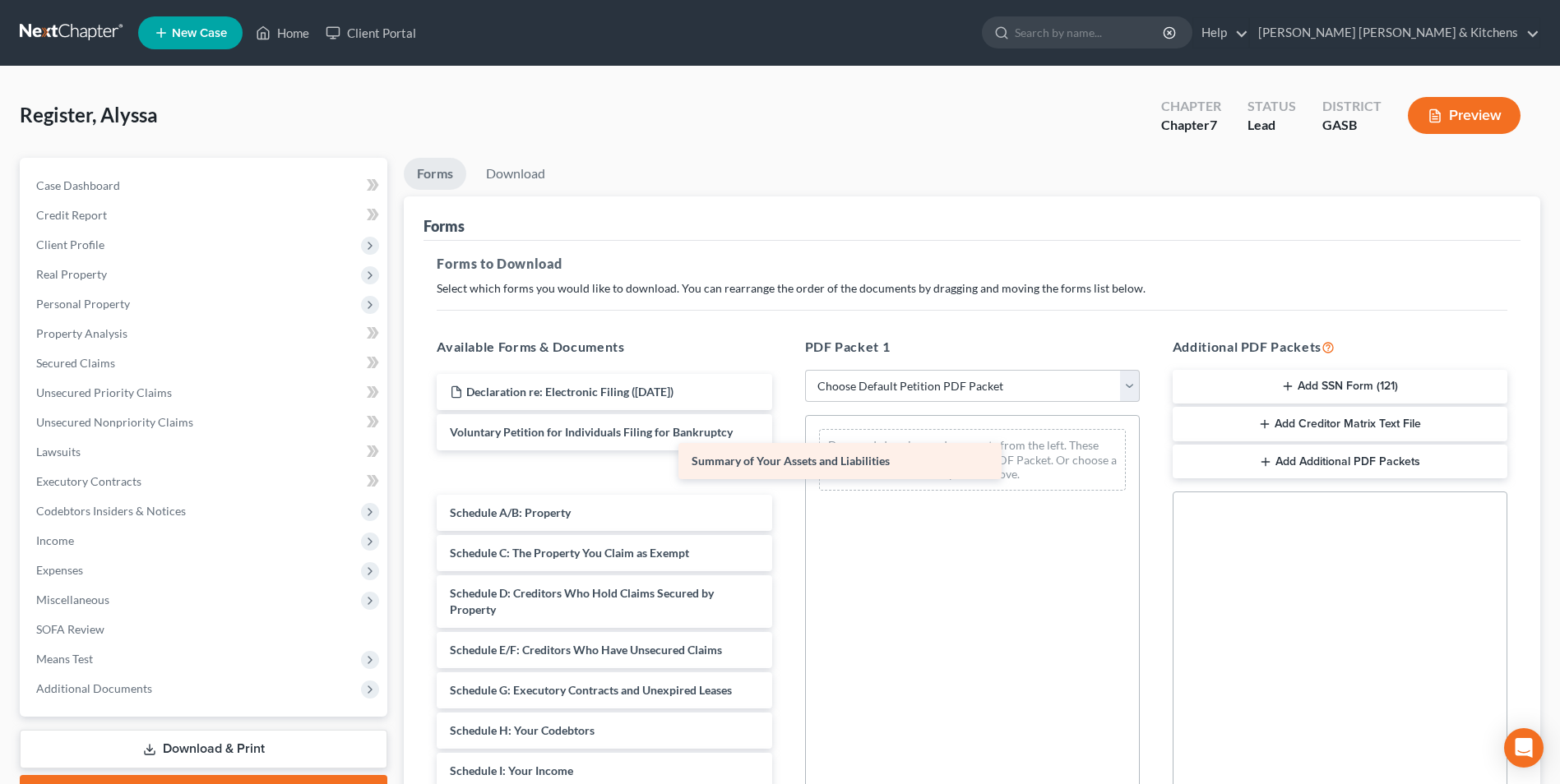
drag, startPoint x: 544, startPoint y: 486, endPoint x: 883, endPoint y: 452, distance: 340.7
click at [784, 452] on div "Summary of Your Assets and Liabilities Declaration re: Electronic Filing ([DATE…" at bounding box center [603, 796] width 361 height 843
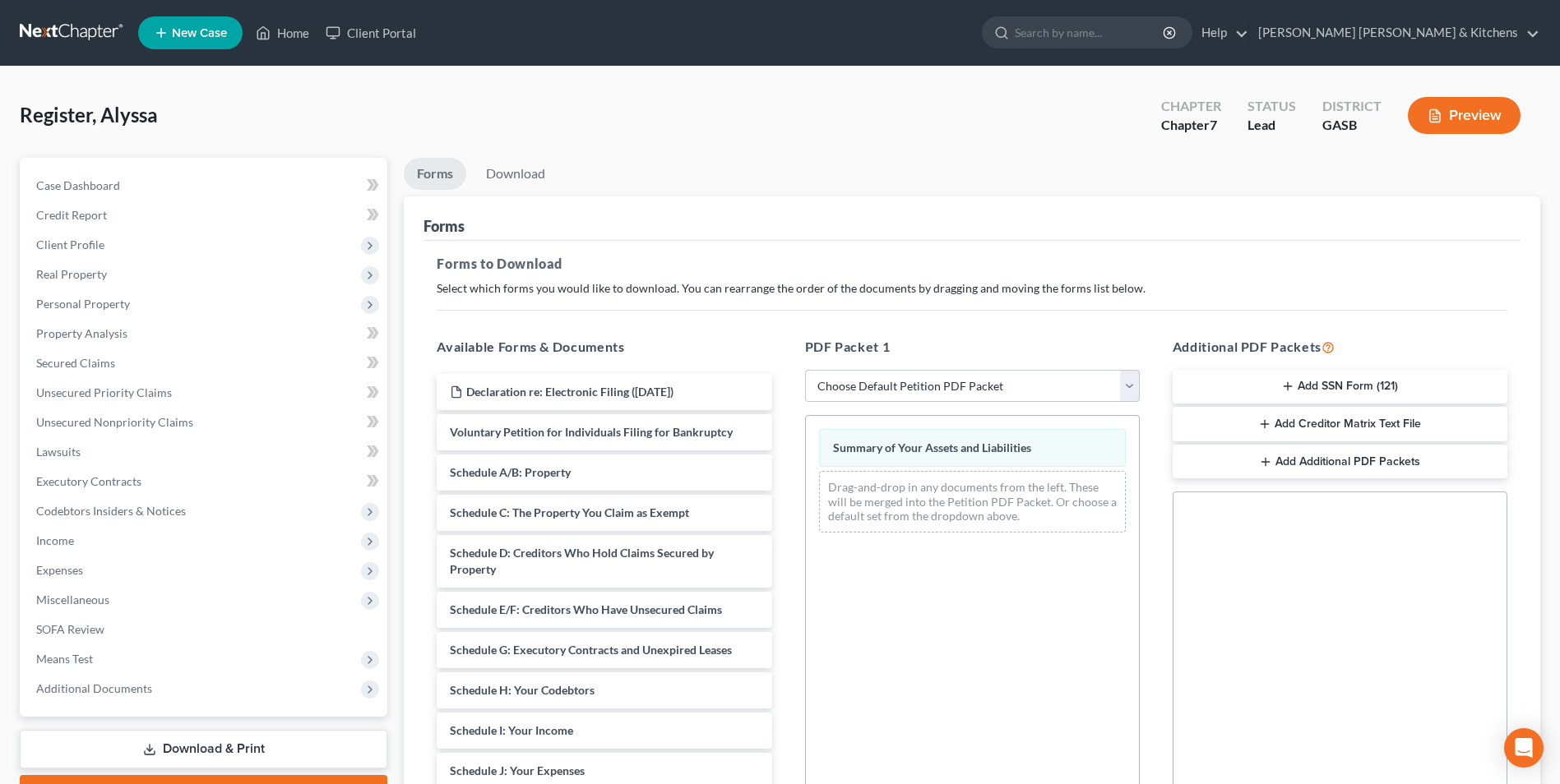
scroll to position [230, 0]
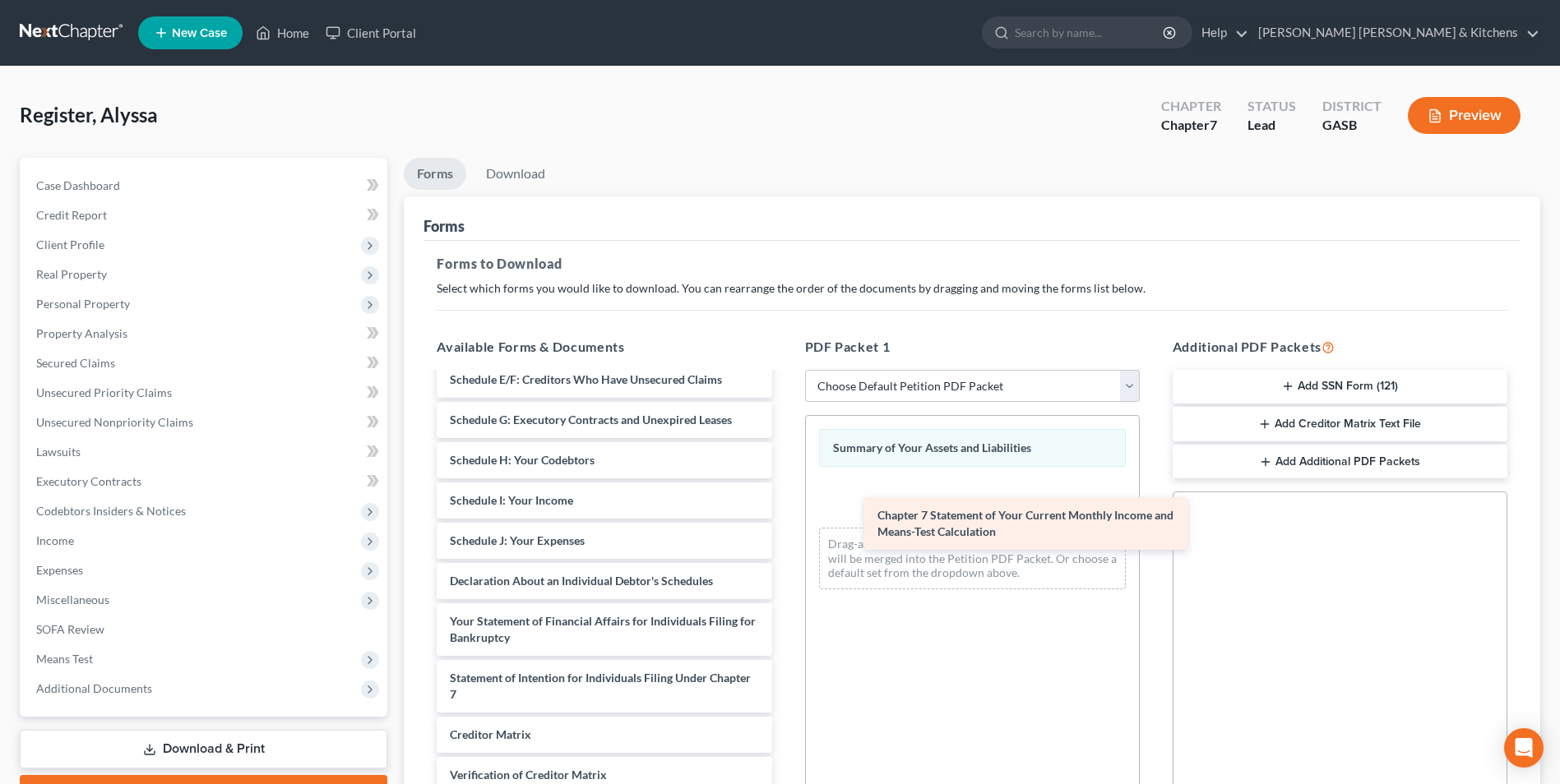
drag, startPoint x: 620, startPoint y: 737, endPoint x: 1041, endPoint y: 518, distance: 474.6
click at [784, 518] on div "Chapter 7 Statement of Your Current Monthly Income and Means-Test Calculation D…" at bounding box center [603, 517] width 361 height 747
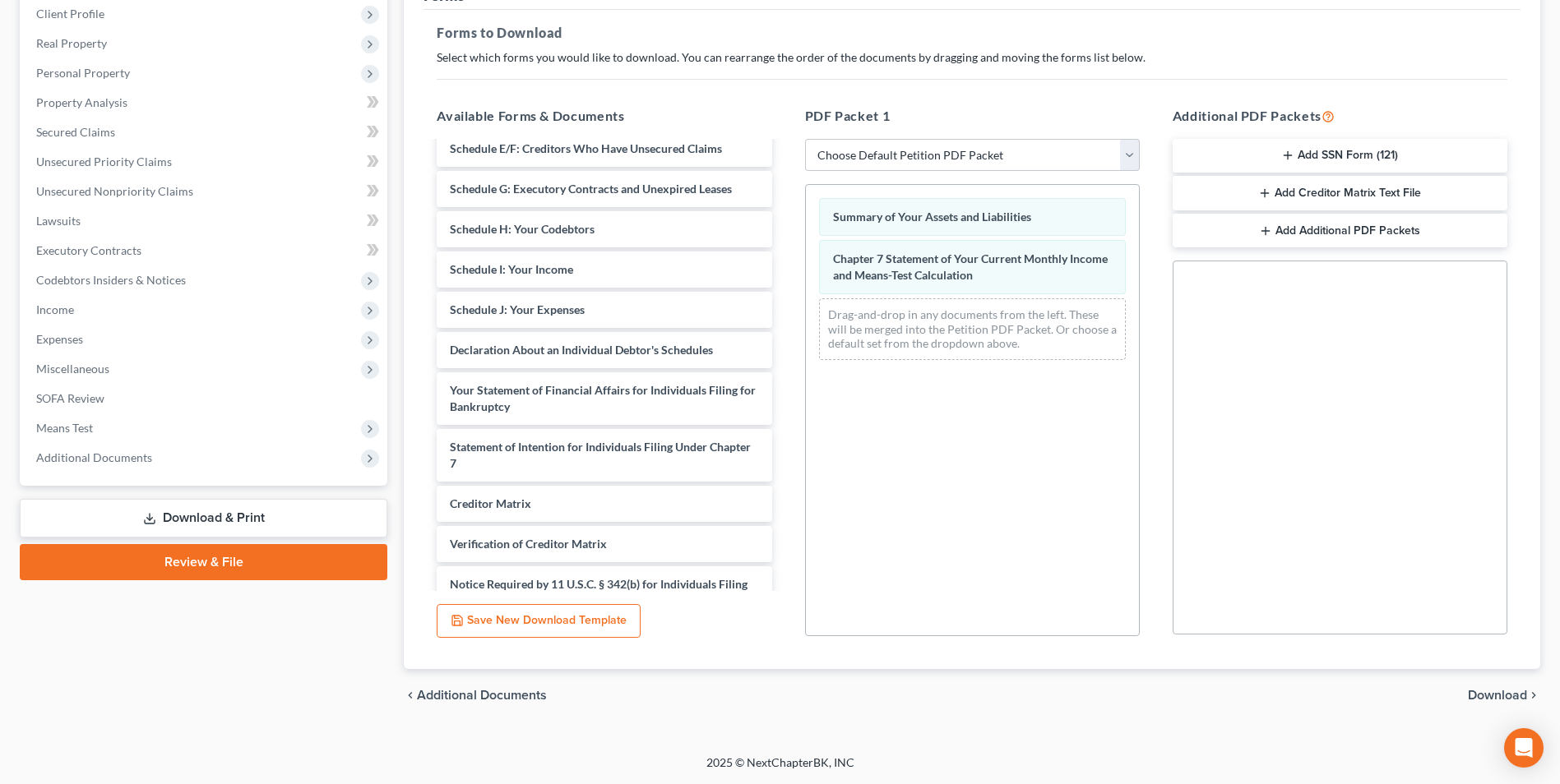
click at [1488, 697] on span "Download" at bounding box center [1498, 696] width 59 height 13
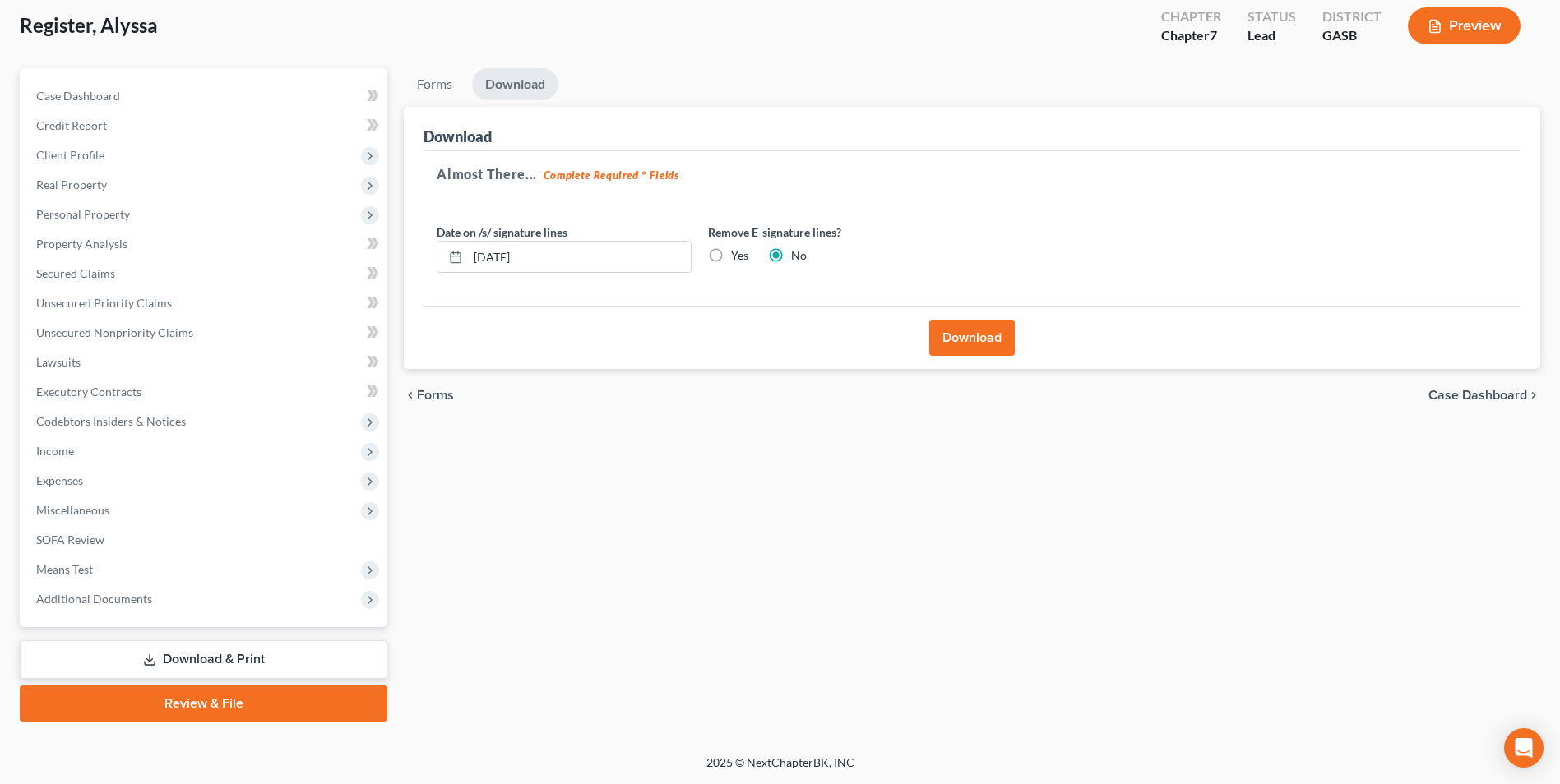
scroll to position [90, 0]
drag, startPoint x: 567, startPoint y: 258, endPoint x: 434, endPoint y: 251, distance: 133.2
click at [441, 252] on div "[DATE]" at bounding box center [564, 257] width 255 height 32
click at [731, 264] on label "Yes" at bounding box center [739, 256] width 18 height 17
click at [738, 258] on input "Yes" at bounding box center [742, 252] width 11 height 11
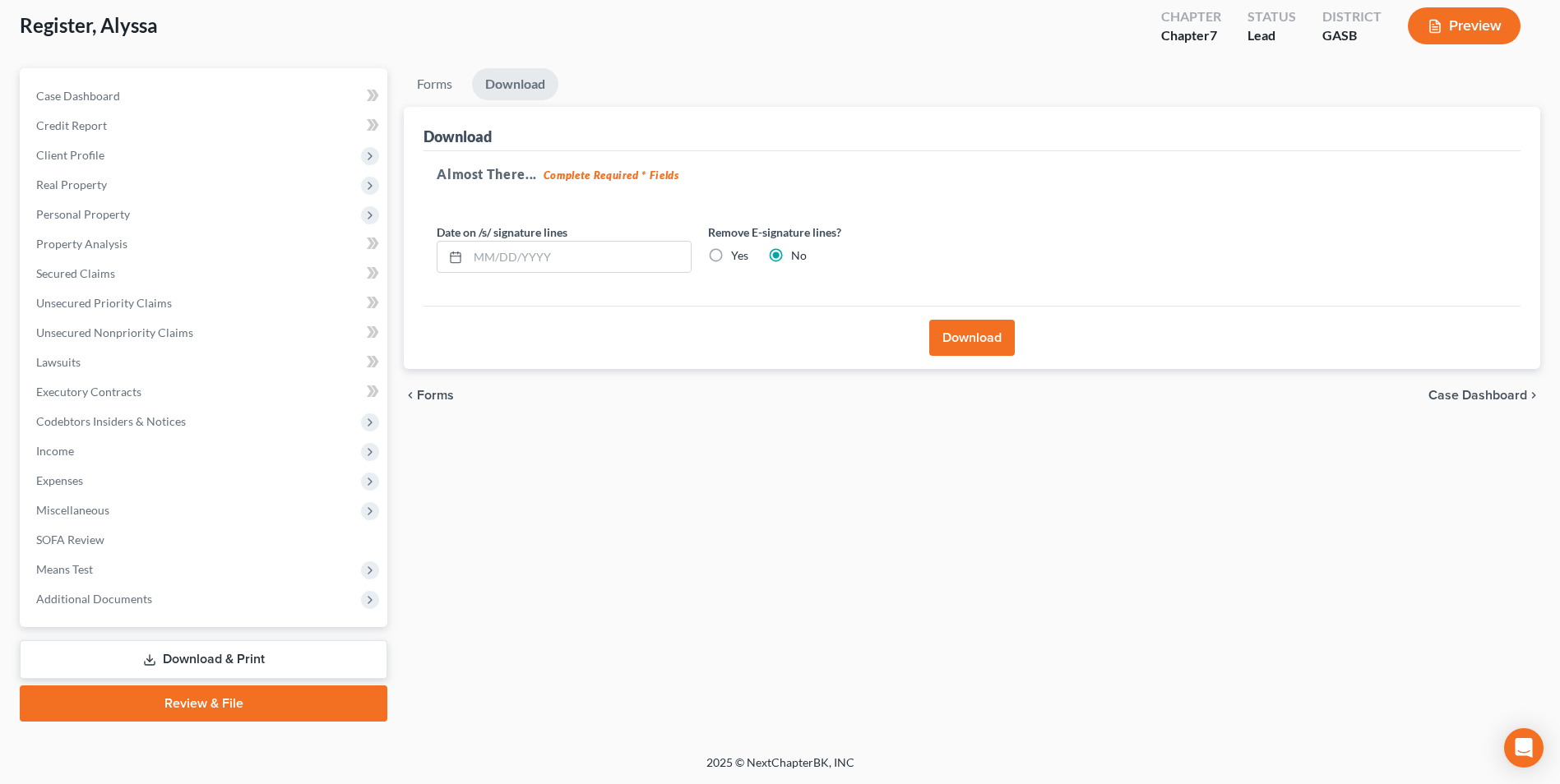
radio input "true"
radio input "false"
click at [992, 330] on button "Download" at bounding box center [972, 337] width 86 height 36
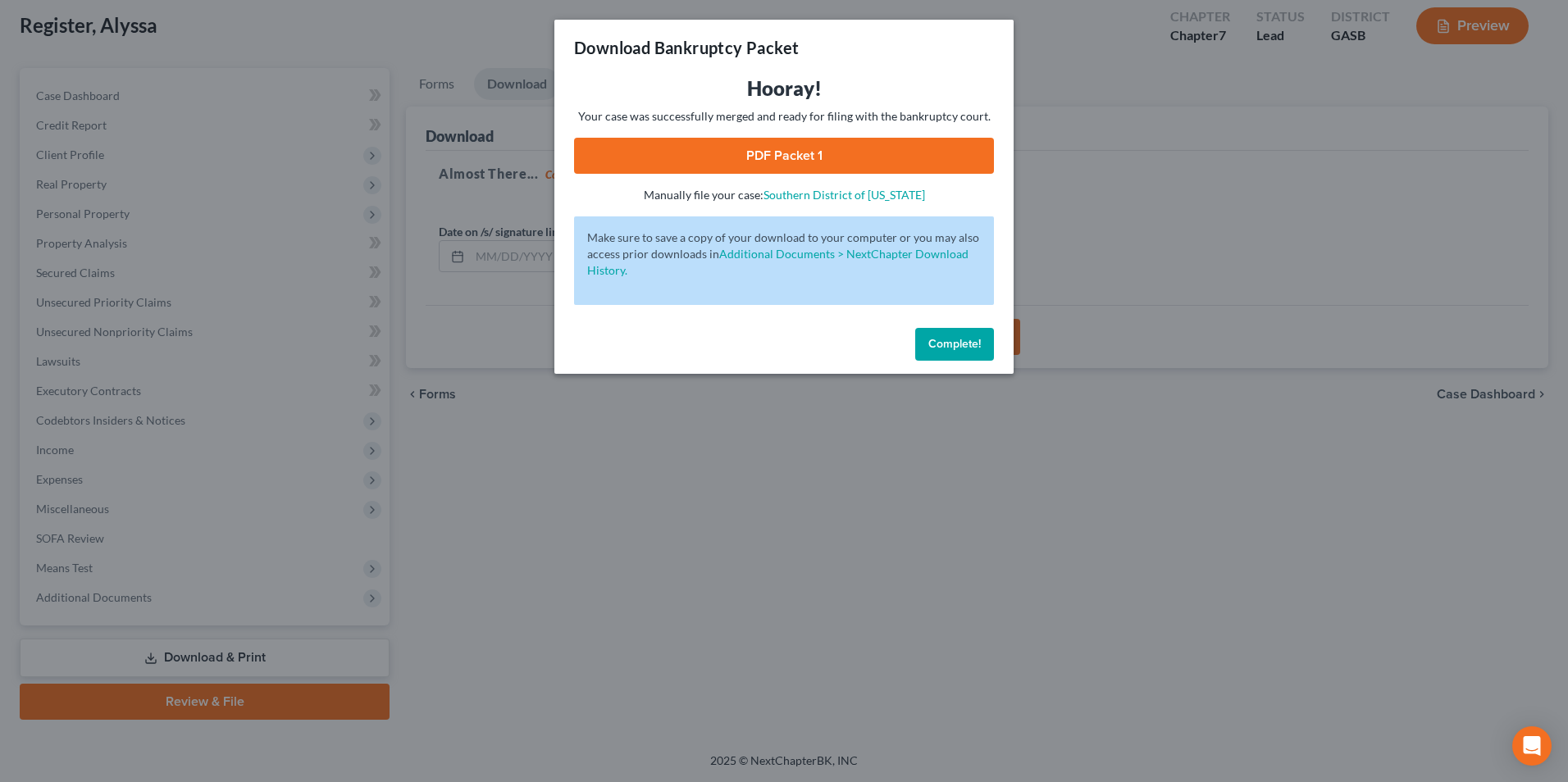
click at [785, 148] on link "PDF Packet 1" at bounding box center [784, 155] width 420 height 36
click at [555, 551] on div "Download Bankruptcy Packet Hooray! Your case was successfully merged and ready …" at bounding box center [784, 391] width 1568 height 782
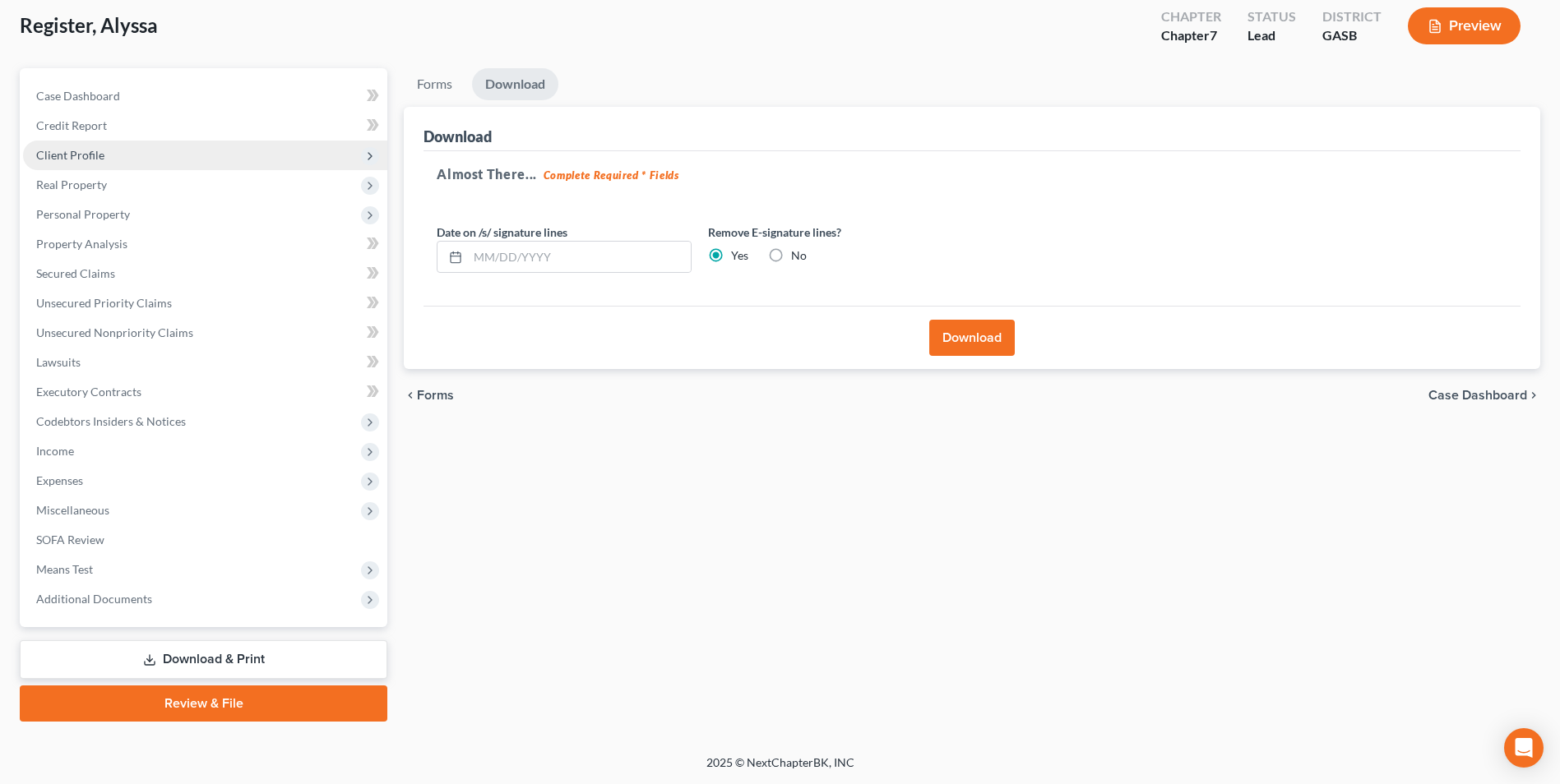
click at [88, 152] on span "Client Profile" at bounding box center [70, 155] width 68 height 14
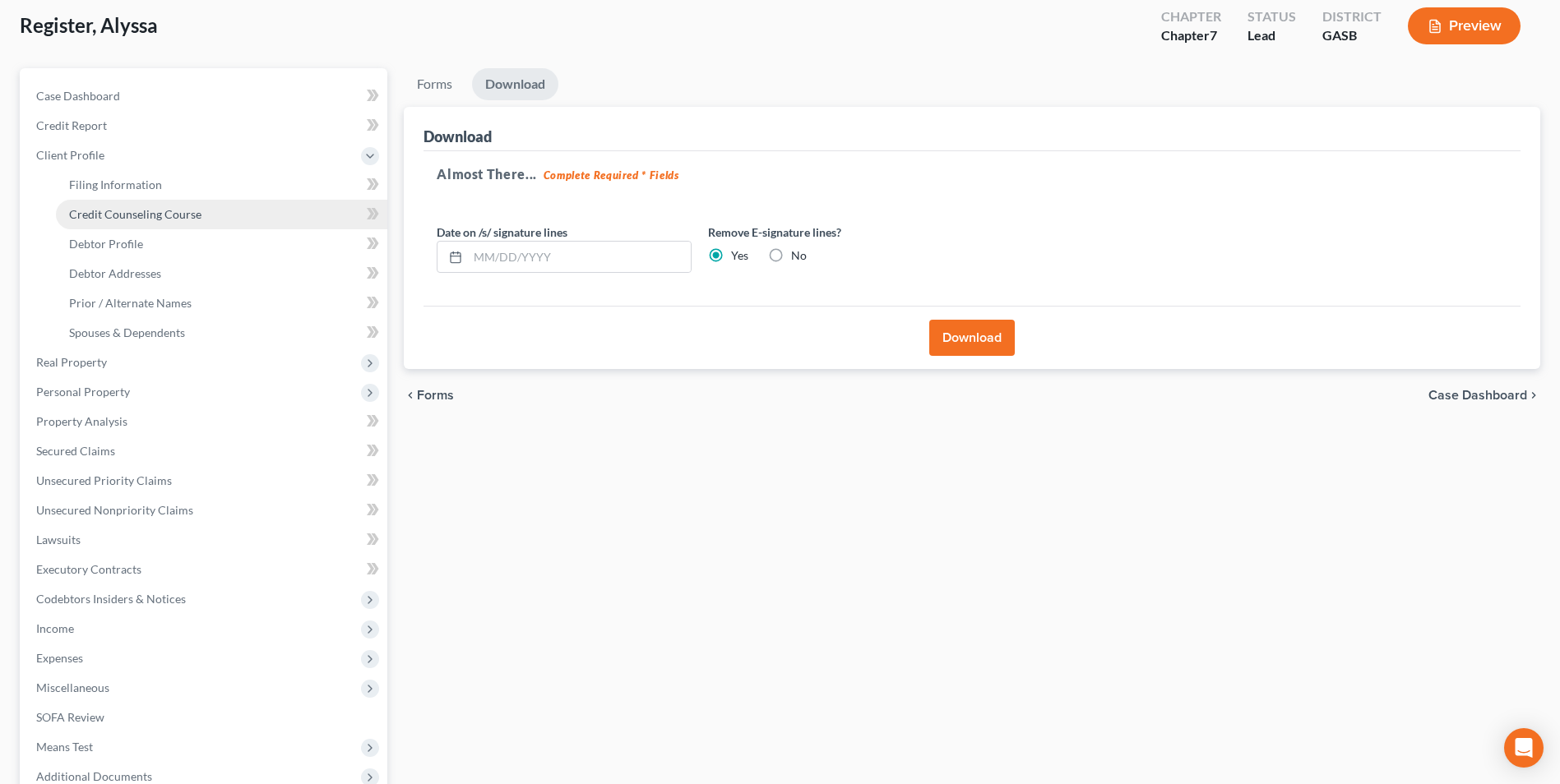
click at [95, 212] on span "Credit Counseling Course" at bounding box center [135, 214] width 132 height 14
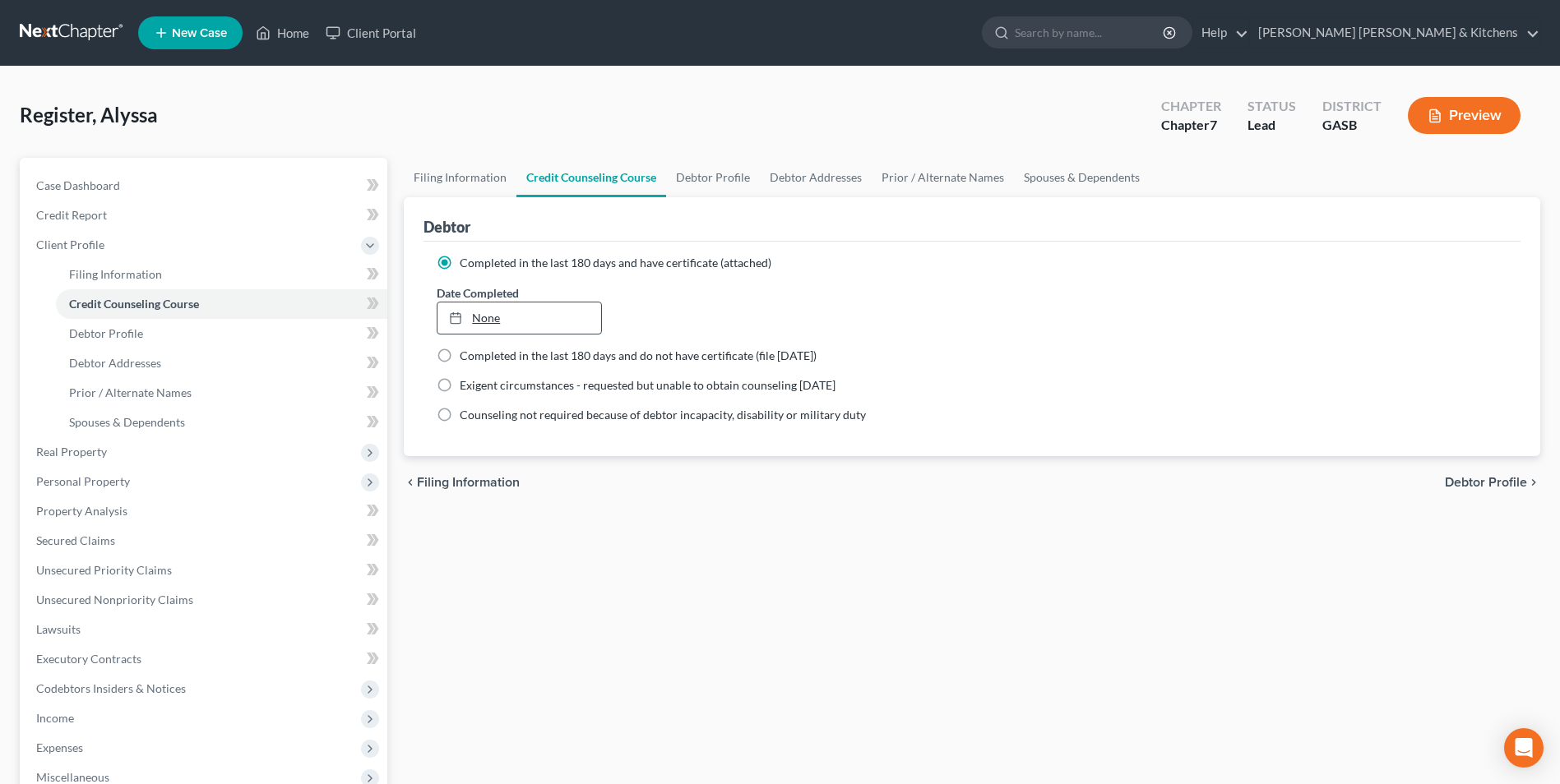
type input "[DATE]"
click at [495, 323] on link "None" at bounding box center [518, 317] width 162 height 31
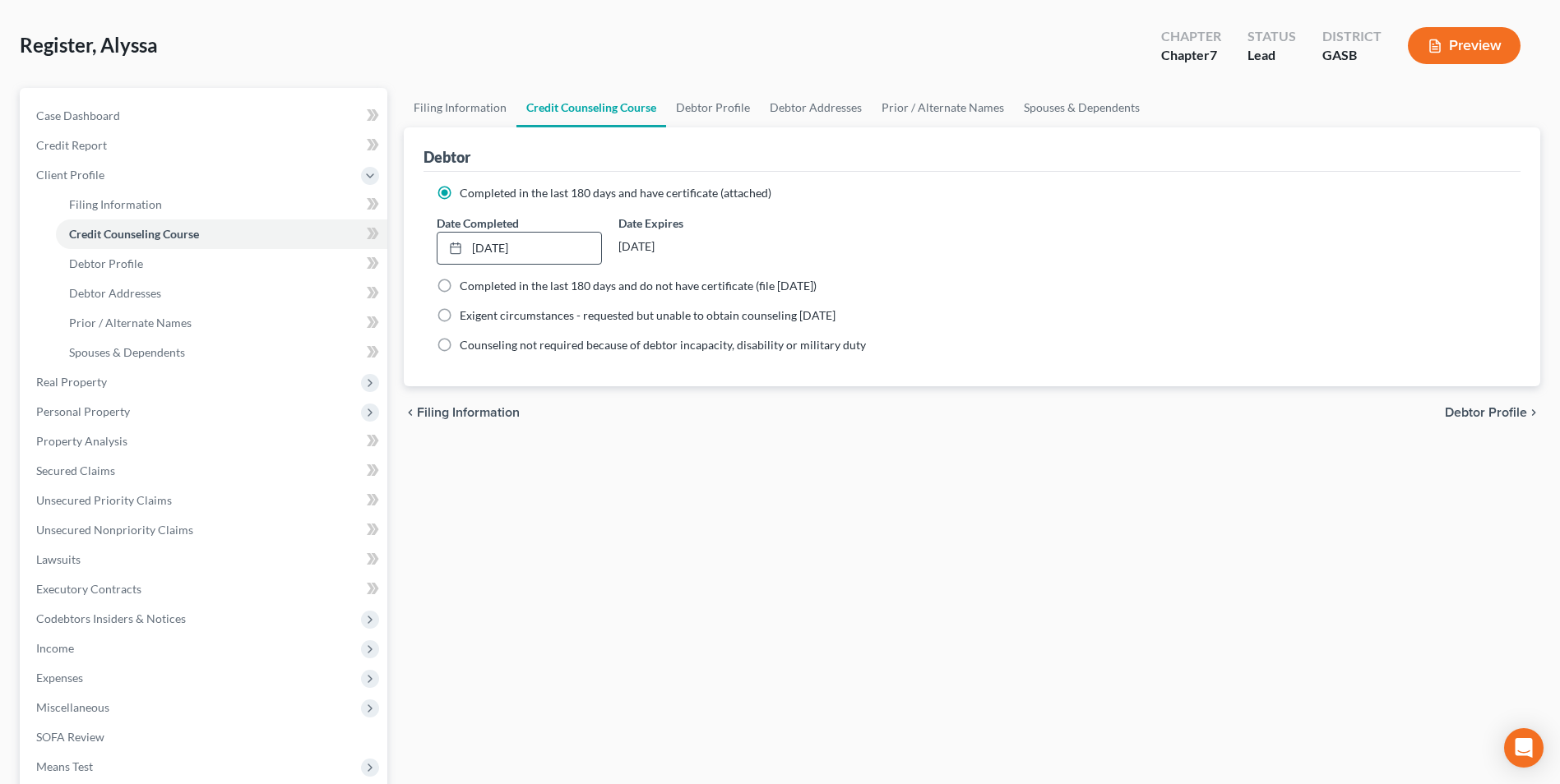
scroll to position [267, 0]
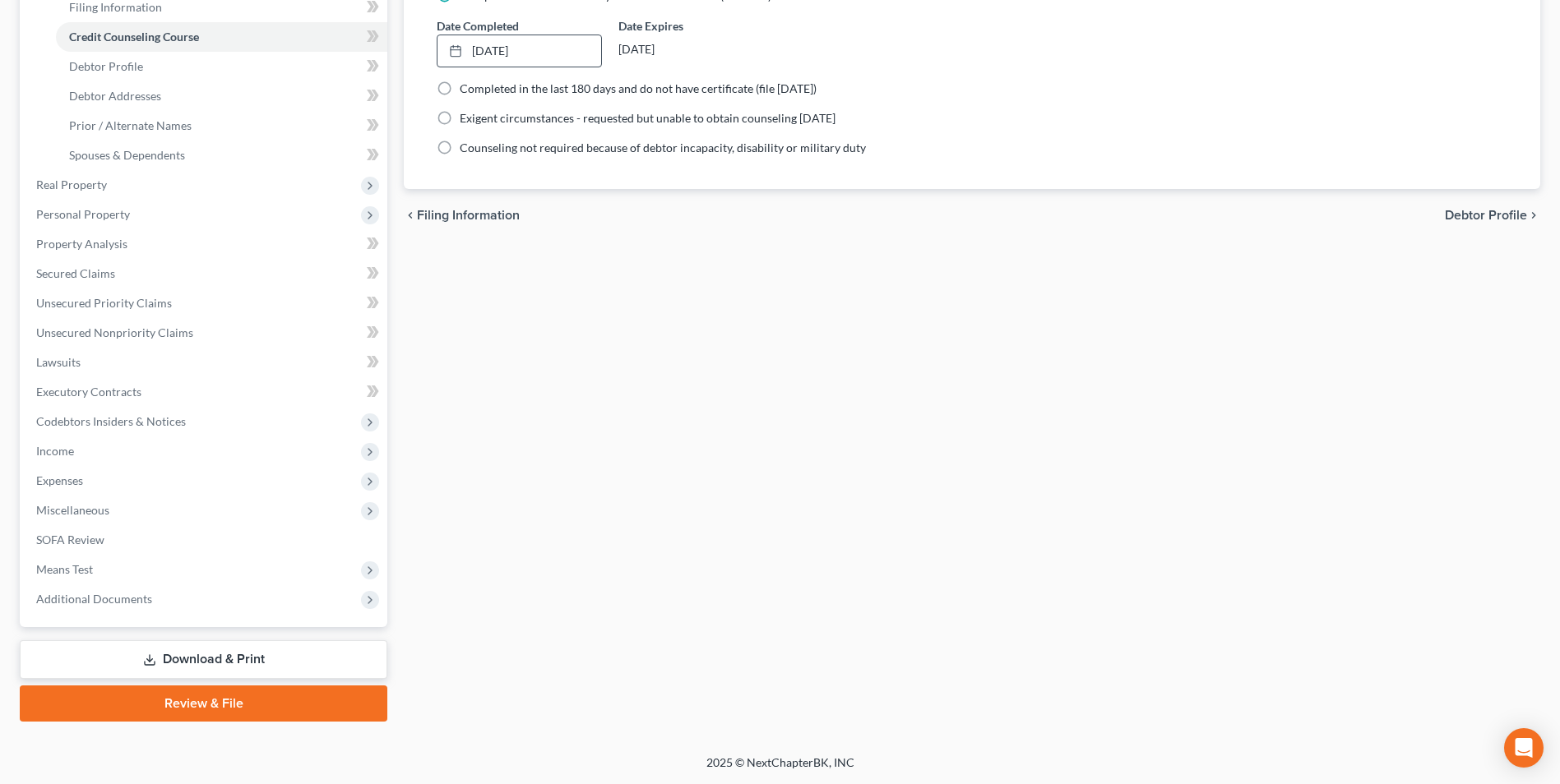
click at [232, 662] on link "Download & Print" at bounding box center [203, 660] width 368 height 38
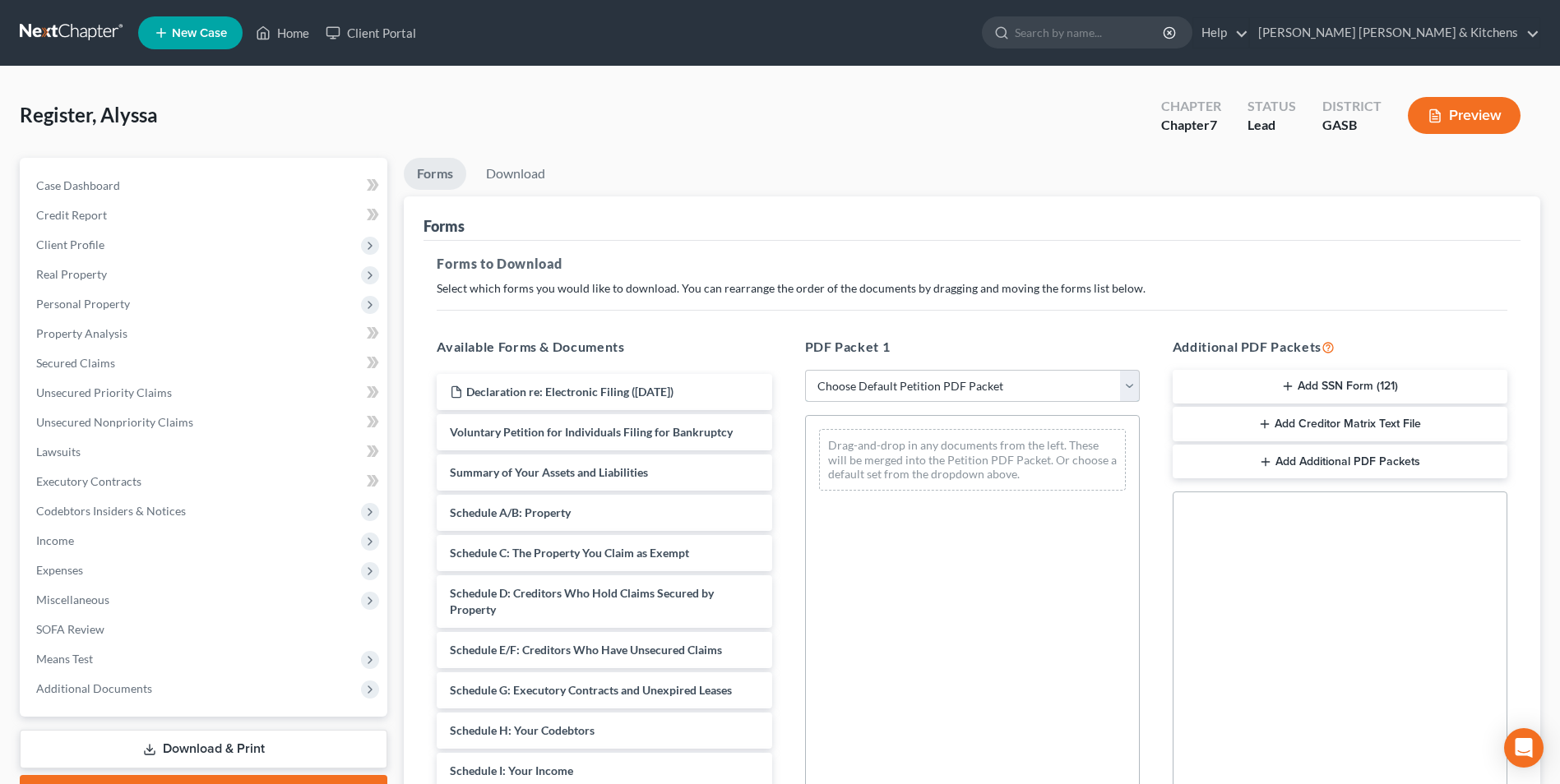
click at [920, 387] on select "Choose Default Petition PDF Packet Complete Bankruptcy Petition (all forms and …" at bounding box center [972, 386] width 335 height 32
select select "0"
click at [805, 370] on select "Choose Default Petition PDF Packet Complete Bankruptcy Petition (all forms and …" at bounding box center [972, 386] width 335 height 32
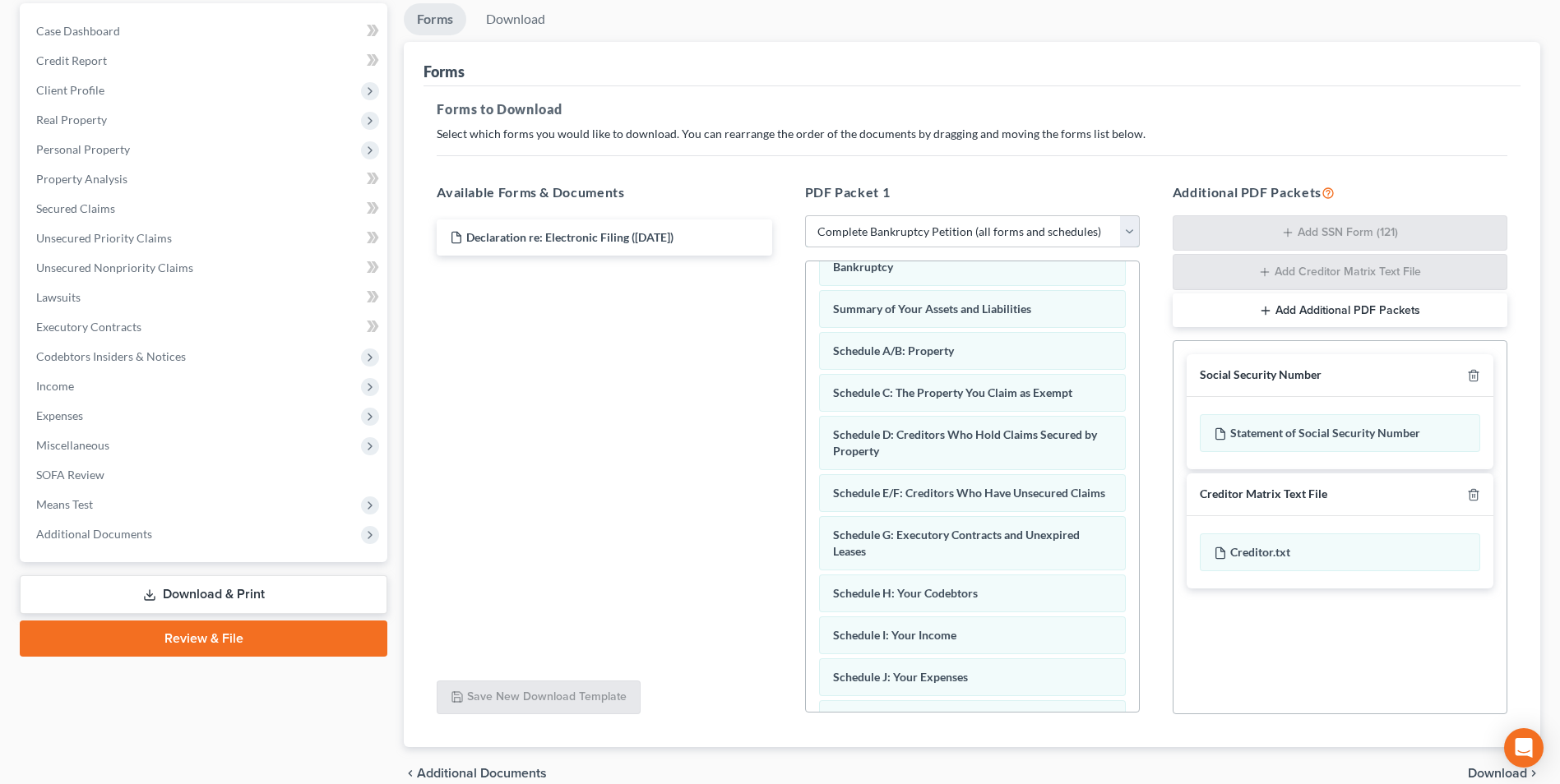
scroll to position [48, 0]
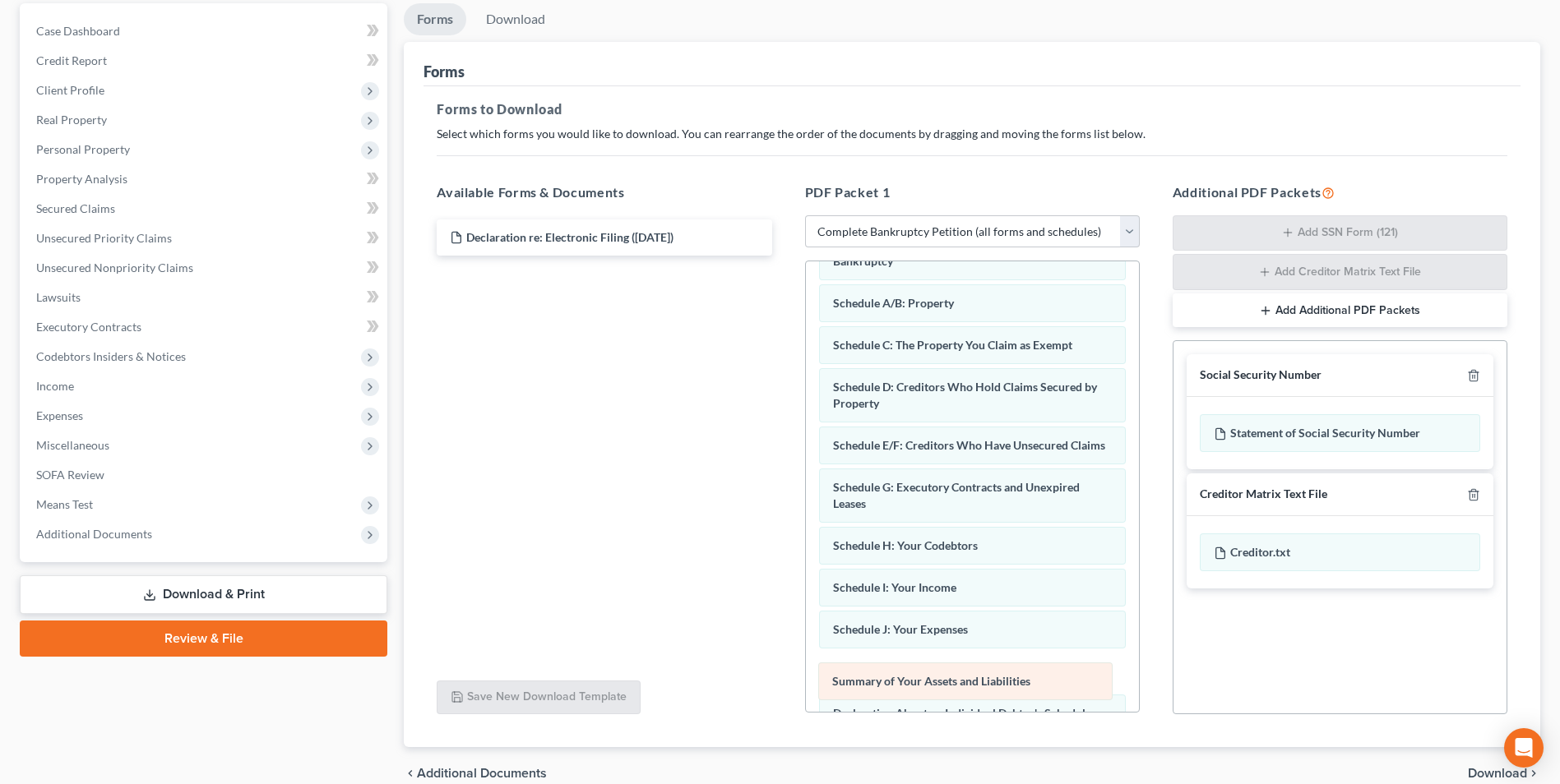
drag, startPoint x: 1033, startPoint y: 313, endPoint x: 1032, endPoint y: 692, distance: 379.0
click at [1032, 692] on div "Summary of Your Assets and Liabilities Voluntary Petition for Individuals Filin…" at bounding box center [972, 692] width 333 height 958
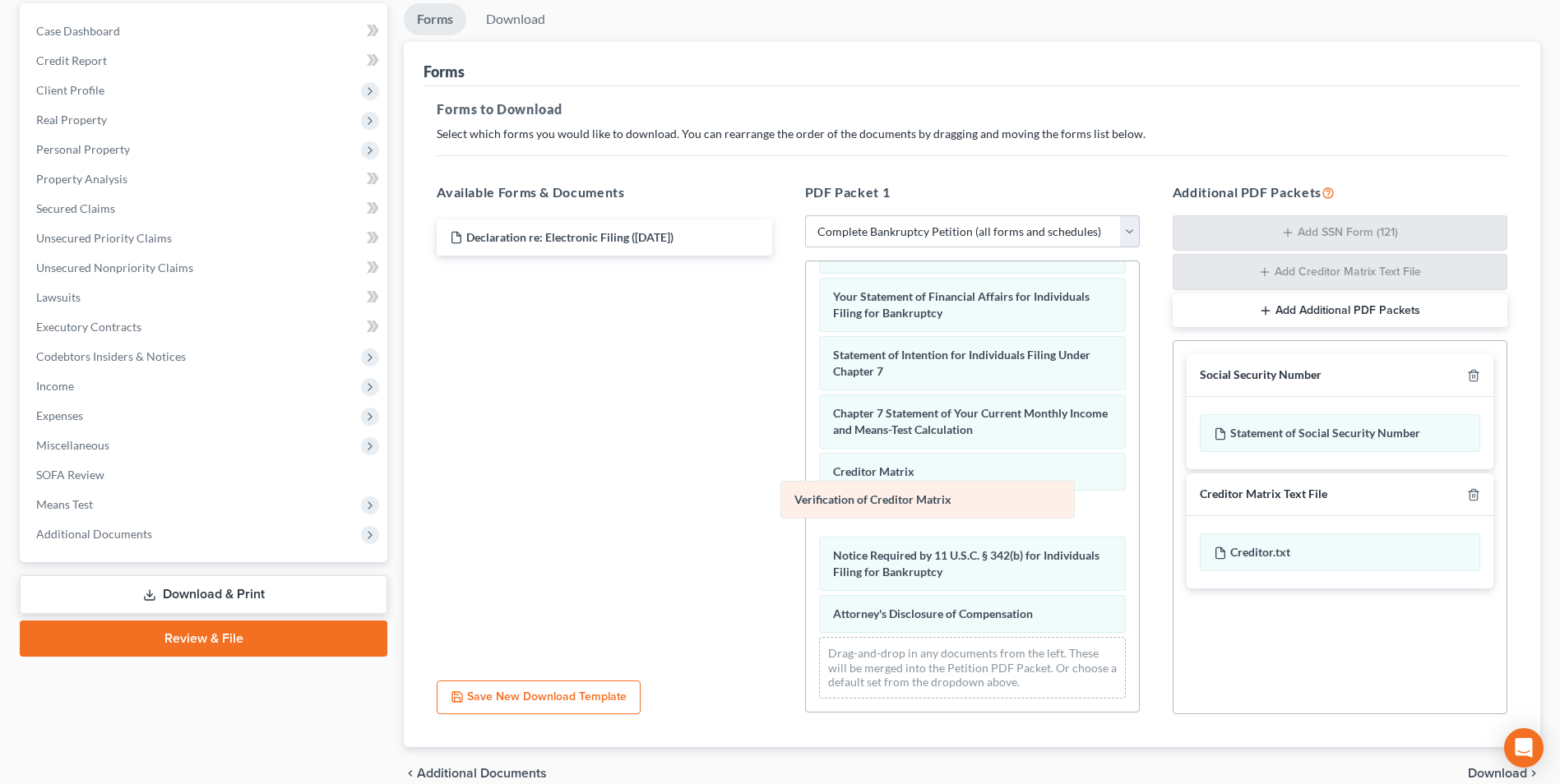
scroll to position [482, 0]
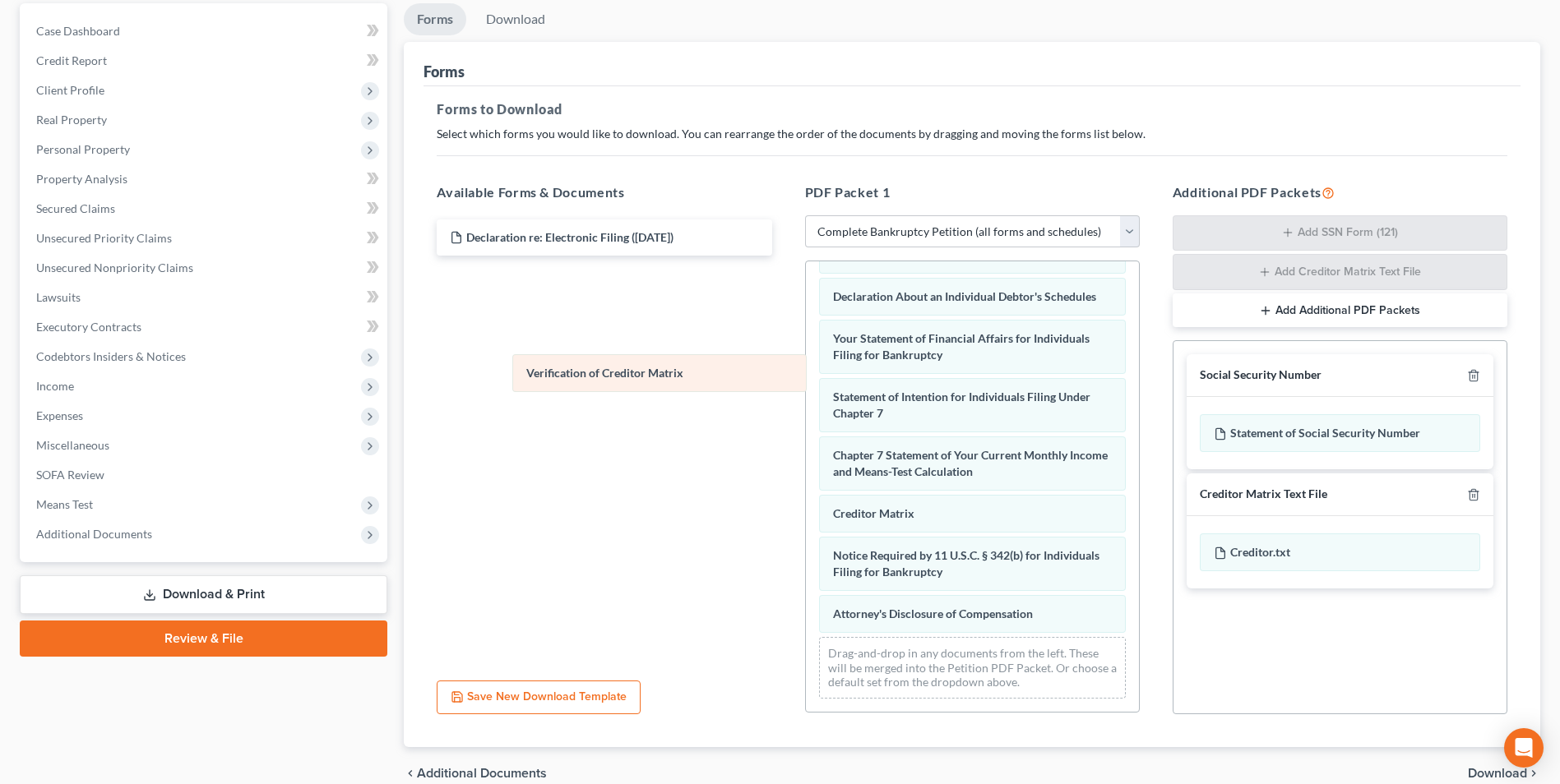
drag, startPoint x: 944, startPoint y: 518, endPoint x: 632, endPoint y: 370, distance: 345.3
click at [806, 376] on div "Verification of Creditor Matrix Voluntary Petition for Individuals Filing for B…" at bounding box center [972, 253] width 333 height 916
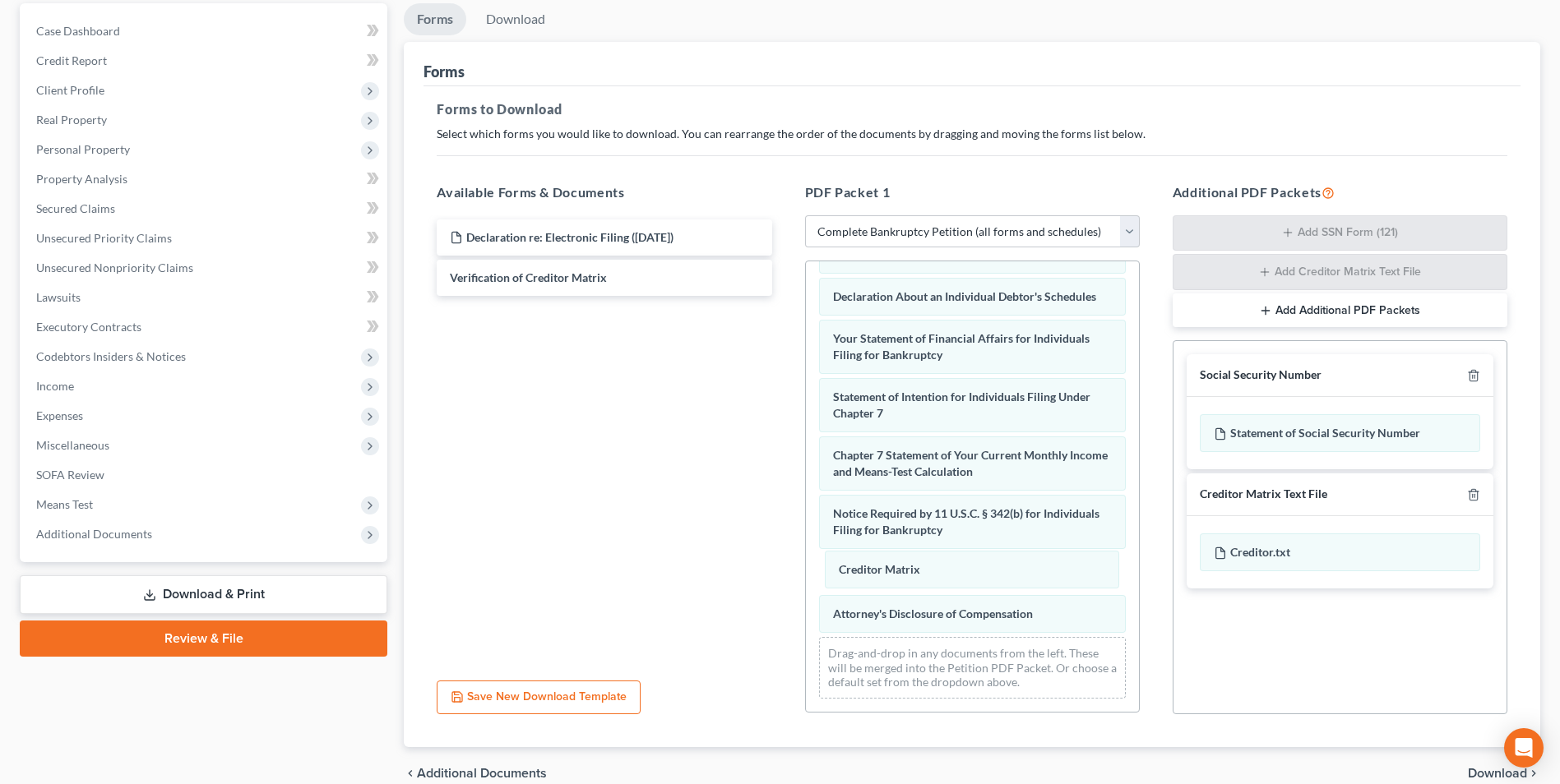
drag, startPoint x: 868, startPoint y: 516, endPoint x: 877, endPoint y: 590, distance: 74.5
click at [875, 578] on div "Creditor Matrix Voluntary Petition for Individuals Filing for Bankruptcy Schedu…" at bounding box center [972, 253] width 333 height 916
click at [880, 563] on div "Voluntary Petition for Individuals Filing for Bankruptcy Schedule A/B: Property…" at bounding box center [972, 253] width 333 height 916
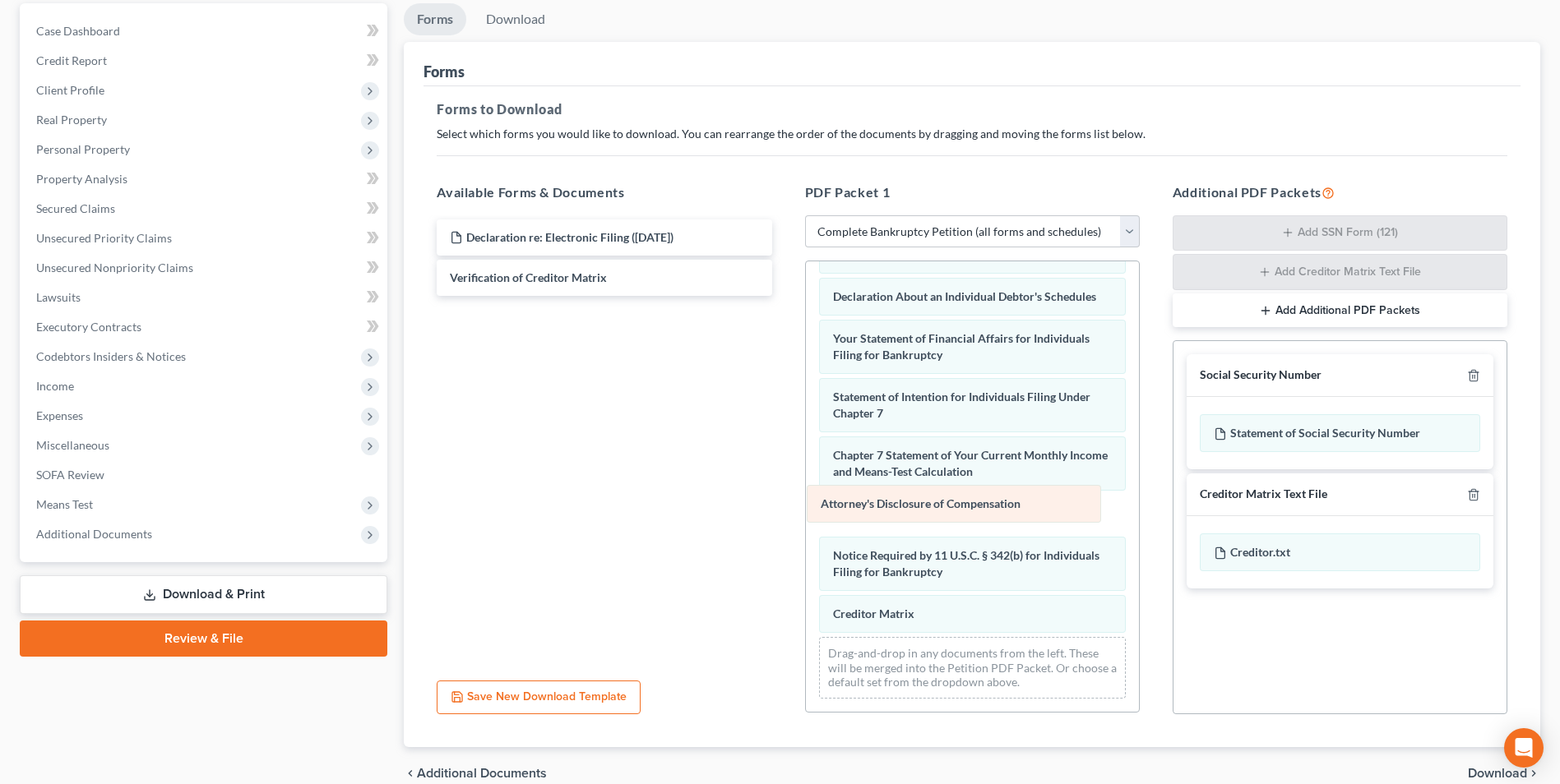
drag, startPoint x: 875, startPoint y: 610, endPoint x: 862, endPoint y: 498, distance: 112.8
click at [862, 498] on div "Attorney's Disclosure of Compensation Voluntary Petition for Individuals Filing…" at bounding box center [972, 253] width 333 height 916
click at [1492, 771] on span "Download" at bounding box center [1498, 774] width 59 height 13
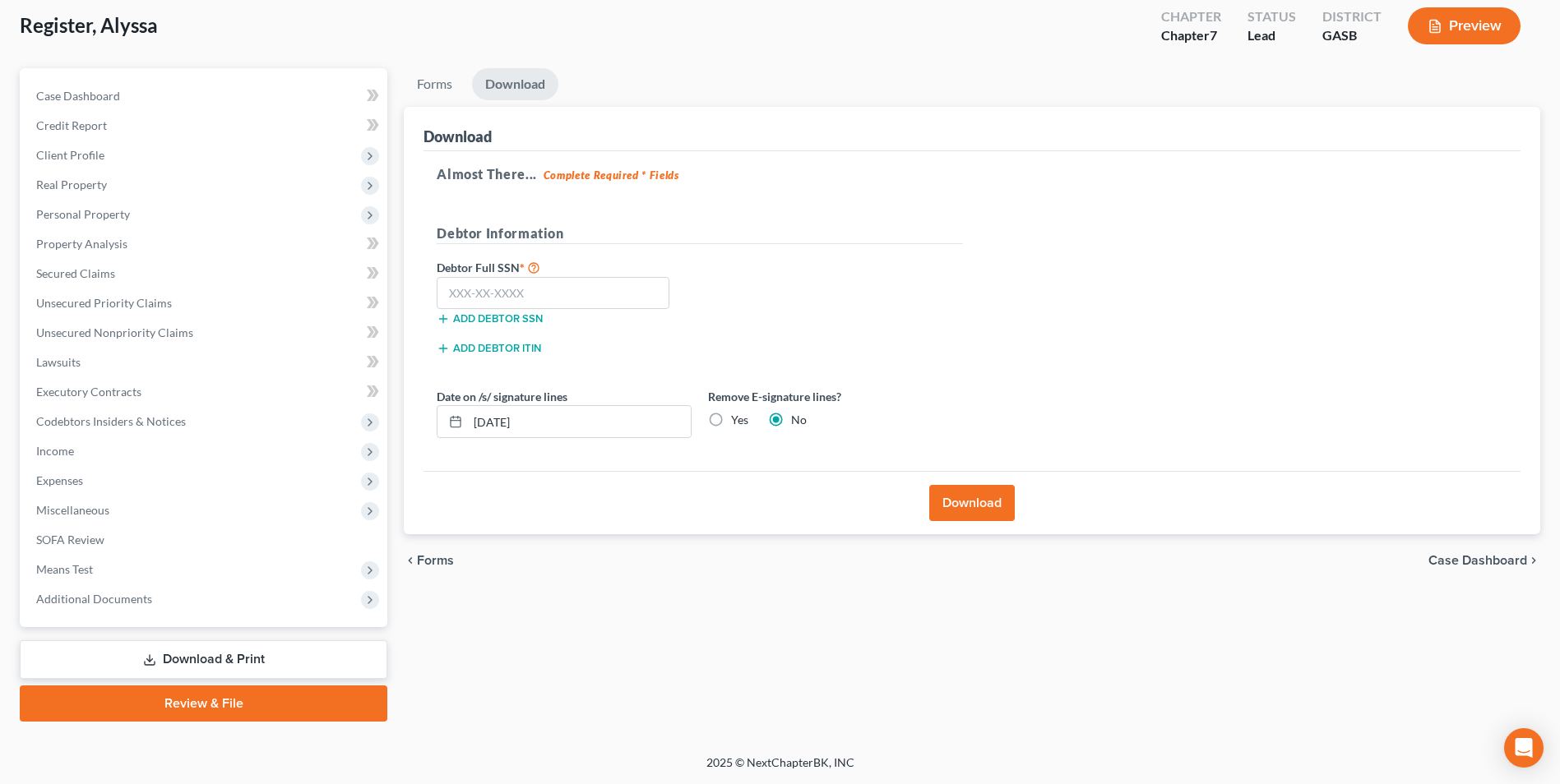
scroll to position [90, 0]
click at [536, 287] on input "text" at bounding box center [552, 293] width 232 height 32
type input "675-09-4833"
click at [992, 507] on button "Download" at bounding box center [972, 502] width 86 height 36
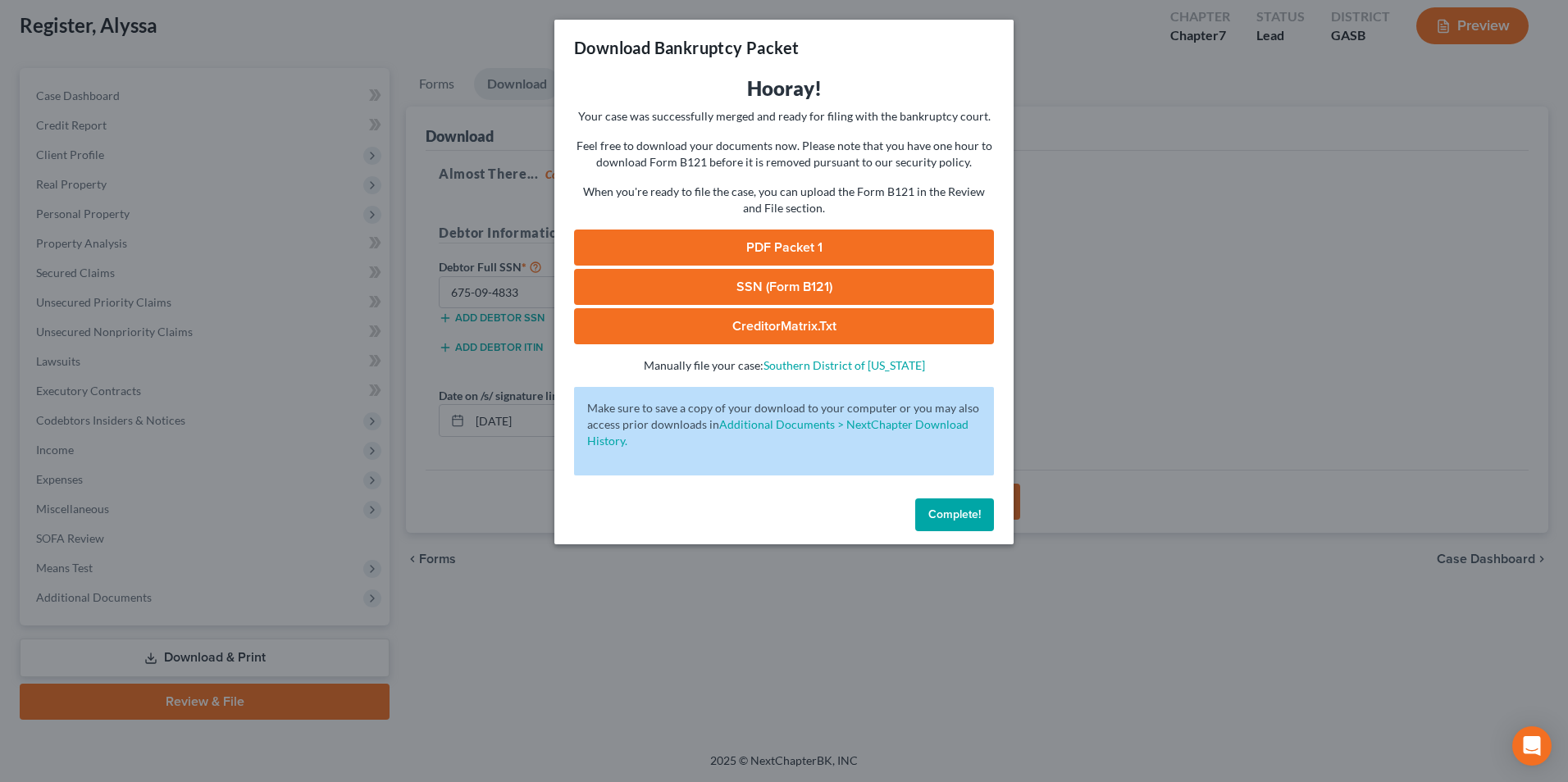
click at [779, 296] on link "SSN (Form B121)" at bounding box center [784, 287] width 420 height 36
drag, startPoint x: 737, startPoint y: 256, endPoint x: 751, endPoint y: 263, distance: 15.7
click at [737, 256] on link "PDF Packet 1" at bounding box center [784, 247] width 420 height 36
click at [758, 331] on link "CreditorMatrix.txt" at bounding box center [784, 326] width 420 height 36
click at [524, 663] on div "Download Bankruptcy Packet Hooray! Your case was successfully merged and ready …" at bounding box center [784, 391] width 1568 height 782
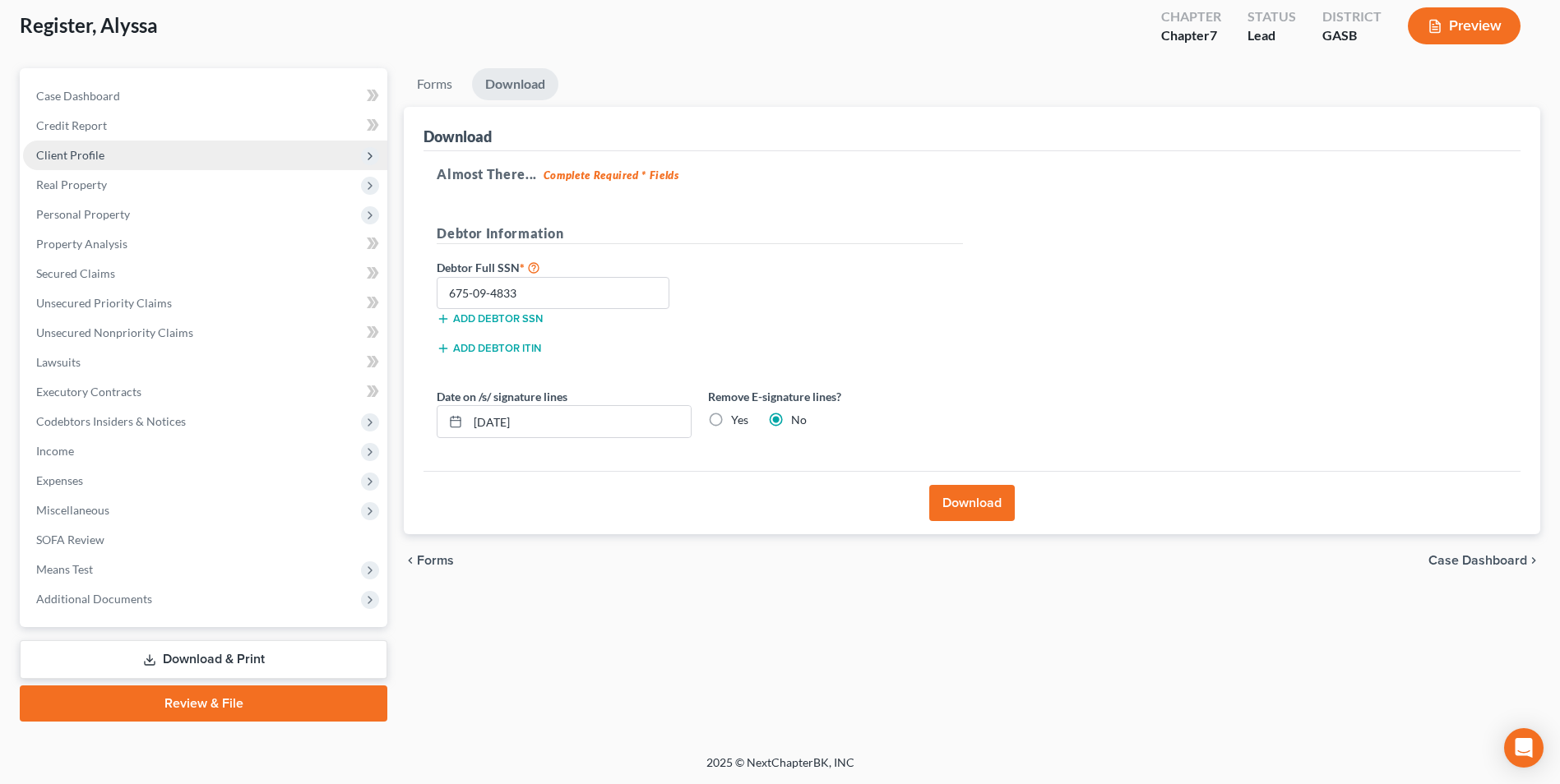
click at [52, 149] on span "Client Profile" at bounding box center [70, 155] width 68 height 14
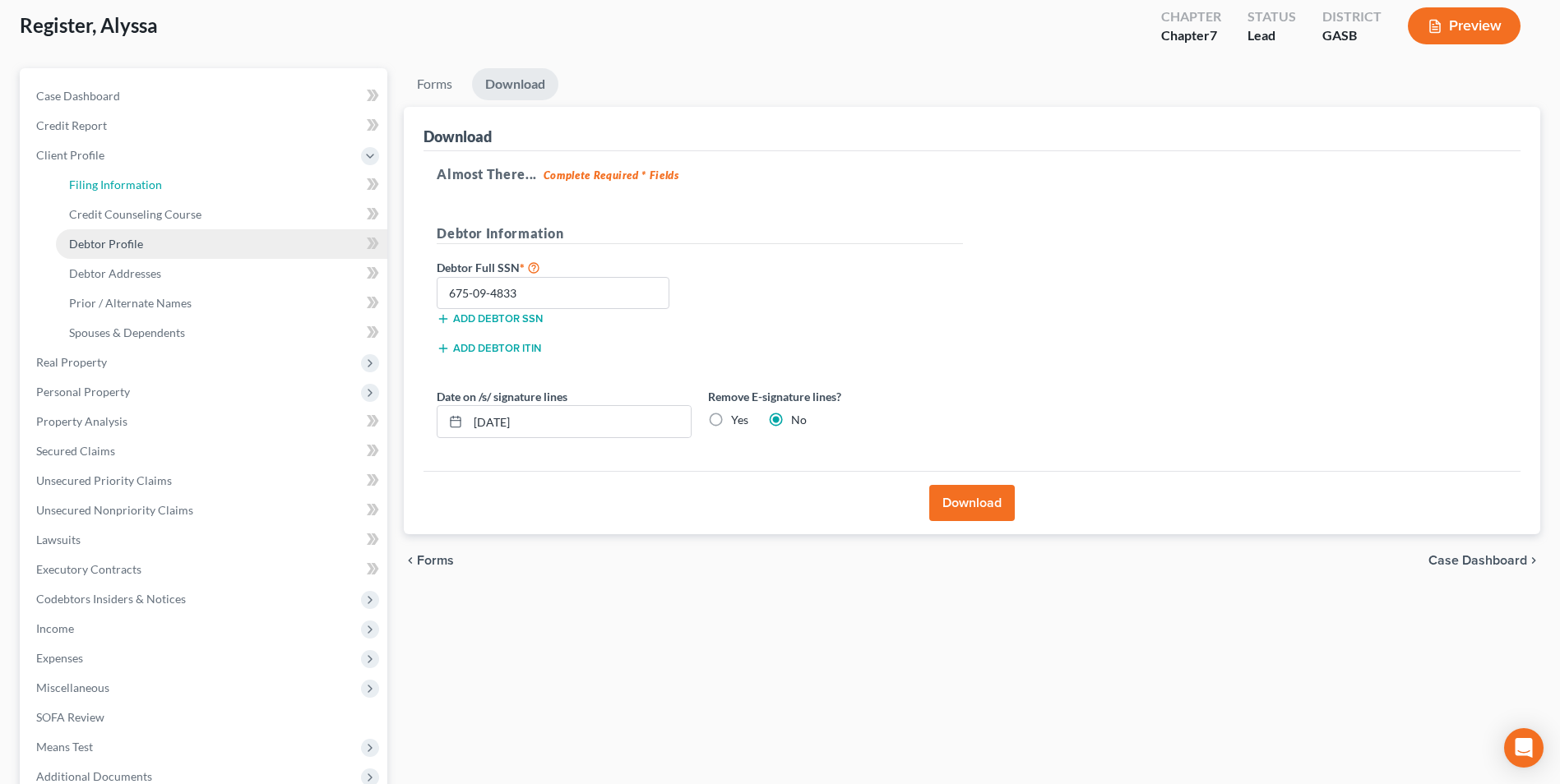
drag, startPoint x: 79, startPoint y: 182, endPoint x: 148, endPoint y: 237, distance: 88.2
click at [79, 182] on span "Filing Information" at bounding box center [116, 184] width 93 height 14
select select "1"
select select "0"
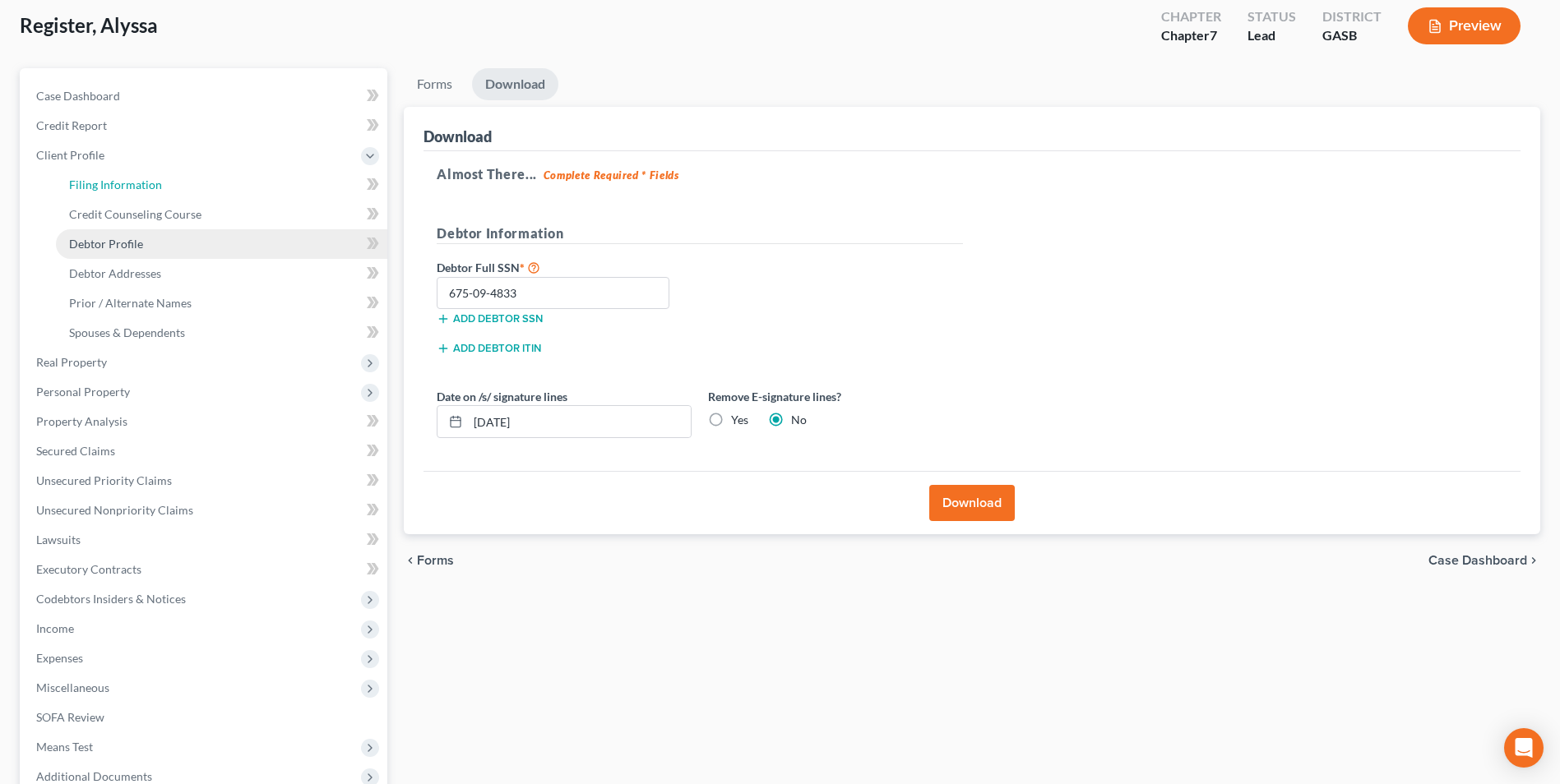
select select "10"
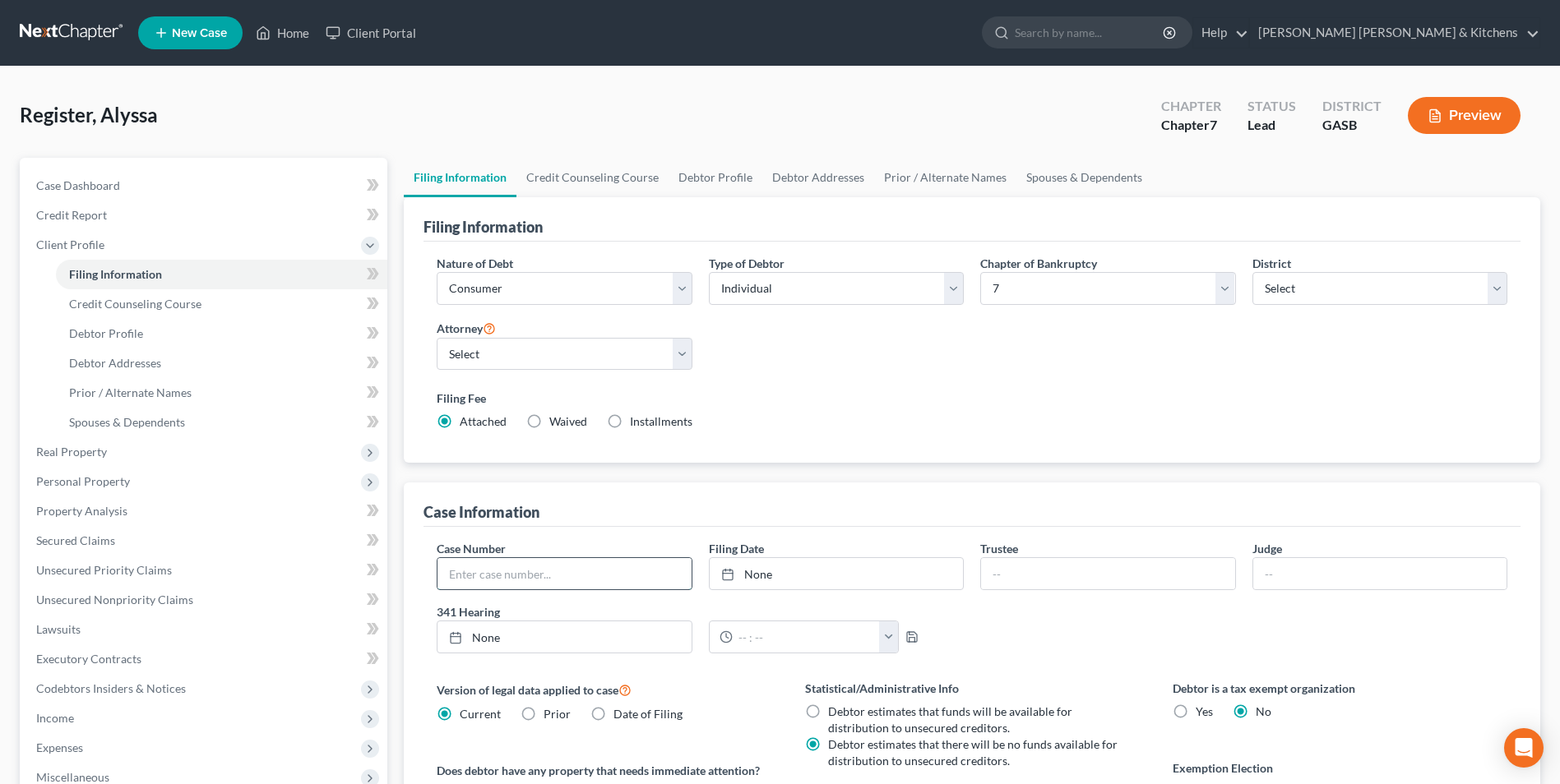
click at [461, 573] on input "text" at bounding box center [564, 573] width 253 height 31
type input "2-30105"
